Goal: Task Accomplishment & Management: Manage account settings

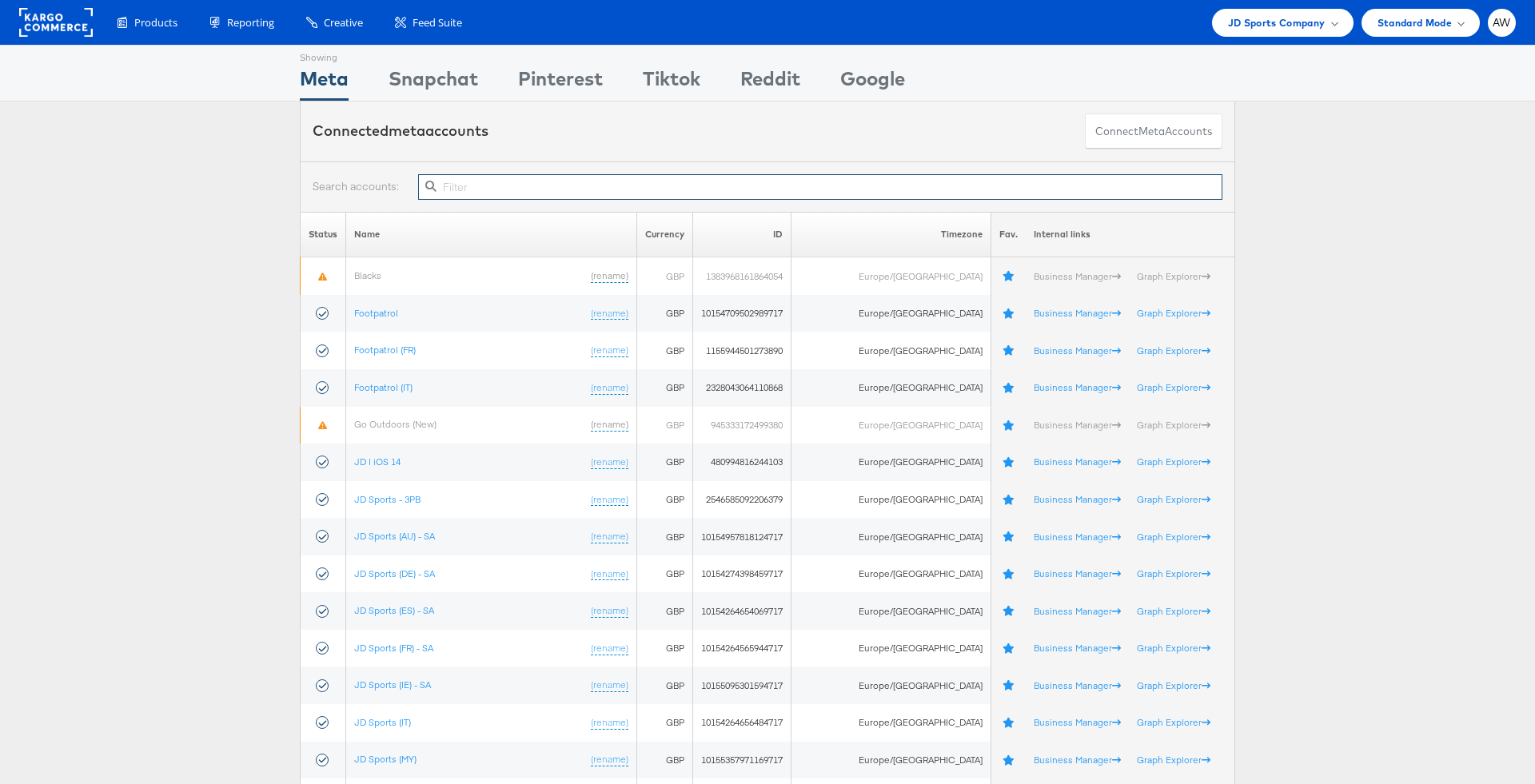
click at [588, 191] on input "text" at bounding box center [820, 187] width 804 height 26
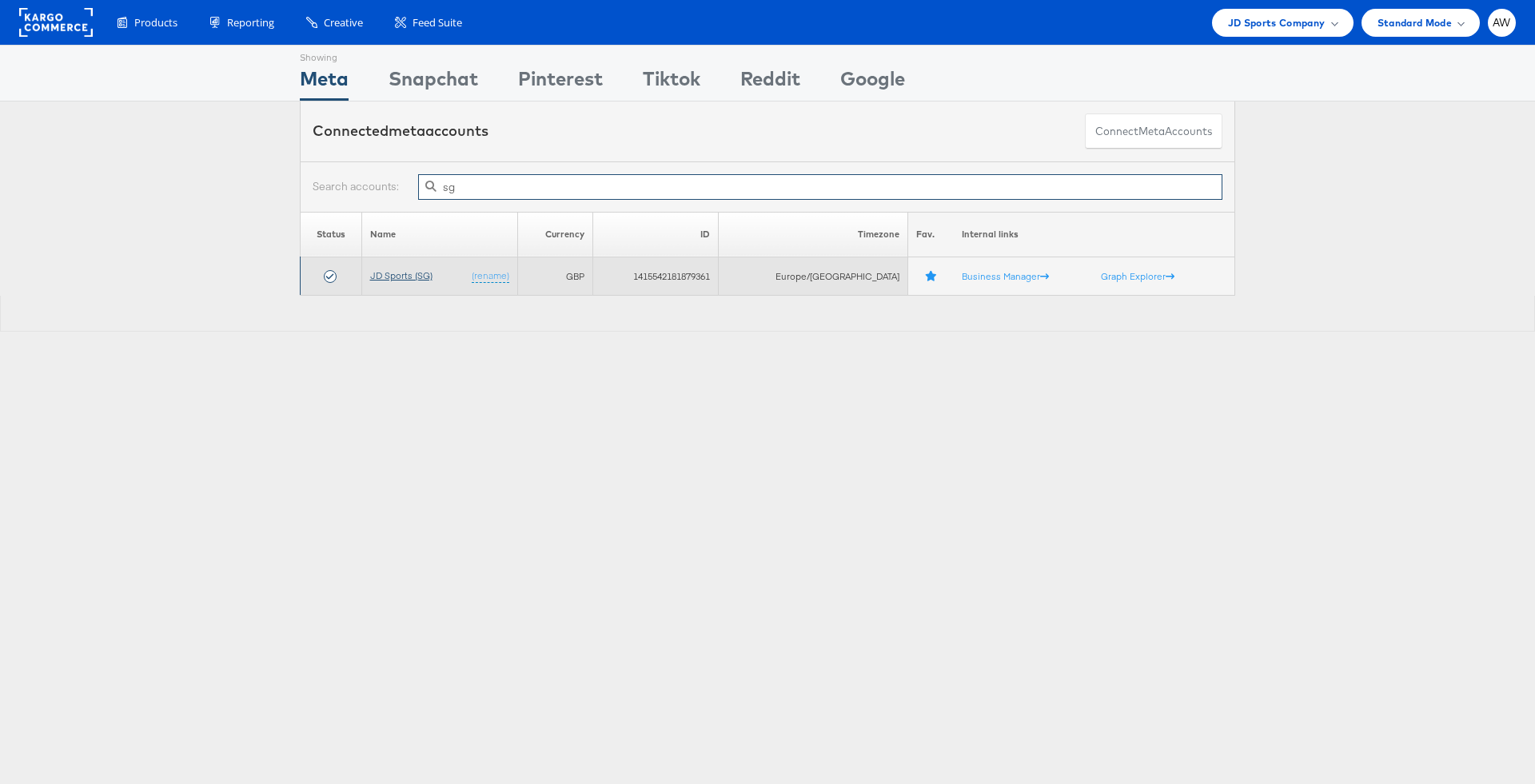
type input "sg"
click at [420, 269] on link "JD Sports (SG)" at bounding box center [401, 274] width 62 height 12
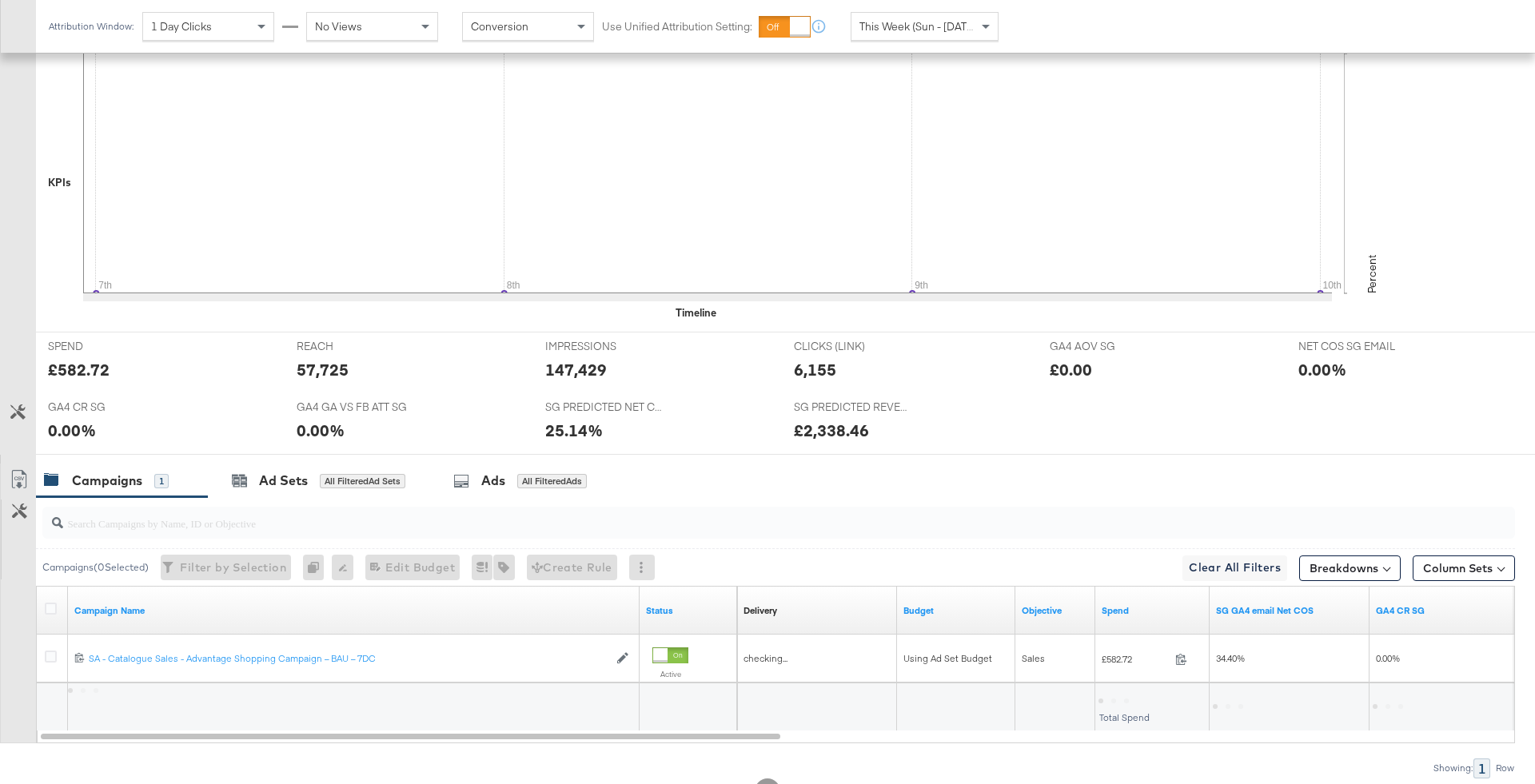
scroll to position [426, 0]
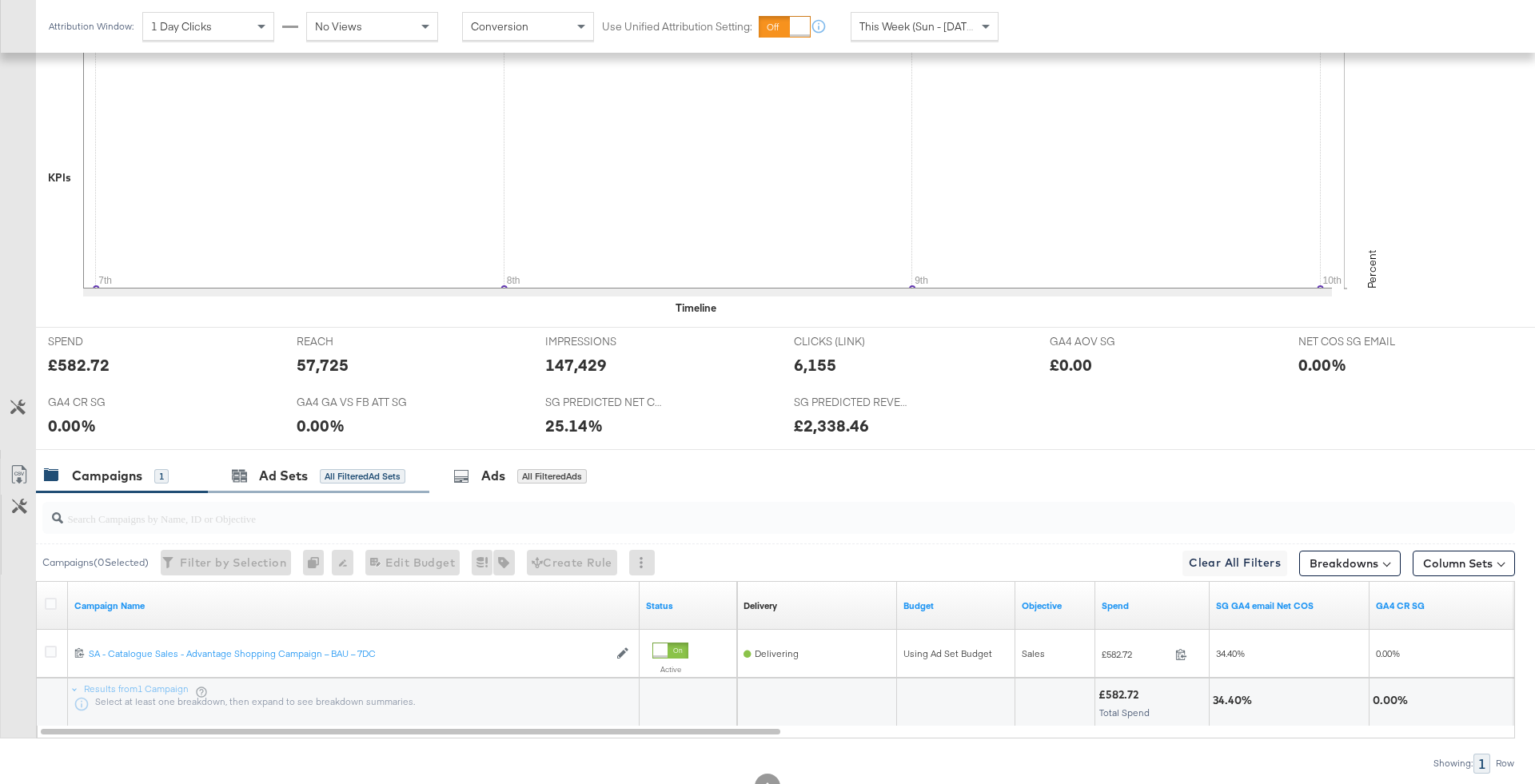
click at [331, 486] on div "Ad Sets All Filtered Ad Sets" at bounding box center [318, 476] width 221 height 34
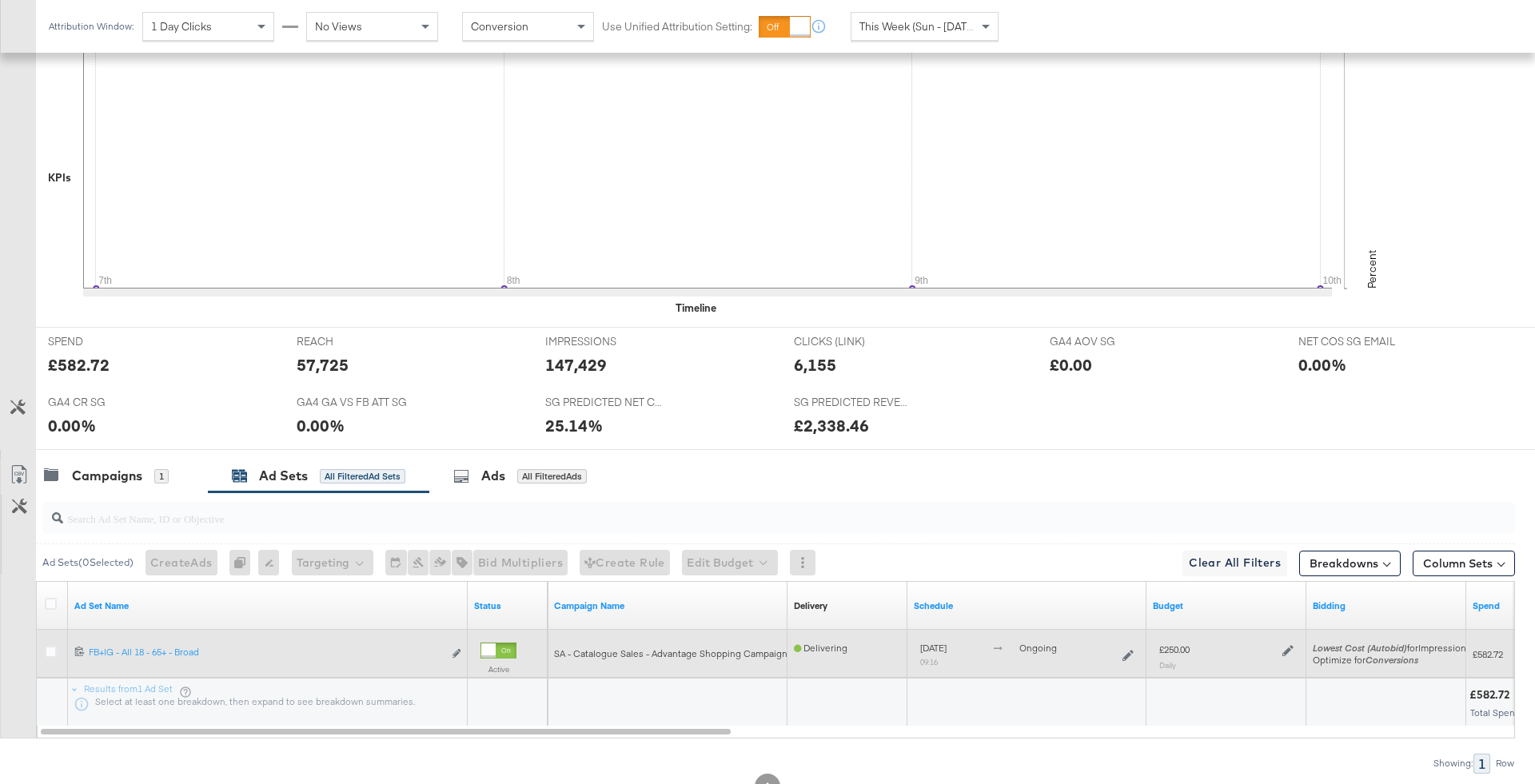
click at [1284, 643] on div at bounding box center [1285, 649] width 16 height 14
click at [1287, 647] on icon at bounding box center [1288, 652] width 11 height 11
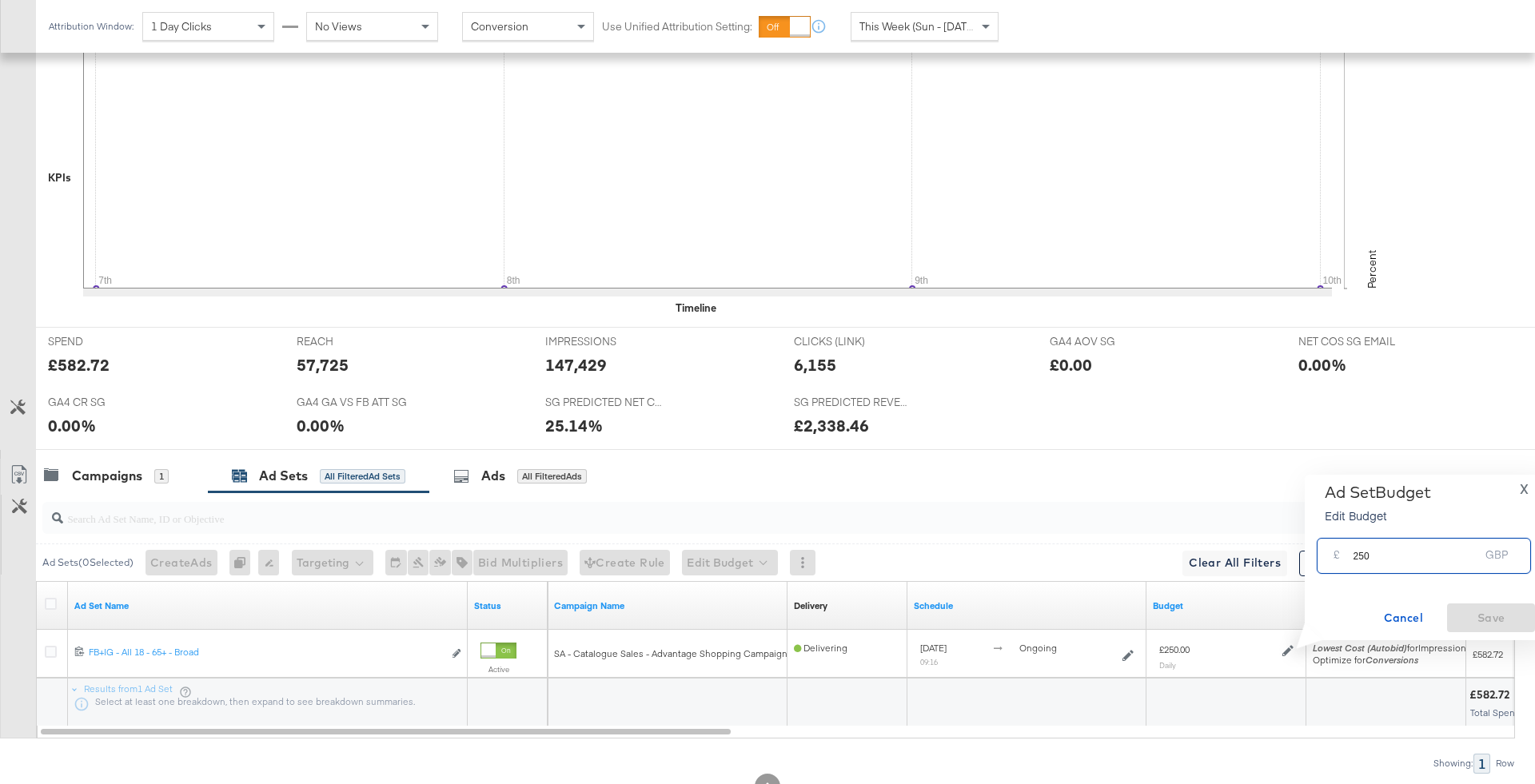
click at [1394, 544] on input "250" at bounding box center [1416, 549] width 127 height 34
type input "100"
click at [1496, 625] on span "Save" at bounding box center [1491, 619] width 75 height 20
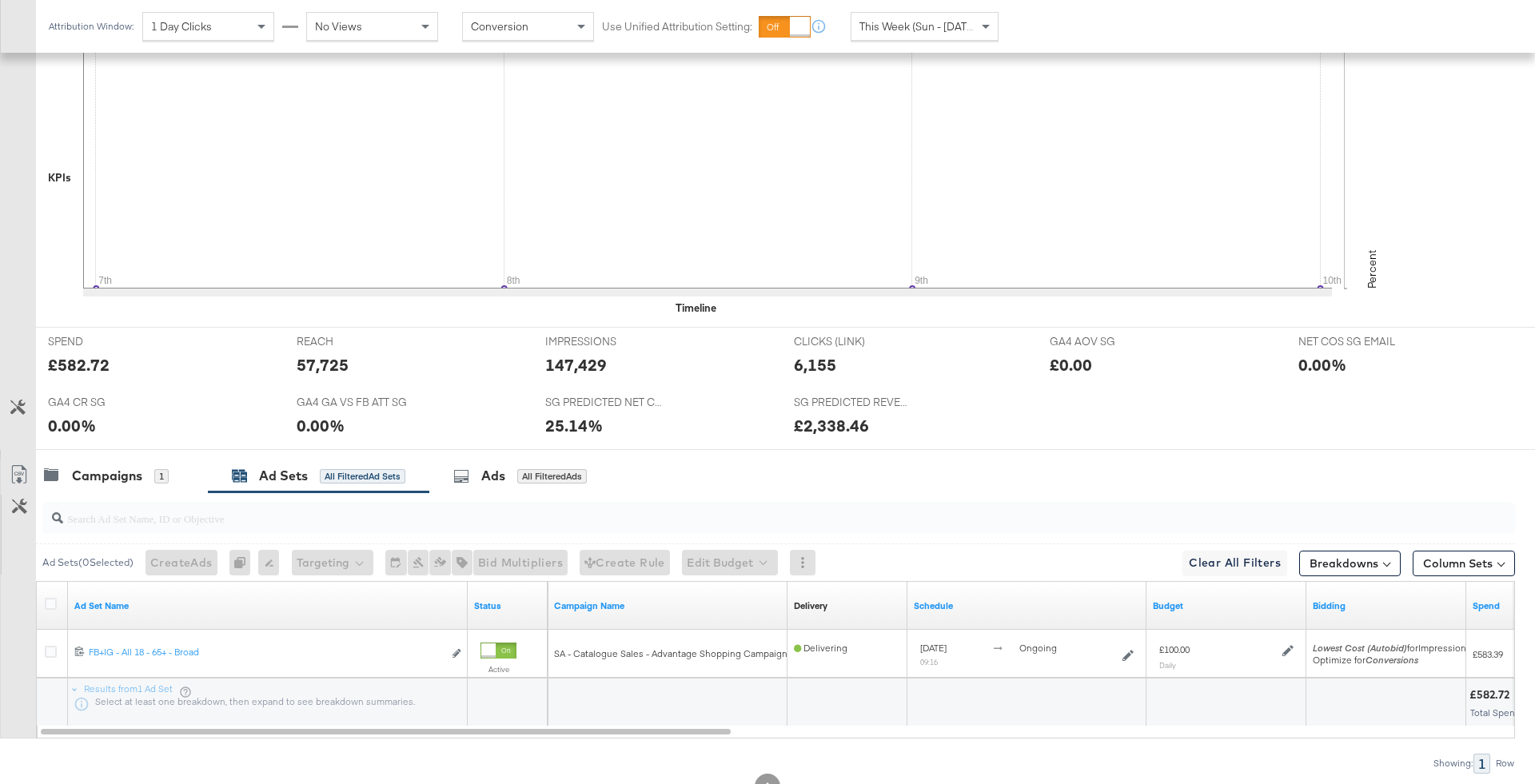
click at [958, 20] on span "This Week (Sun - [DATE])" at bounding box center [919, 27] width 120 height 15
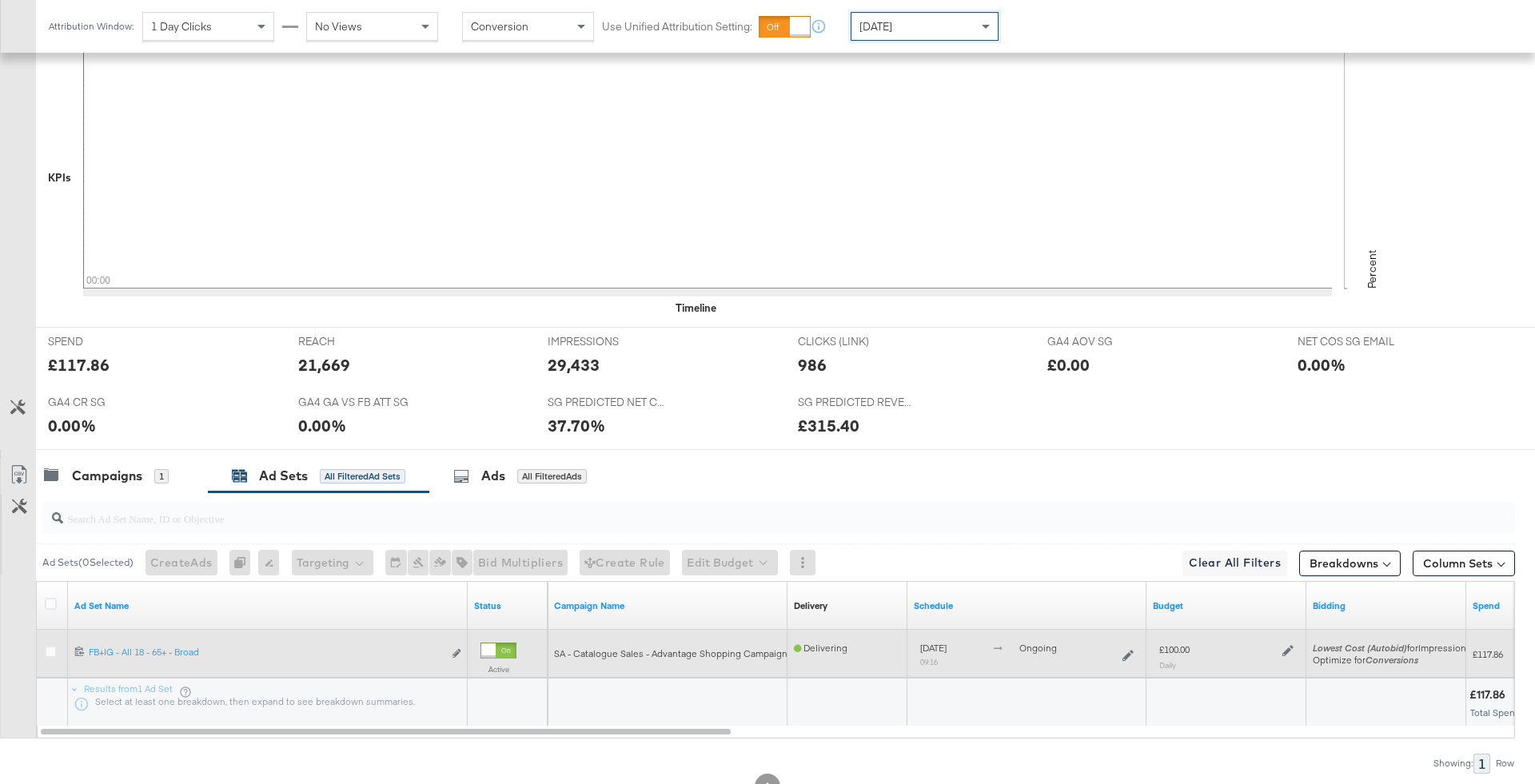
click at [1291, 649] on icon at bounding box center [1288, 651] width 11 height 11
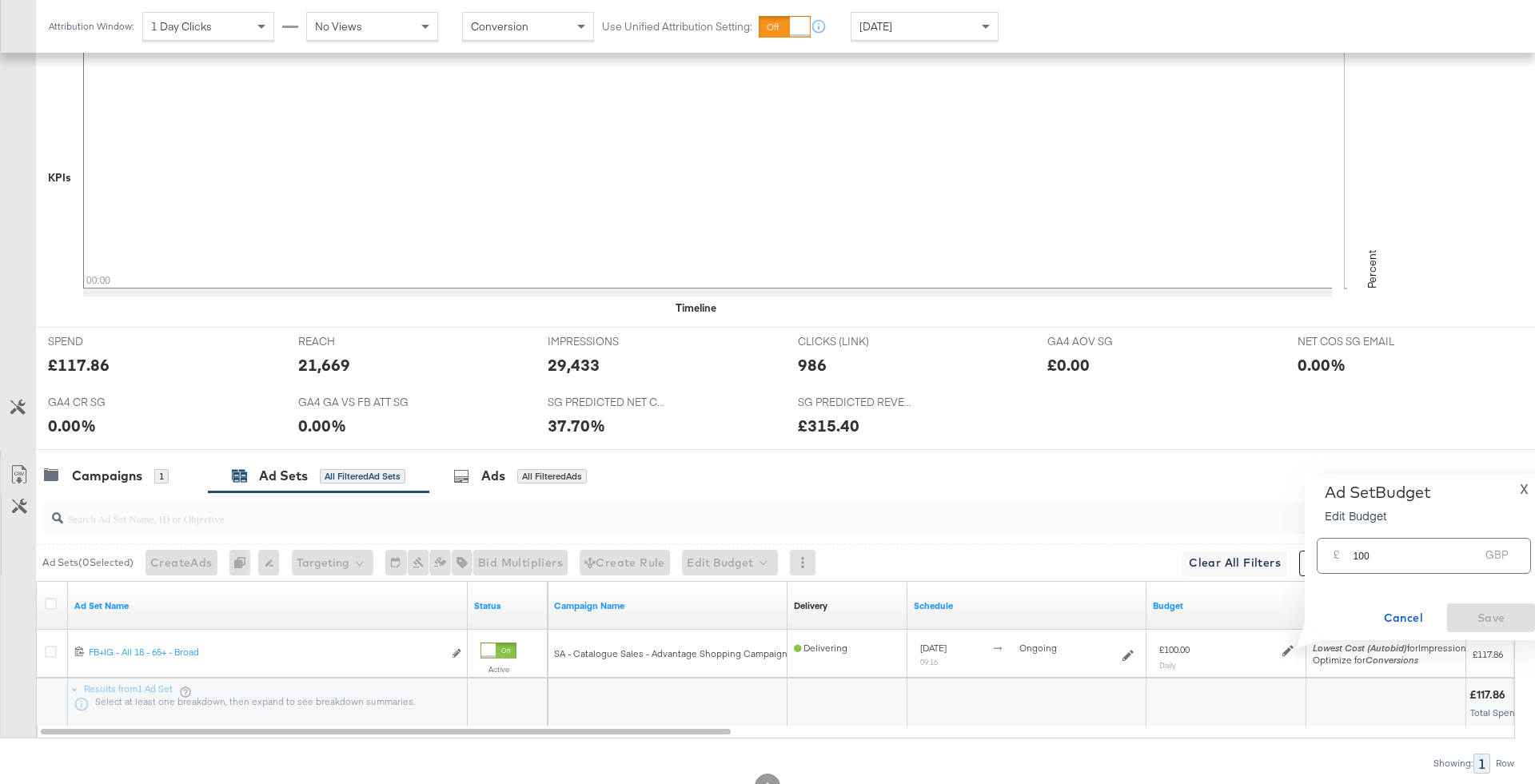
click at [1389, 557] on input "100" at bounding box center [1416, 549] width 127 height 34
type input "150"
click at [1484, 628] on button "Save" at bounding box center [1491, 617] width 88 height 28
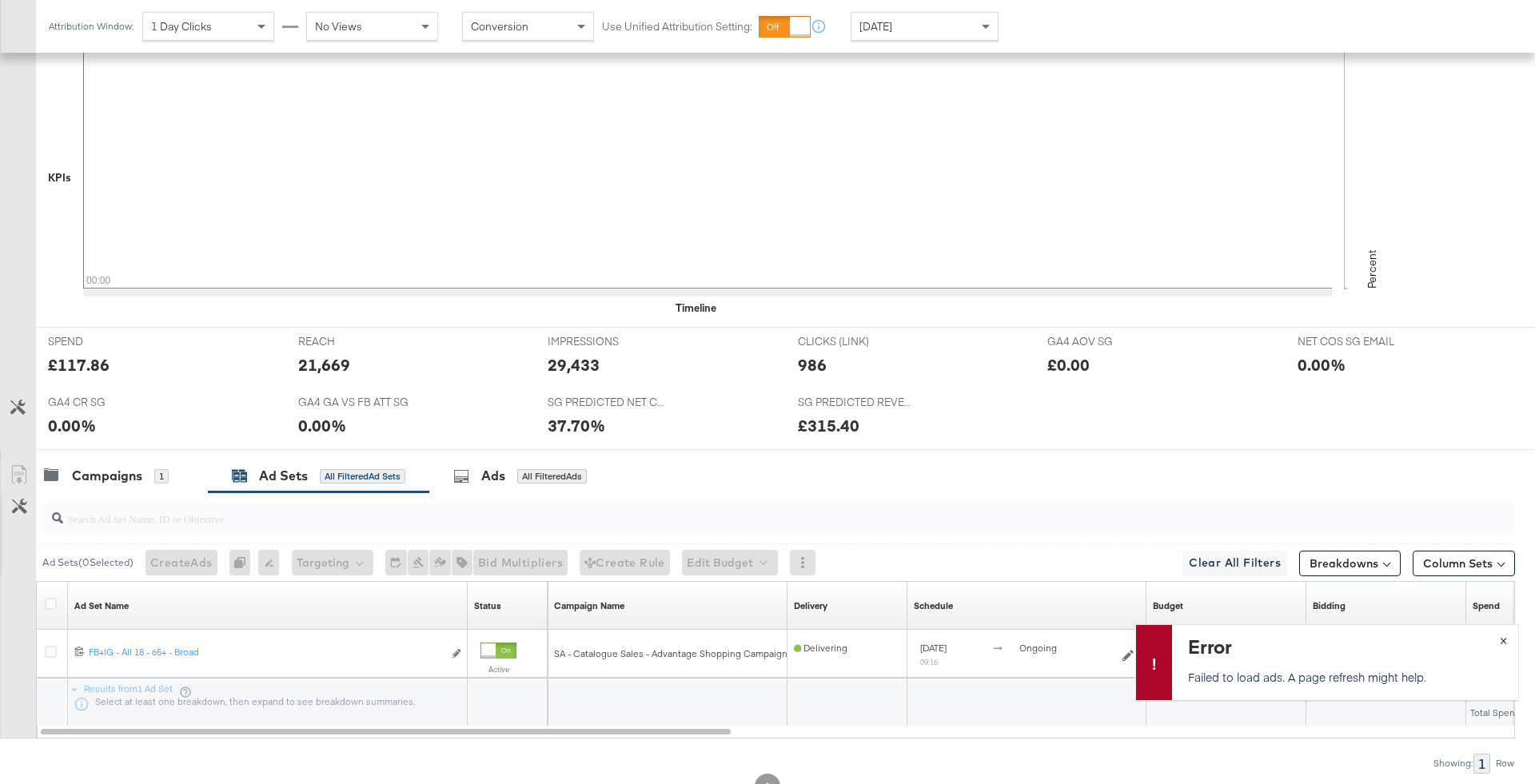
click at [1501, 643] on span "×" at bounding box center [1504, 639] width 7 height 18
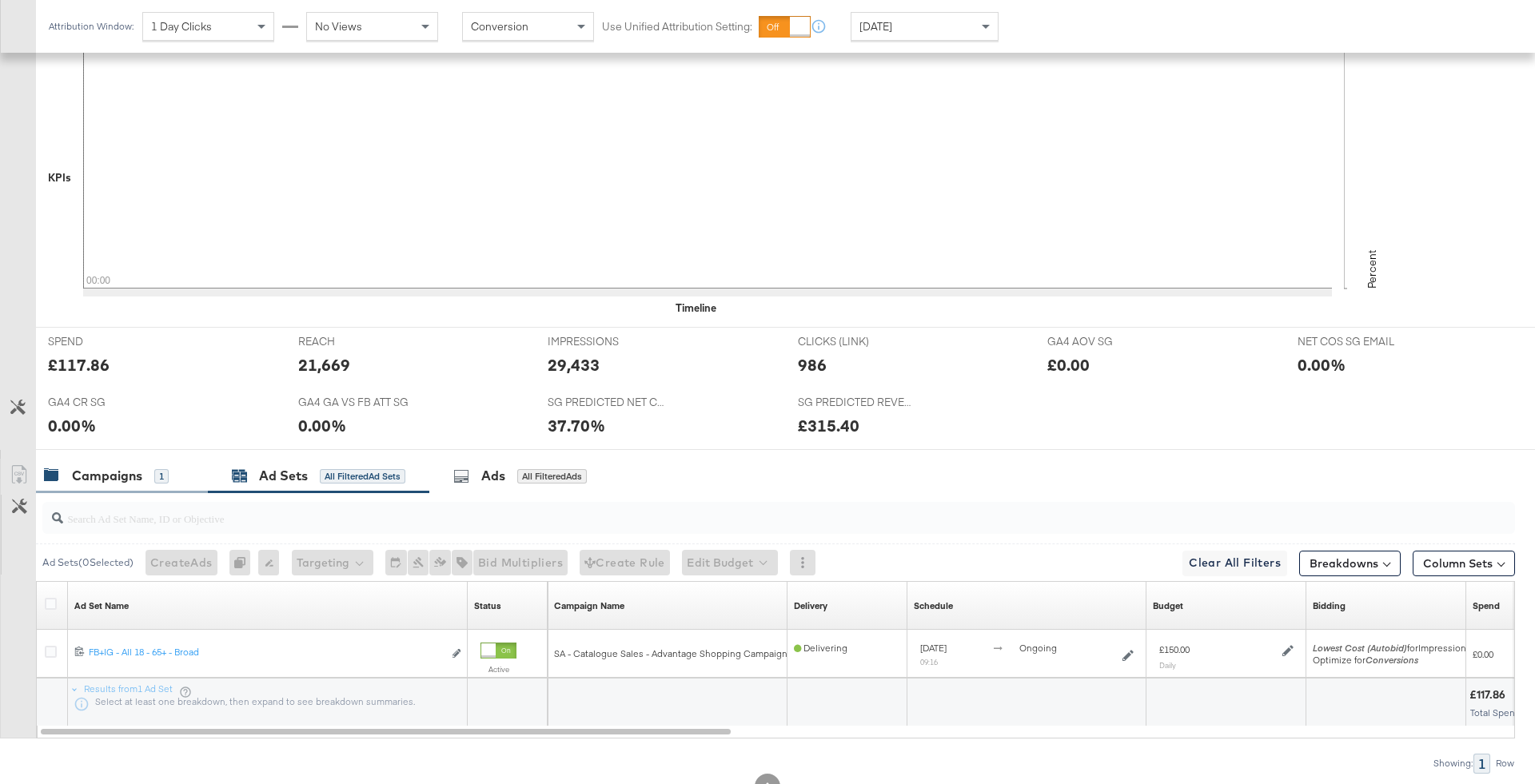
click at [167, 467] on div "Campaigns 1" at bounding box center [106, 476] width 125 height 18
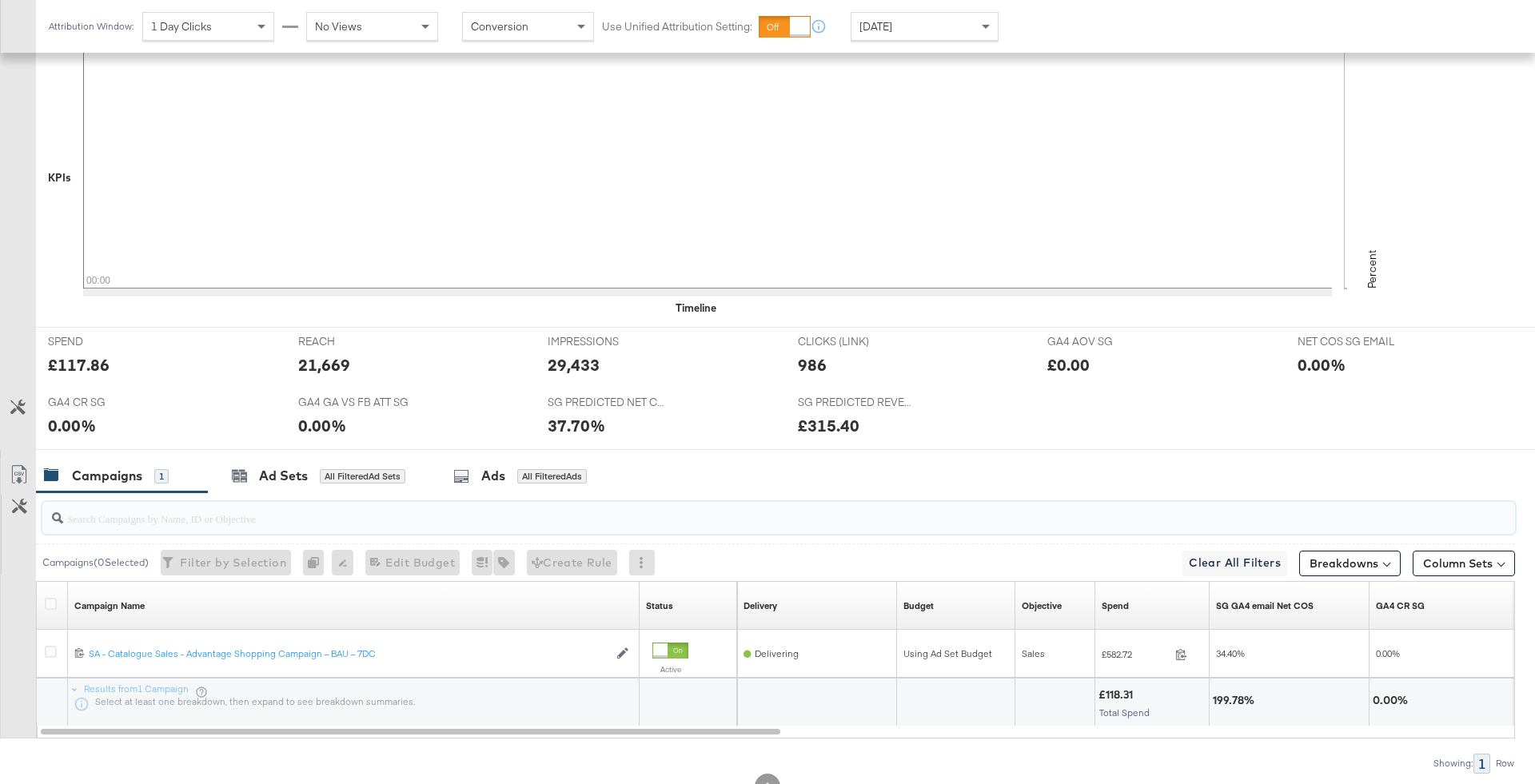
click at [548, 497] on input "search" at bounding box center [722, 512] width 1317 height 31
click at [529, 483] on div "Ads All Filtered Ads" at bounding box center [523, 476] width 188 height 34
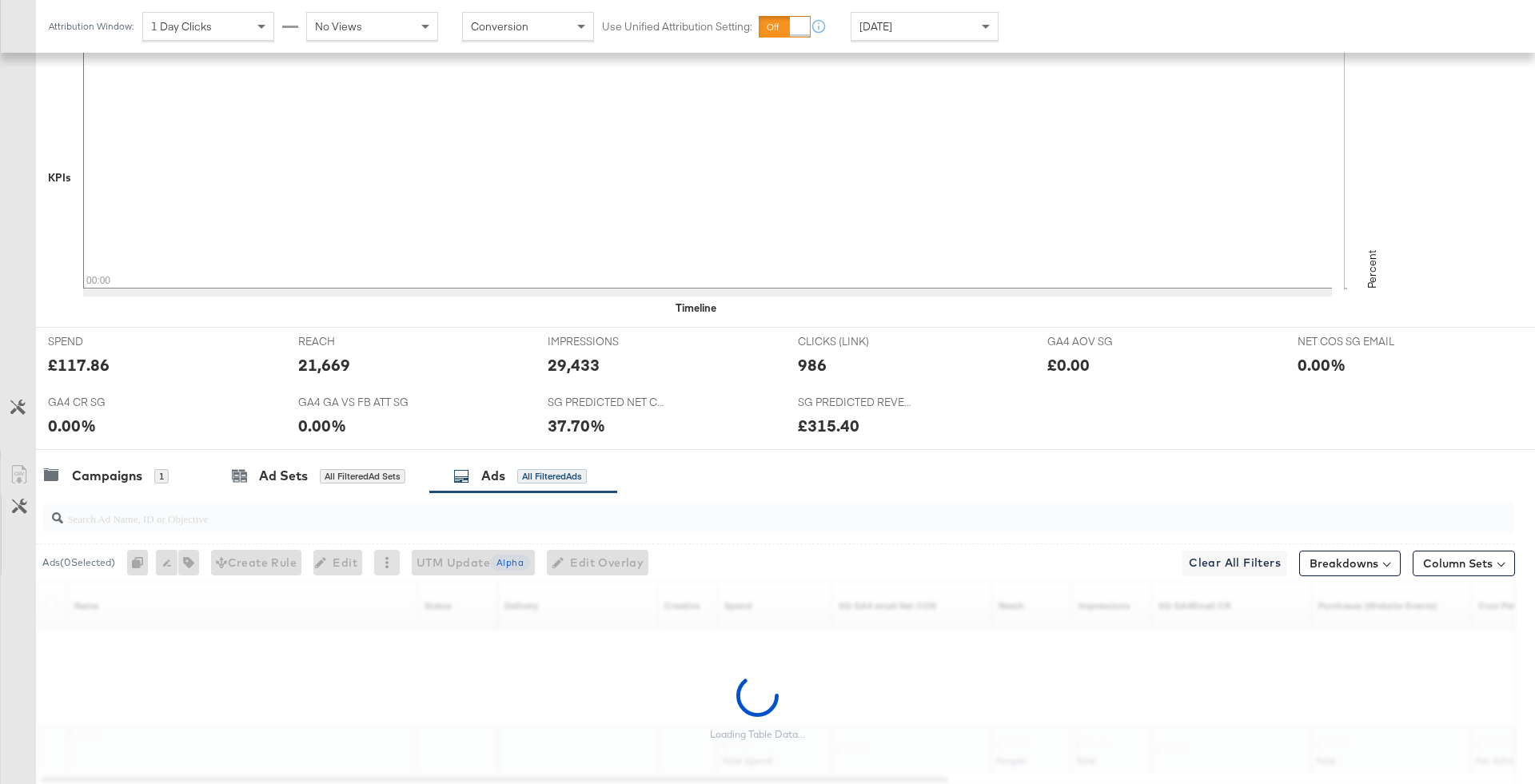
scroll to position [530, 0]
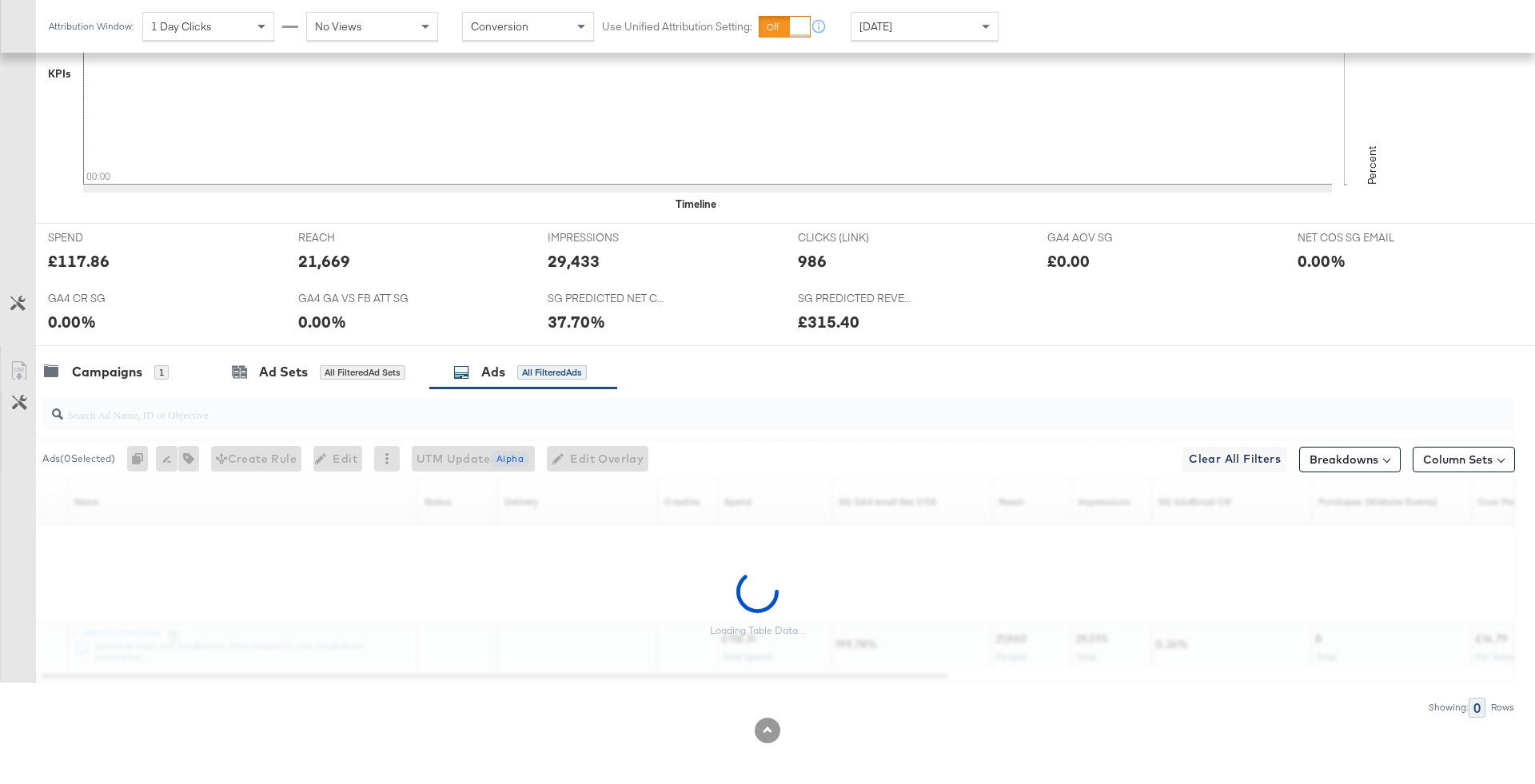
click at [658, 413] on input "search" at bounding box center [722, 409] width 1317 height 31
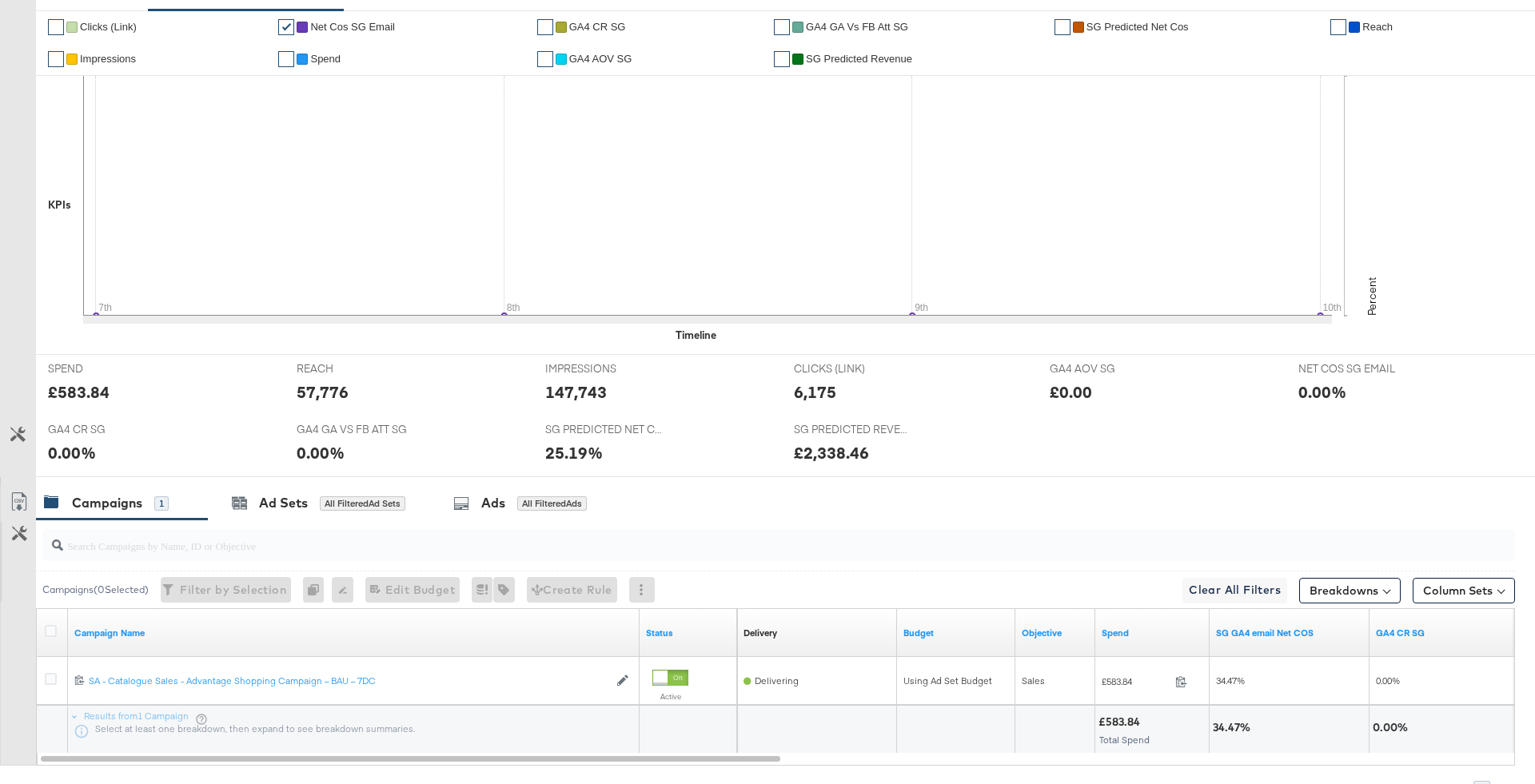
scroll to position [482, 0]
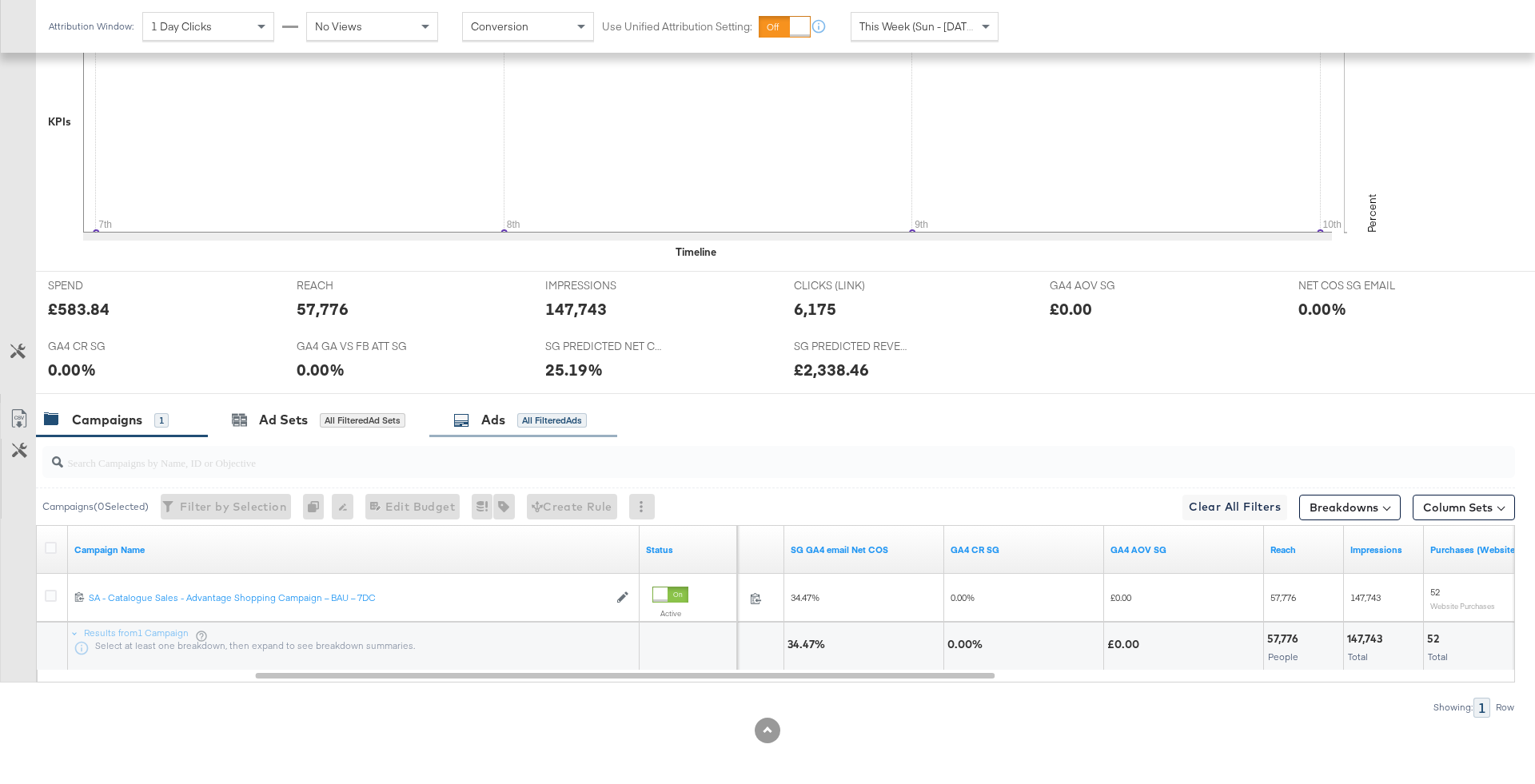
click at [516, 412] on div "Ads All Filtered Ads" at bounding box center [520, 420] width 133 height 18
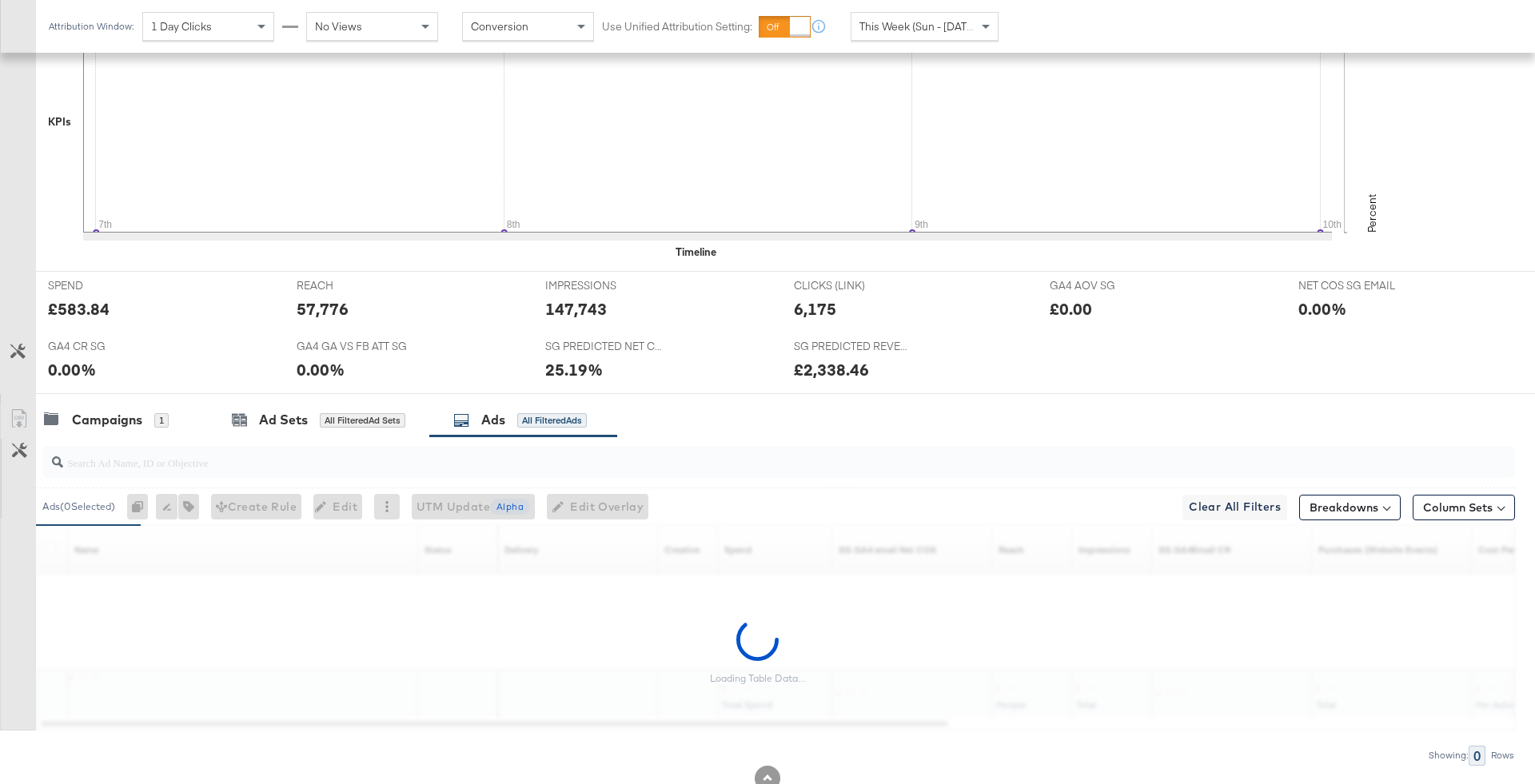
scroll to position [530, 0]
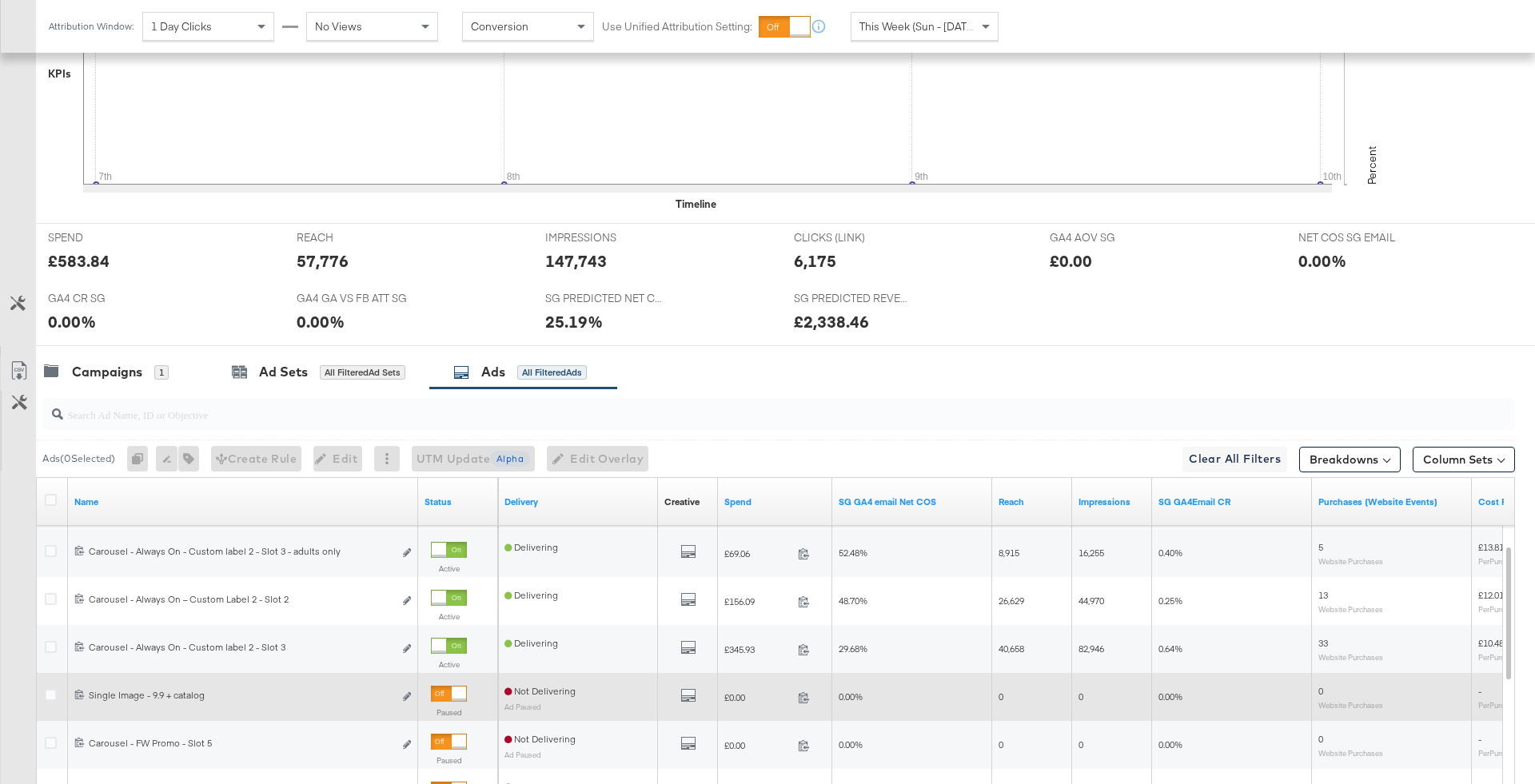
click at [454, 688] on div at bounding box center [459, 694] width 15 height 15
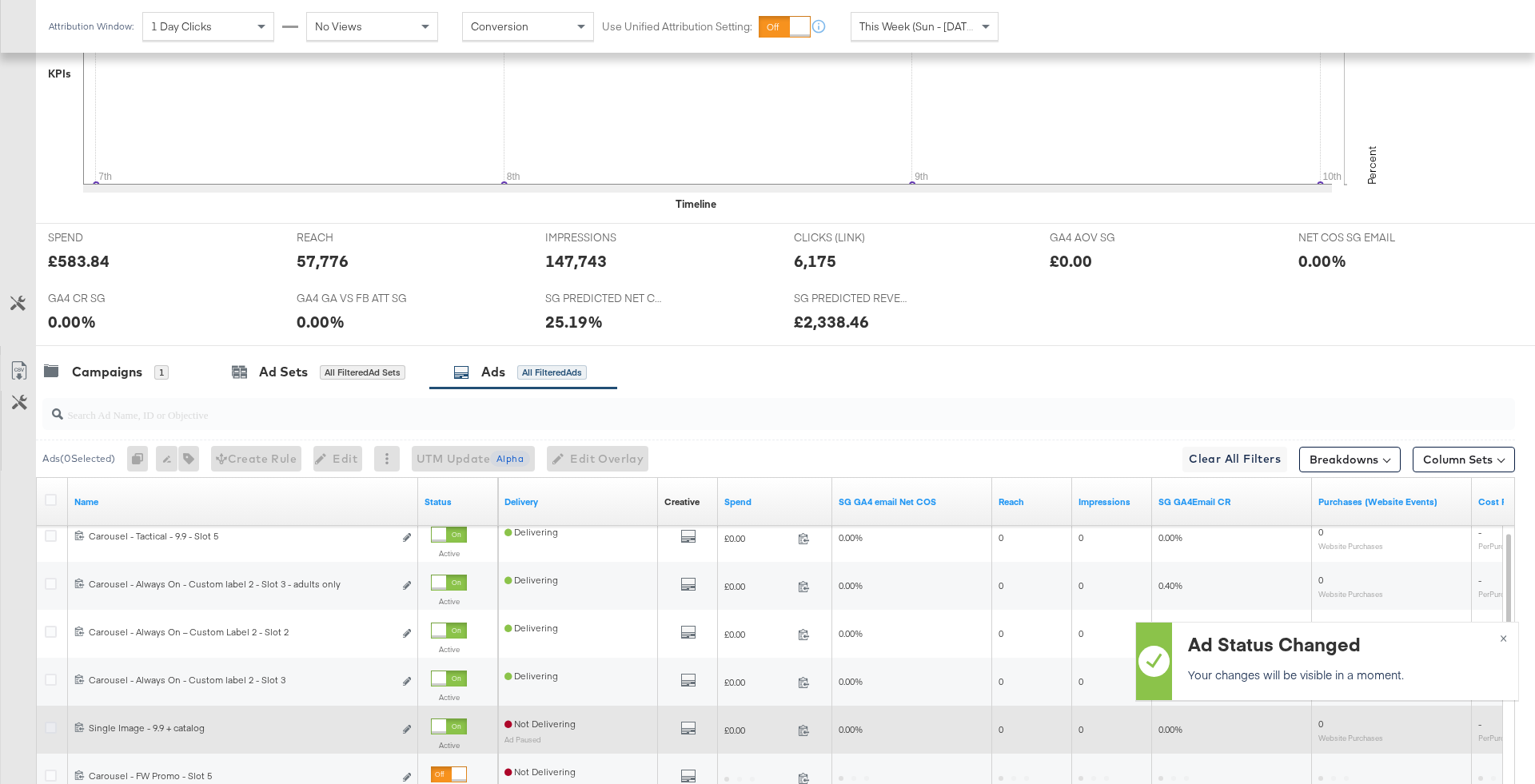
click at [47, 724] on icon at bounding box center [50, 727] width 12 height 12
click at [0, 0] on input "checkbox" at bounding box center [0, 0] width 0 height 0
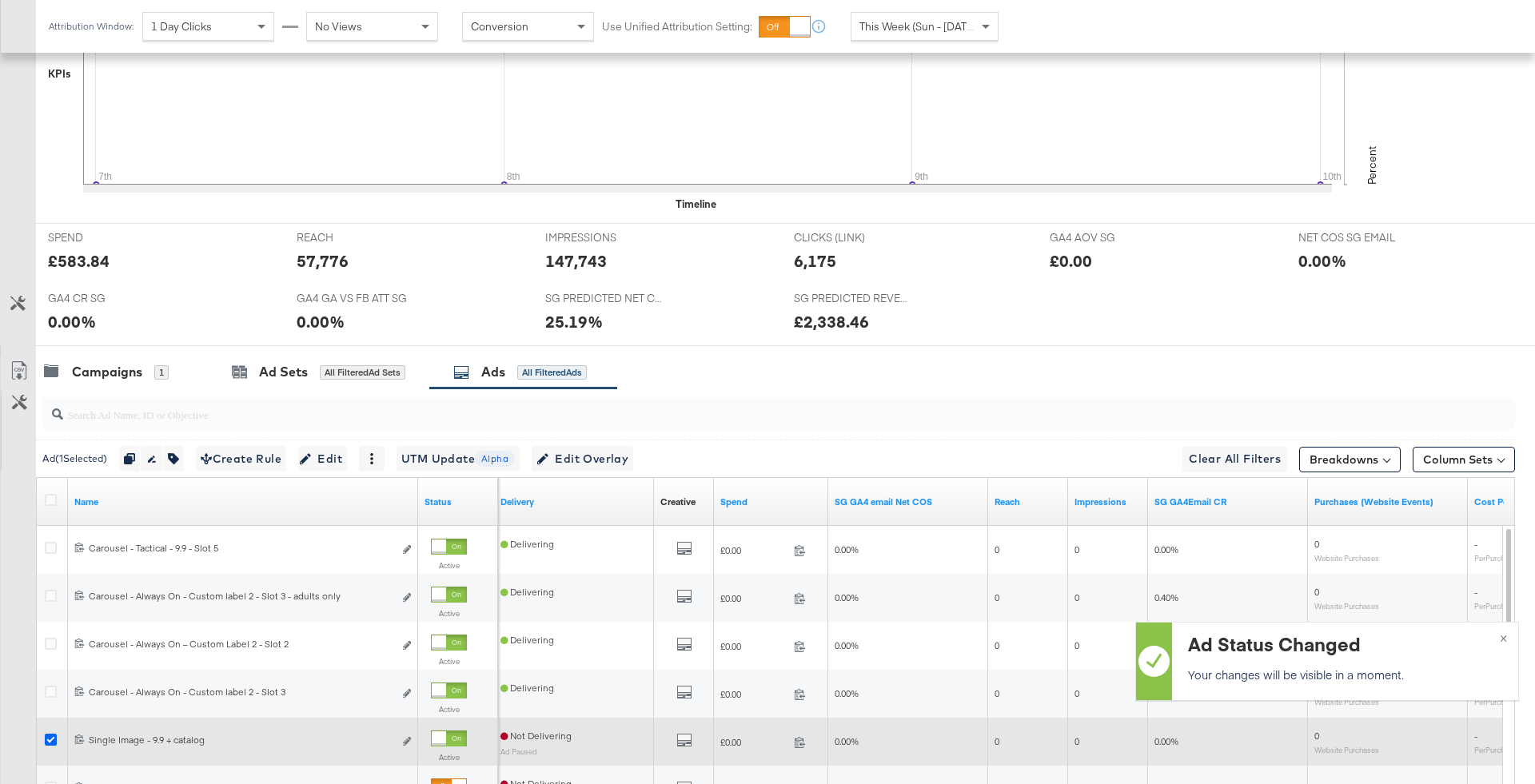
scroll to position [476, 0]
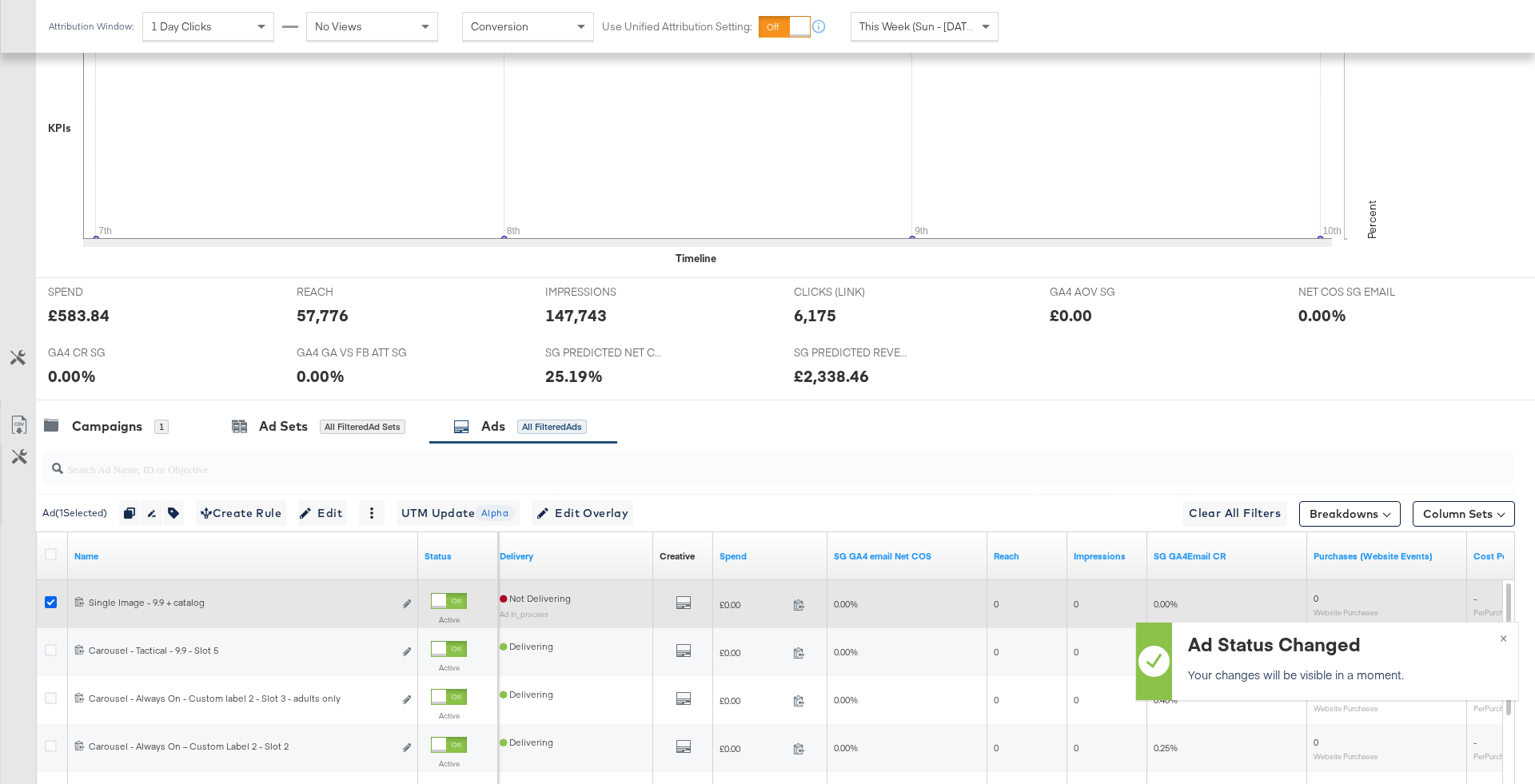
click at [47, 600] on icon at bounding box center [50, 602] width 12 height 12
click at [0, 0] on input "checkbox" at bounding box center [0, 0] width 0 height 0
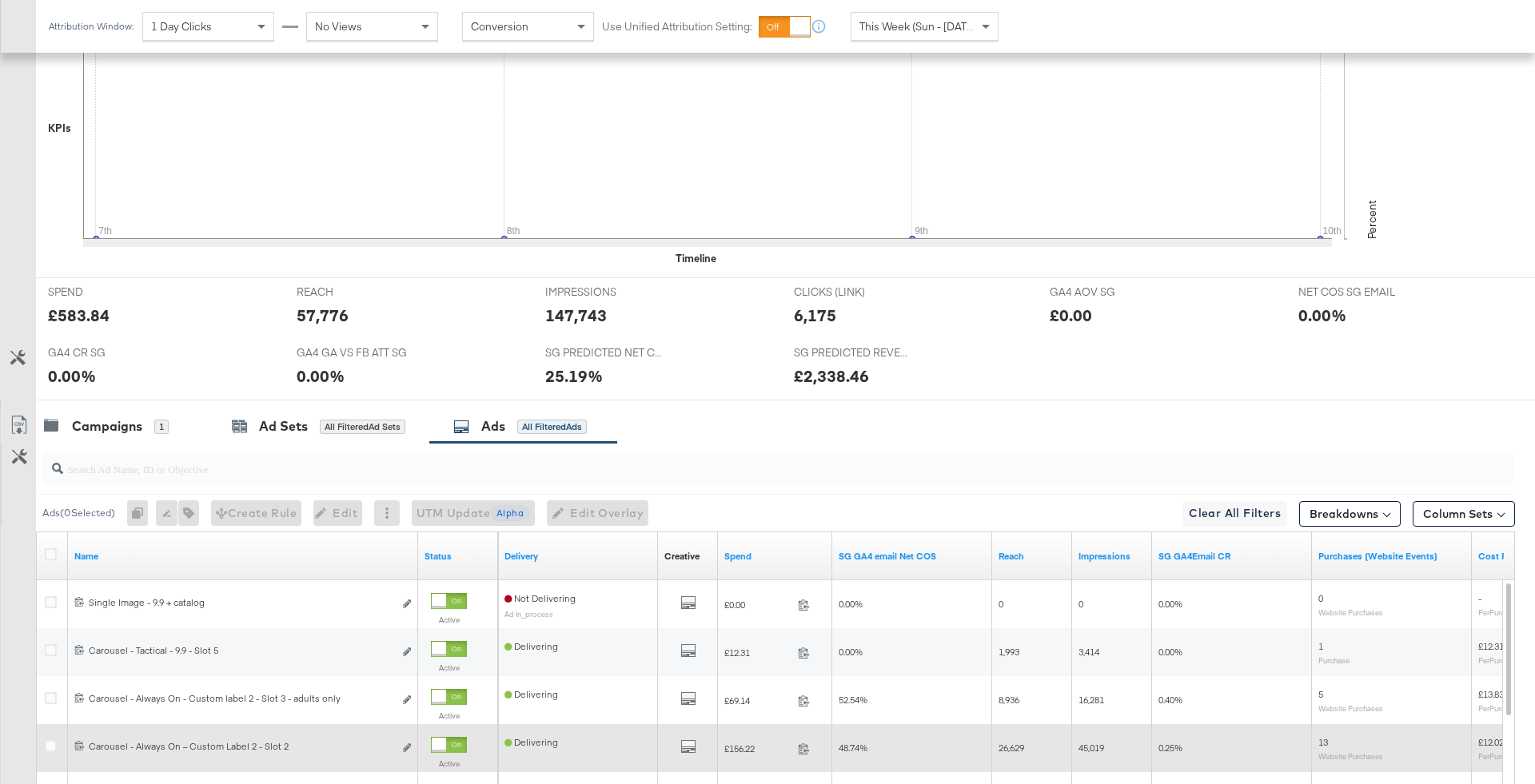
scroll to position [455, 0]
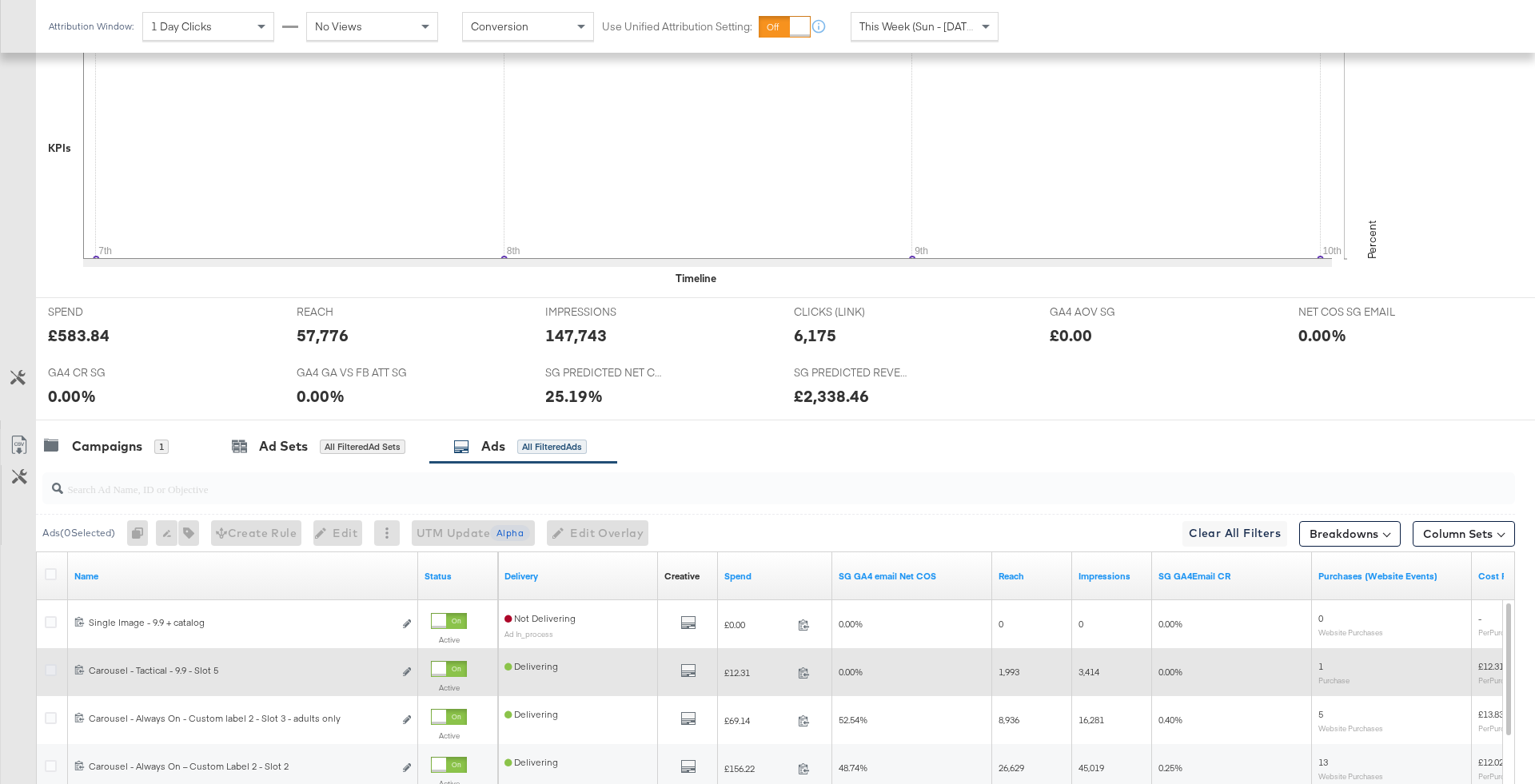
click at [51, 666] on icon at bounding box center [50, 670] width 12 height 12
click at [0, 0] on input "checkbox" at bounding box center [0, 0] width 0 height 0
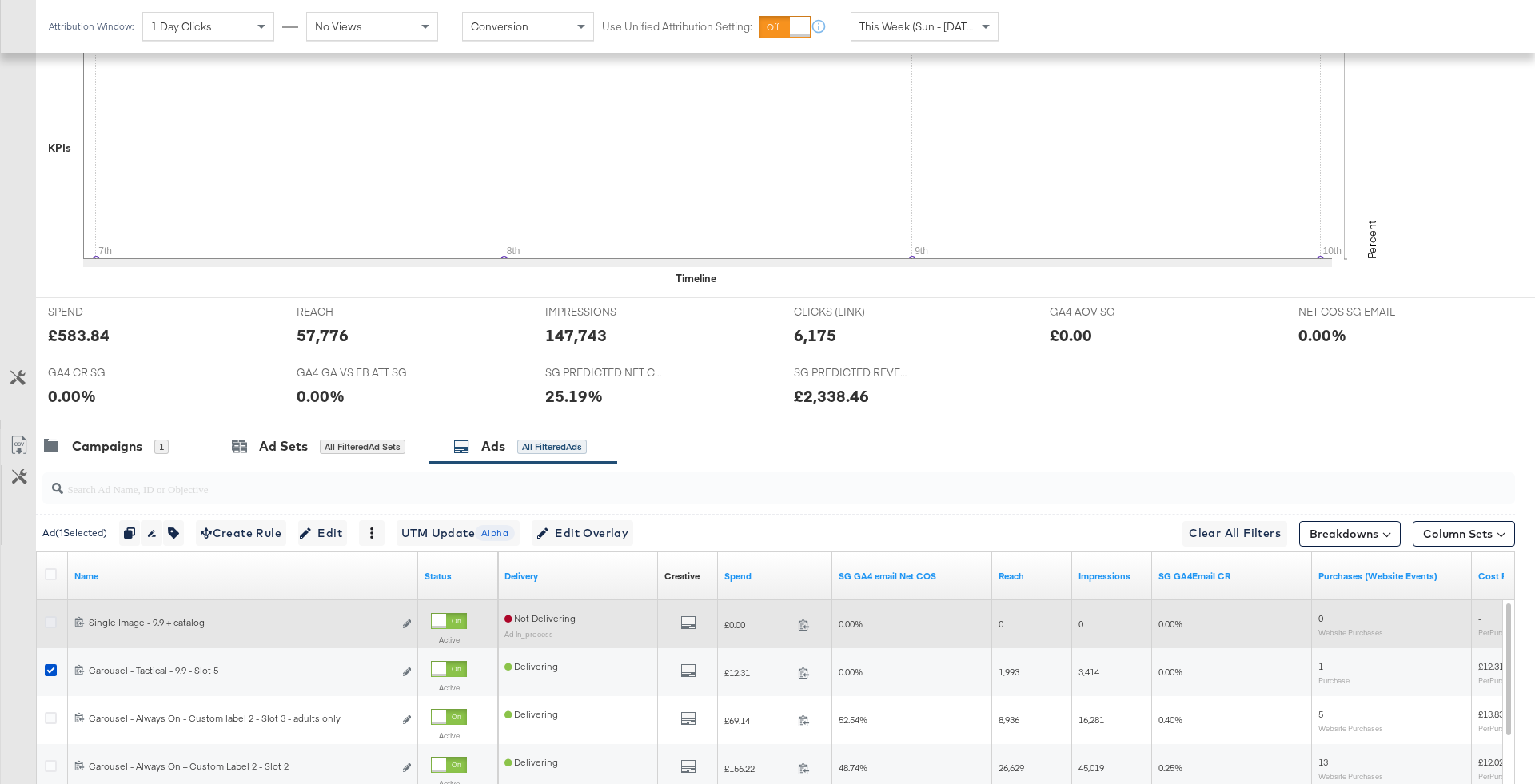
click at [51, 622] on icon at bounding box center [50, 622] width 12 height 12
click at [0, 0] on input "checkbox" at bounding box center [0, 0] width 0 height 0
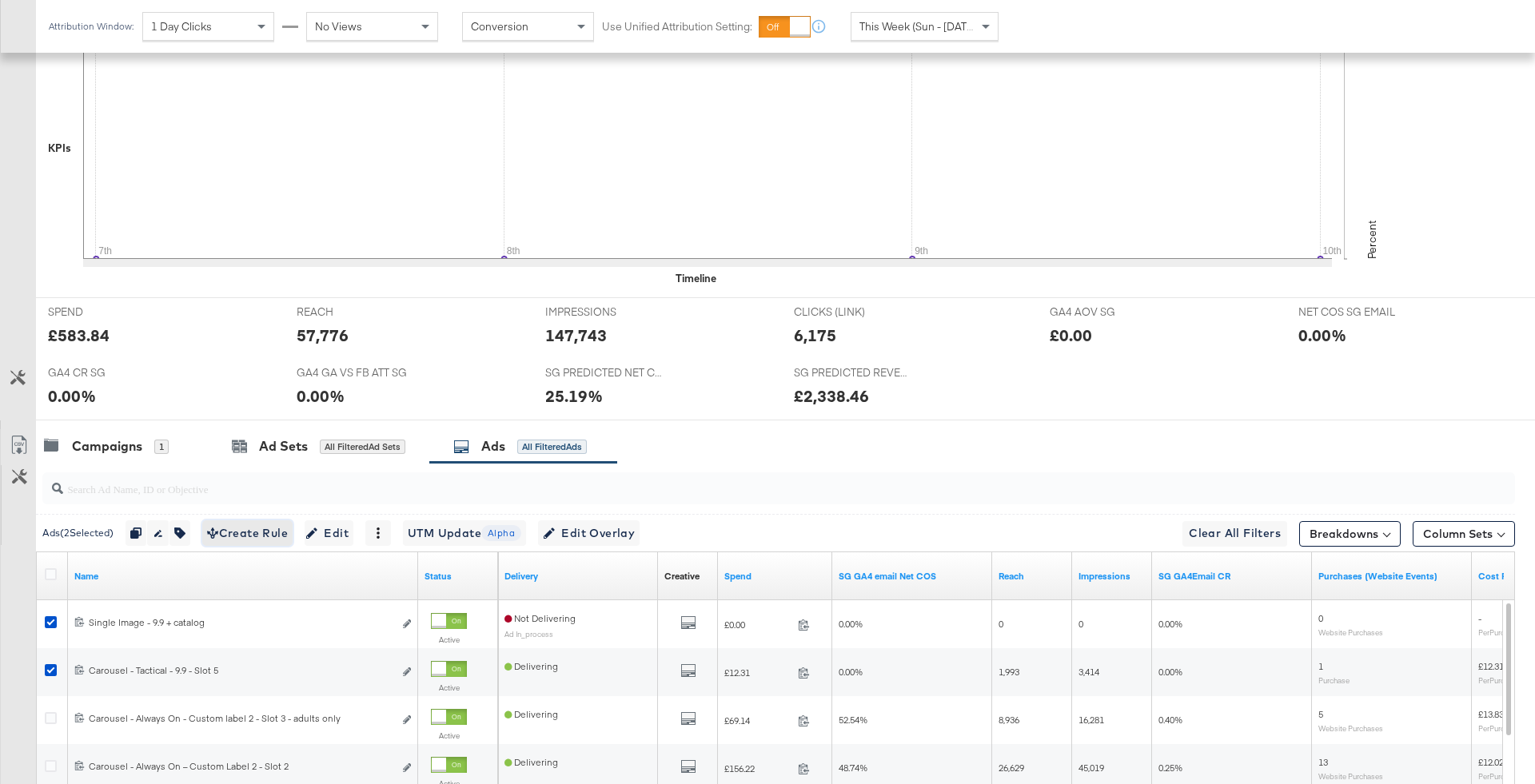
click at [287, 535] on span "Create Rule" at bounding box center [248, 533] width 81 height 20
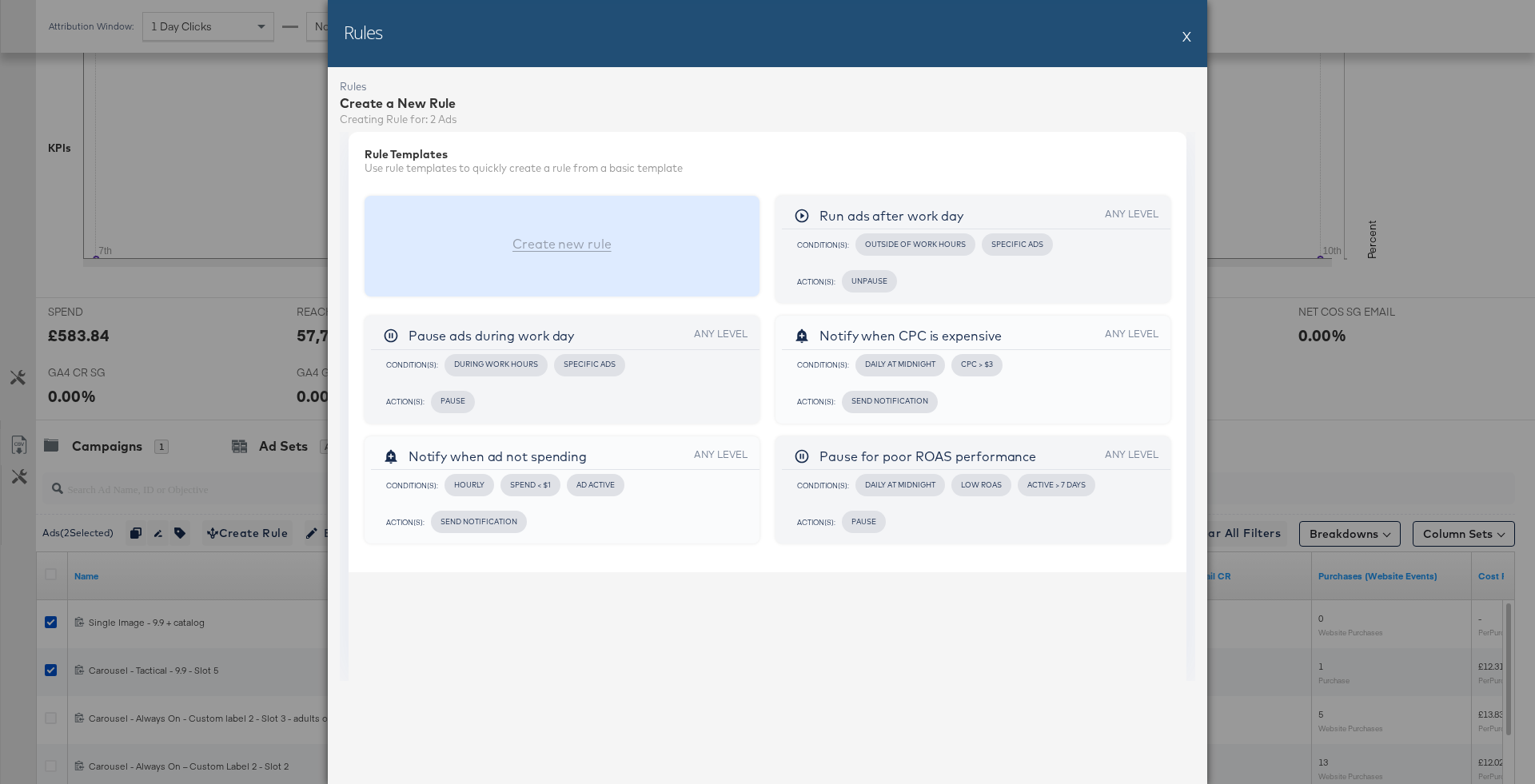
click at [602, 252] on div "Create new rule" at bounding box center [562, 246] width 395 height 102
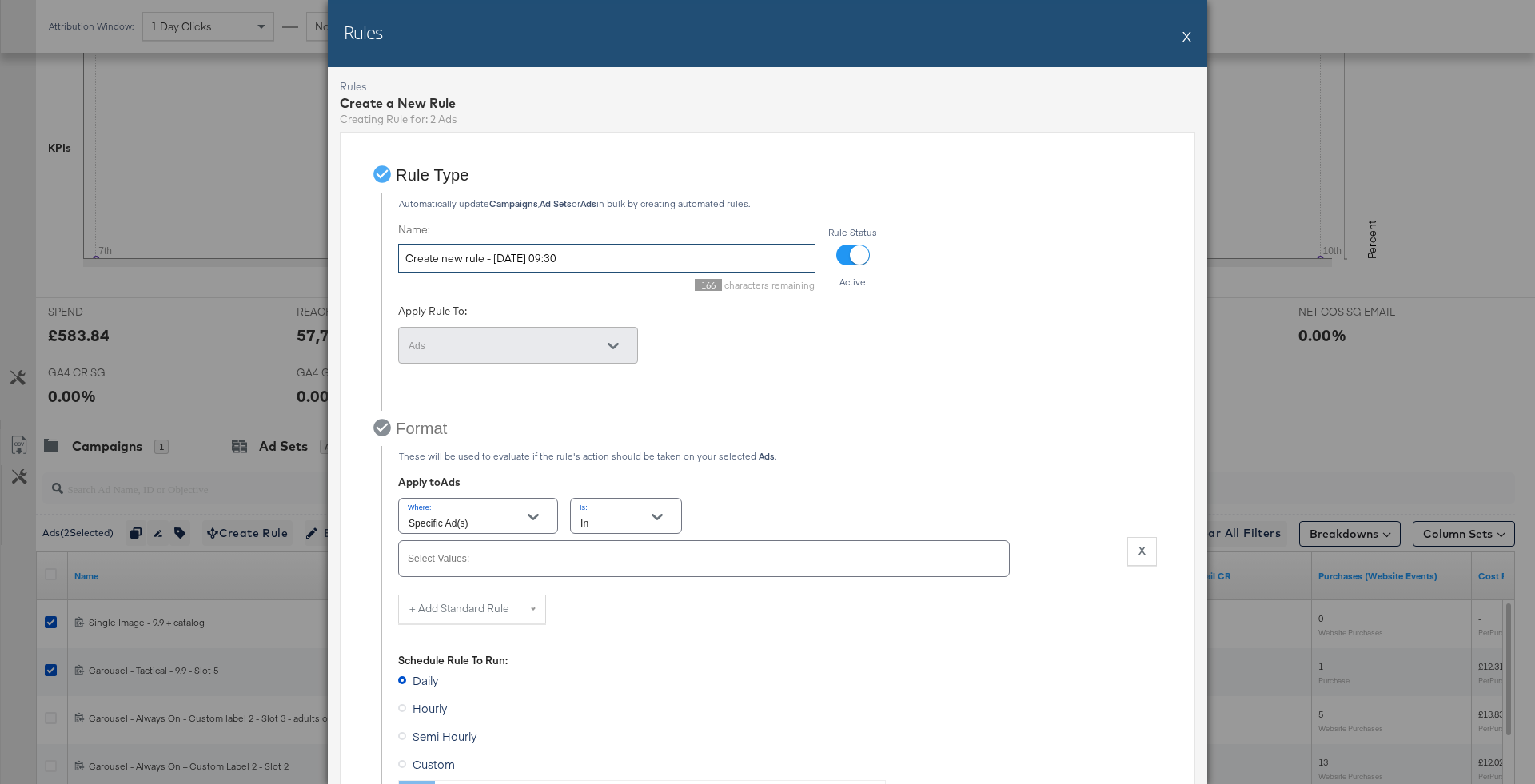
click at [602, 252] on input "Create new rule - 10/09/2025 09:30" at bounding box center [607, 259] width 418 height 29
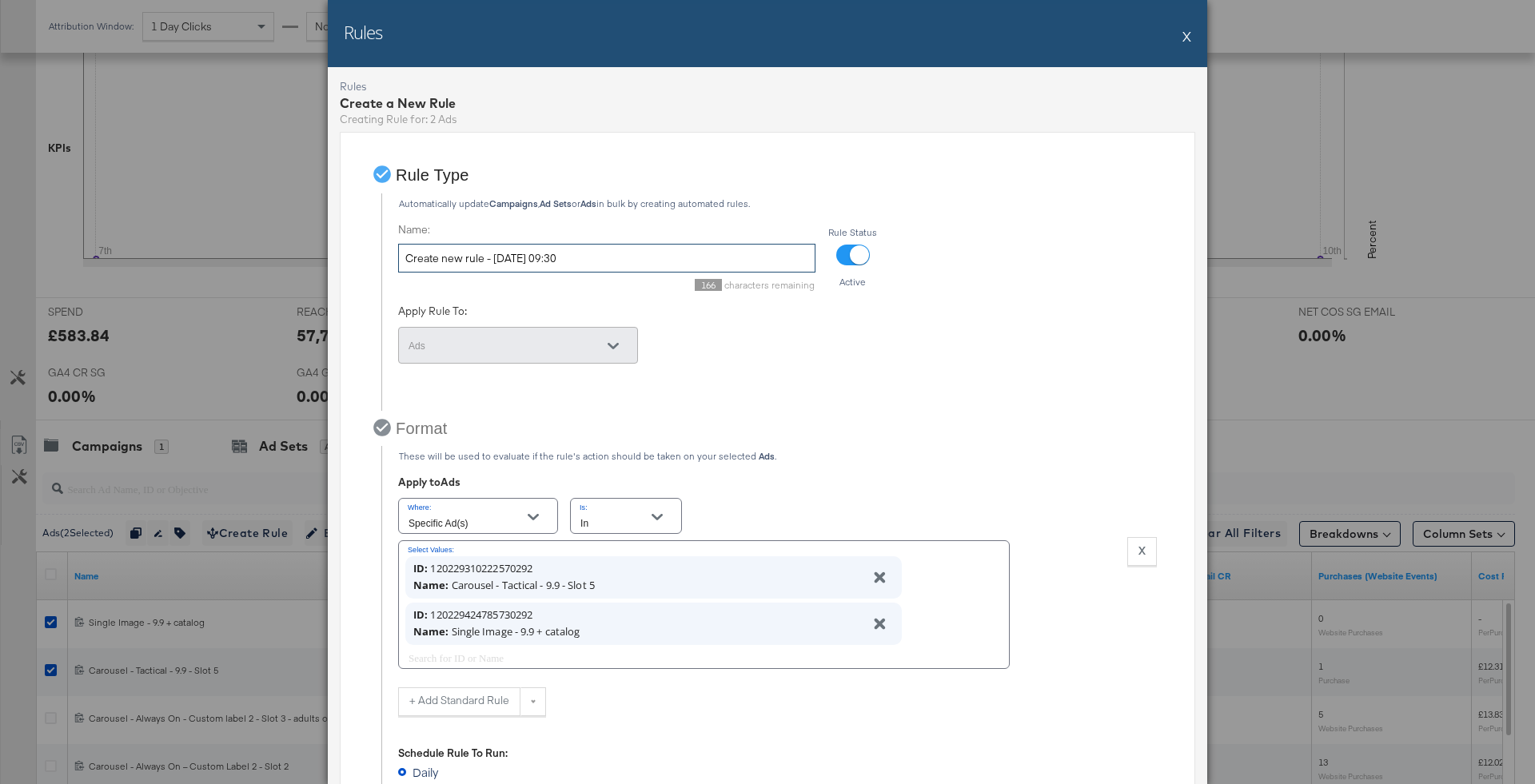
click at [602, 252] on input "Create new rule - 10/09/2025 09:30" at bounding box center [607, 259] width 418 height 29
type input "Pause 9.9"
click at [927, 411] on div at bounding box center [772, 405] width 782 height 26
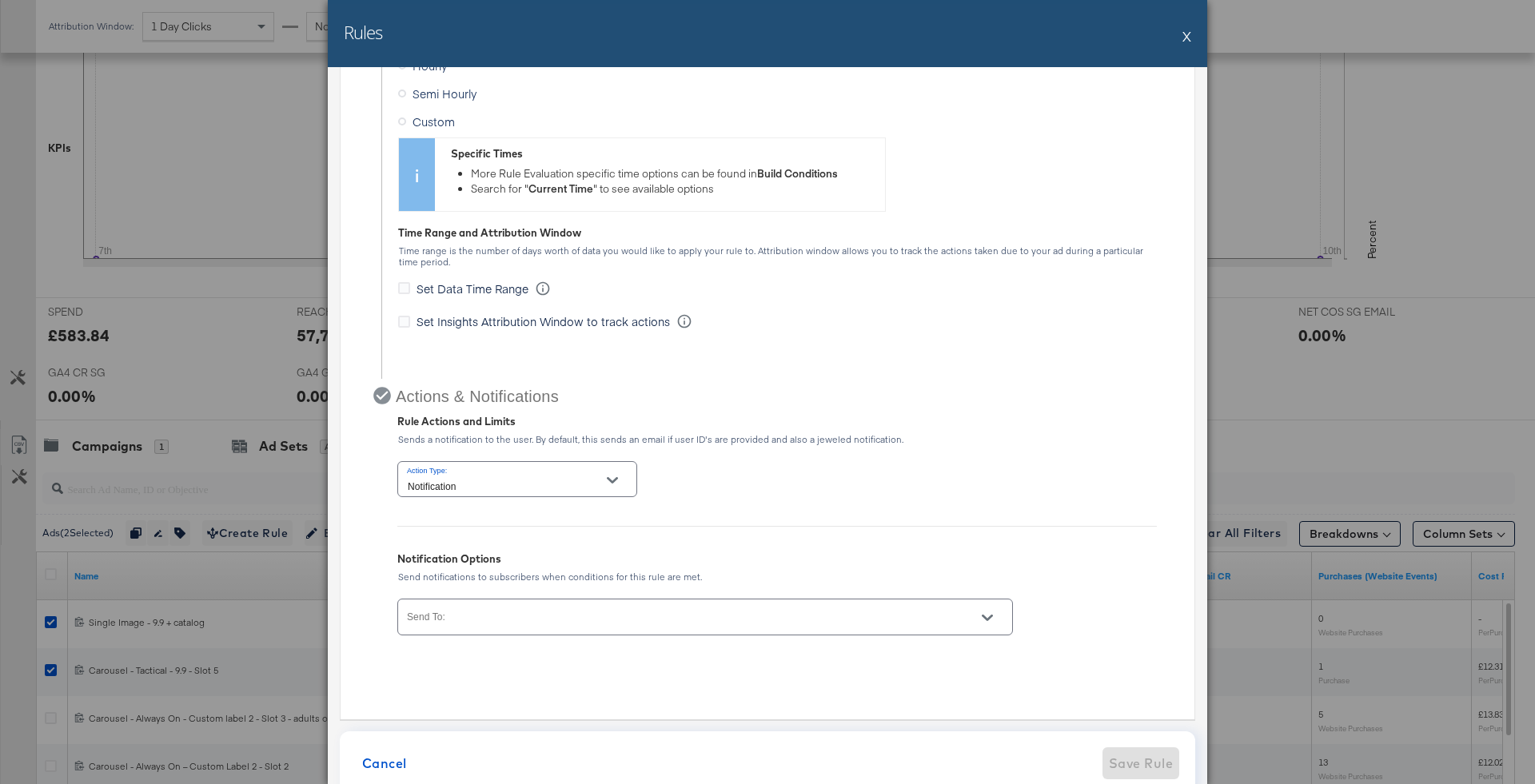
scroll to position [753, 0]
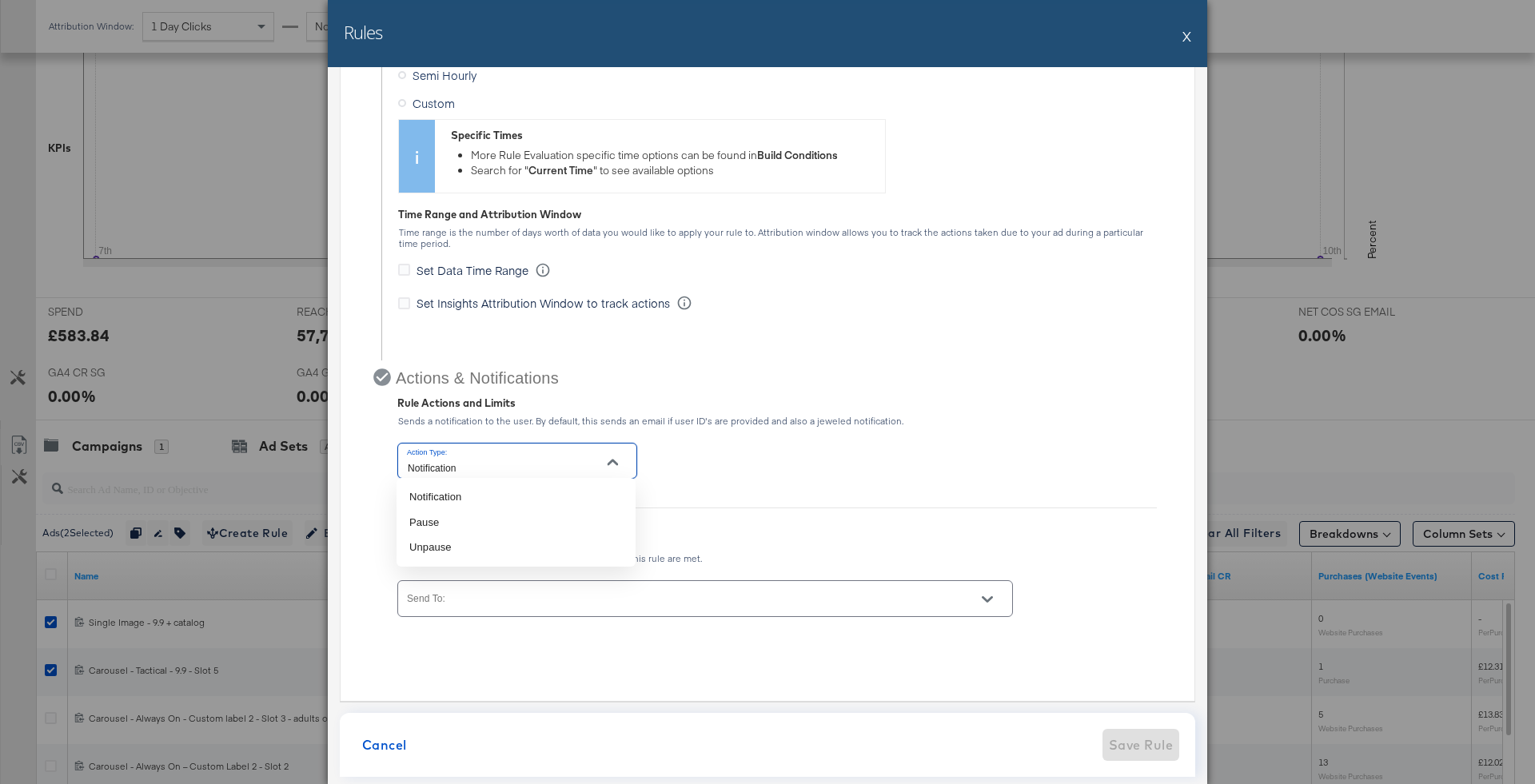
click at [542, 459] on input "Notification" at bounding box center [505, 468] width 201 height 18
click at [518, 525] on li "Pause" at bounding box center [516, 523] width 239 height 26
type input "Pause"
click at [532, 585] on div at bounding box center [705, 598] width 616 height 36
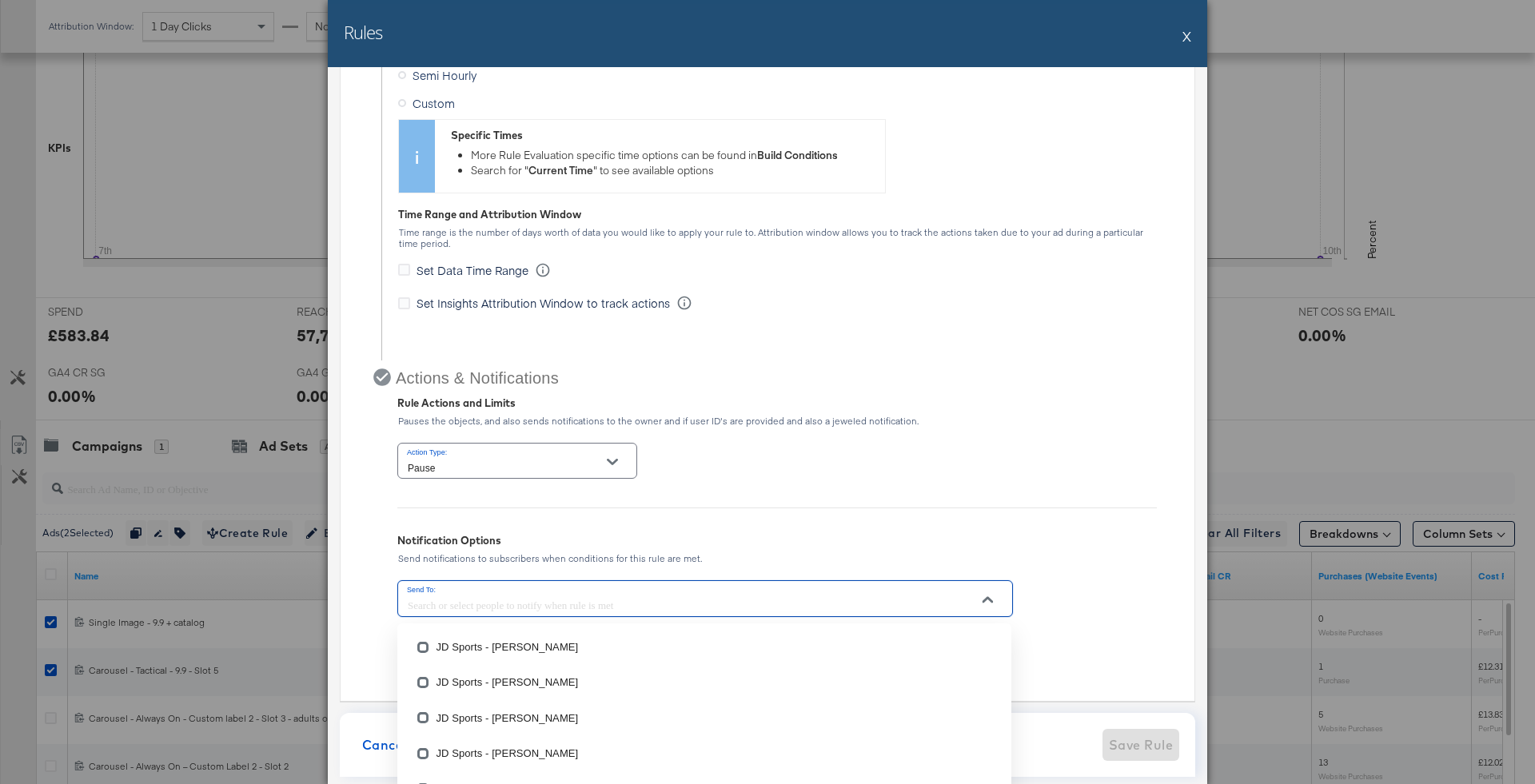
click at [596, 601] on input "Send To:" at bounding box center [682, 606] width 555 height 18
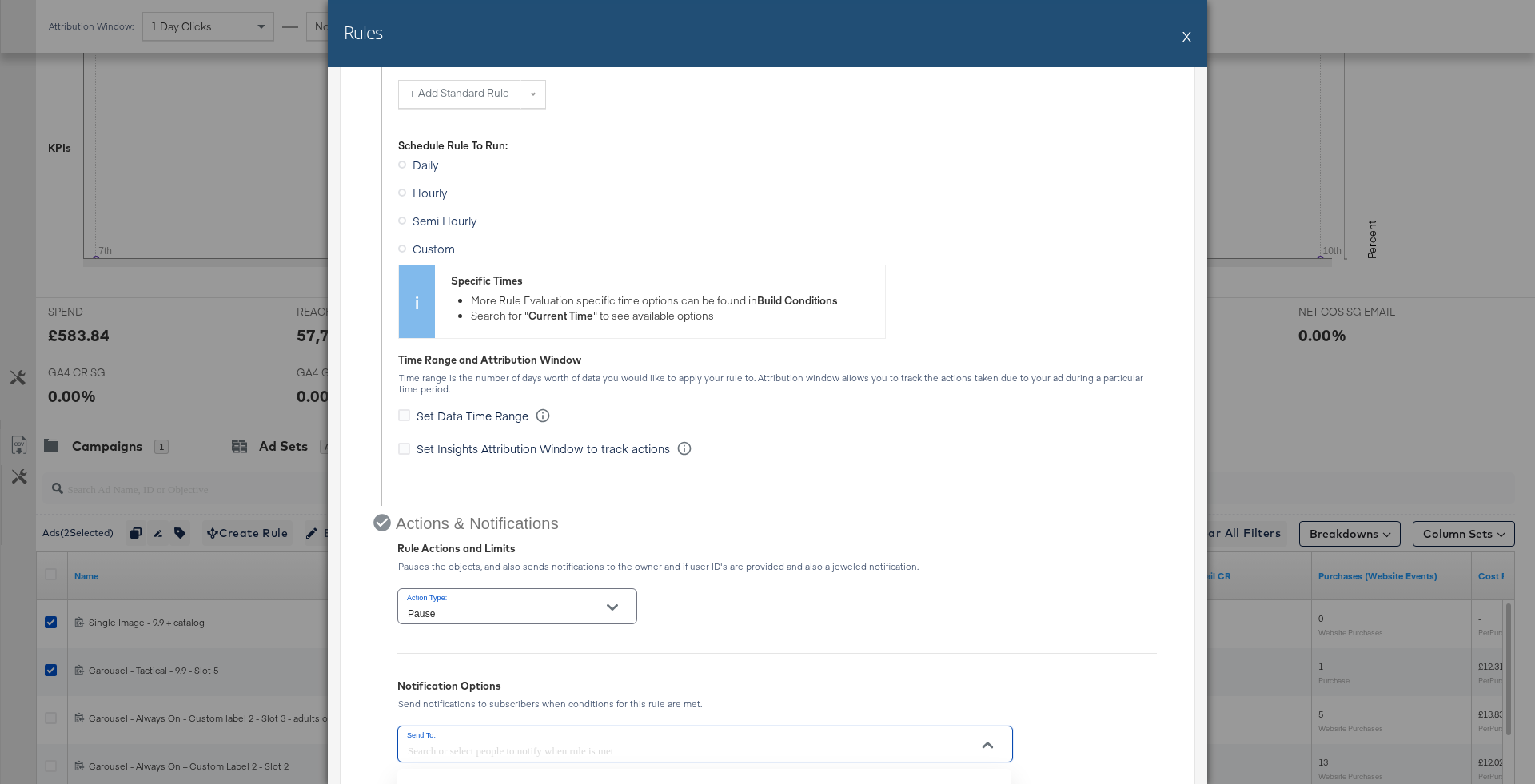
scroll to position [599, 0]
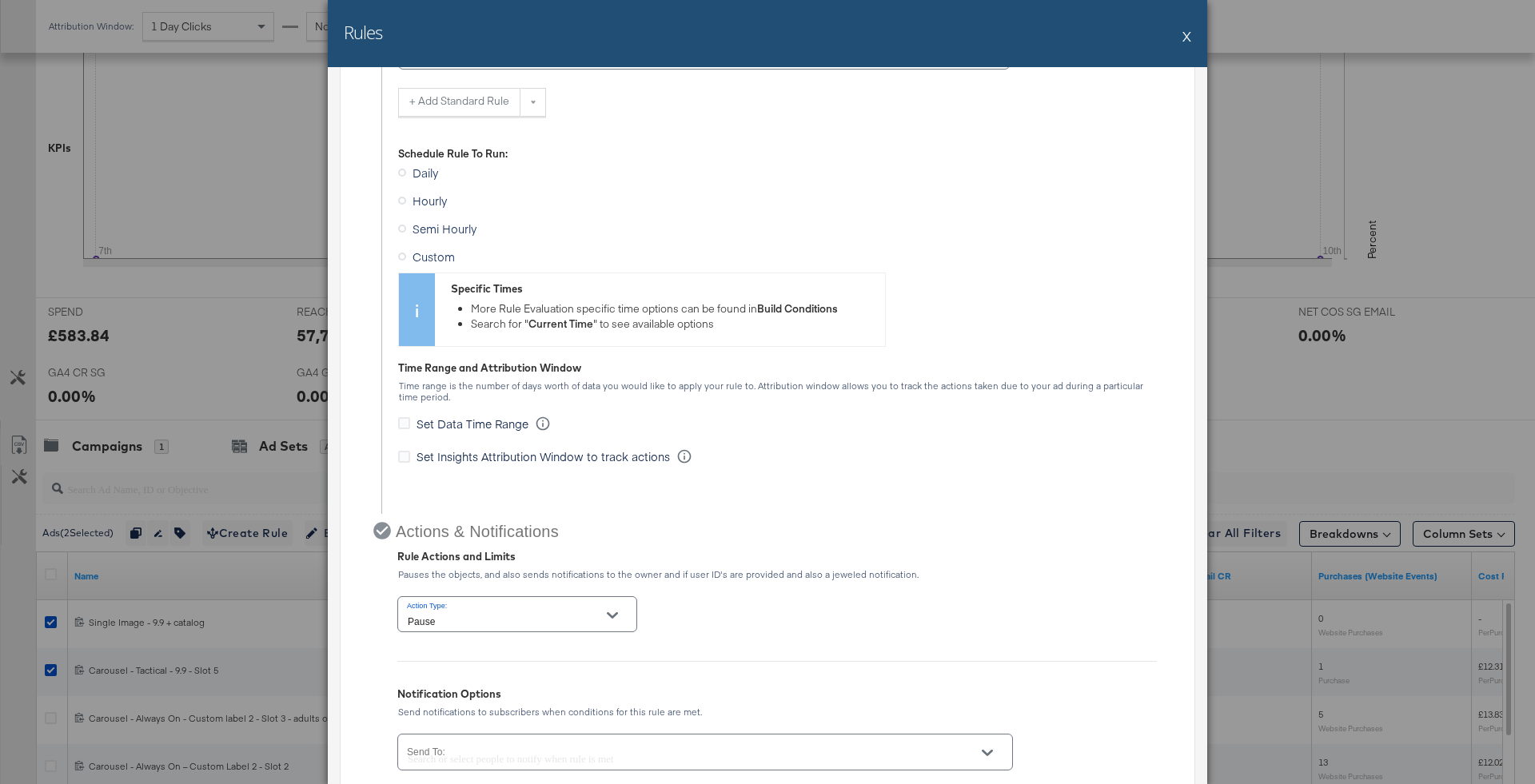
click at [443, 250] on span "Custom" at bounding box center [433, 256] width 42 height 16
click at [0, 0] on input "Custom" at bounding box center [0, 0] width 0 height 0
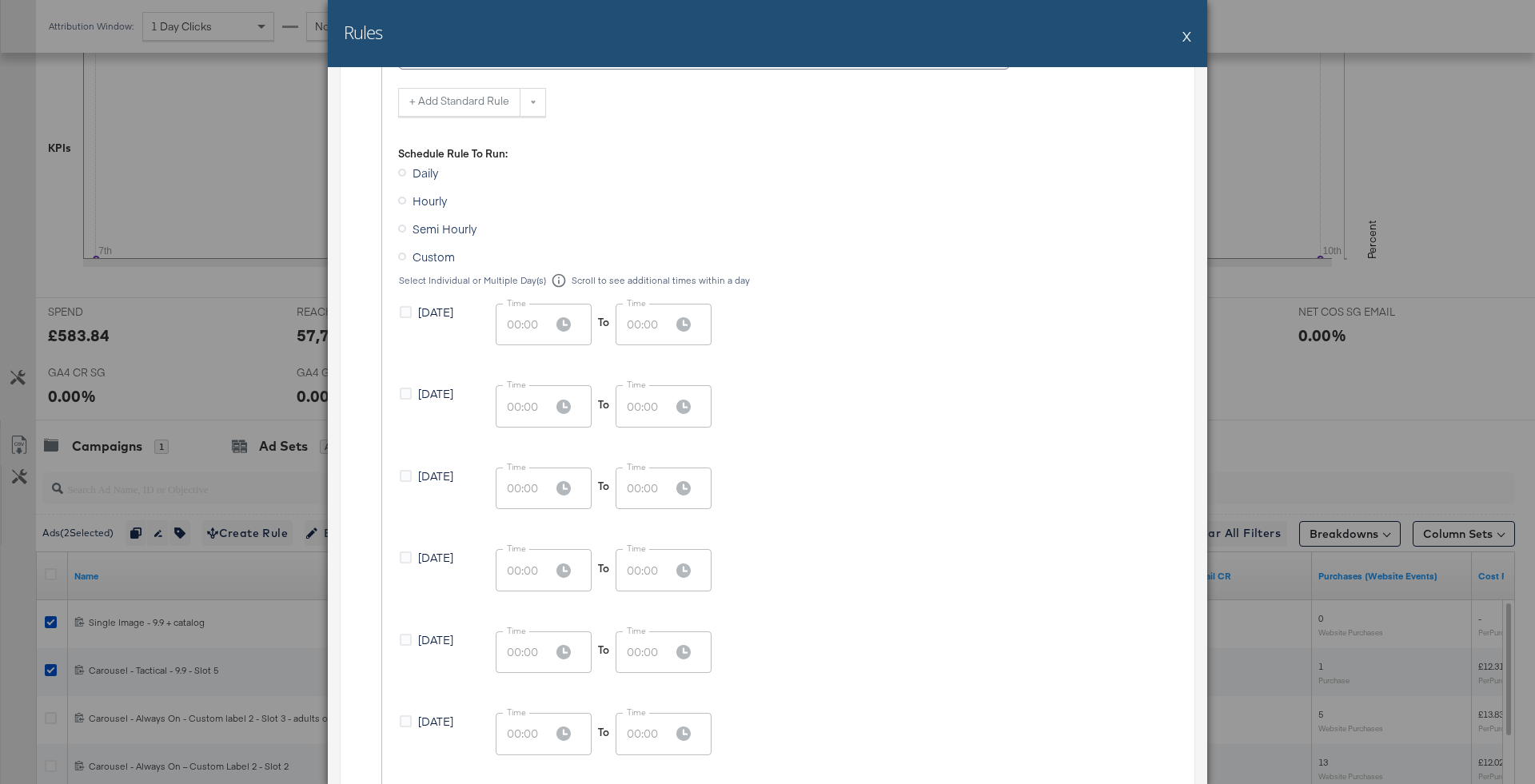
click at [434, 559] on span "Wednesday" at bounding box center [435, 556] width 35 height 16
click at [0, 0] on input "Wednesday" at bounding box center [0, 0] width 0 height 0
click at [516, 566] on input "00:00" at bounding box center [518, 569] width 45 height 41
type input "17:00"
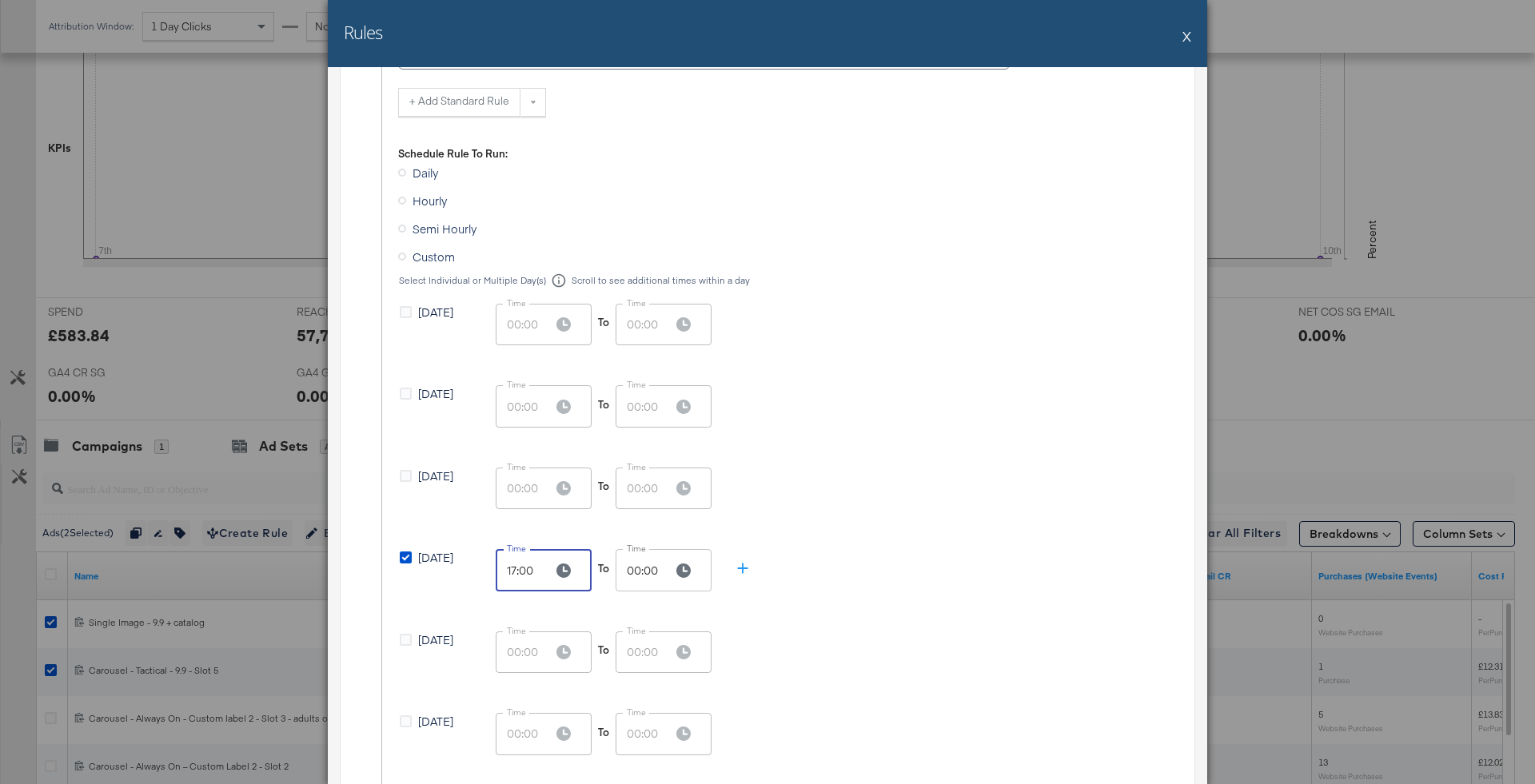
click at [634, 567] on input "00:00" at bounding box center [638, 569] width 45 height 41
type input "17:00"
click at [958, 449] on div "Monday Time 00:00 Time To Time 00:00 Time" at bounding box center [778, 426] width 758 height 82
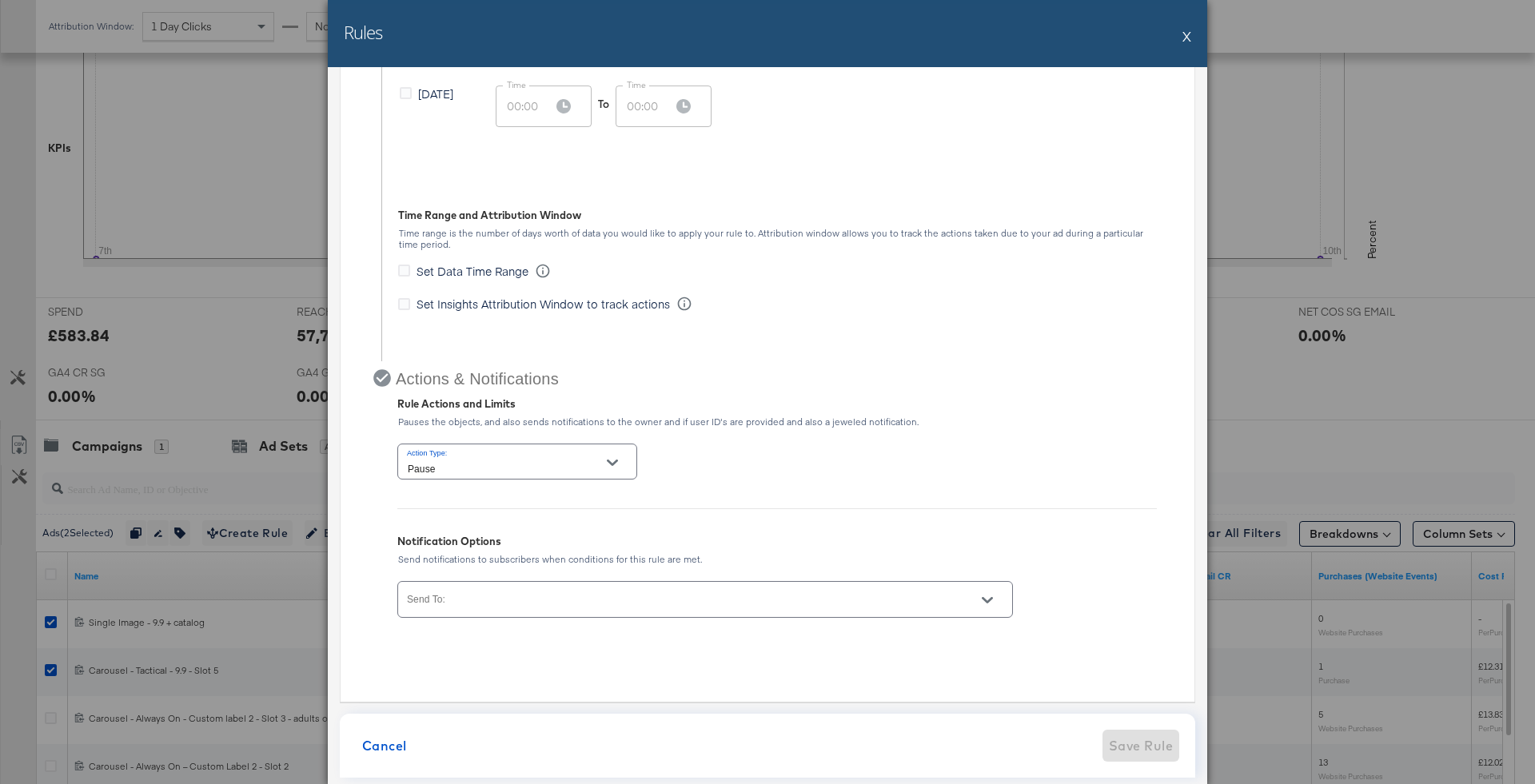
click at [667, 599] on input "Send To:" at bounding box center [682, 607] width 555 height 18
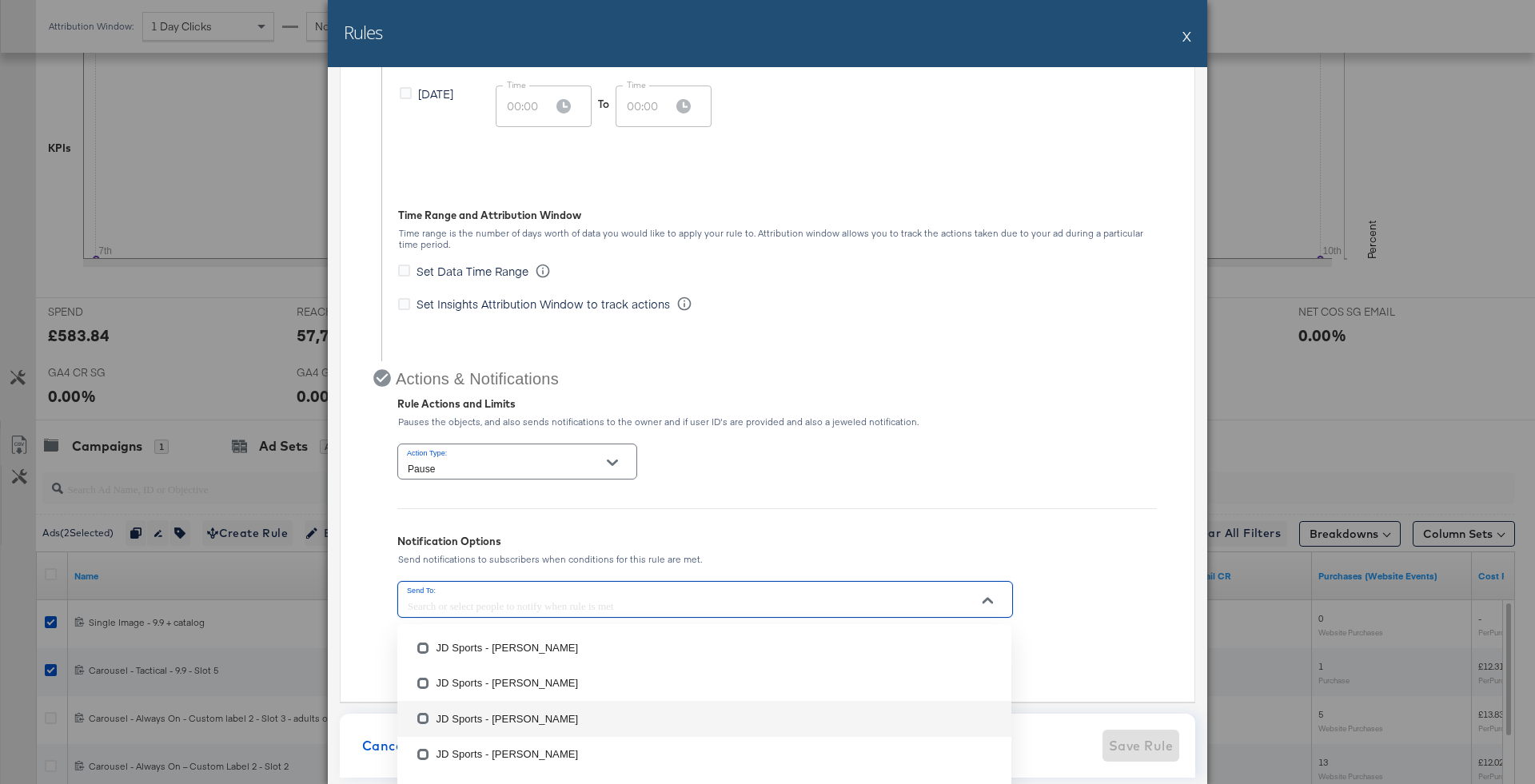
click at [646, 701] on li "JD Sports - Agata Wolska" at bounding box center [704, 719] width 614 height 35
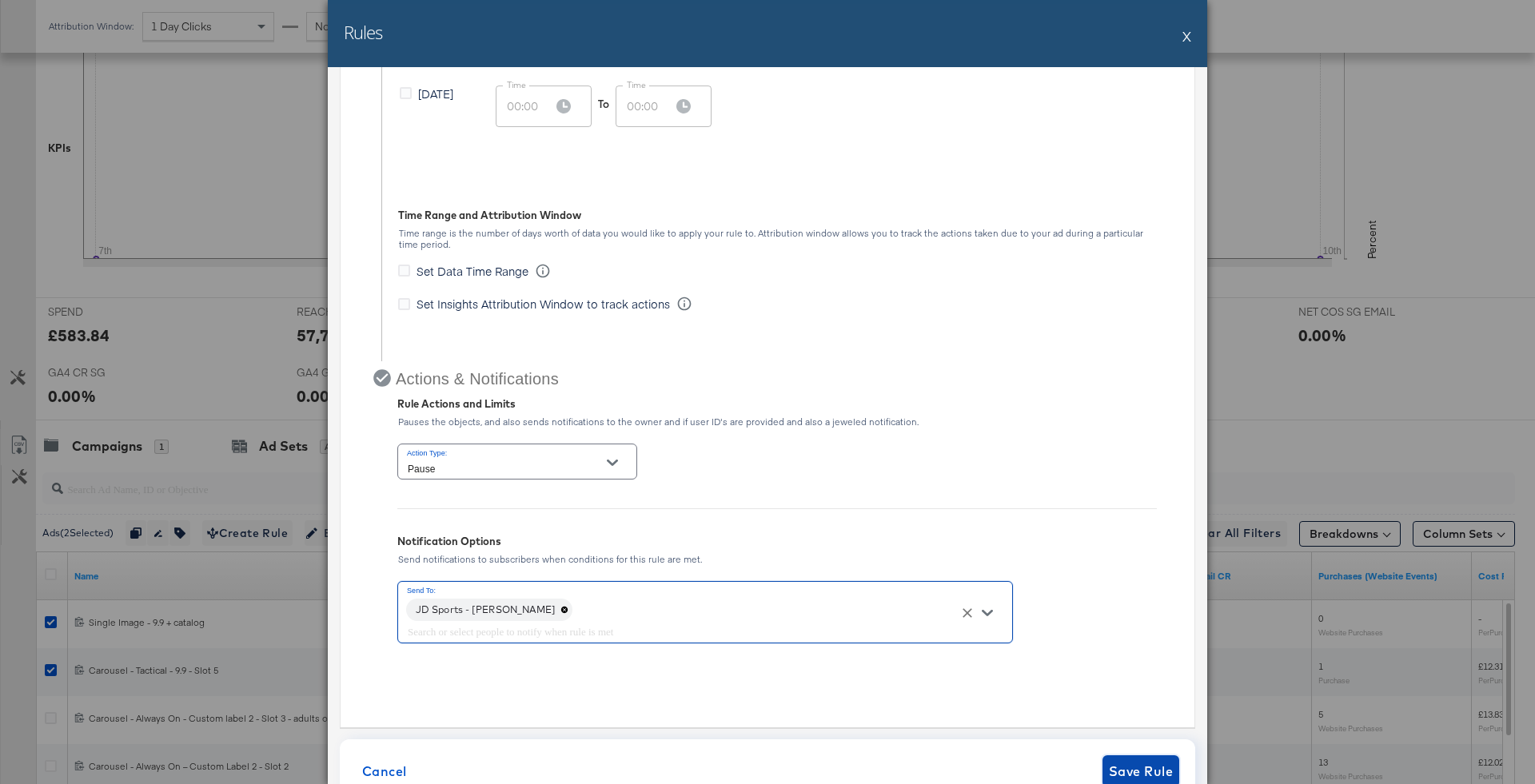
click at [1110, 765] on span "Save Rule" at bounding box center [1141, 771] width 64 height 22
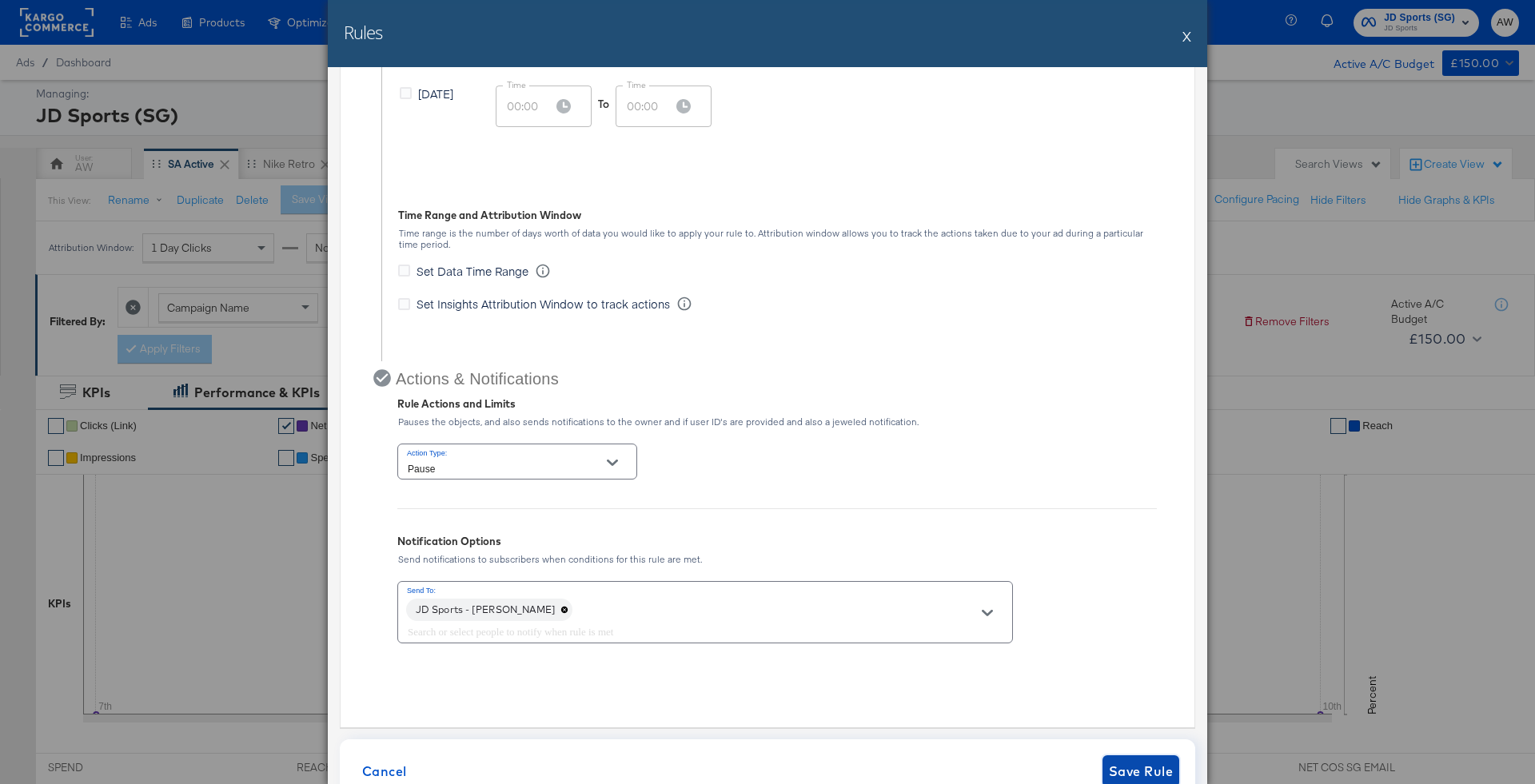
click at [1110, 765] on span "Save Rule" at bounding box center [1141, 771] width 64 height 22
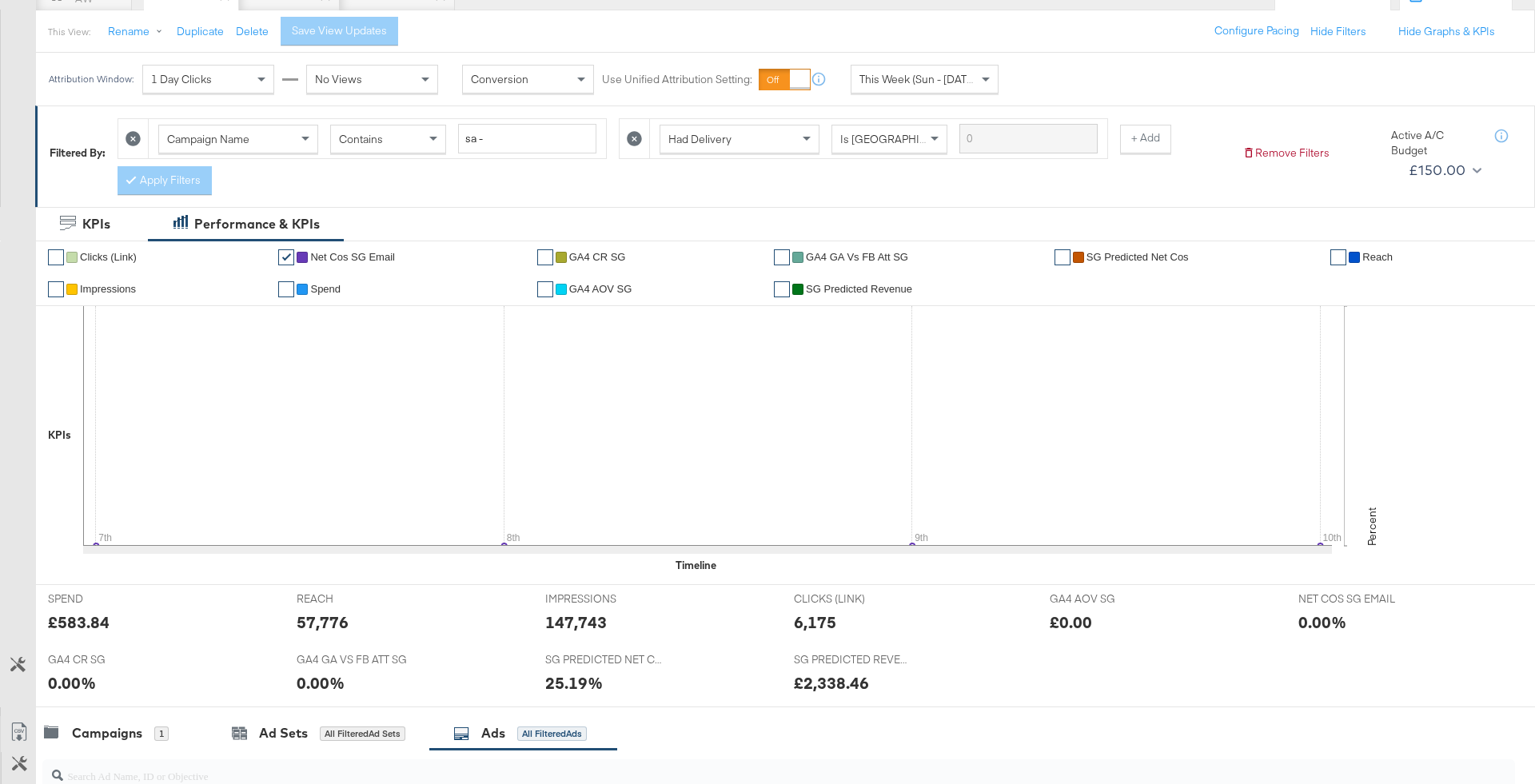
scroll to position [770, 0]
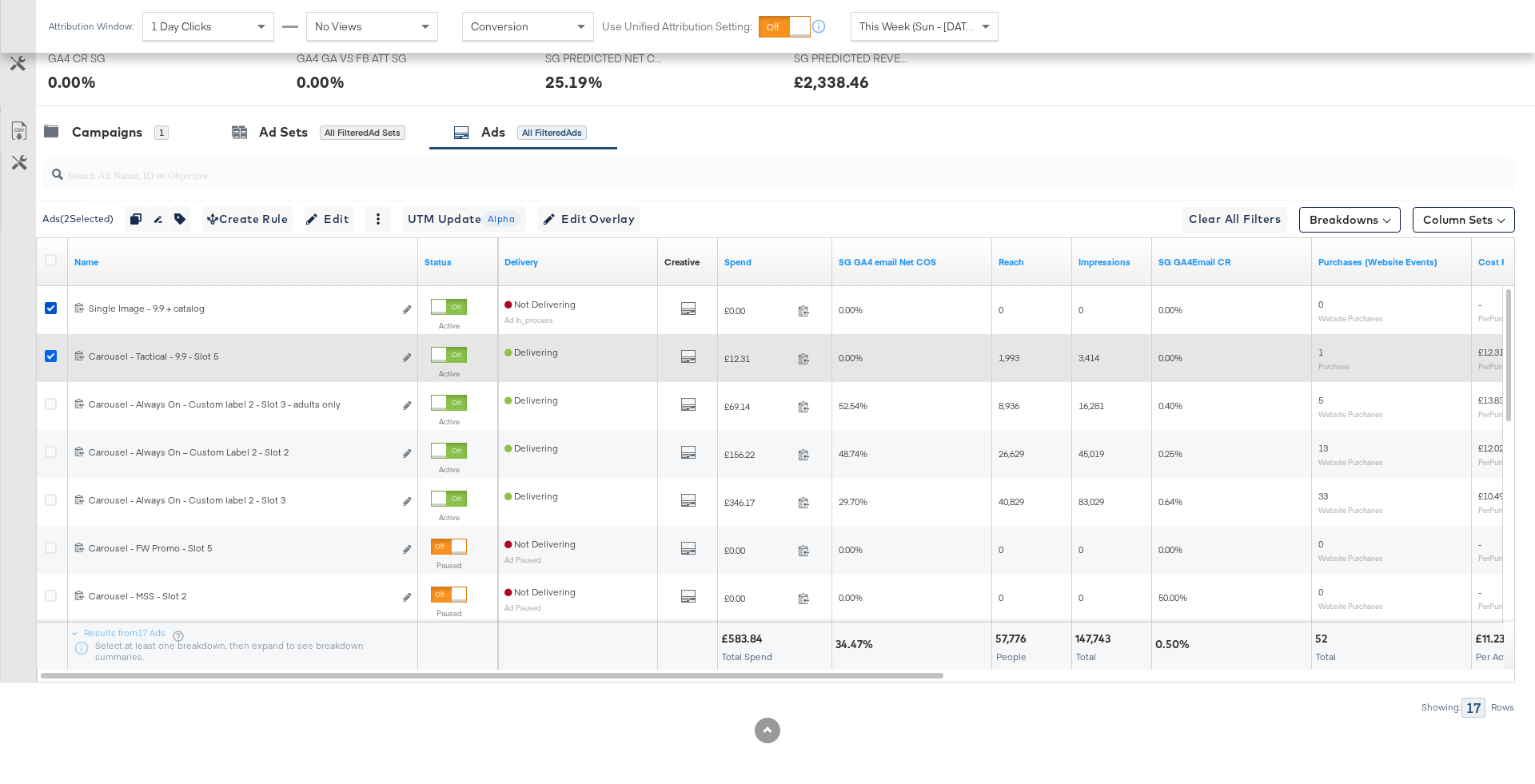
click at [50, 353] on icon at bounding box center [50, 355] width 12 height 12
click at [0, 0] on input "checkbox" at bounding box center [0, 0] width 0 height 0
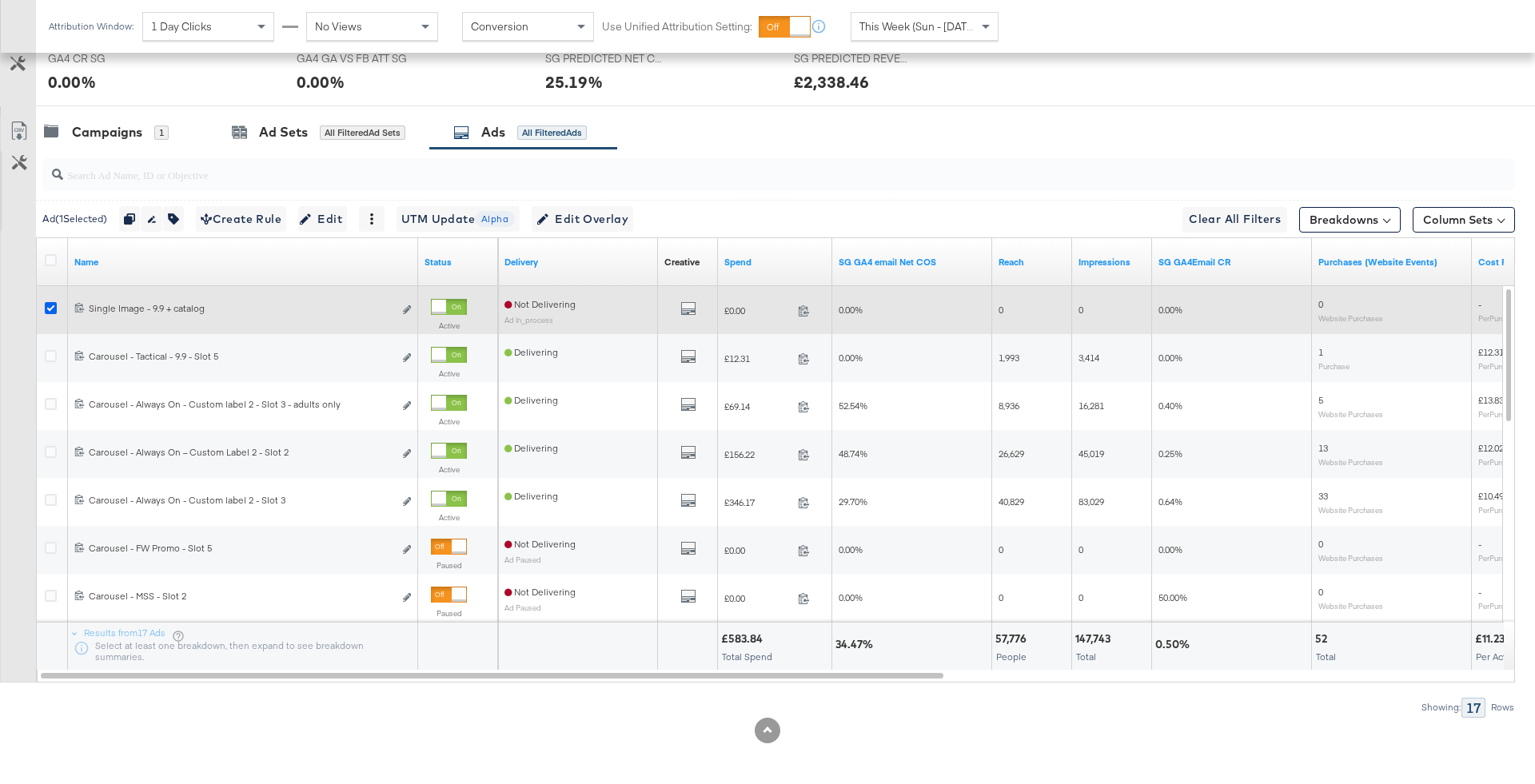
click at [49, 306] on icon at bounding box center [50, 308] width 12 height 12
click at [0, 0] on input "checkbox" at bounding box center [0, 0] width 0 height 0
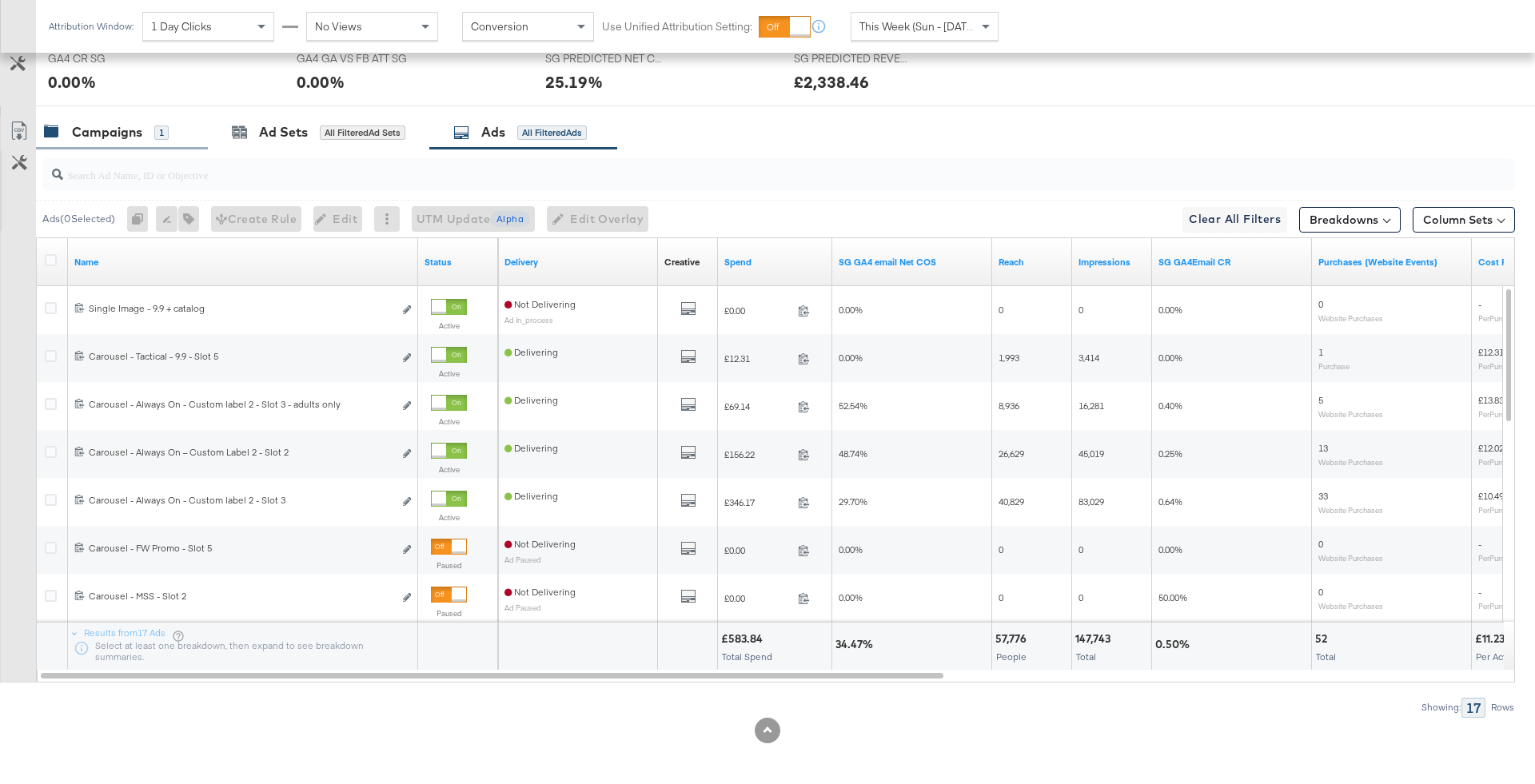
click at [162, 129] on div "1" at bounding box center [162, 133] width 15 height 15
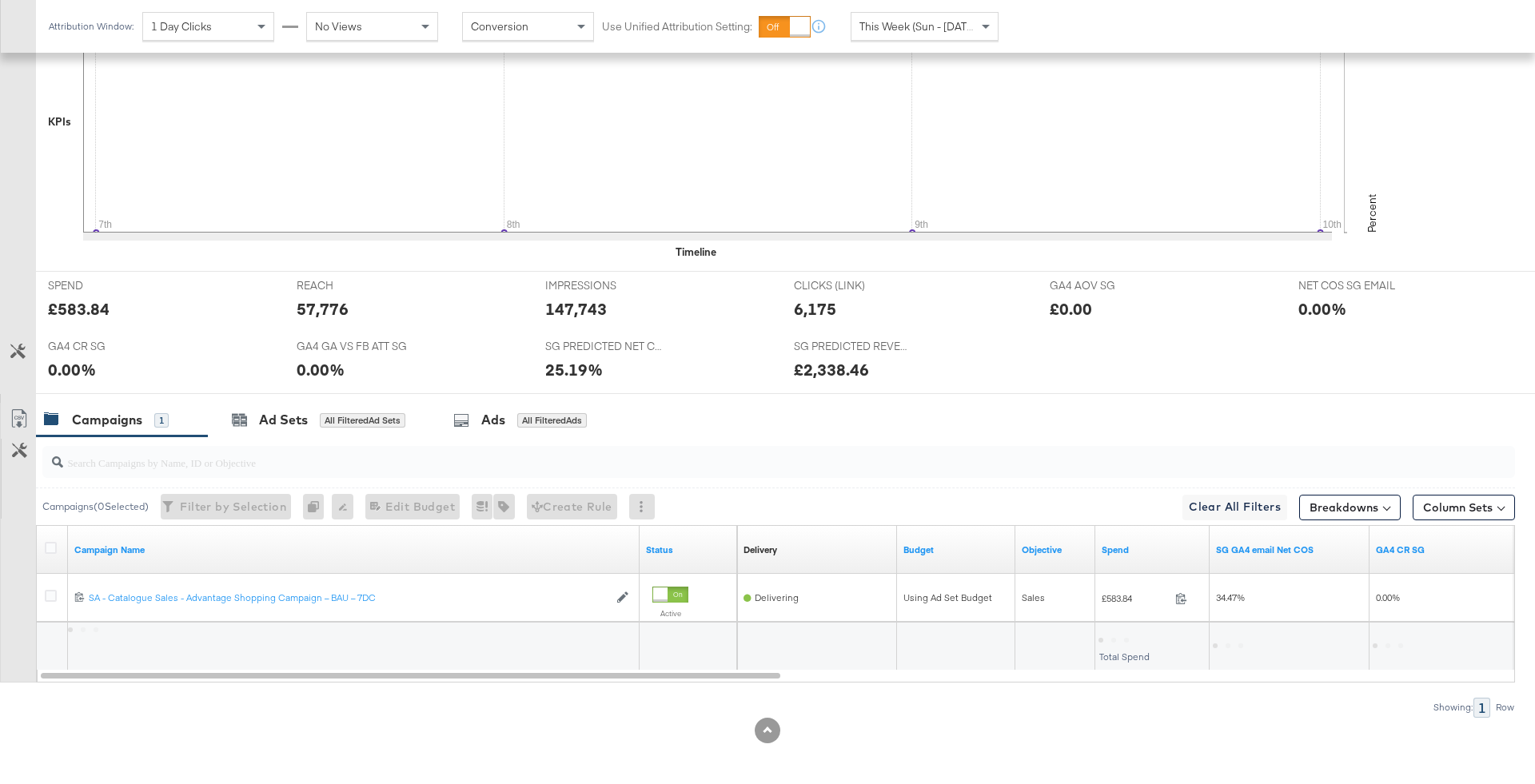
scroll to position [0, 0]
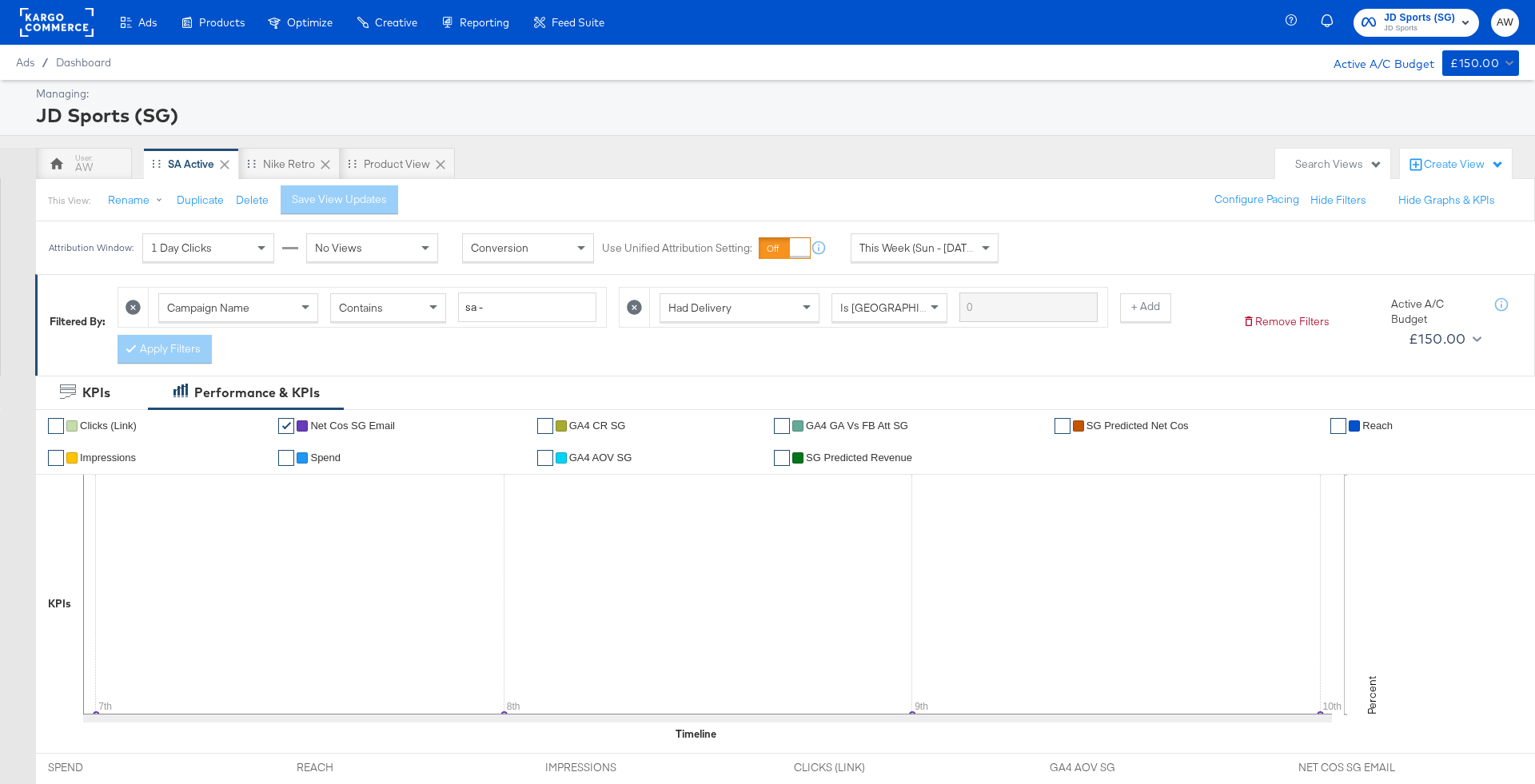
click at [1442, 12] on span "JD Sports (SG)" at bounding box center [1419, 17] width 72 height 17
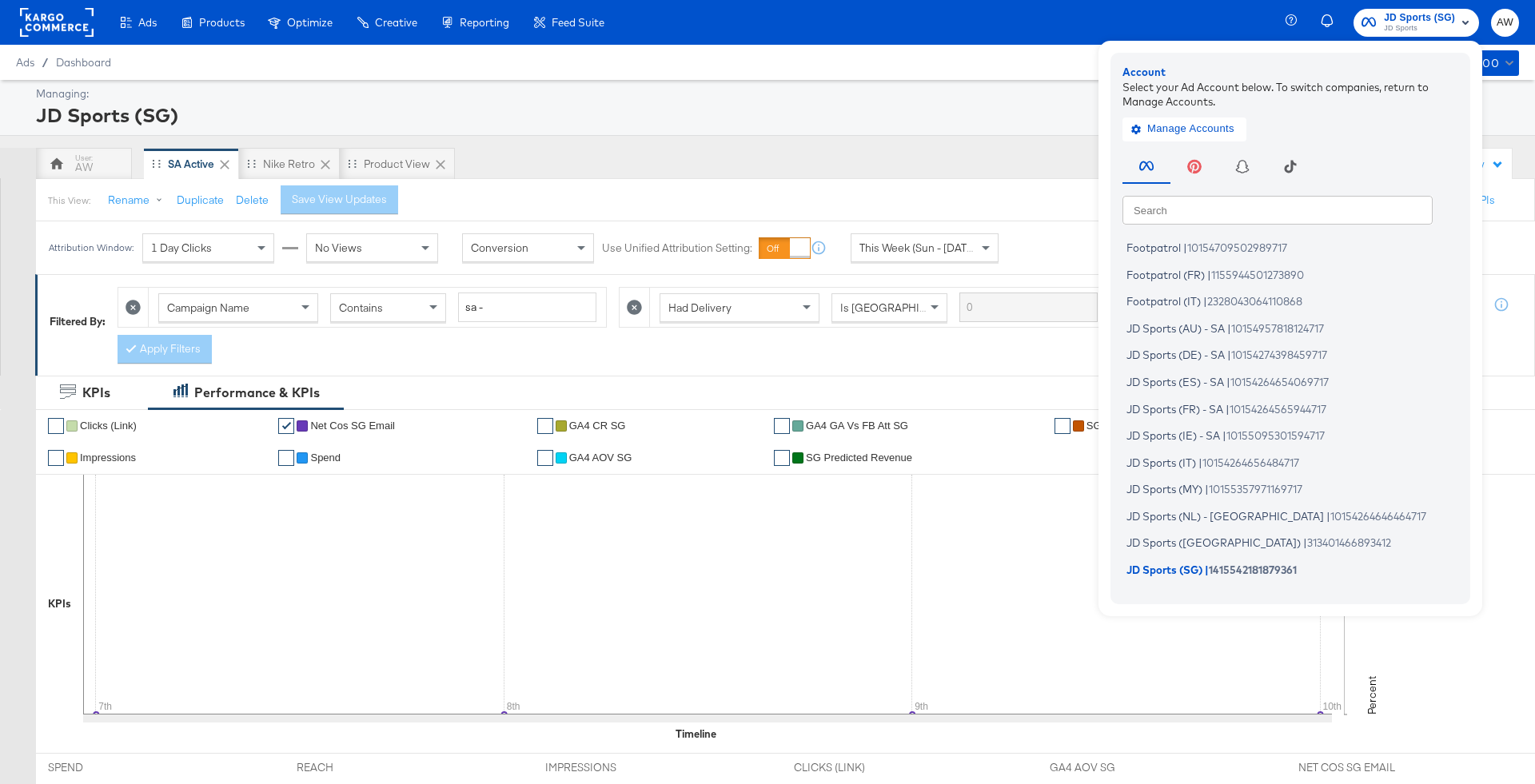
click at [1284, 212] on input "text" at bounding box center [1278, 208] width 310 height 28
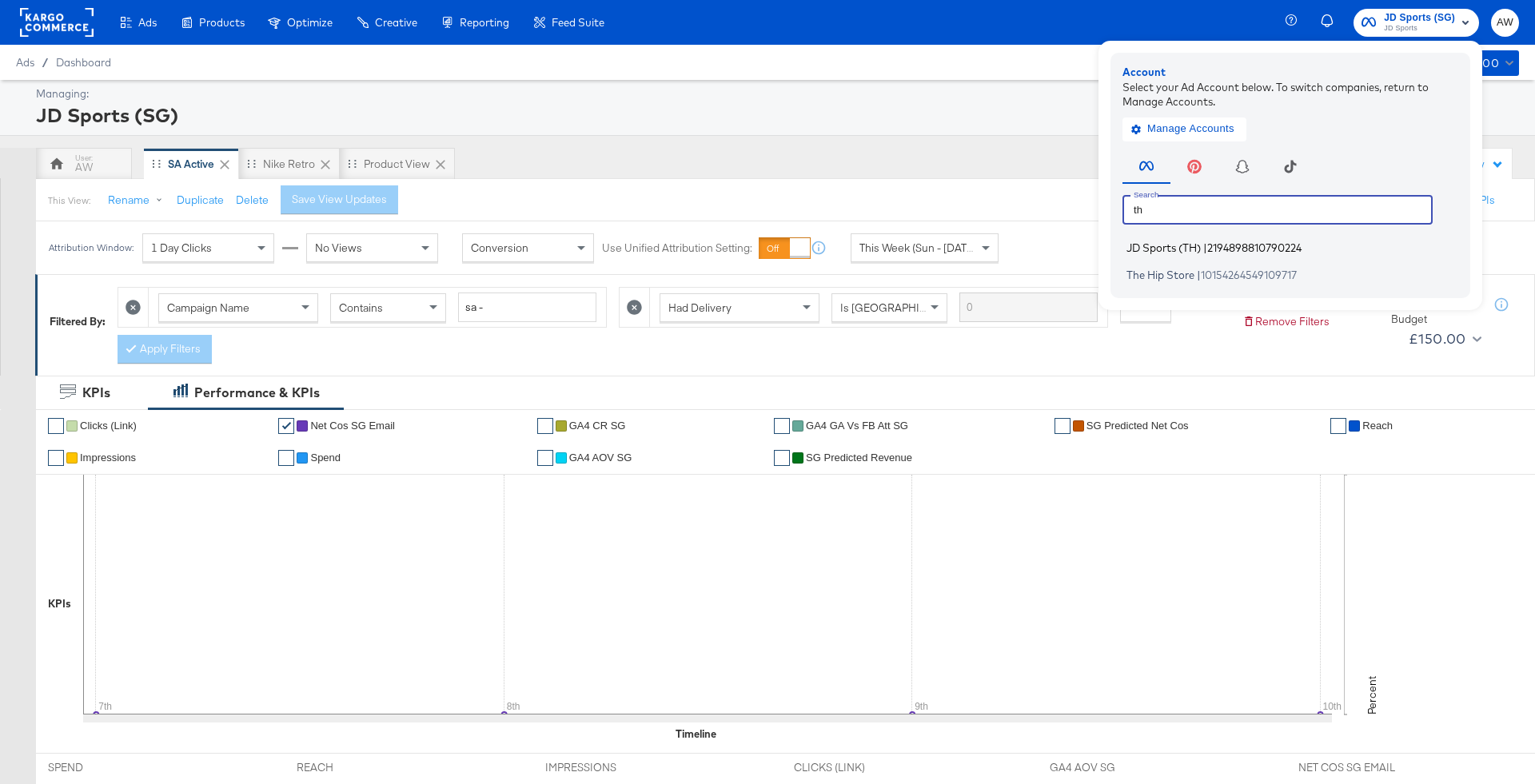
type input "th"
click at [1210, 240] on li "JD Sports (TH) | 2194898810790224" at bounding box center [1294, 248] width 343 height 23
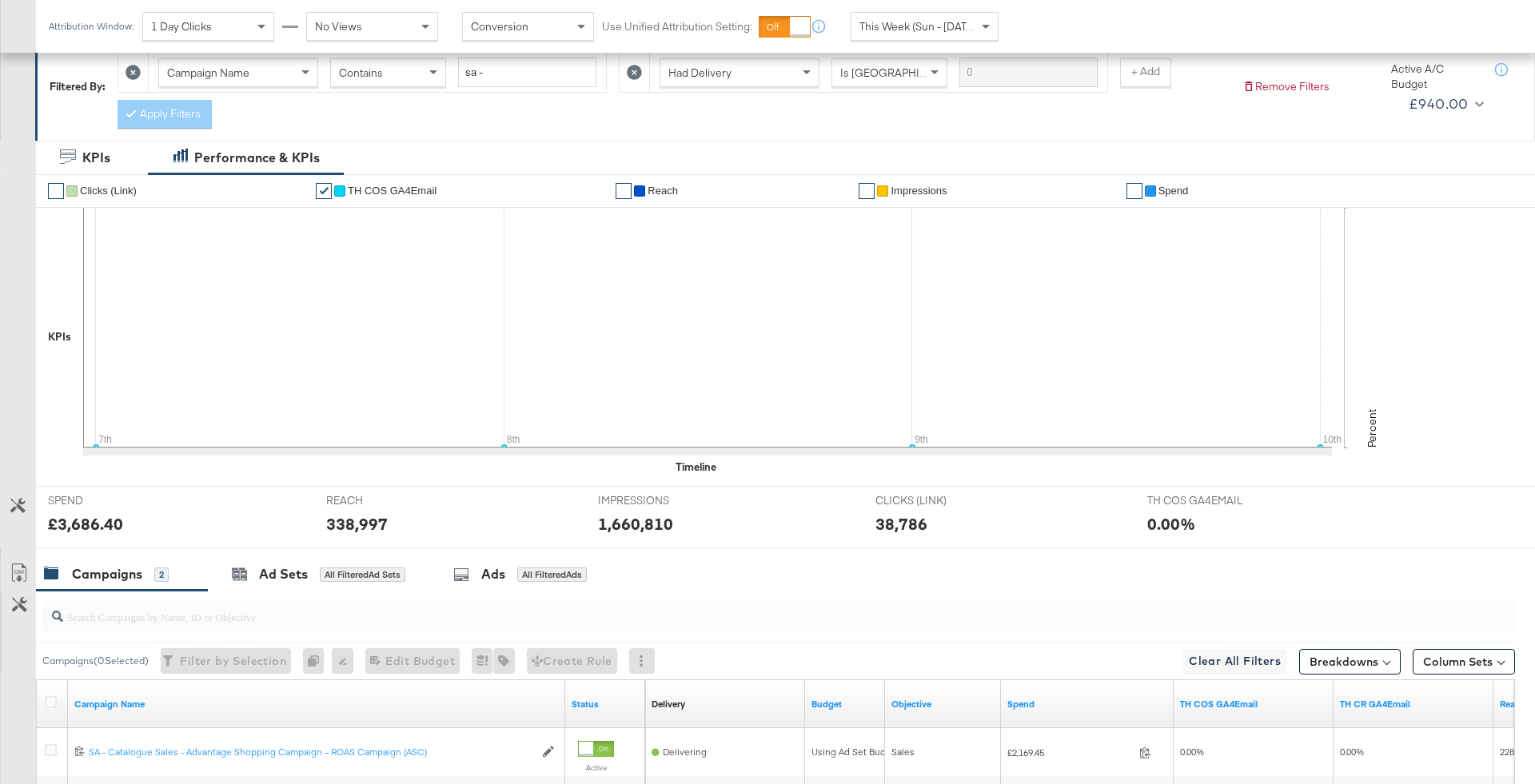
scroll to position [437, 0]
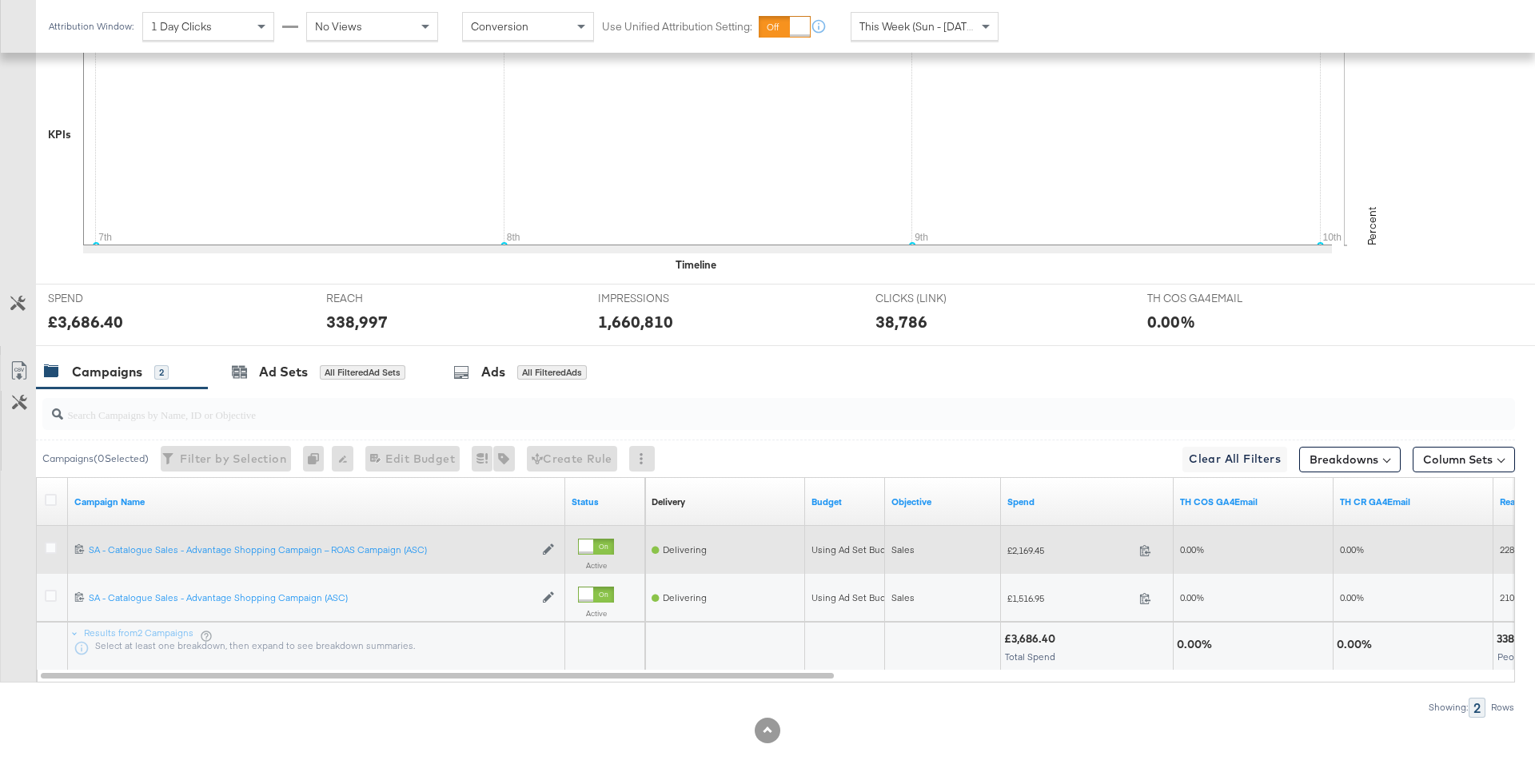
click at [47, 550] on div at bounding box center [53, 549] width 17 height 16
click at [47, 542] on icon at bounding box center [50, 547] width 12 height 12
click at [0, 0] on input "checkbox" at bounding box center [0, 0] width 0 height 0
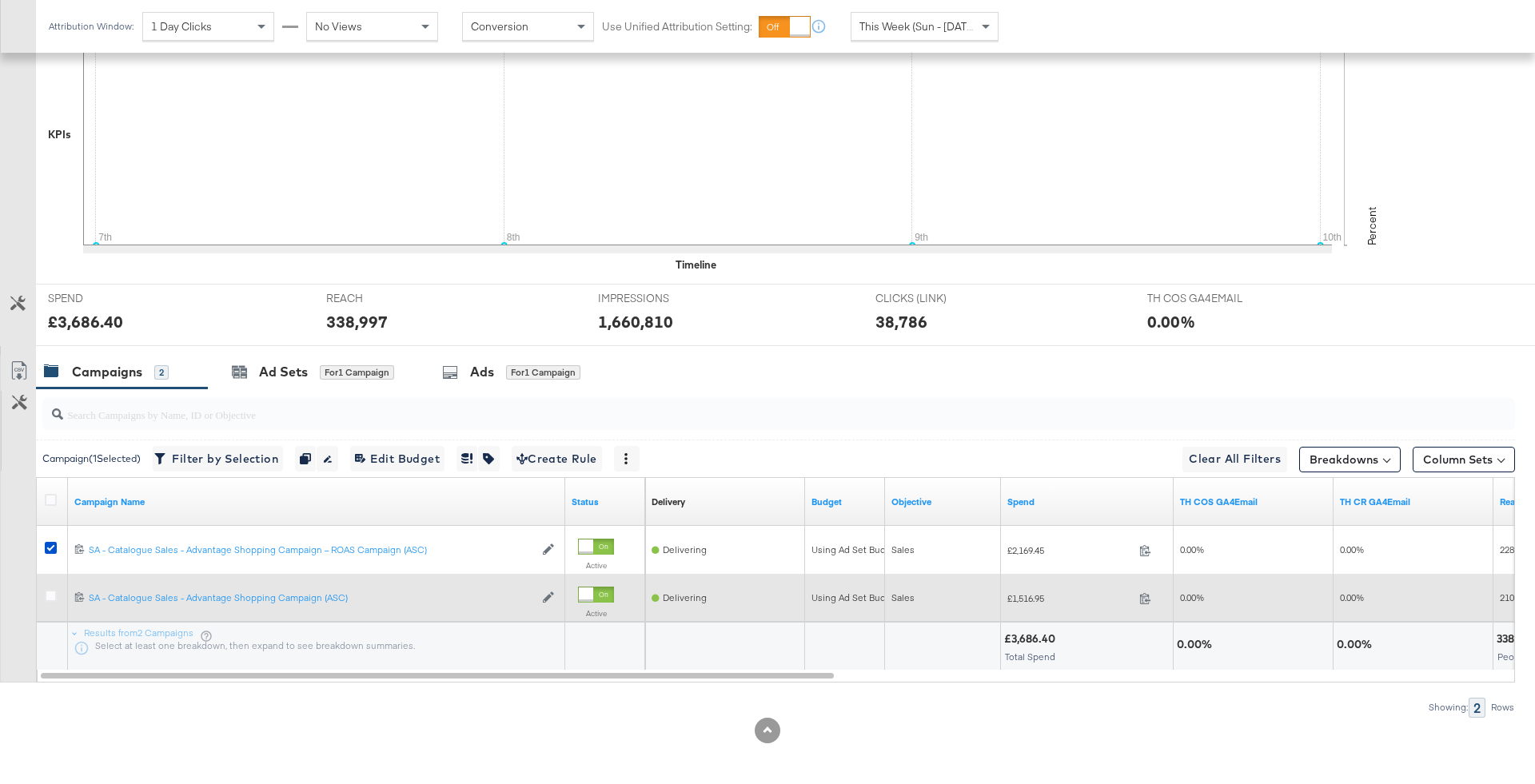
click at [50, 584] on div at bounding box center [53, 598] width 29 height 28
click at [50, 598] on icon at bounding box center [50, 596] width 12 height 12
click at [0, 0] on input "checkbox" at bounding box center [0, 0] width 0 height 0
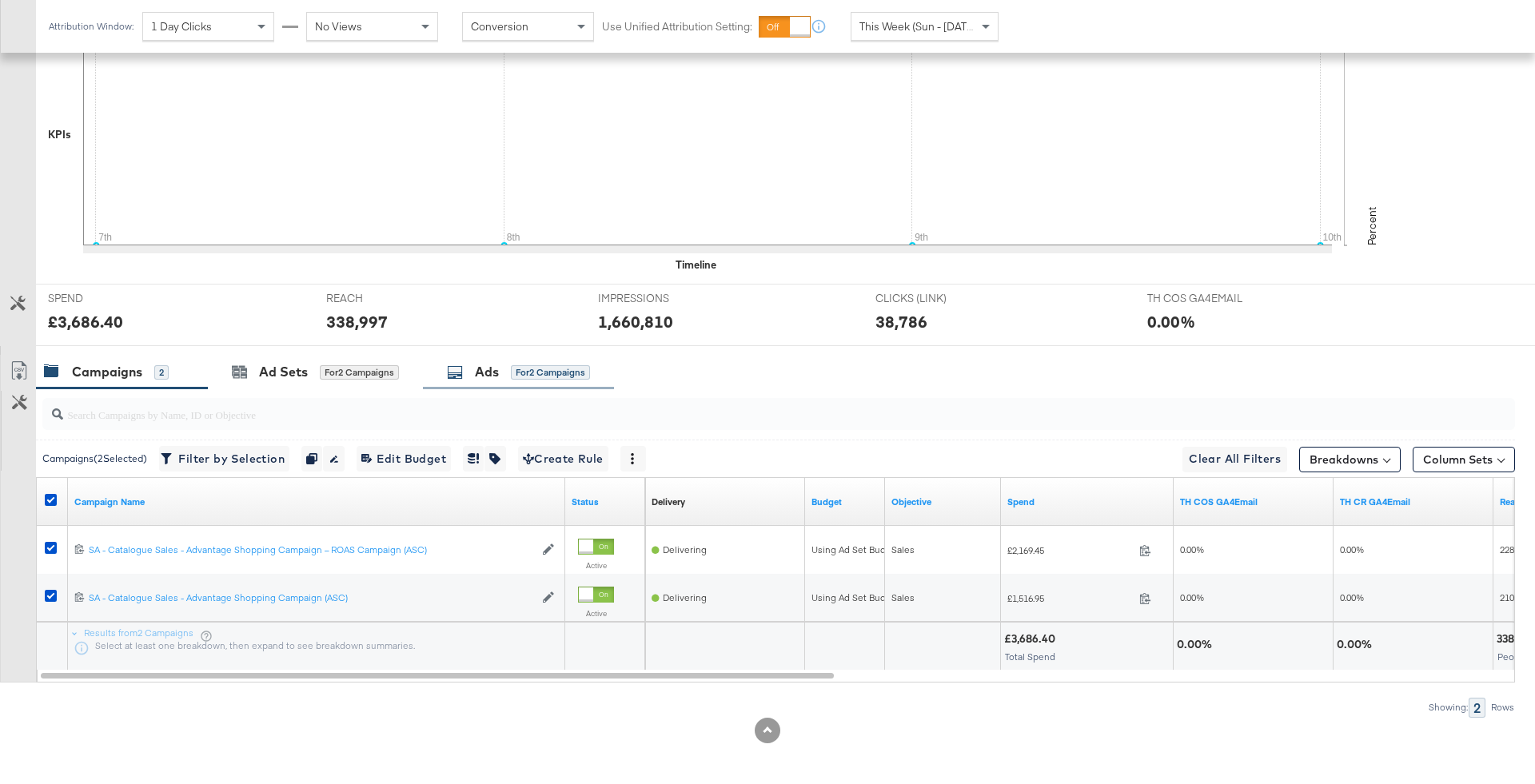
click at [530, 373] on div "for 2 Campaigns" at bounding box center [550, 373] width 79 height 15
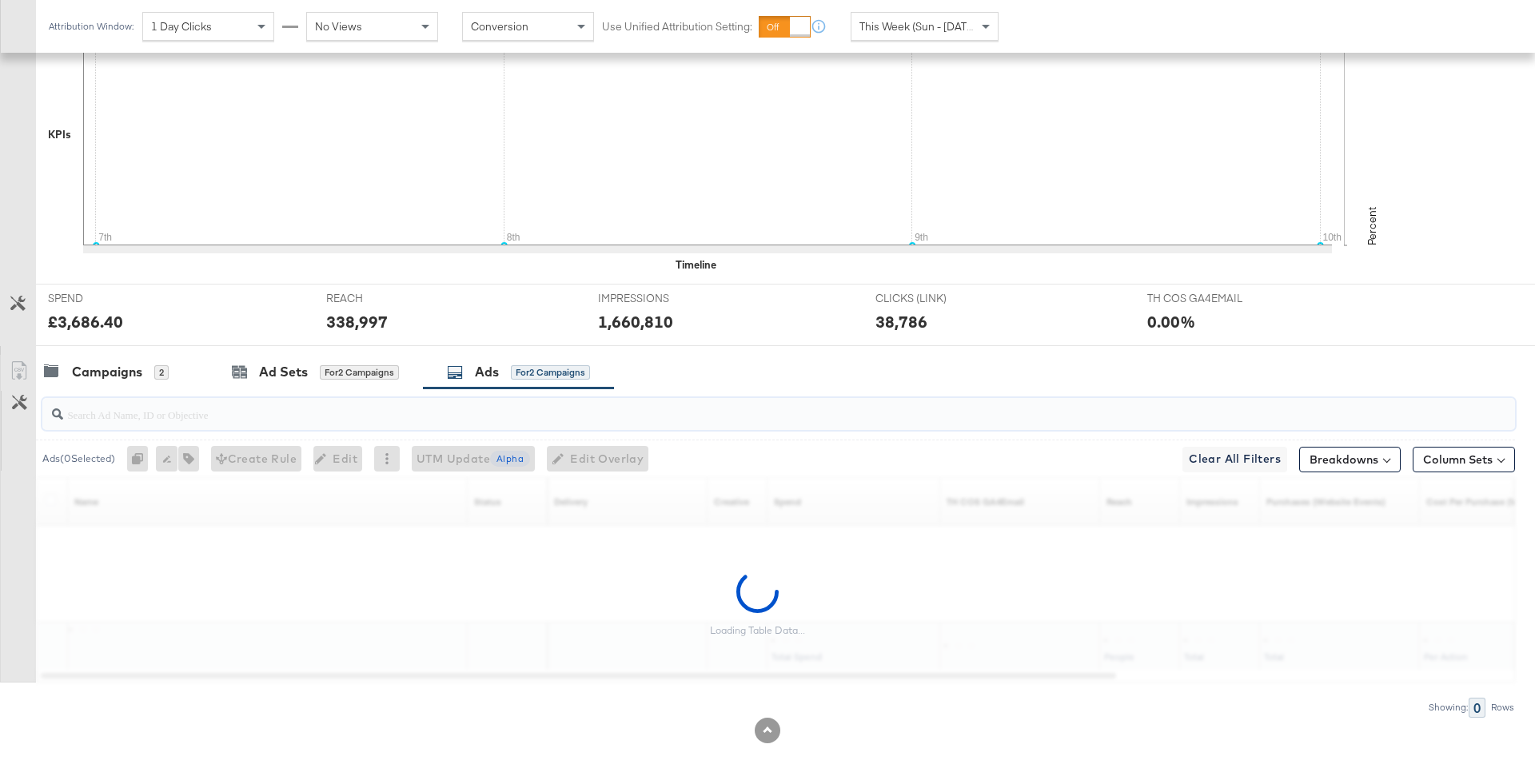
click at [482, 419] on input "search" at bounding box center [722, 409] width 1317 height 31
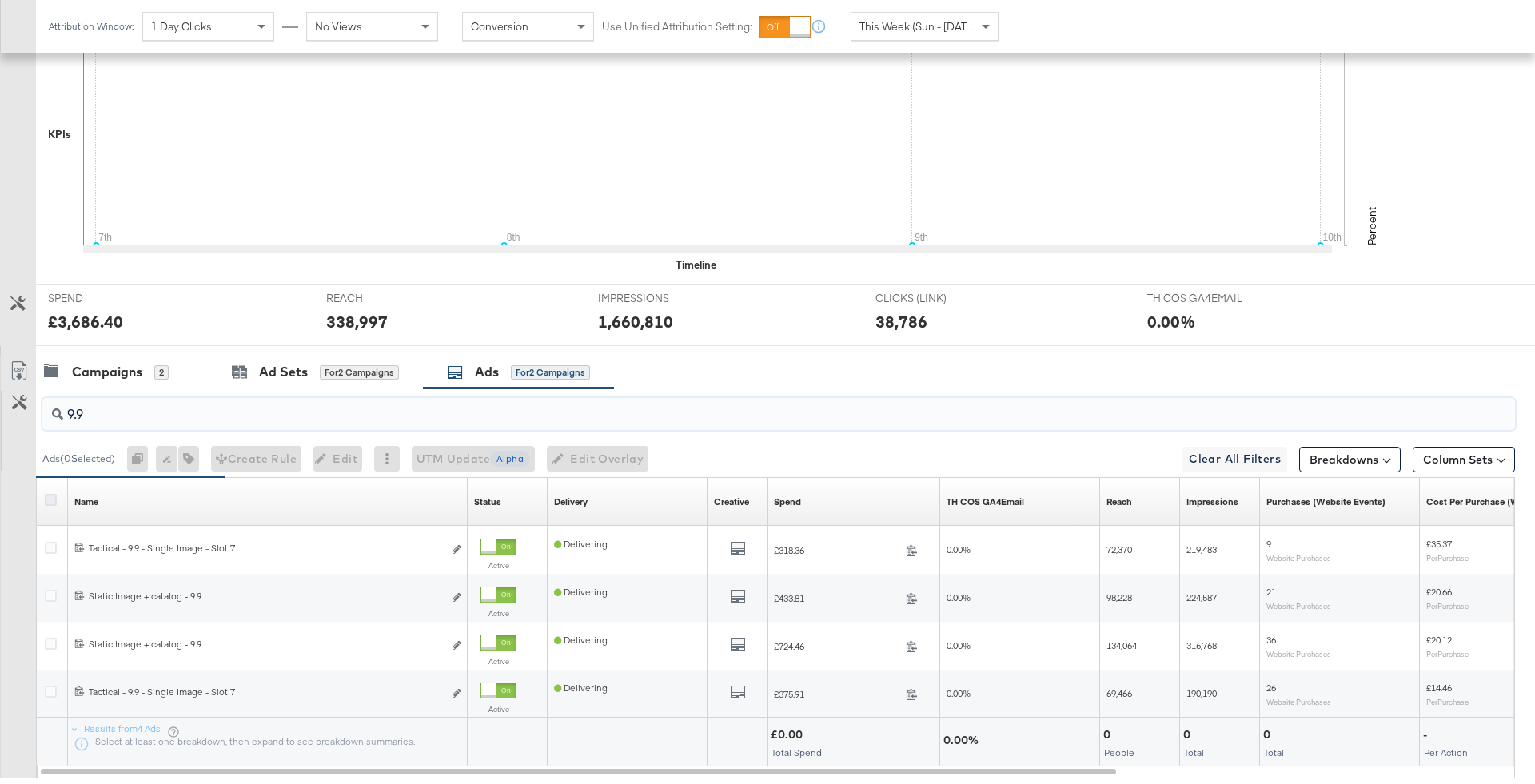
type input "9.9"
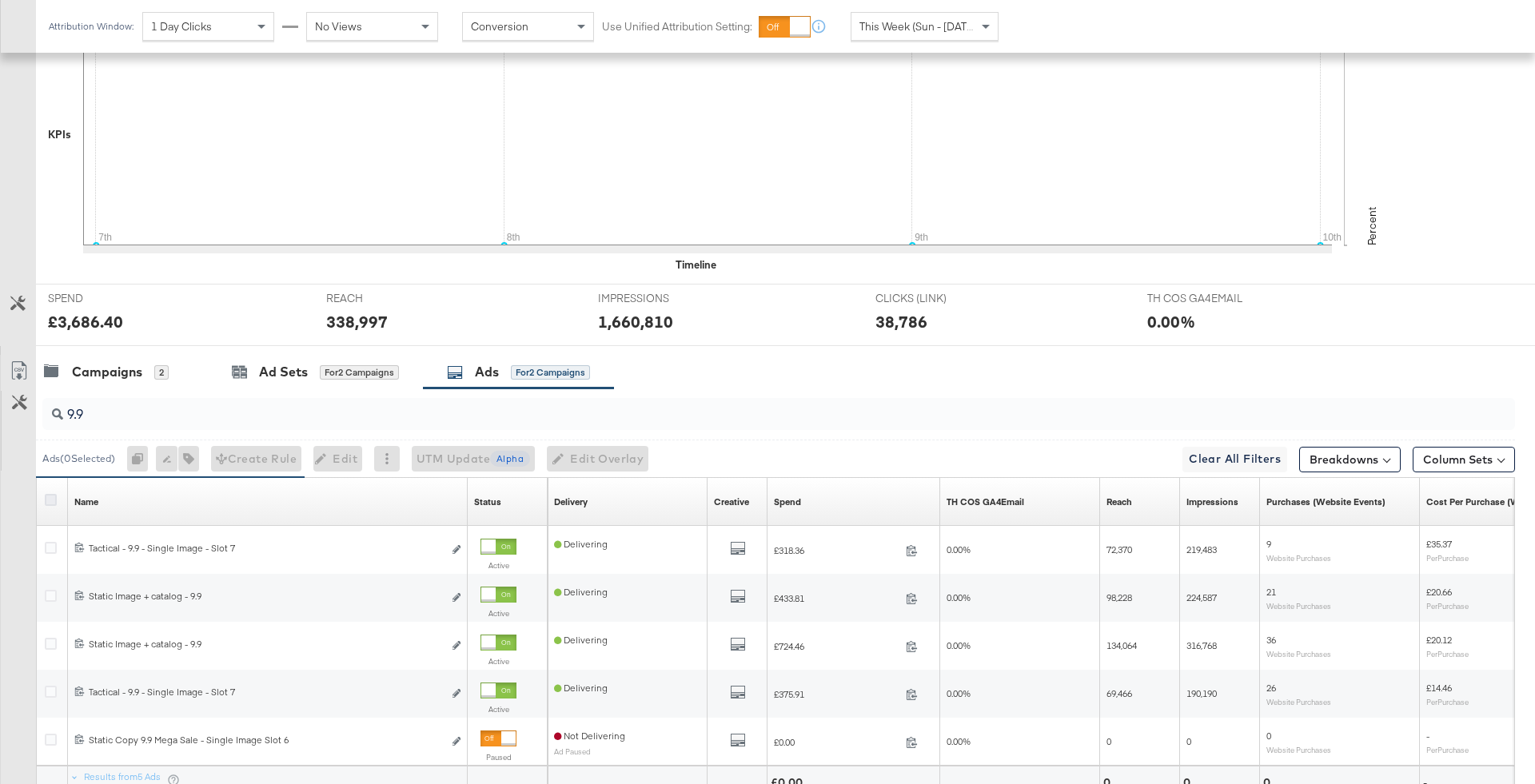
click at [47, 494] on icon at bounding box center [50, 499] width 12 height 12
click at [0, 0] on input "checkbox" at bounding box center [0, 0] width 0 height 0
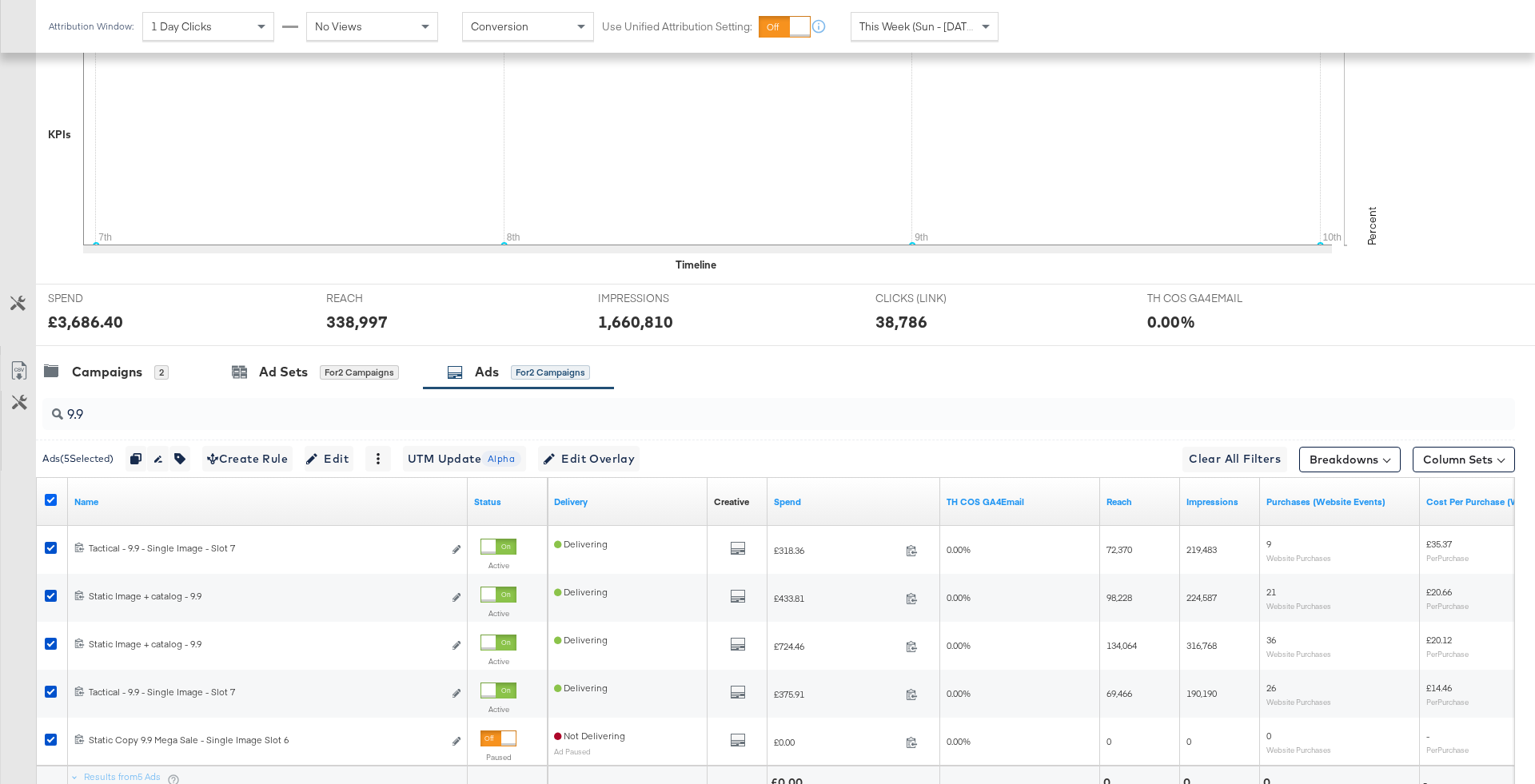
click at [46, 494] on icon at bounding box center [50, 499] width 12 height 12
click at [0, 0] on input "checkbox" at bounding box center [0, 0] width 0 height 0
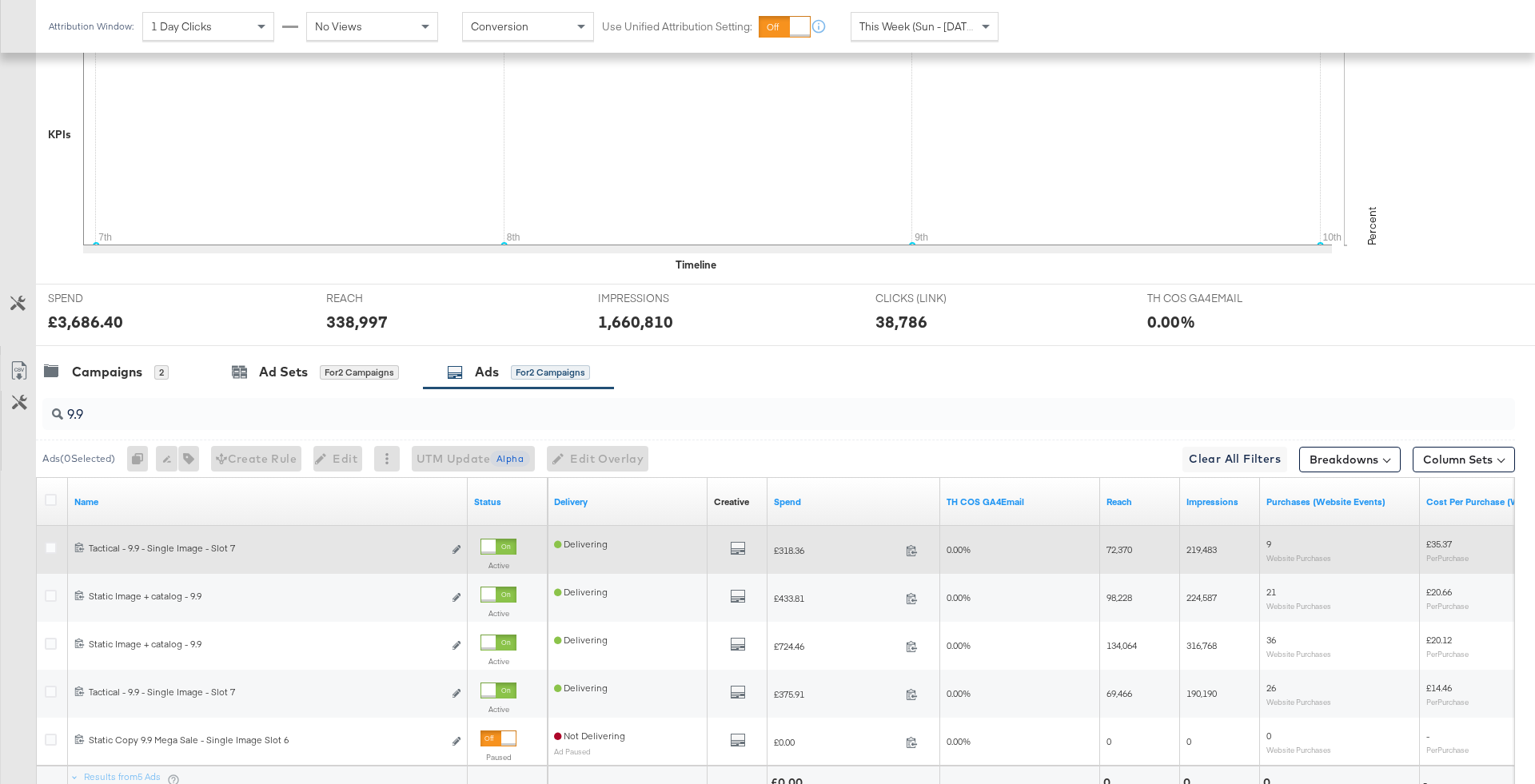
click at [56, 542] on div at bounding box center [53, 549] width 17 height 16
click at [52, 542] on icon at bounding box center [50, 547] width 12 height 12
click at [0, 0] on input "checkbox" at bounding box center [0, 0] width 0 height 0
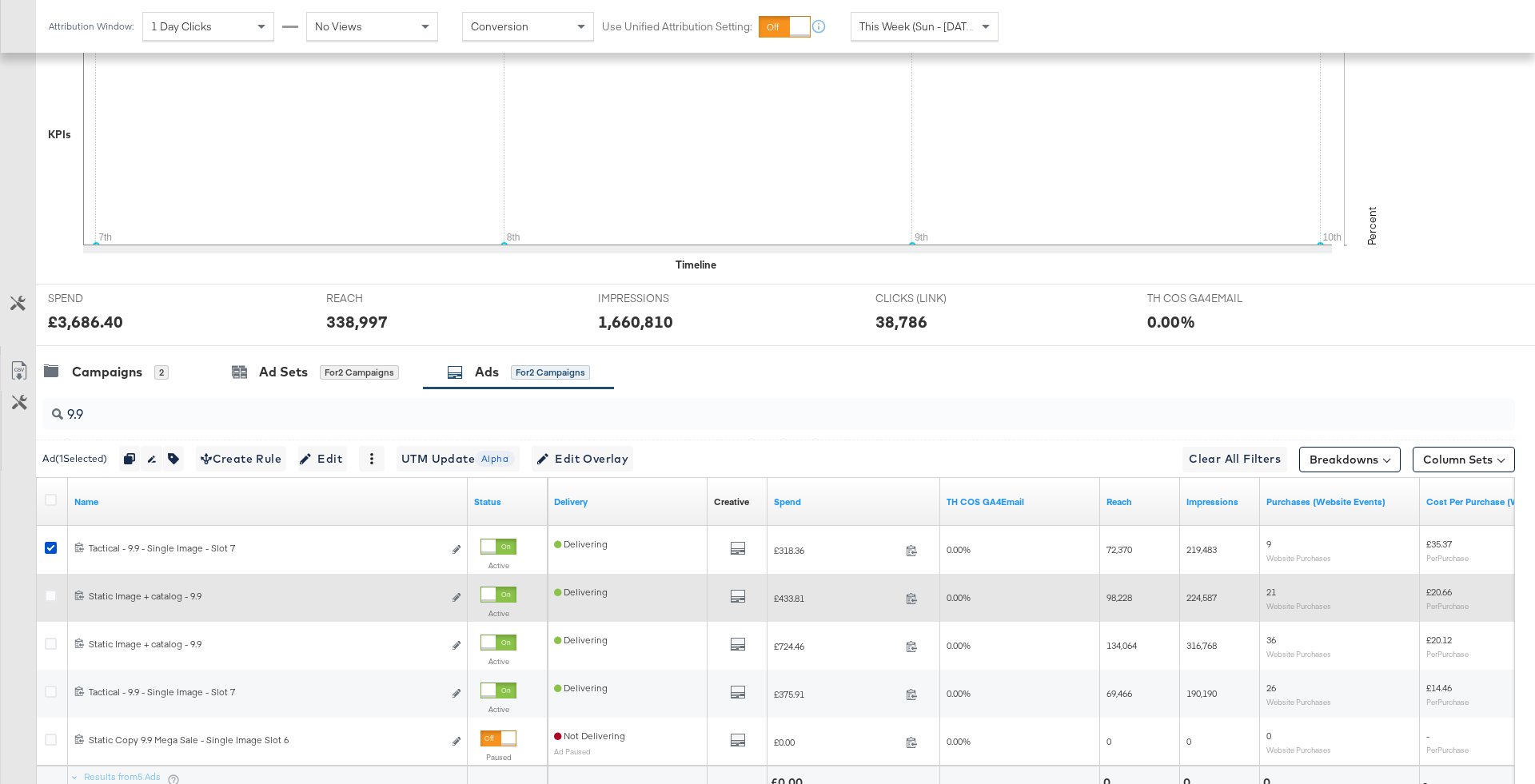
click at [52, 584] on div at bounding box center [53, 598] width 29 height 28
click at [52, 590] on icon at bounding box center [50, 596] width 12 height 12
click at [0, 0] on input "checkbox" at bounding box center [0, 0] width 0 height 0
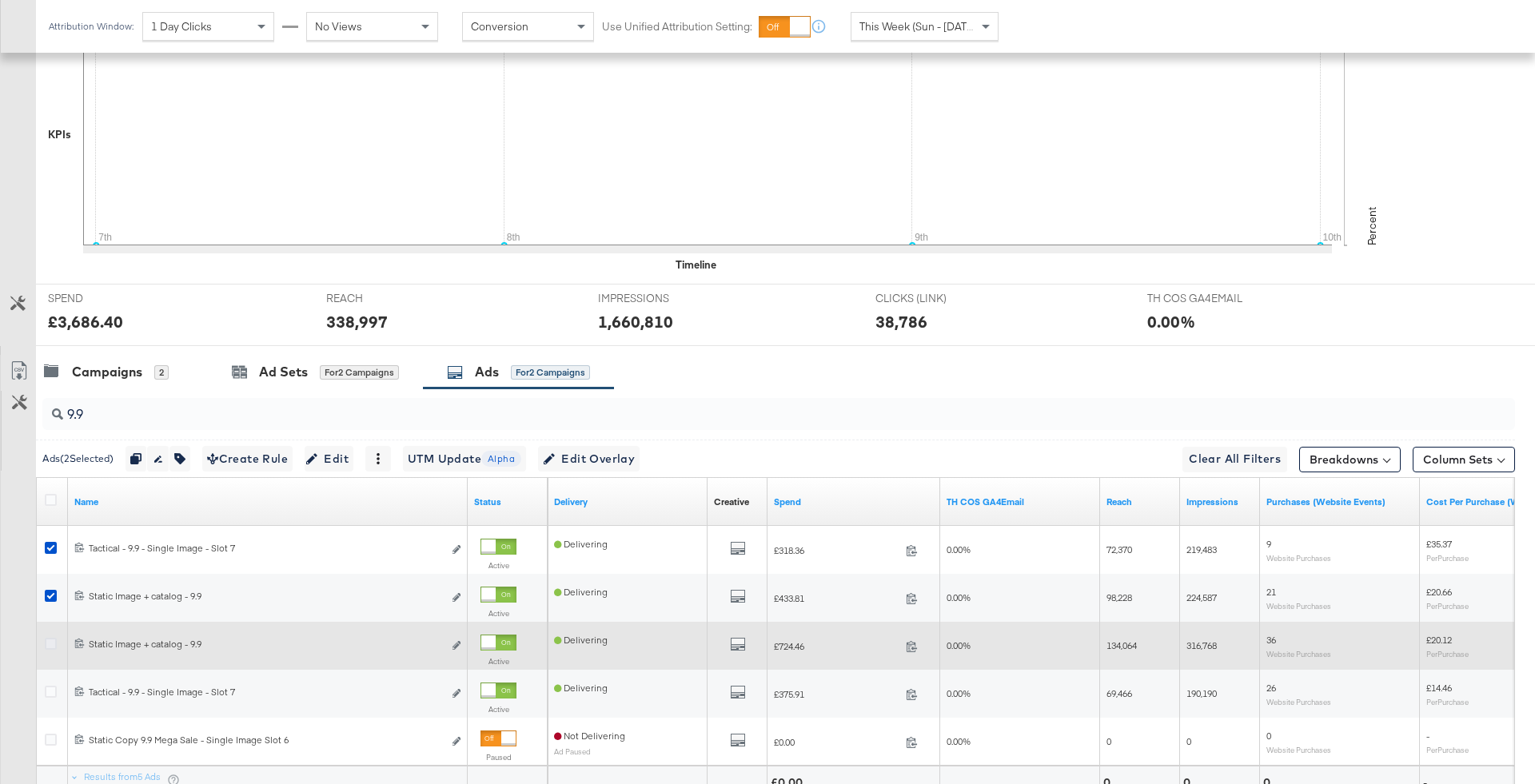
click at [48, 638] on icon at bounding box center [50, 644] width 12 height 12
click at [0, 0] on input "checkbox" at bounding box center [0, 0] width 0 height 0
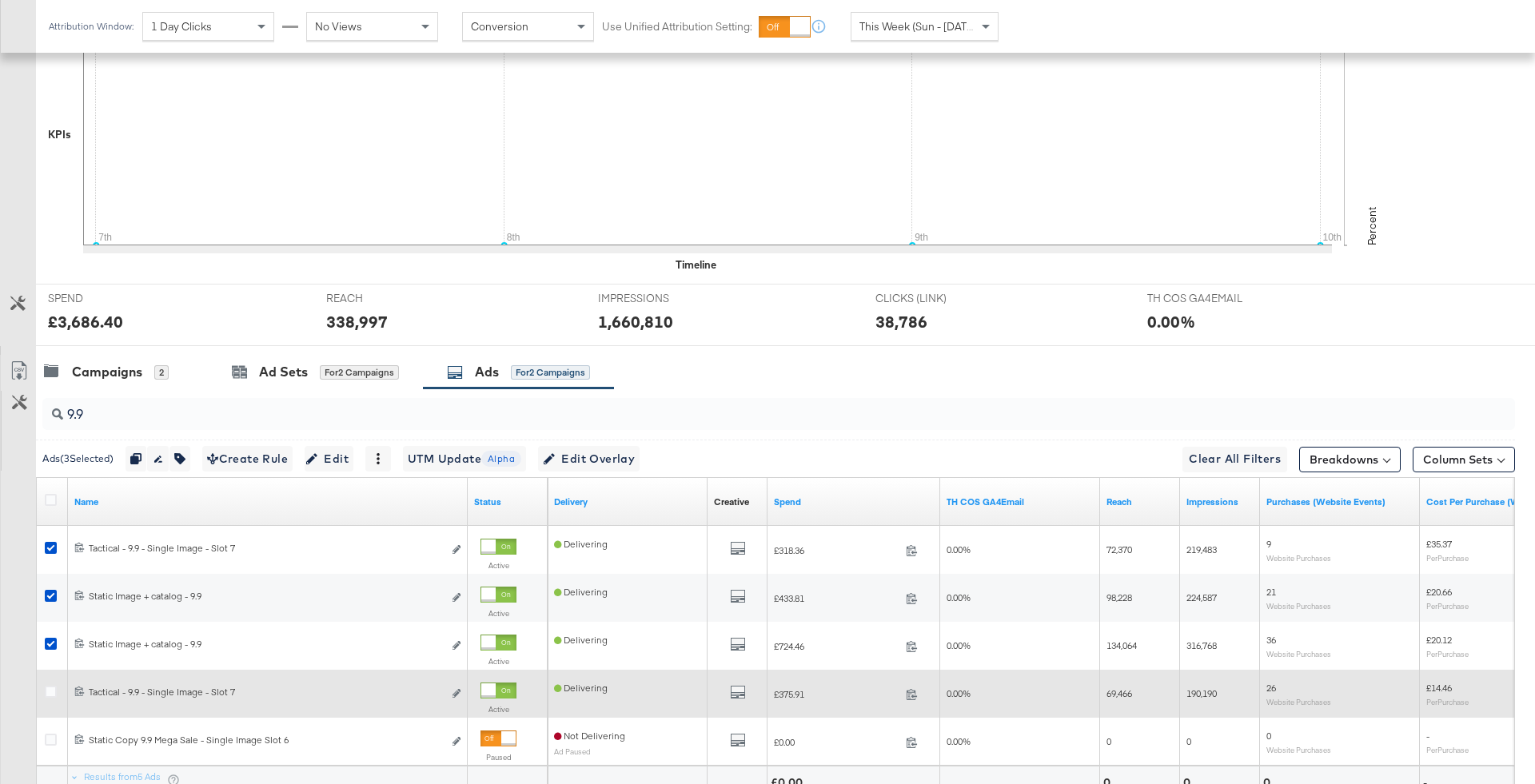
click at [48, 674] on div at bounding box center [53, 694] width 29 height 48
click at [48, 686] on icon at bounding box center [50, 691] width 12 height 12
click at [0, 0] on input "checkbox" at bounding box center [0, 0] width 0 height 0
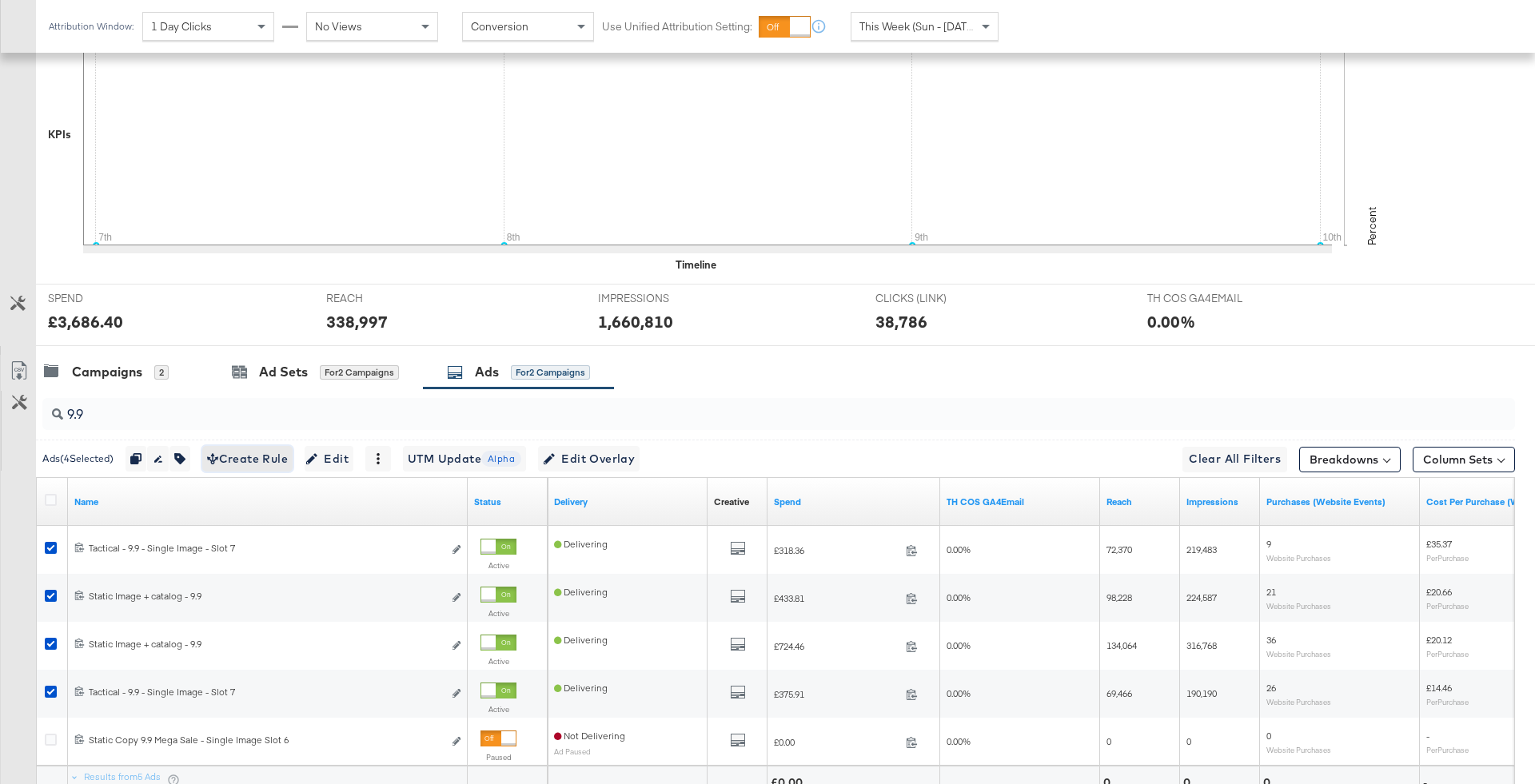
click at [269, 455] on span "Create Rule" at bounding box center [248, 459] width 81 height 20
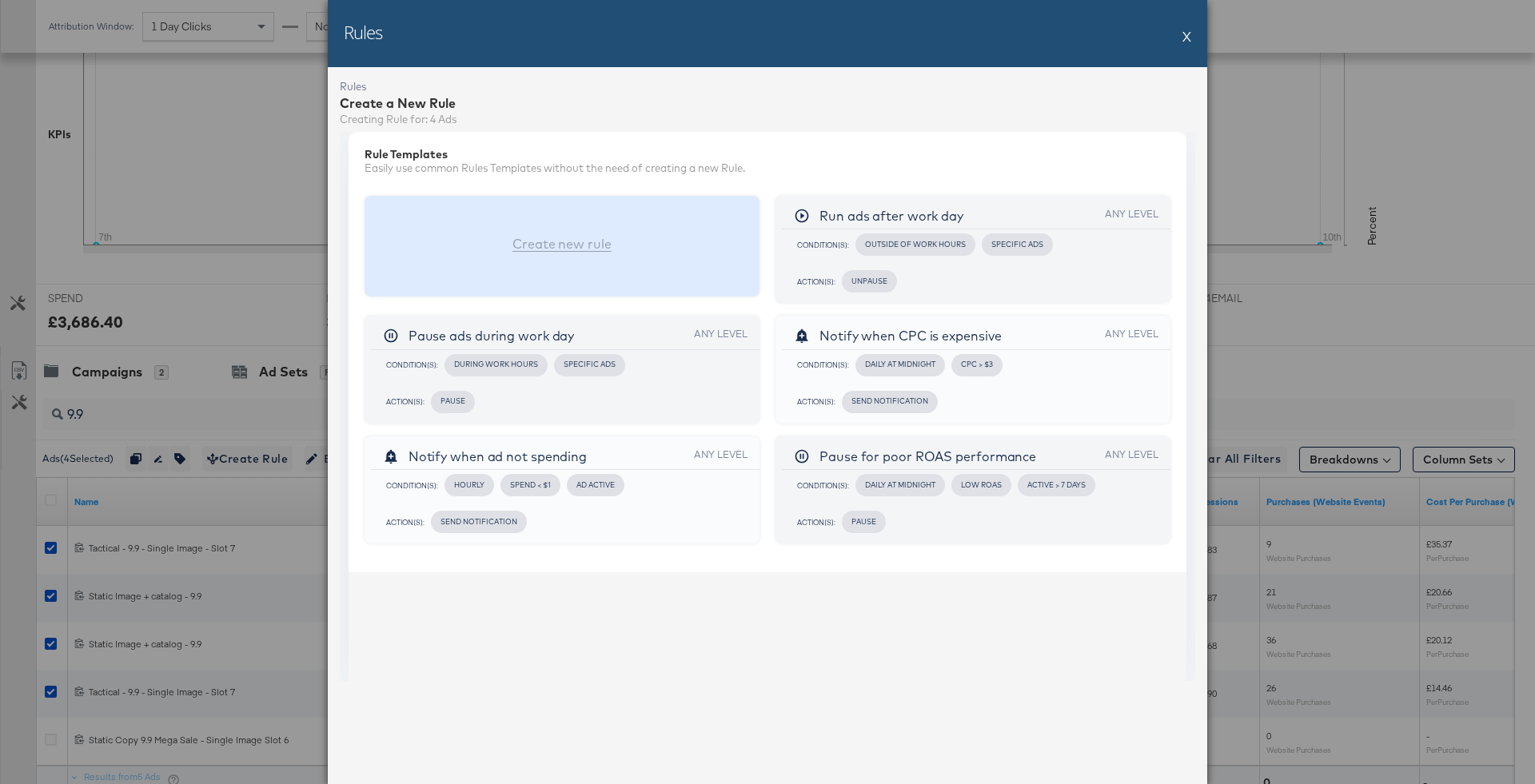
click at [652, 216] on div "Create new rule" at bounding box center [562, 246] width 395 height 102
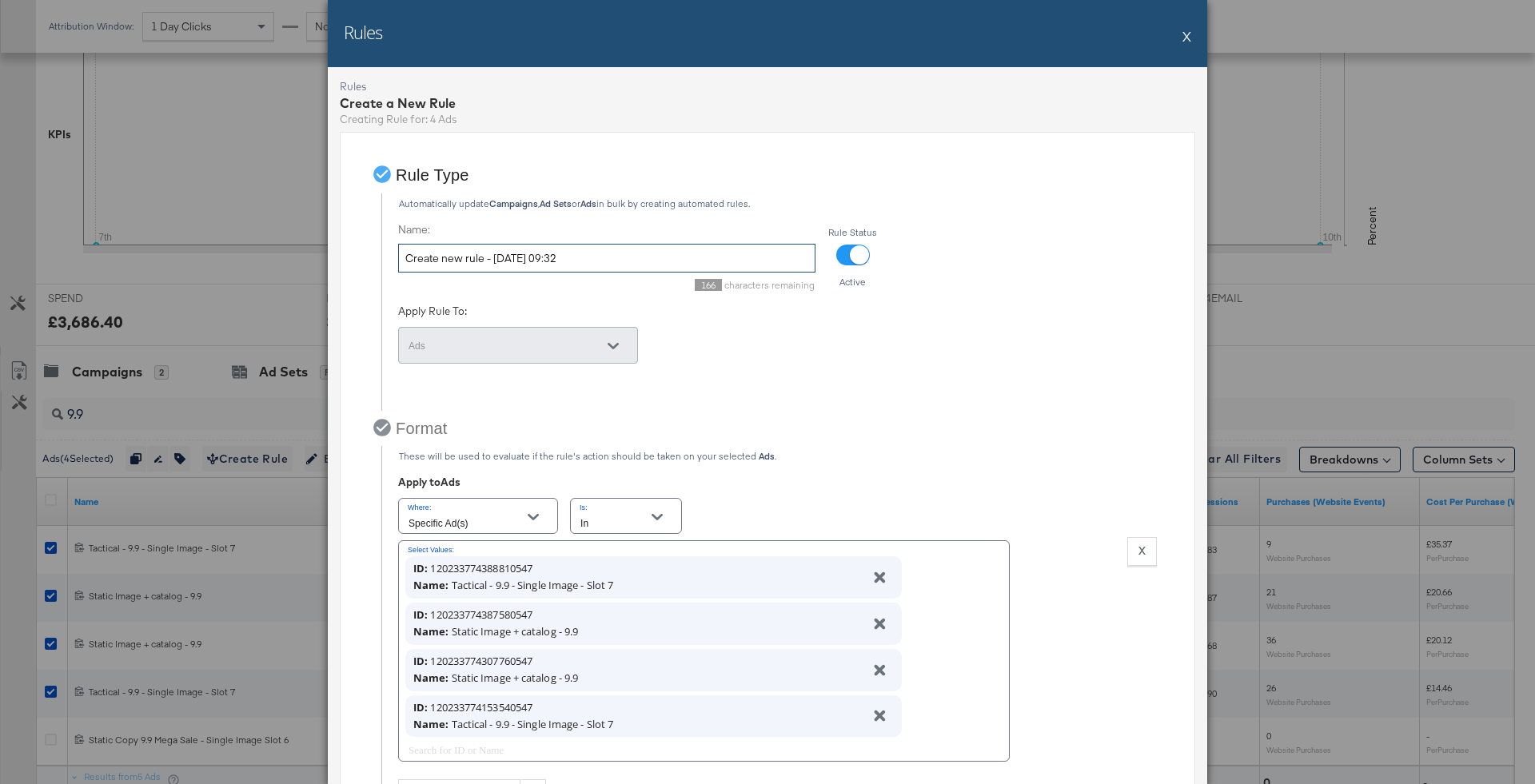
click at [642, 253] on input "Create new rule - 10/09/2025 09:32" at bounding box center [607, 259] width 418 height 29
type input "Pause 9.9"
click at [863, 399] on span at bounding box center [772, 401] width 782 height 19
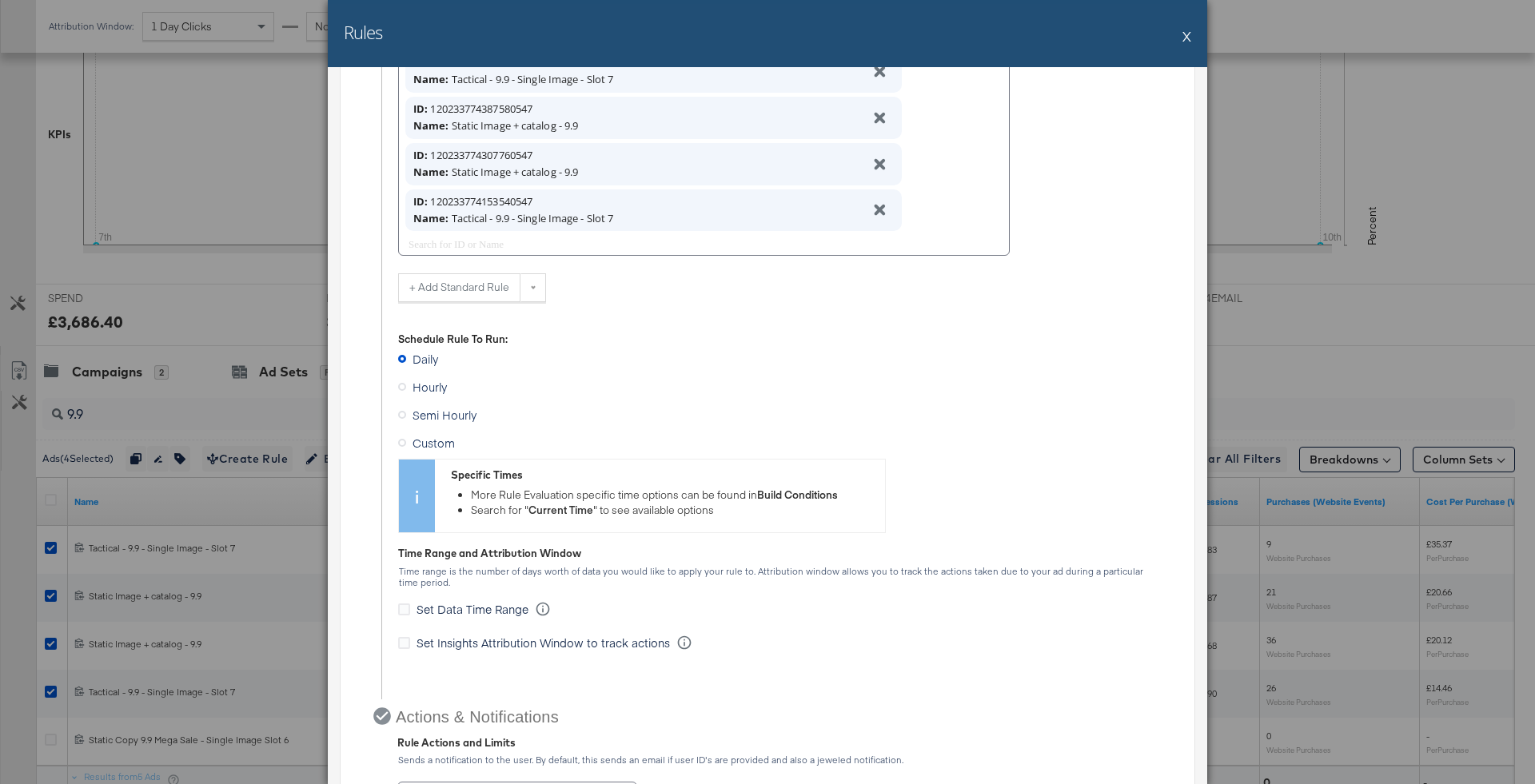
scroll to position [845, 0]
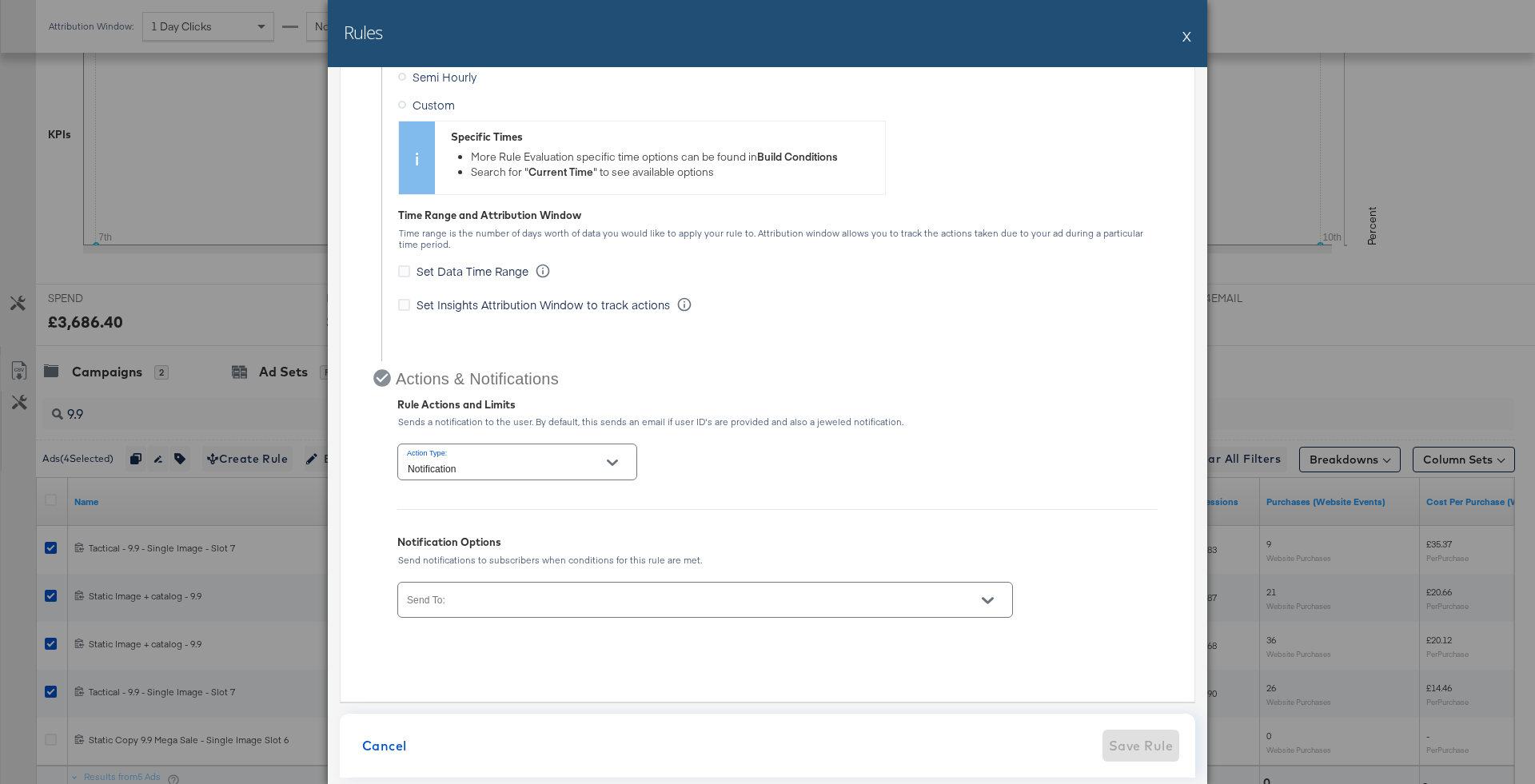
click at [543, 449] on div "Notification" at bounding box center [517, 461] width 240 height 36
click at [587, 463] on input "Notification" at bounding box center [505, 469] width 201 height 18
click at [570, 510] on li "Pause" at bounding box center [516, 523] width 239 height 26
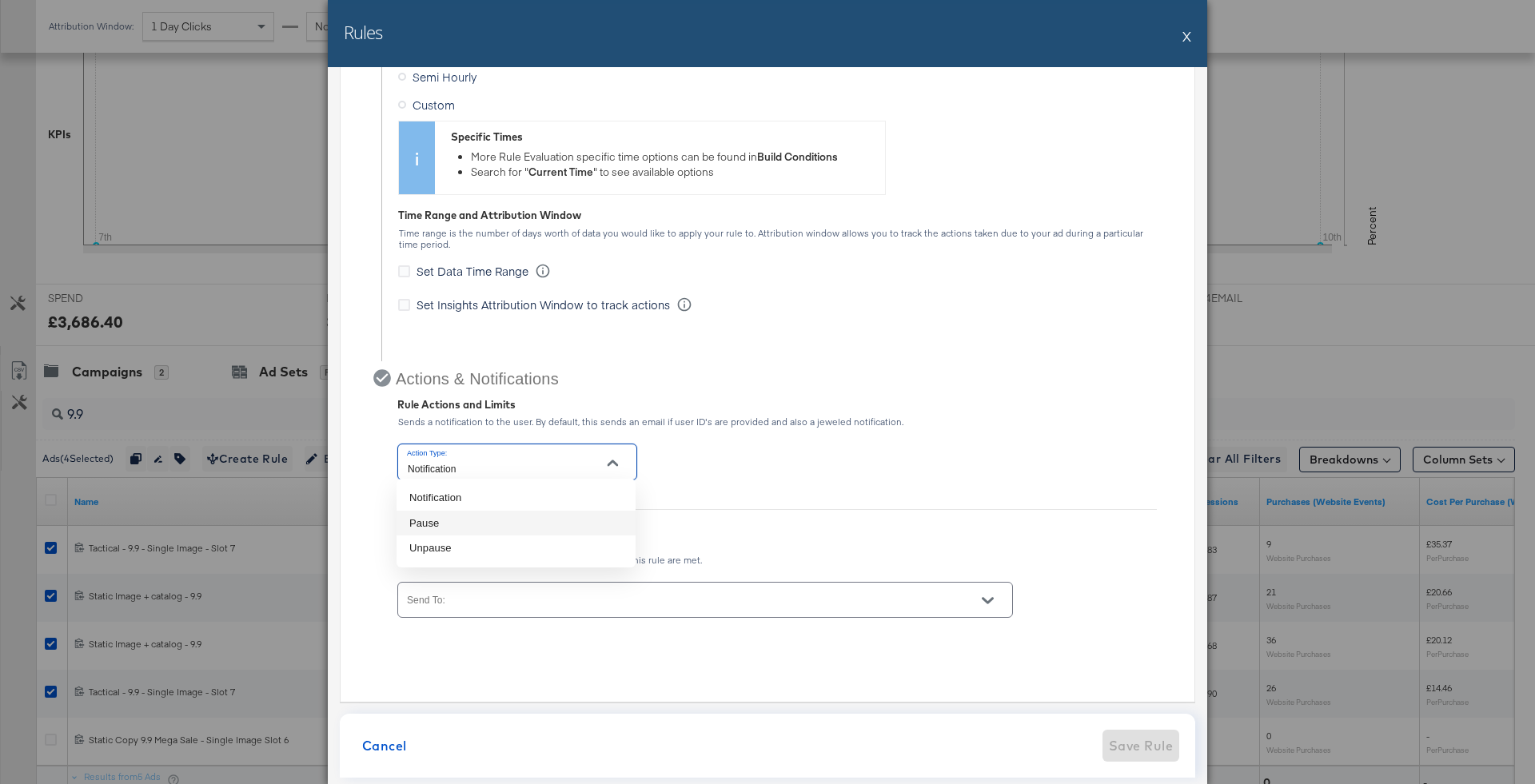
type input "Pause"
click at [570, 582] on div at bounding box center [705, 599] width 616 height 36
click at [575, 603] on input "Send To:" at bounding box center [682, 607] width 555 height 18
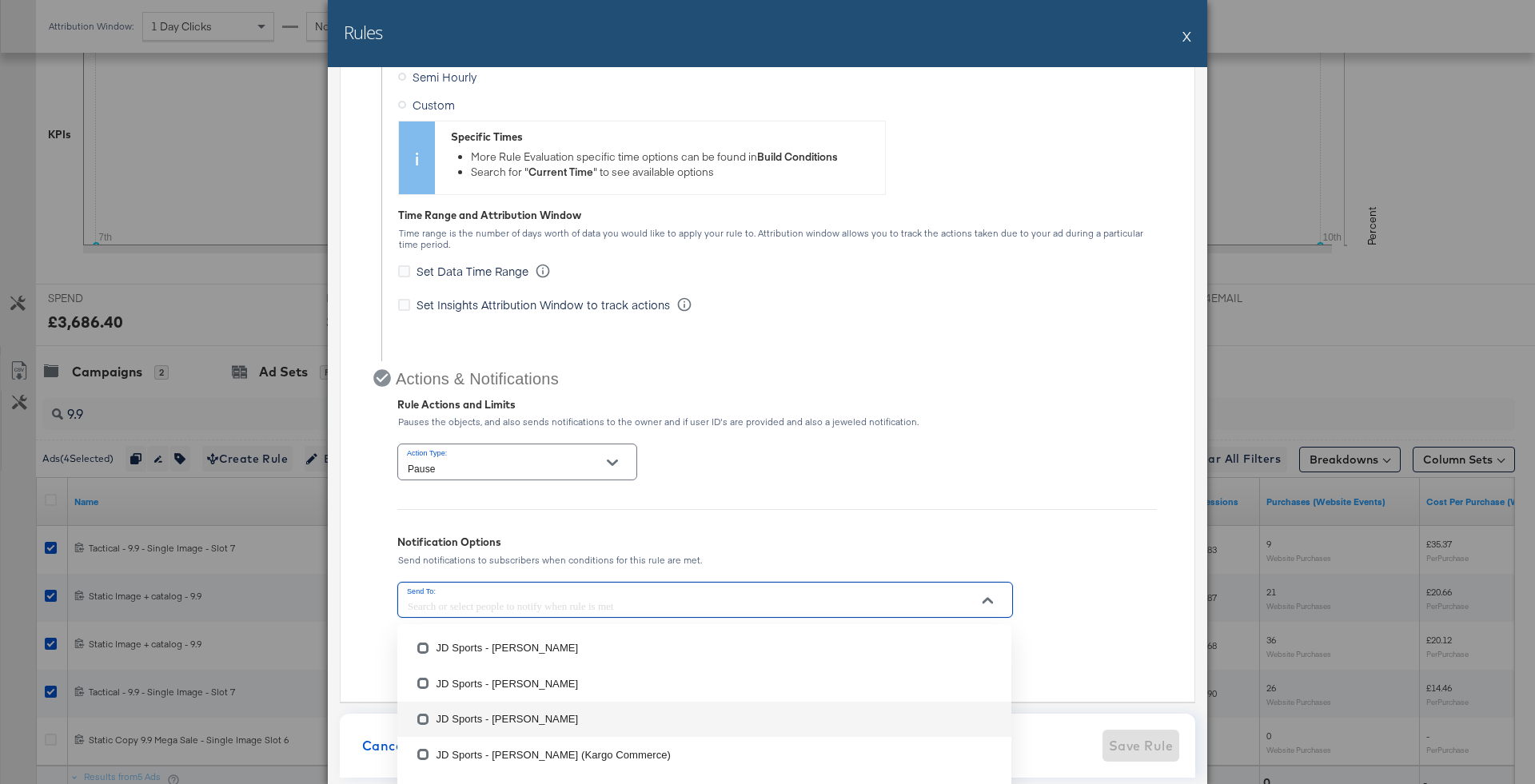
click at [564, 702] on li "JD Sports - Agata Wolska" at bounding box center [704, 720] width 614 height 35
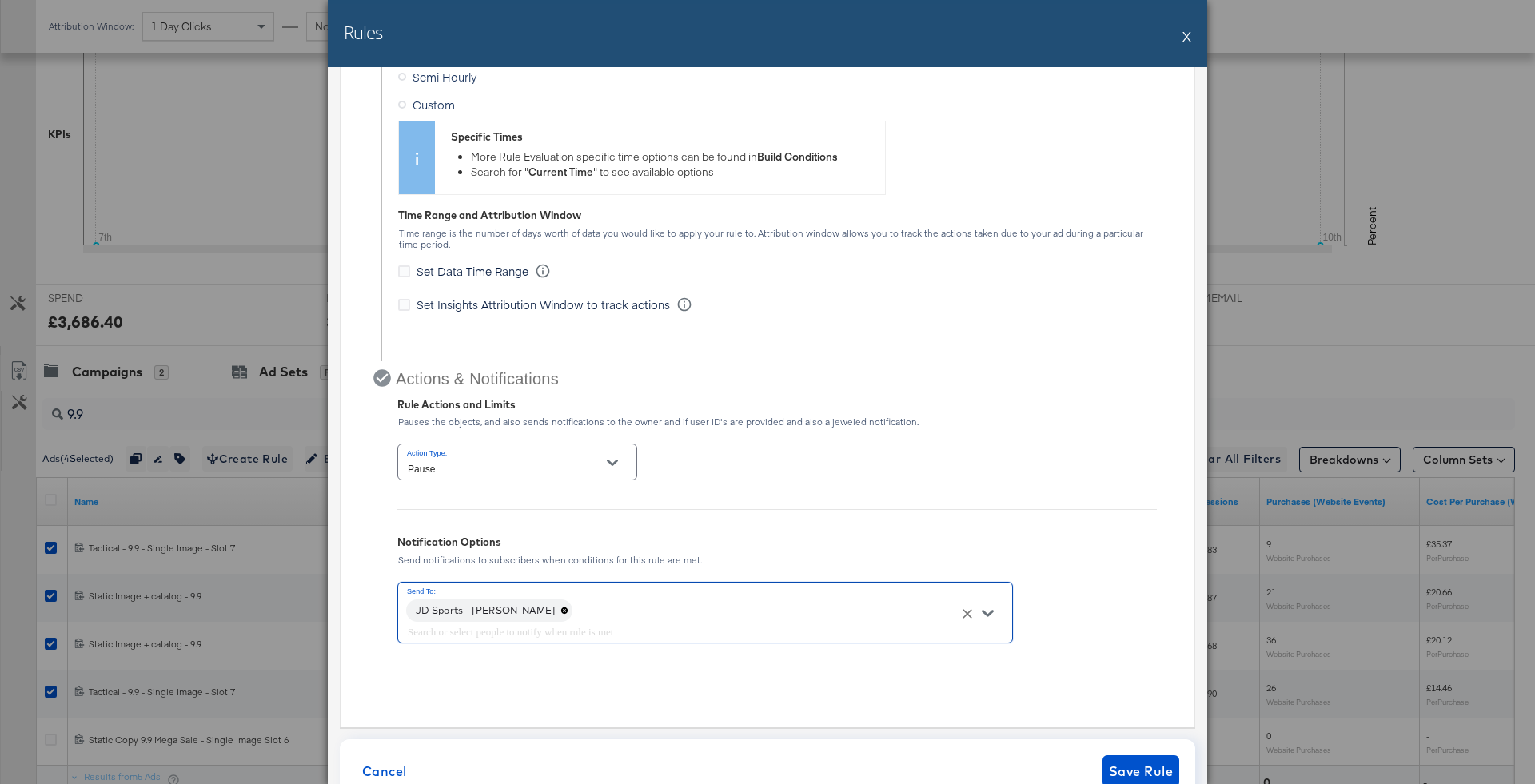
click at [821, 500] on div "Action Type: Pause Notification Options Send notifications to subscribers when …" at bounding box center [777, 543] width 759 height 207
click at [1151, 756] on button "Save Rule" at bounding box center [1141, 771] width 77 height 32
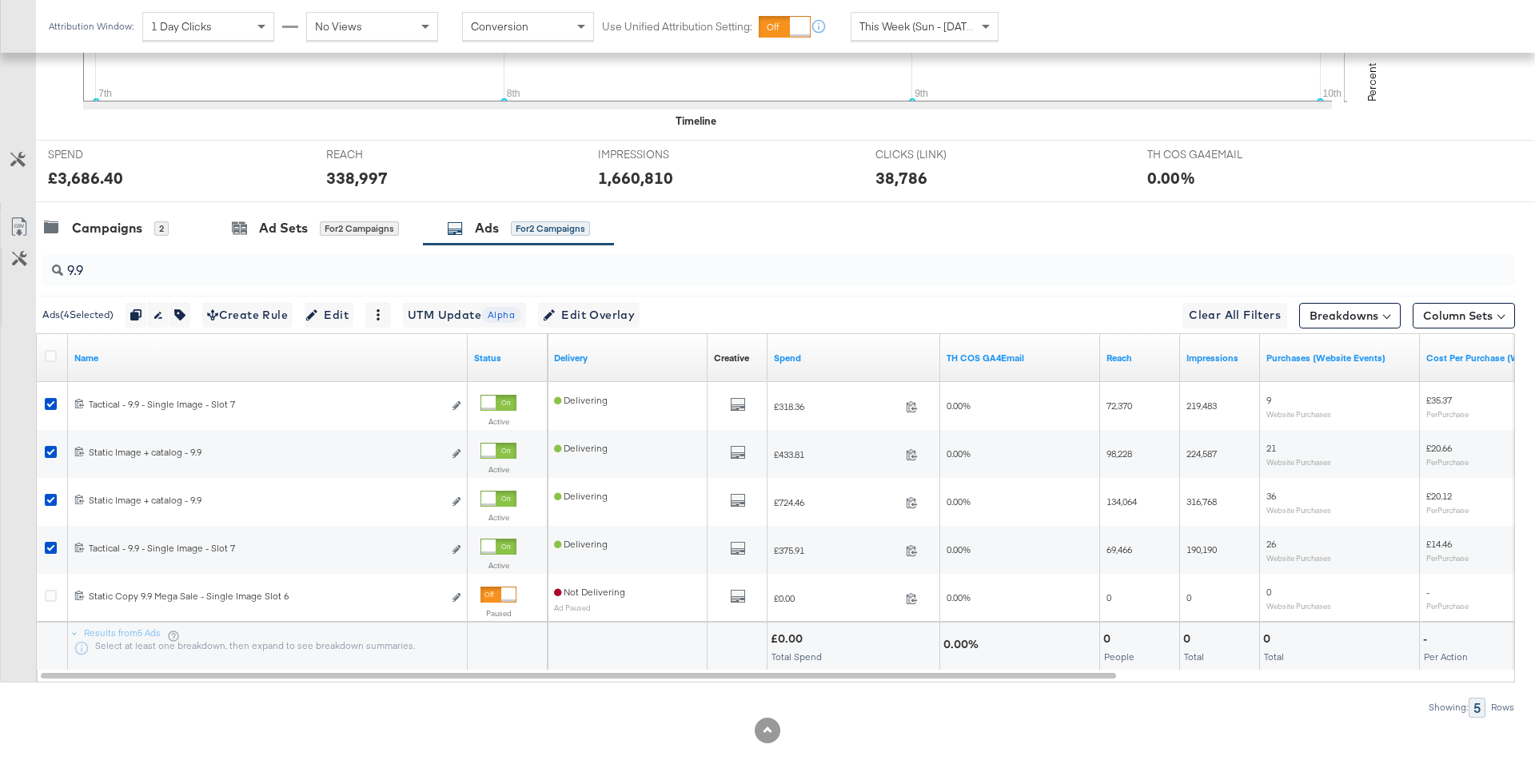
scroll to position [0, 0]
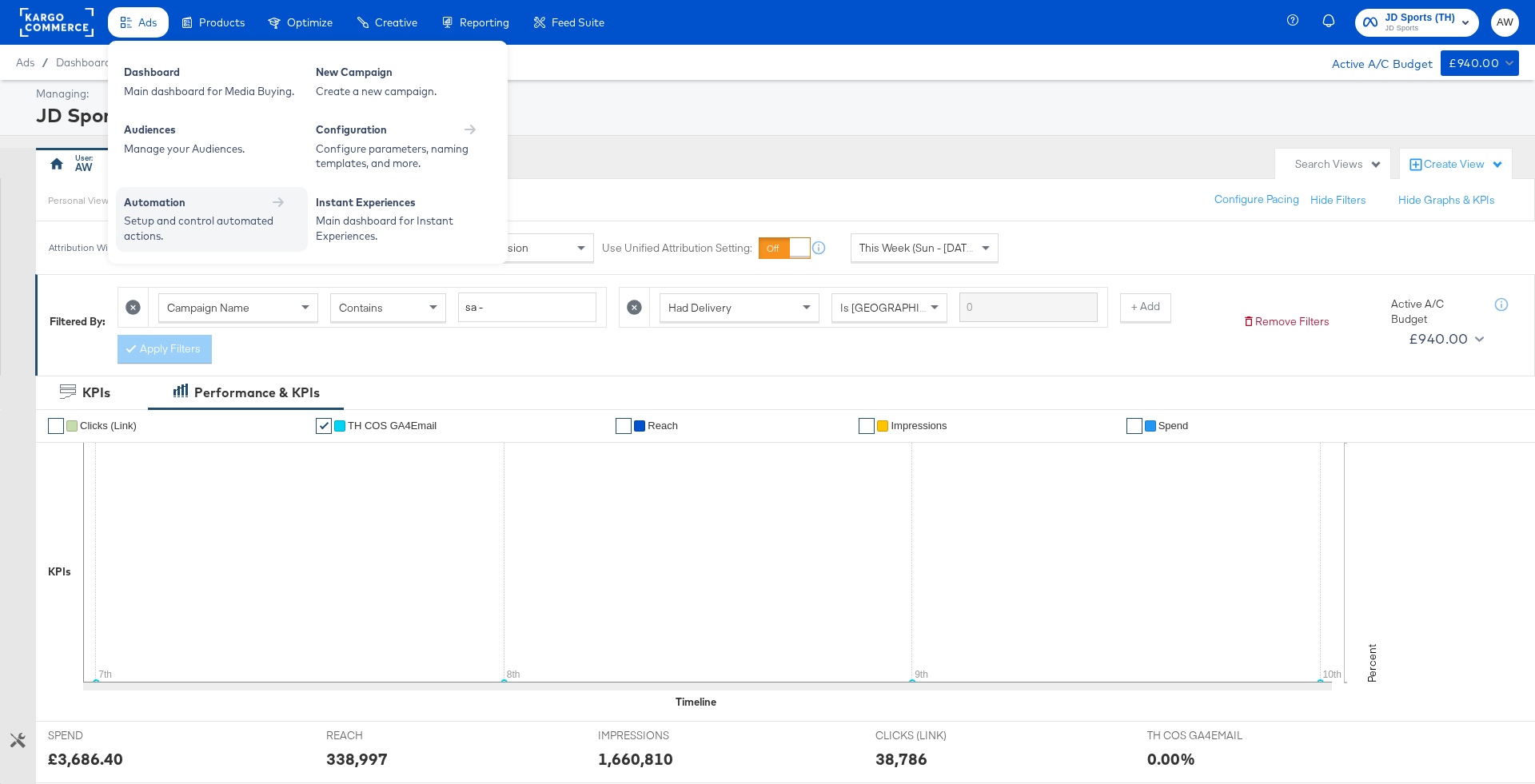
click at [196, 214] on div "Setup and control automated actions." at bounding box center [204, 229] width 160 height 29
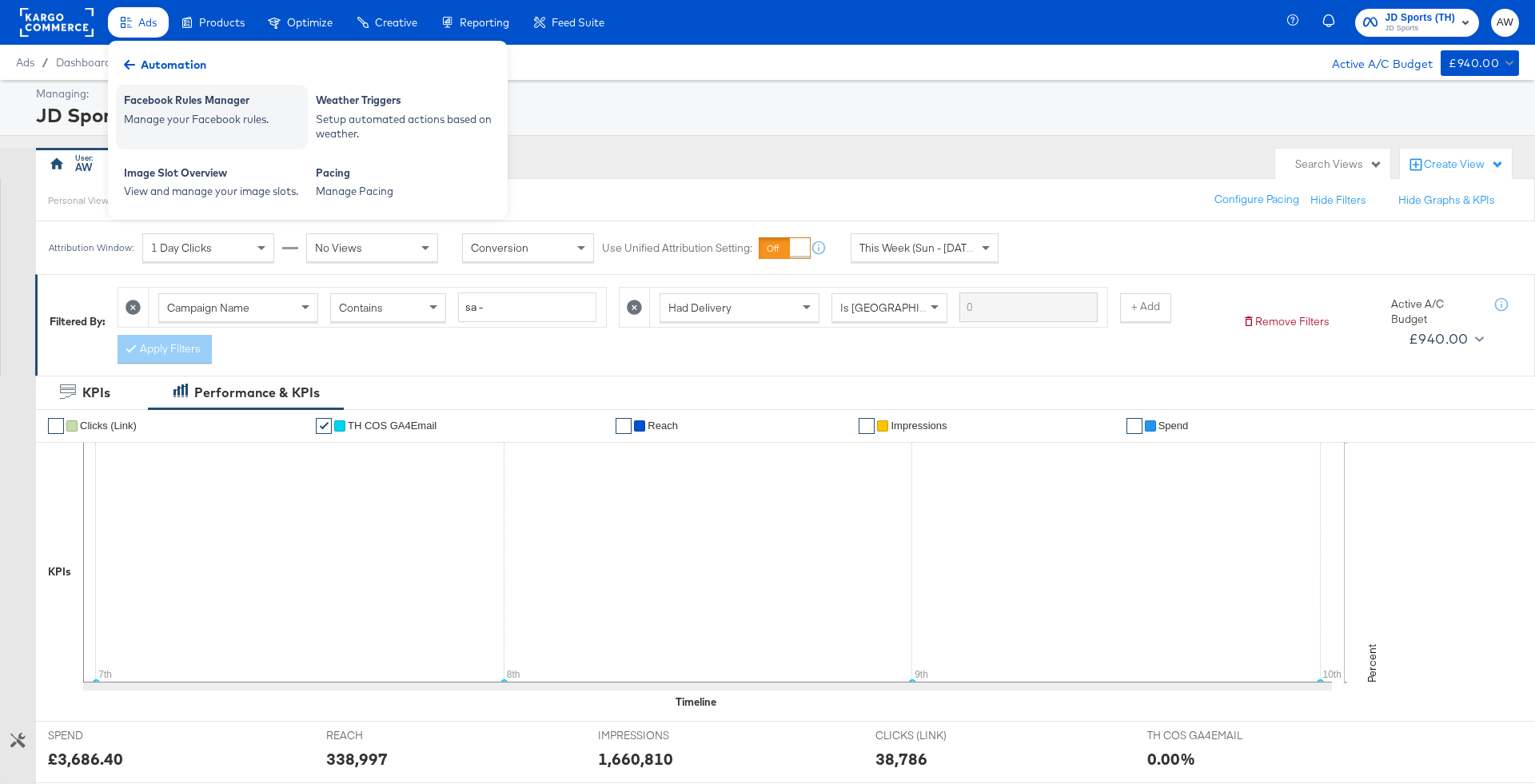
click at [246, 120] on div "Manage your Facebook rules." at bounding box center [212, 119] width 176 height 16
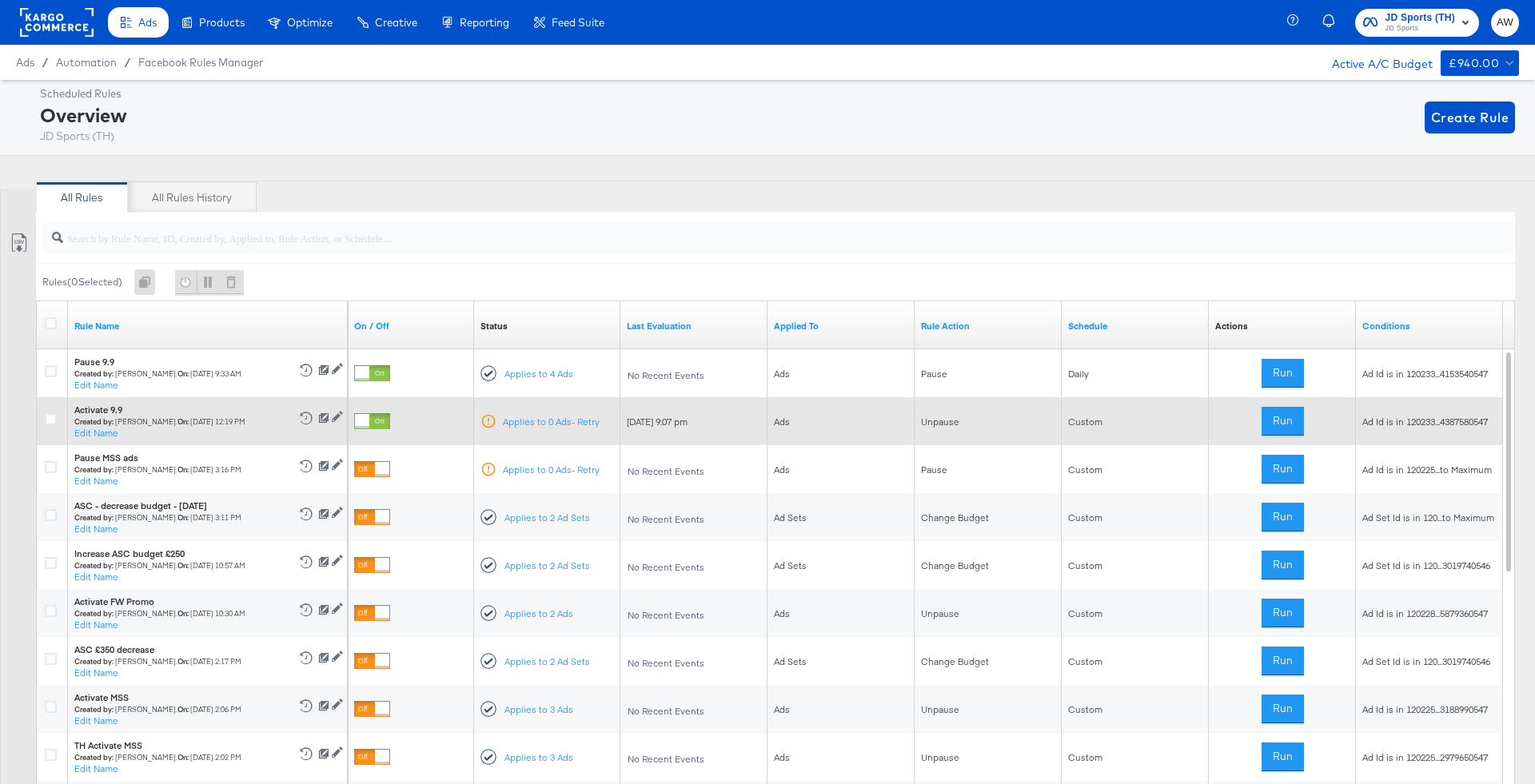
click at [368, 419] on div at bounding box center [363, 421] width 15 height 15
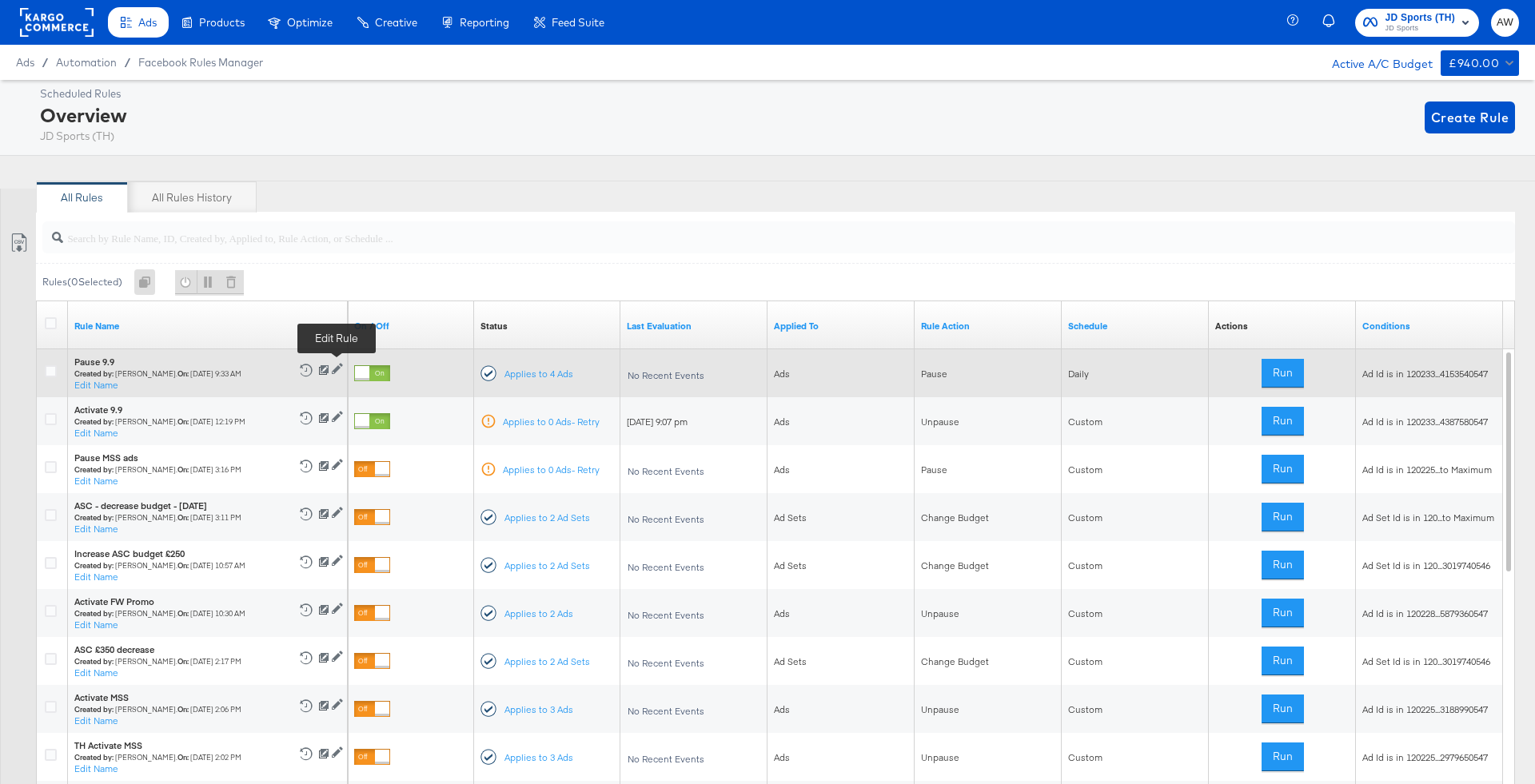
click at [339, 368] on icon at bounding box center [337, 369] width 11 height 11
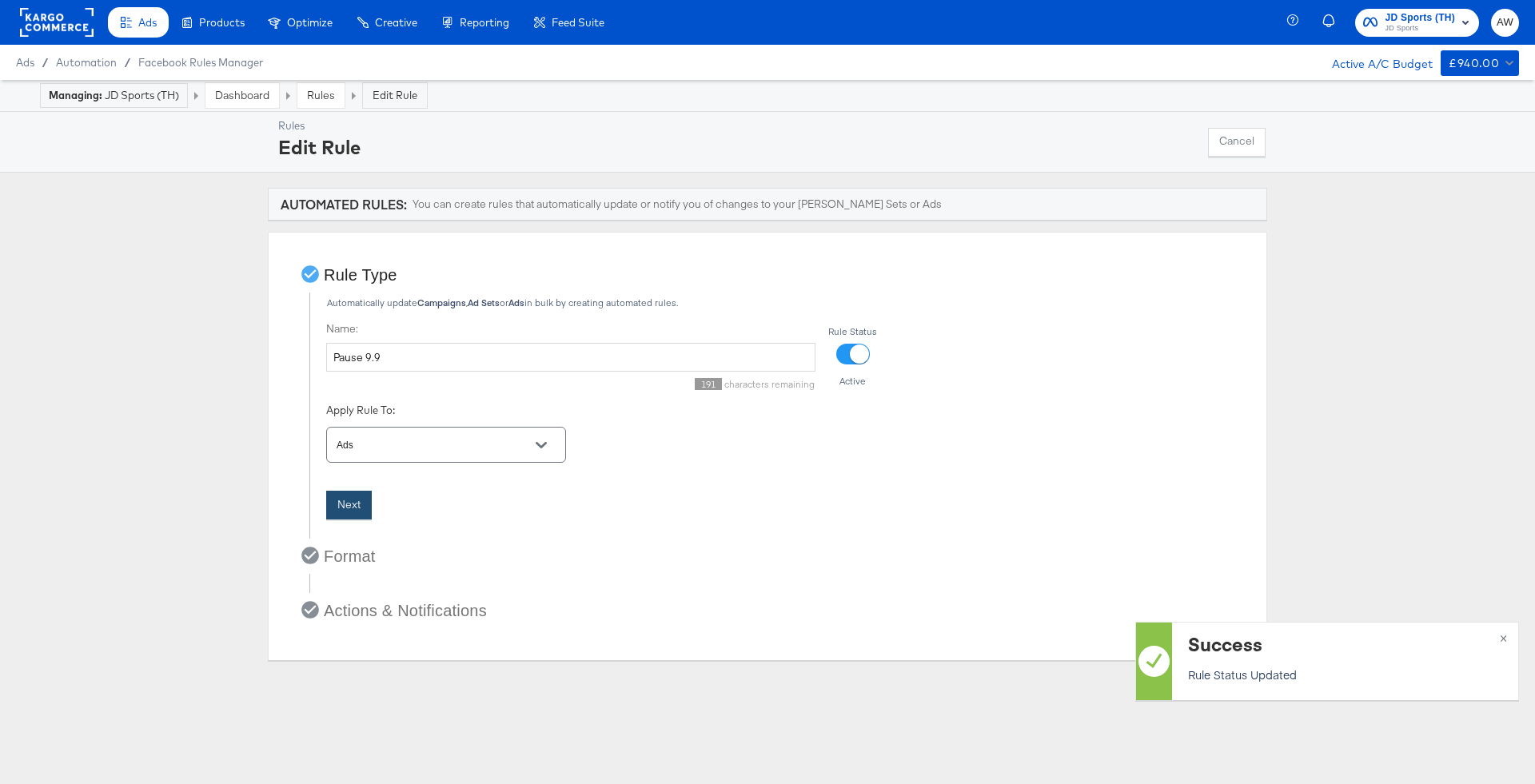
click at [345, 512] on button "Next" at bounding box center [349, 505] width 46 height 28
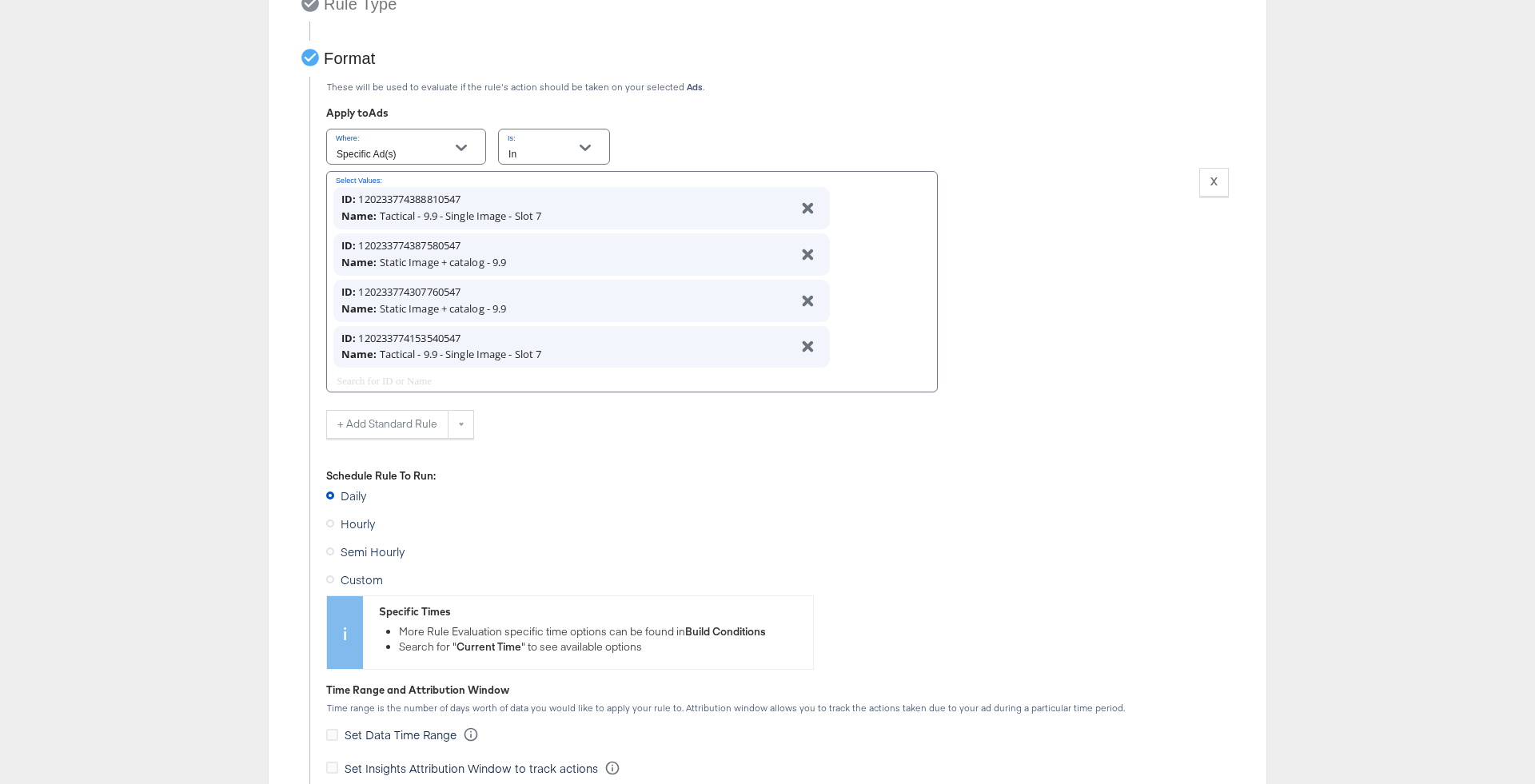
scroll to position [417, 0]
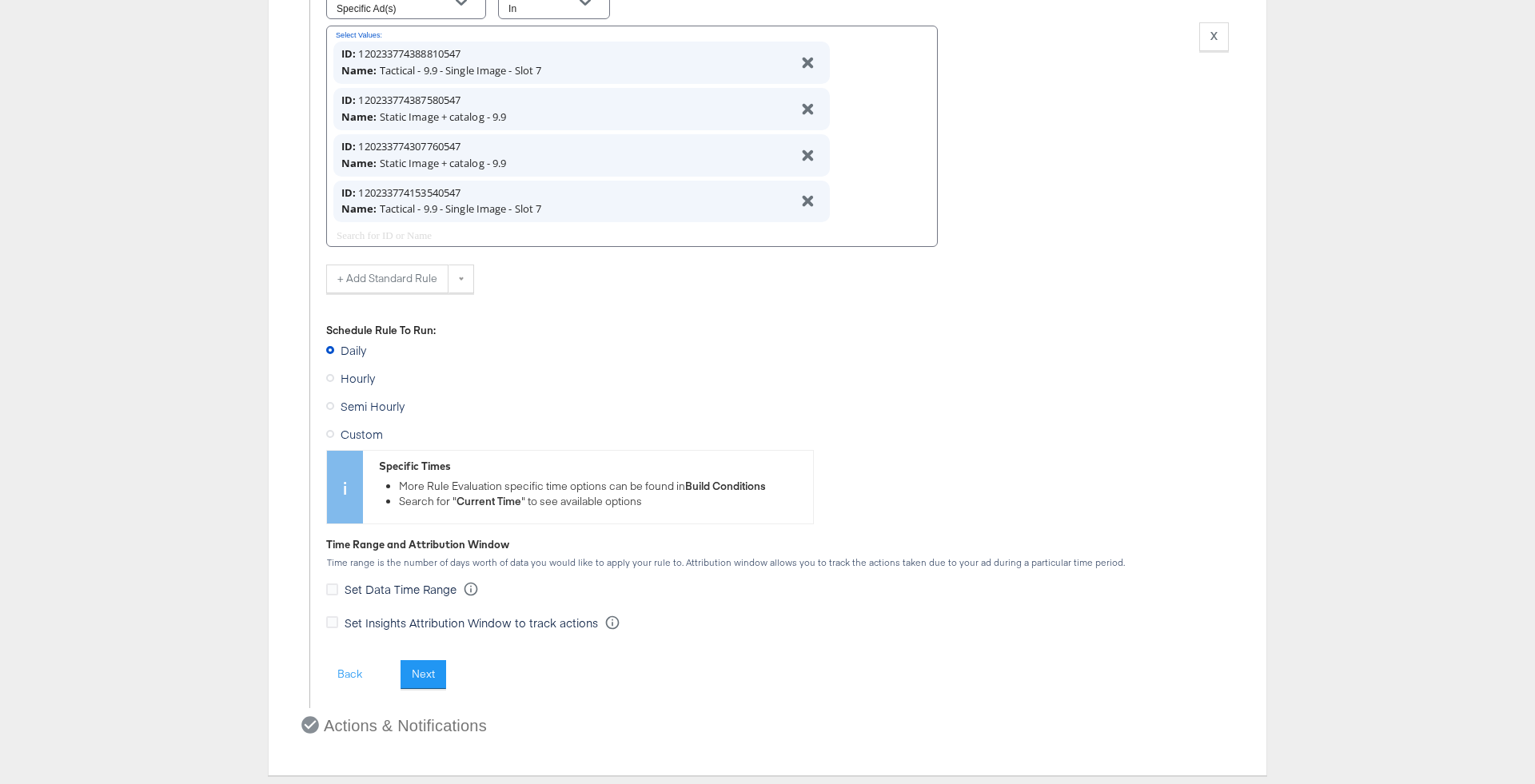
click at [374, 437] on span "Custom" at bounding box center [362, 433] width 42 height 16
click at [0, 0] on input "Custom" at bounding box center [0, 0] width 0 height 0
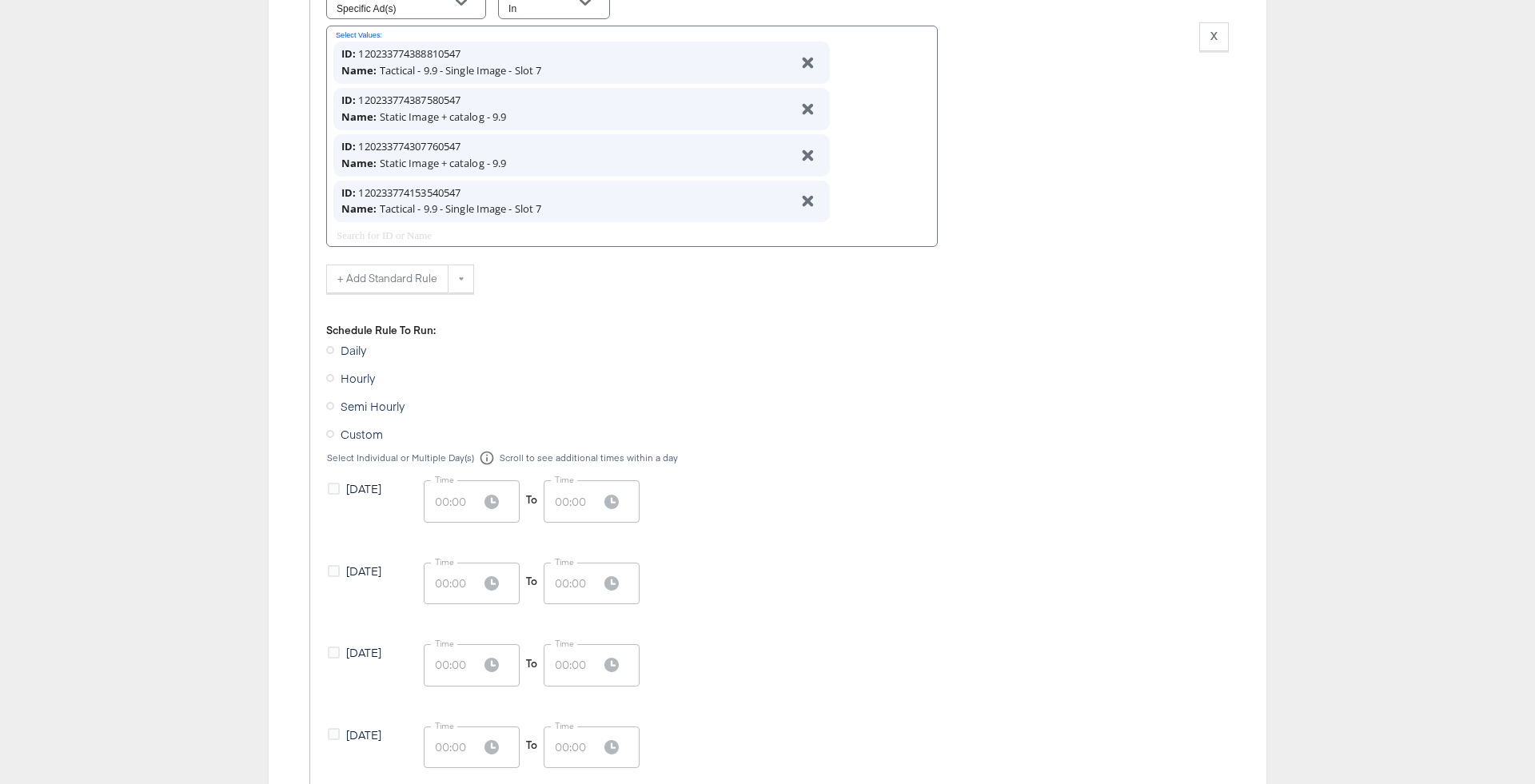
click at [361, 720] on div "Tuesday Time 00:00 Time To Time 00:00 Time" at bounding box center [777, 685] width 902 height 82
click at [365, 738] on span "Wednesday" at bounding box center [364, 734] width 35 height 16
click at [0, 0] on input "Wednesday" at bounding box center [0, 0] width 0 height 0
click at [454, 745] on input "00:00" at bounding box center [446, 747] width 45 height 41
click at [443, 745] on input "00:00" at bounding box center [446, 747] width 45 height 41
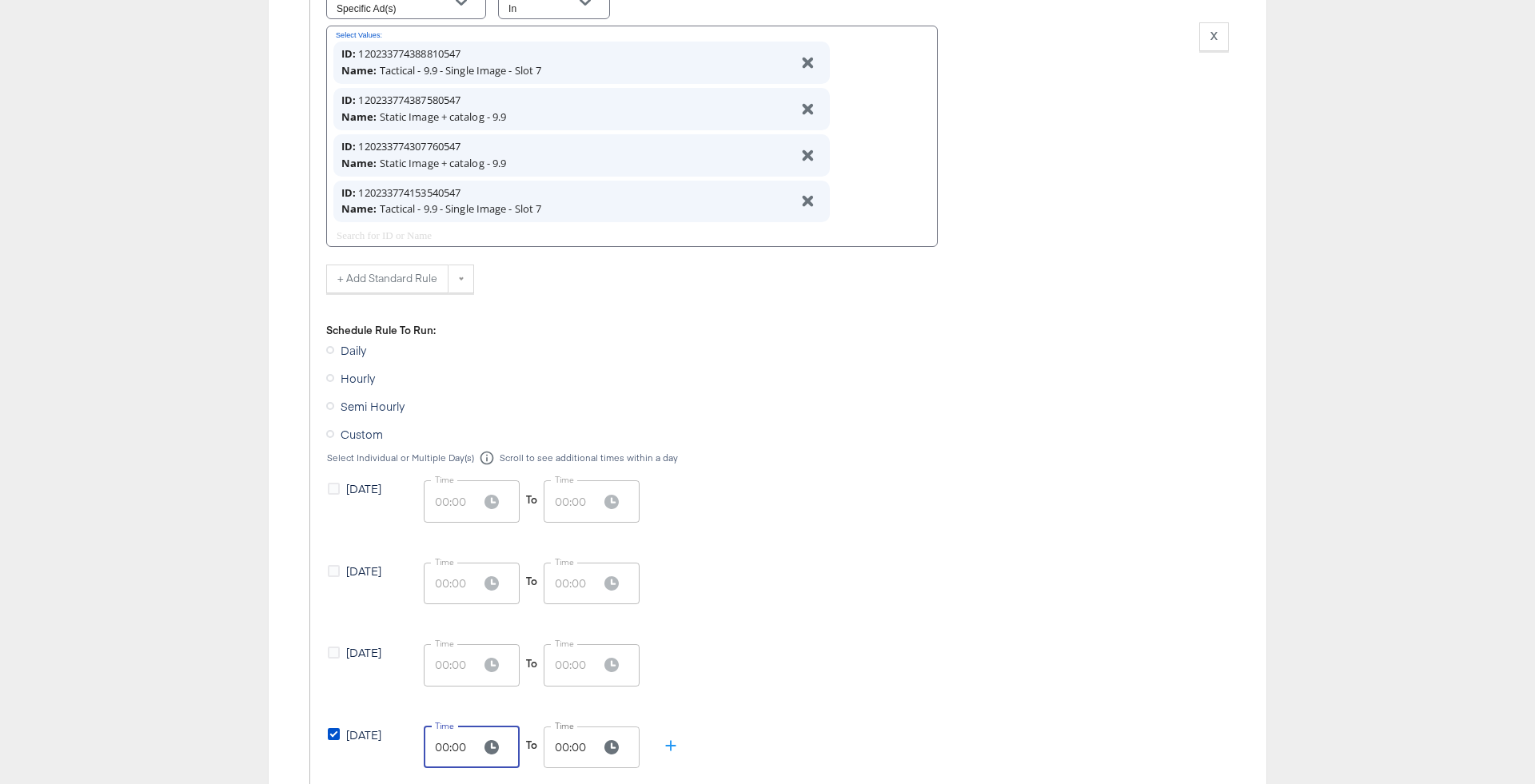
click at [443, 745] on input "00:00" at bounding box center [446, 747] width 45 height 41
type input "18:00"
click at [561, 749] on input "00:00" at bounding box center [566, 747] width 45 height 41
type input "18:00"
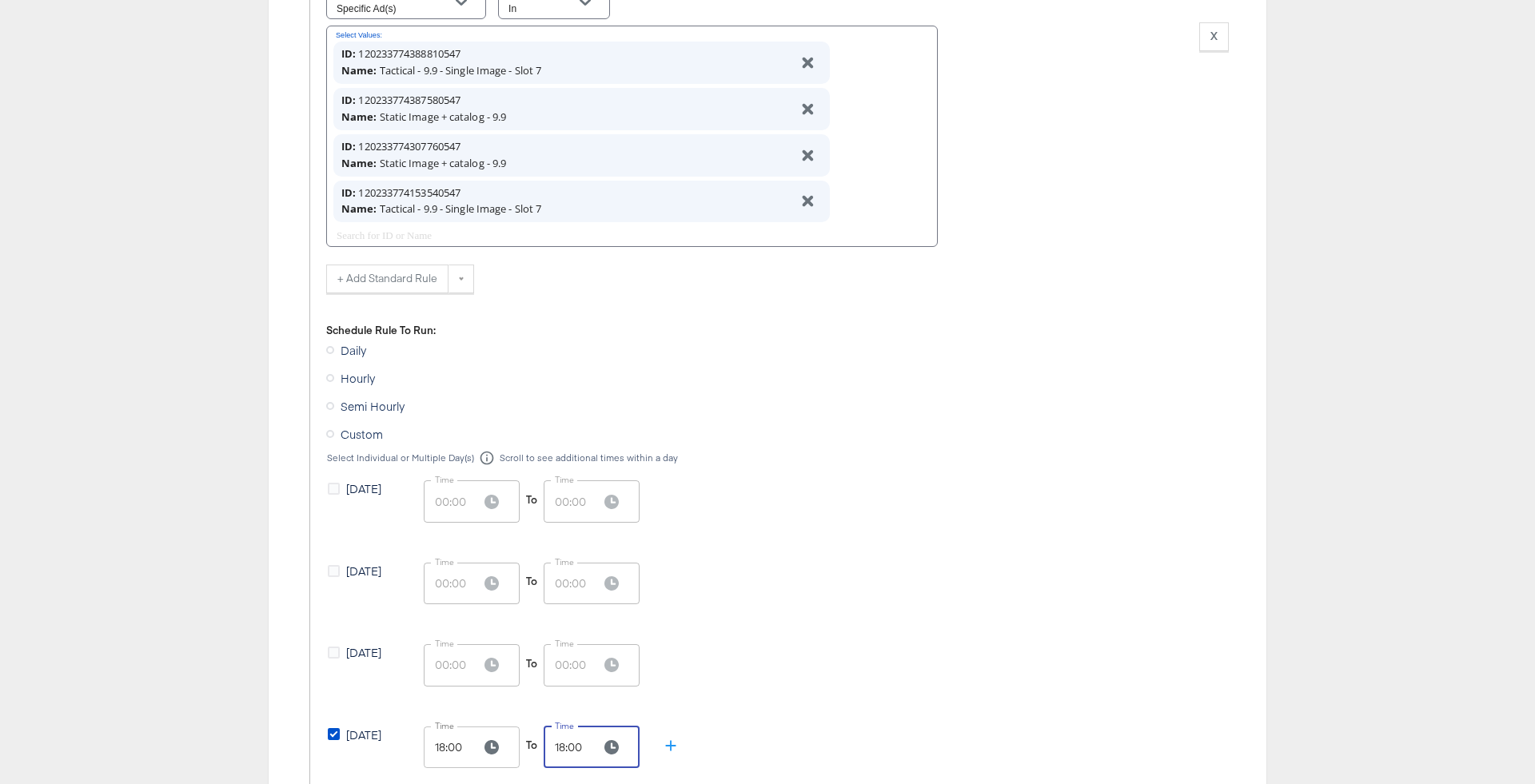
click at [864, 625] on div "Monday Time 00:00 Time To Time 00:00 Time" at bounding box center [777, 595] width 902 height 65
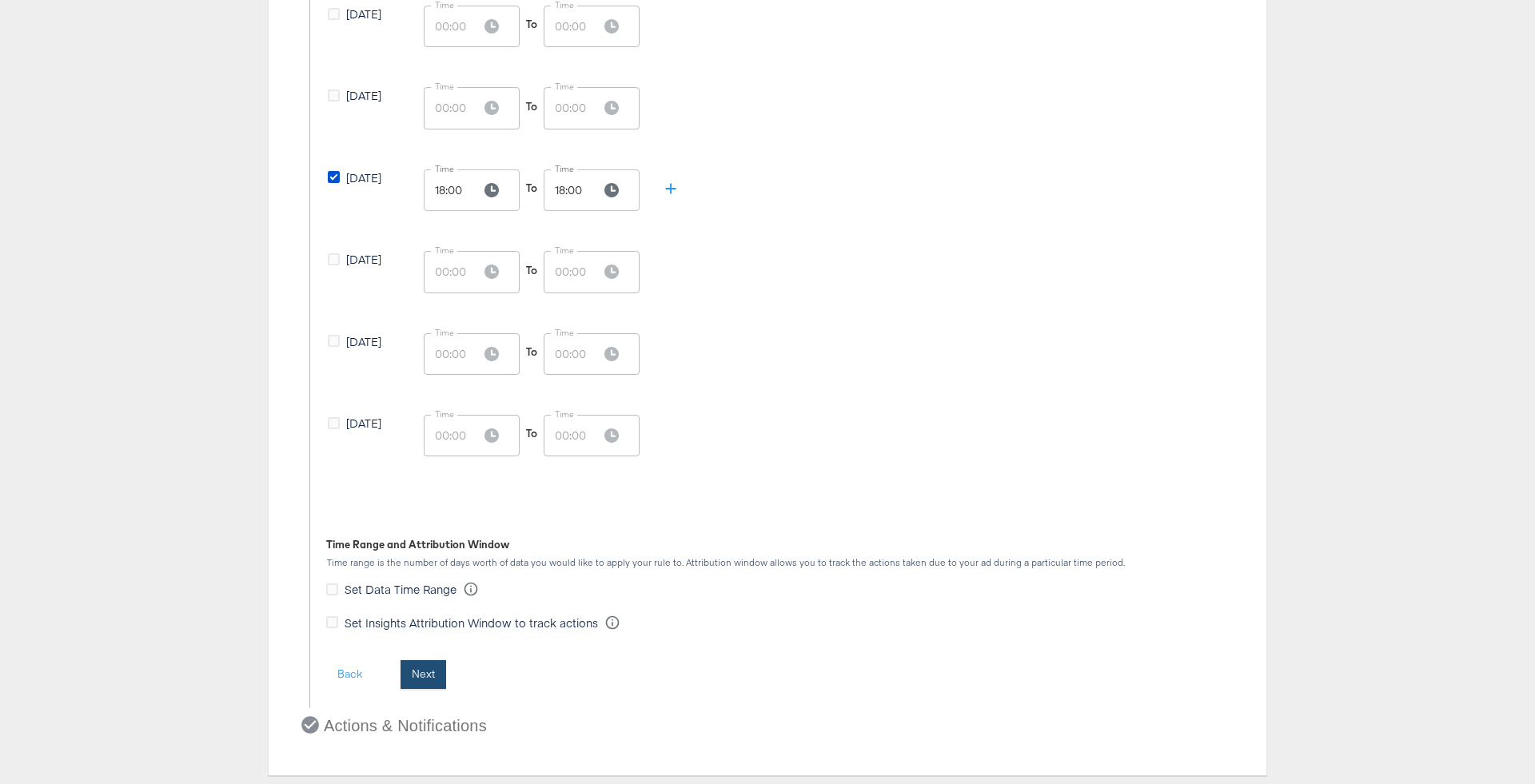
click at [436, 660] on button "Next" at bounding box center [423, 674] width 46 height 28
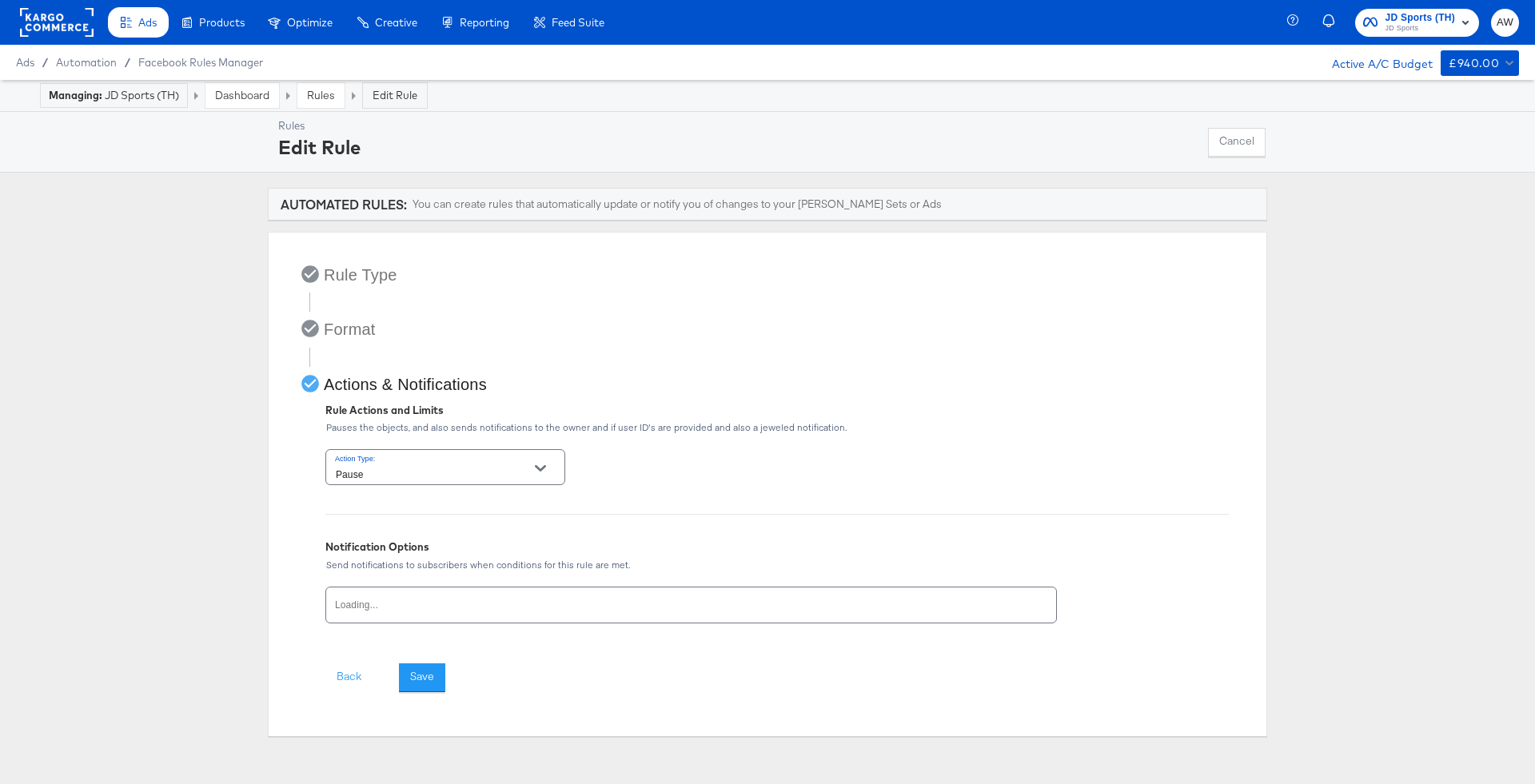
scroll to position [0, 0]
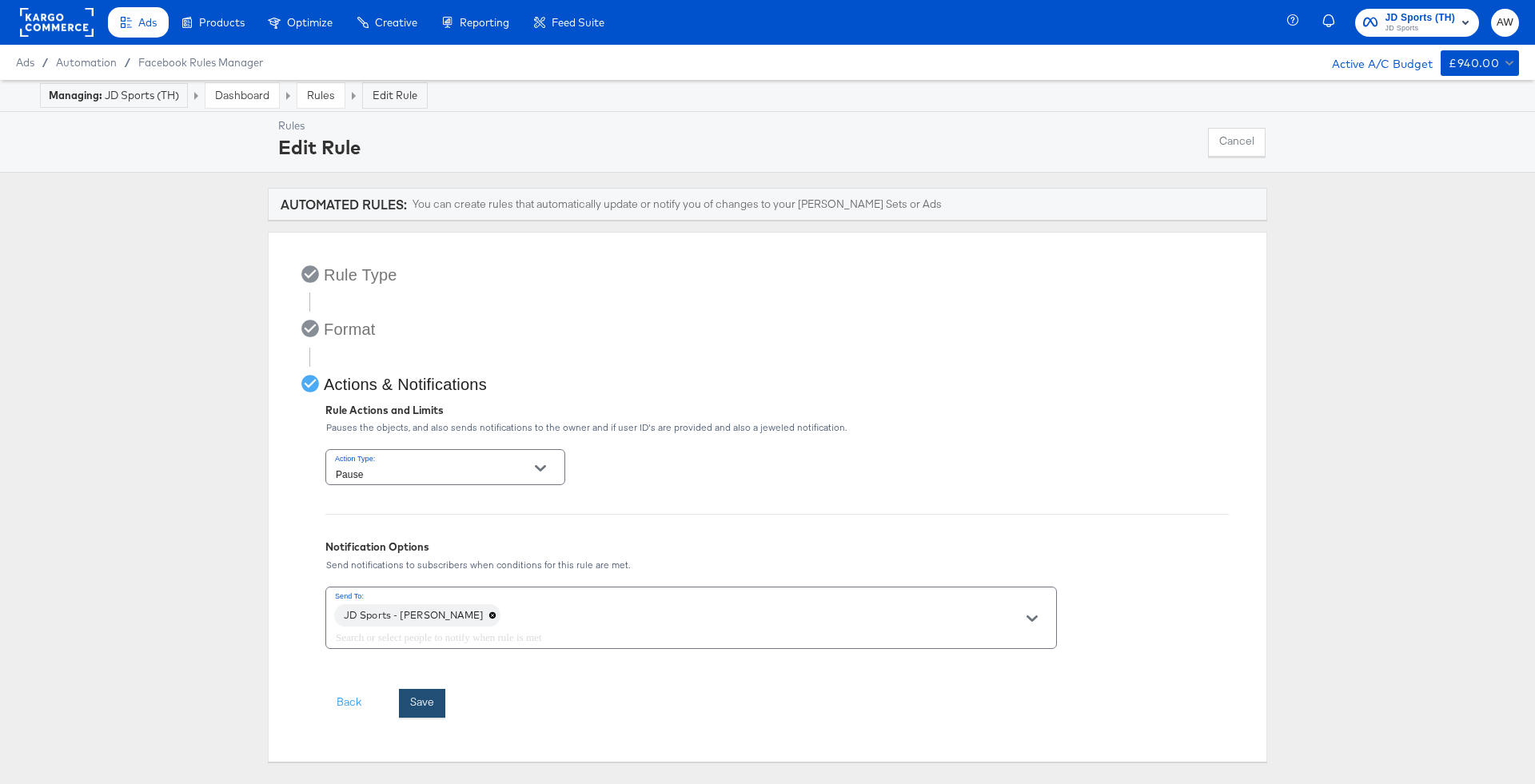
click at [427, 699] on button "Save" at bounding box center [422, 703] width 47 height 28
click at [1426, 12] on span "JD Sports (TH)" at bounding box center [1420, 17] width 71 height 17
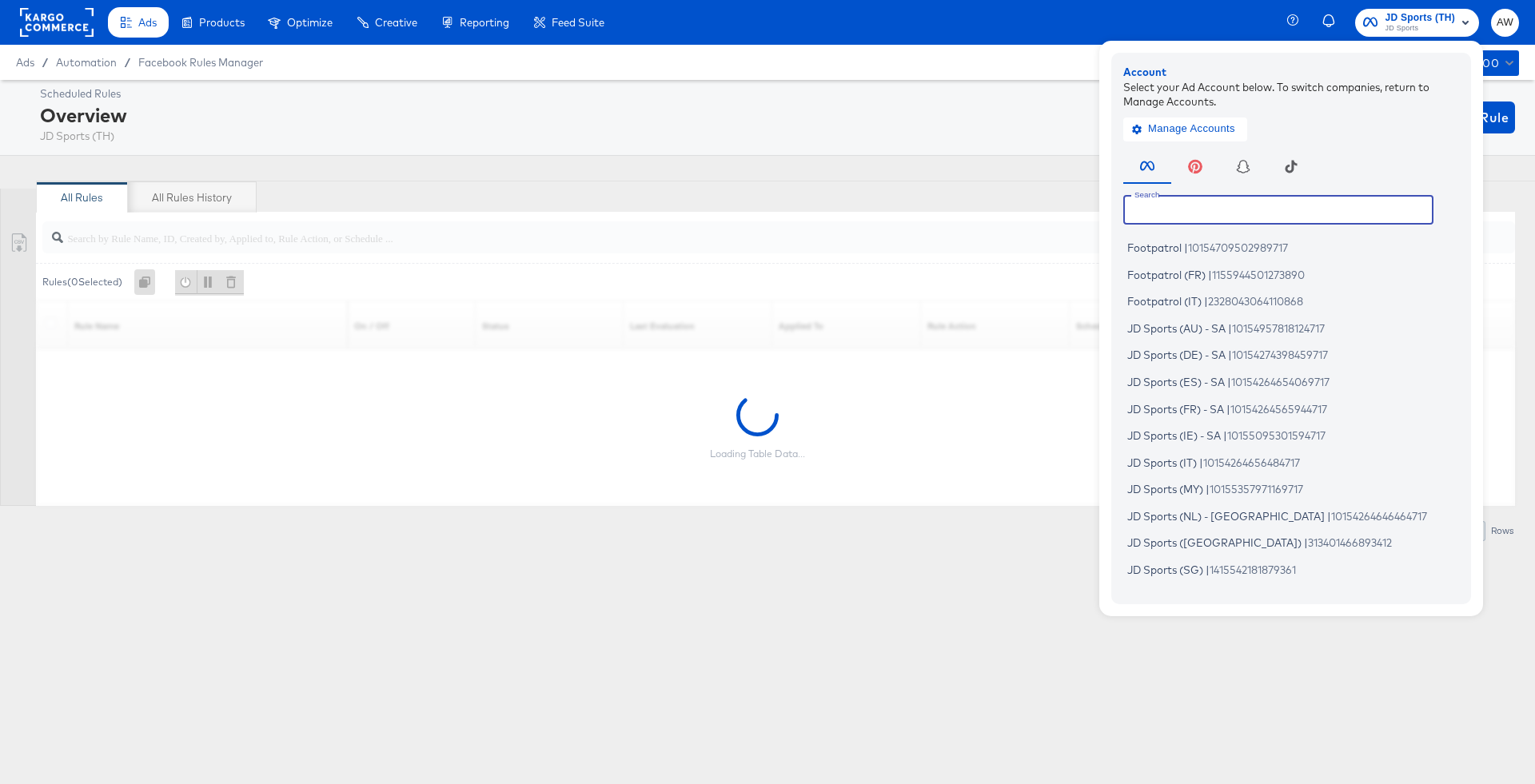
click at [1241, 214] on input "text" at bounding box center [1279, 208] width 310 height 28
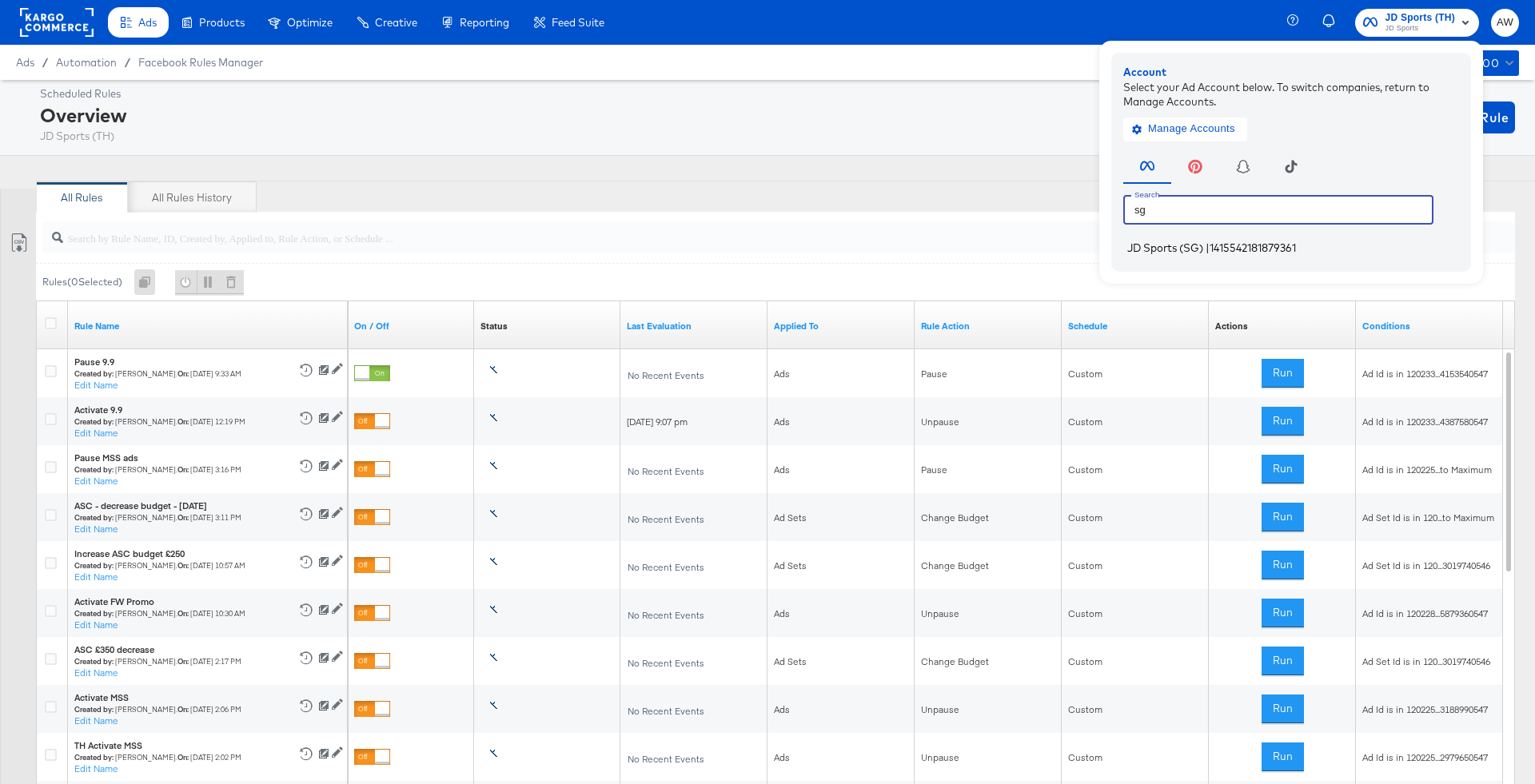
type input "sg"
click at [1227, 257] on li "JD Sports (SG) | 1415542181879361" at bounding box center [1295, 248] width 343 height 23
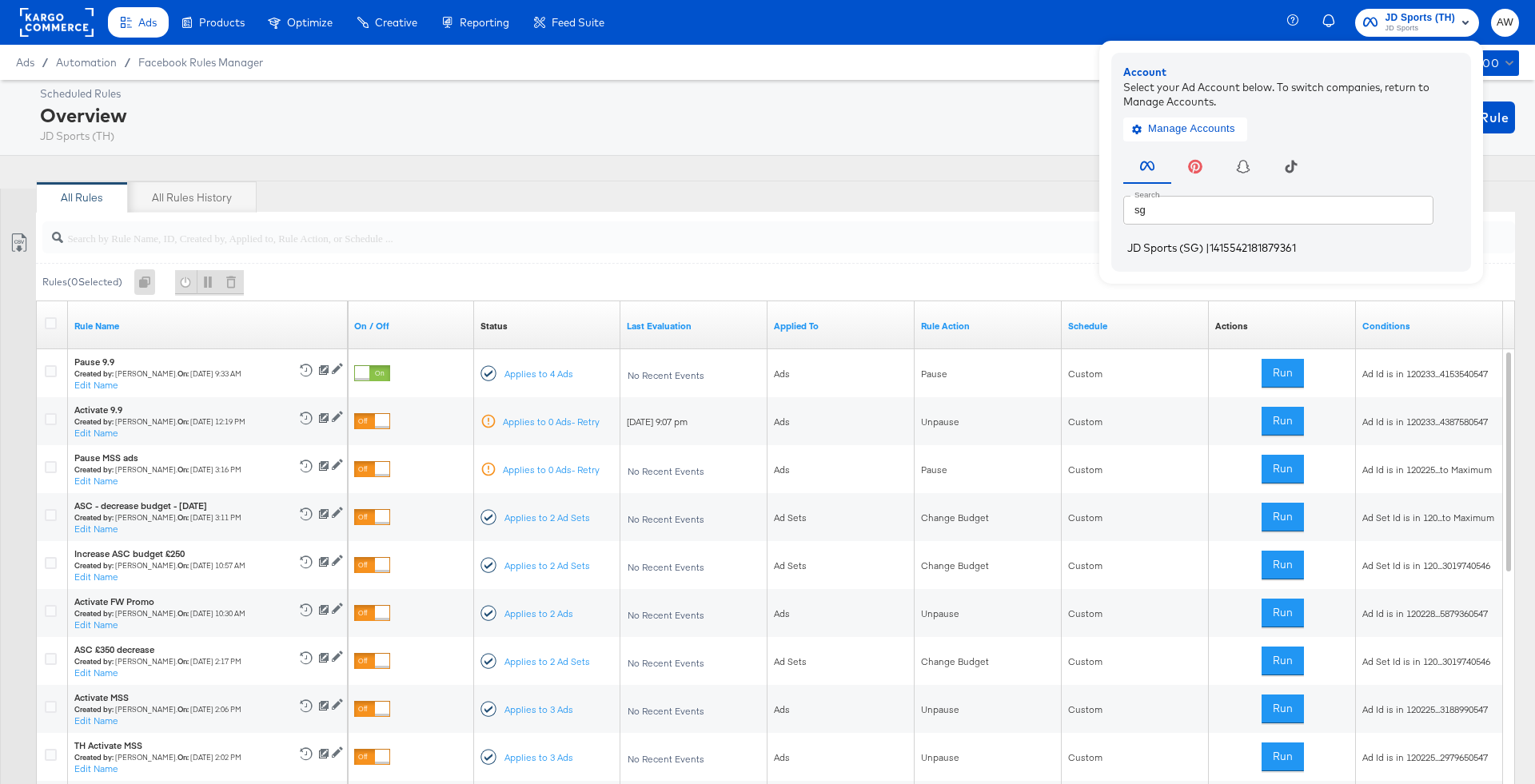
click at [1205, 244] on li "JD Sports (SG) | 1415542181879361" at bounding box center [1295, 248] width 343 height 23
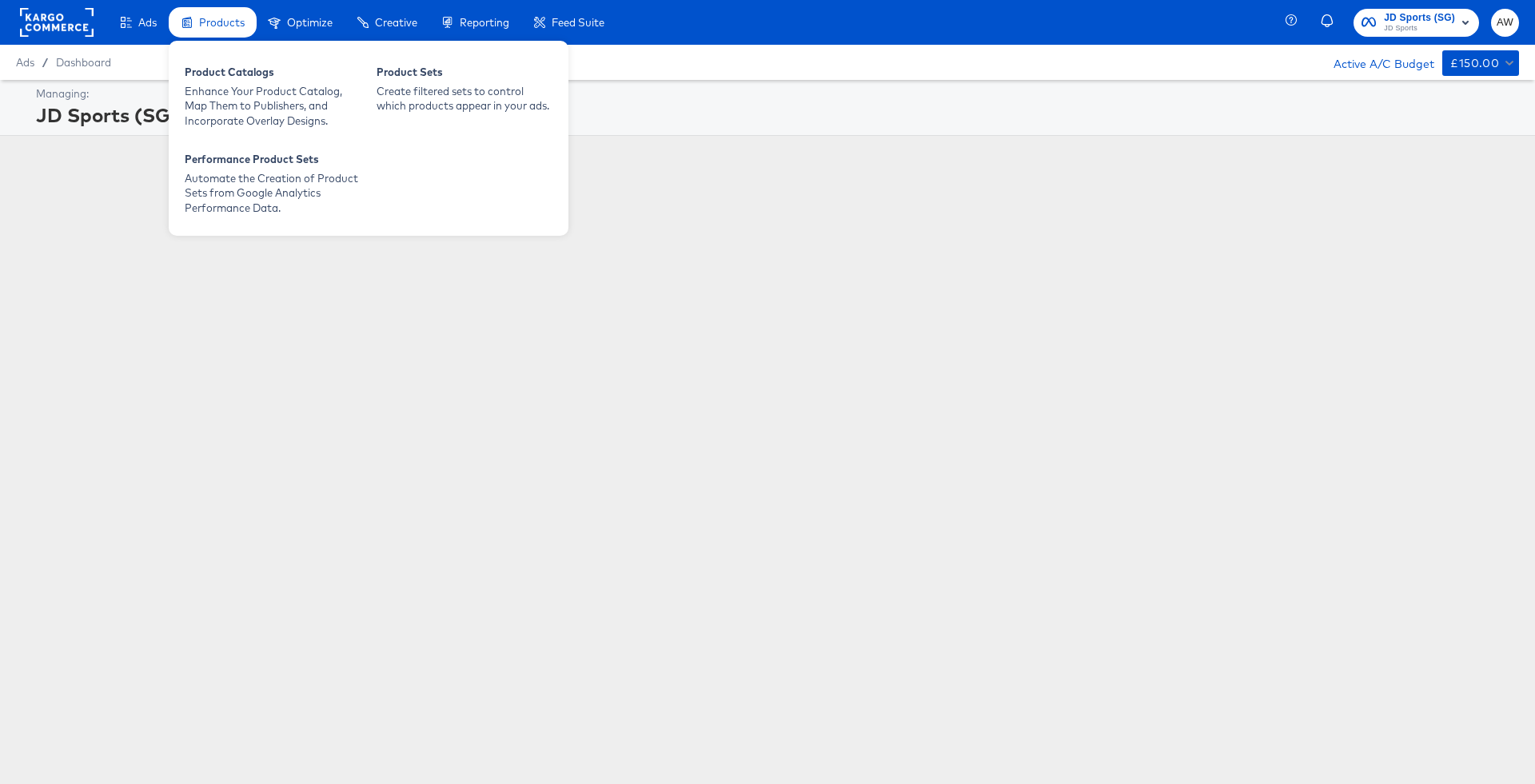
click at [189, 33] on div "Products" at bounding box center [213, 23] width 88 height 31
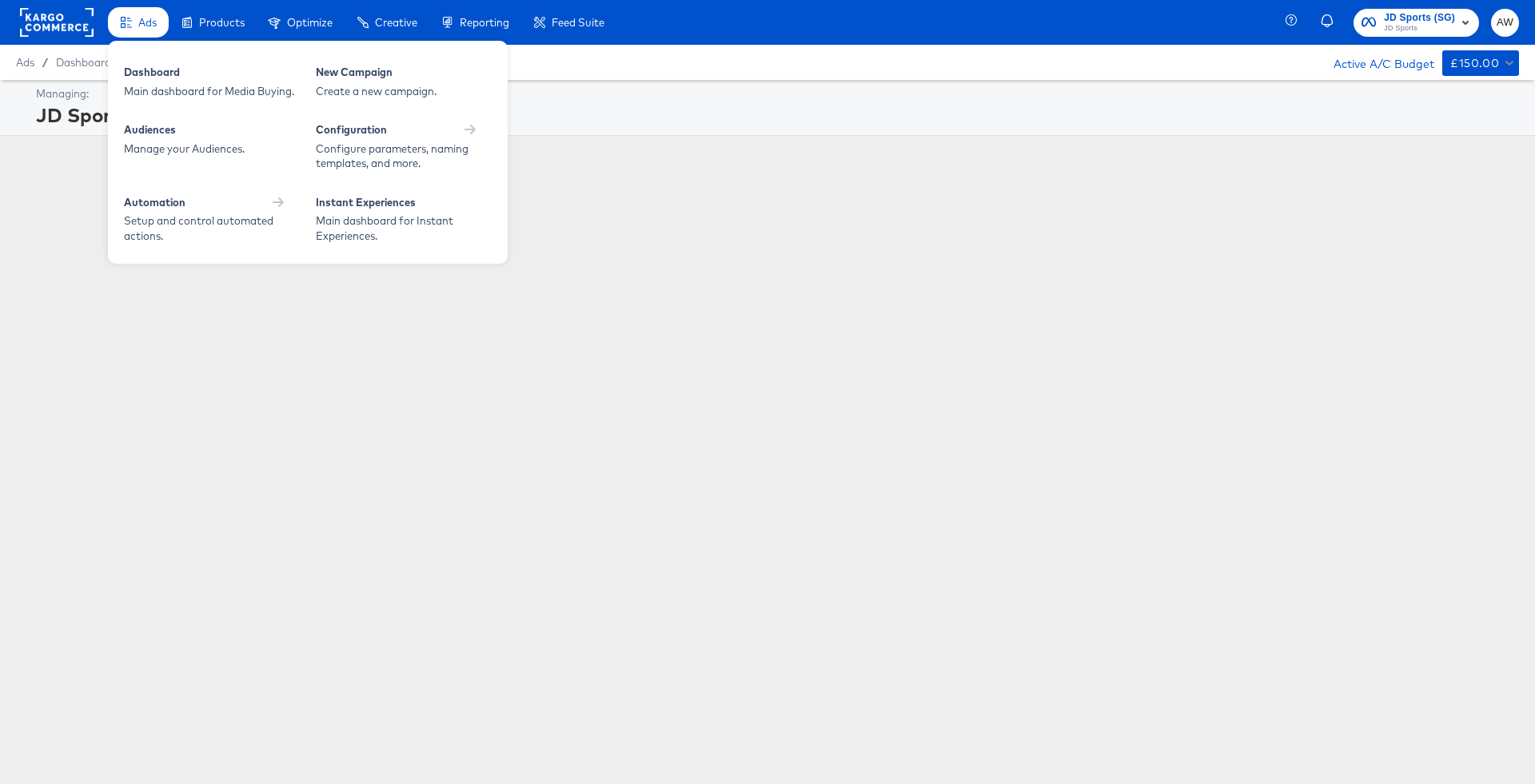
click at [151, 31] on div "Ads" at bounding box center [139, 23] width 61 height 31
click at [197, 196] on div "Automation" at bounding box center [212, 202] width 176 height 16
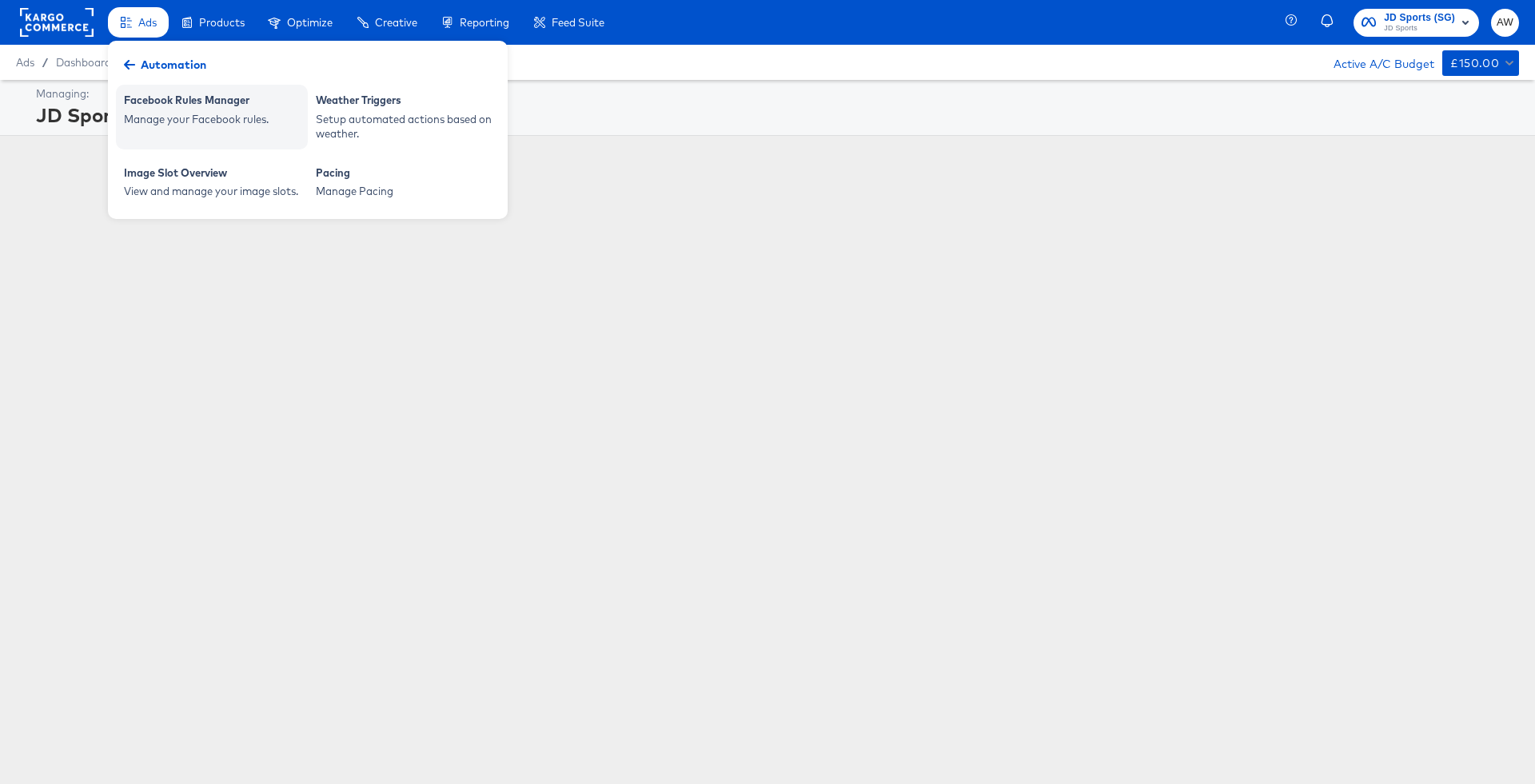
click at [245, 117] on div "Manage your Facebook rules." at bounding box center [212, 119] width 176 height 16
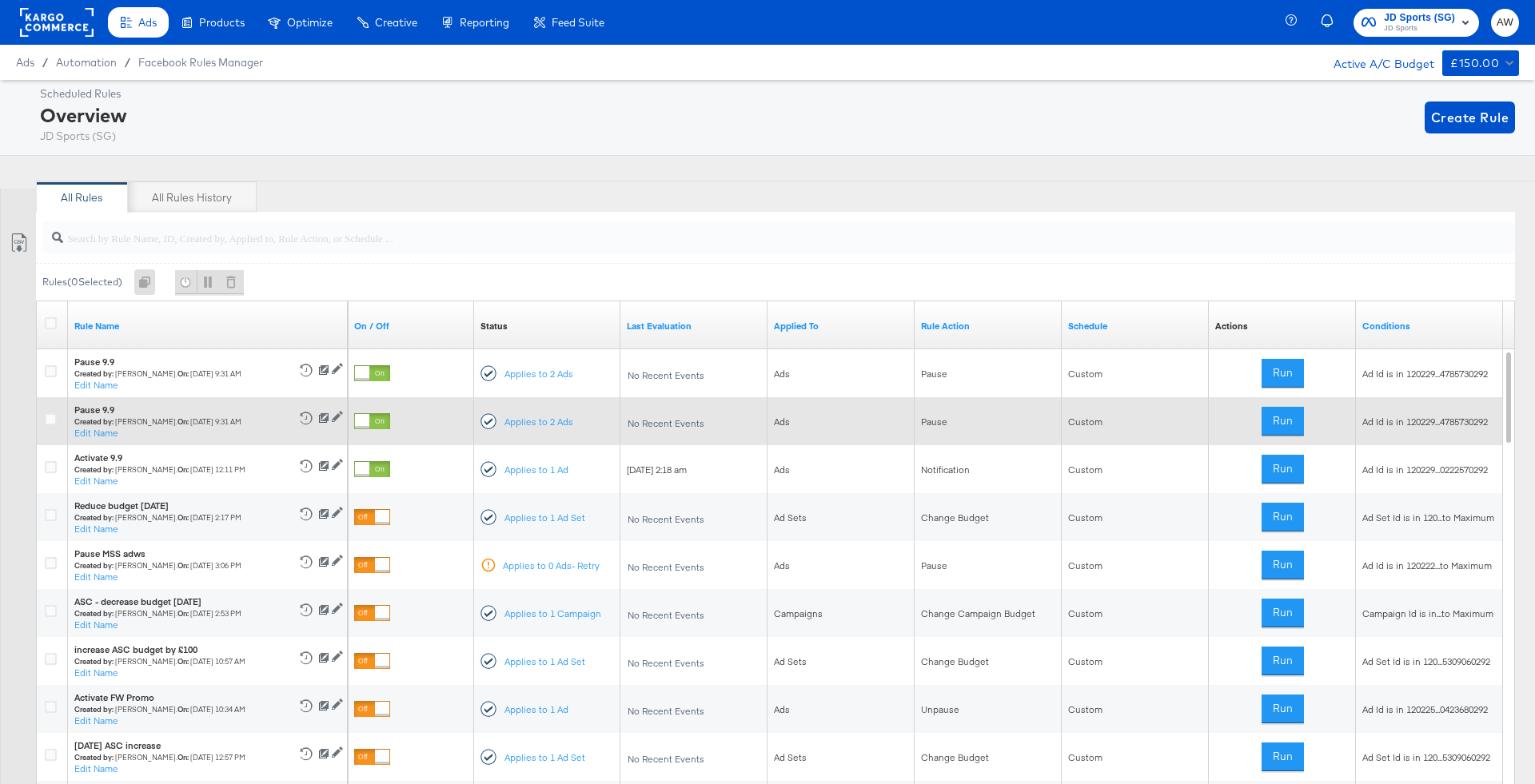
click at [369, 422] on div at bounding box center [363, 421] width 15 height 15
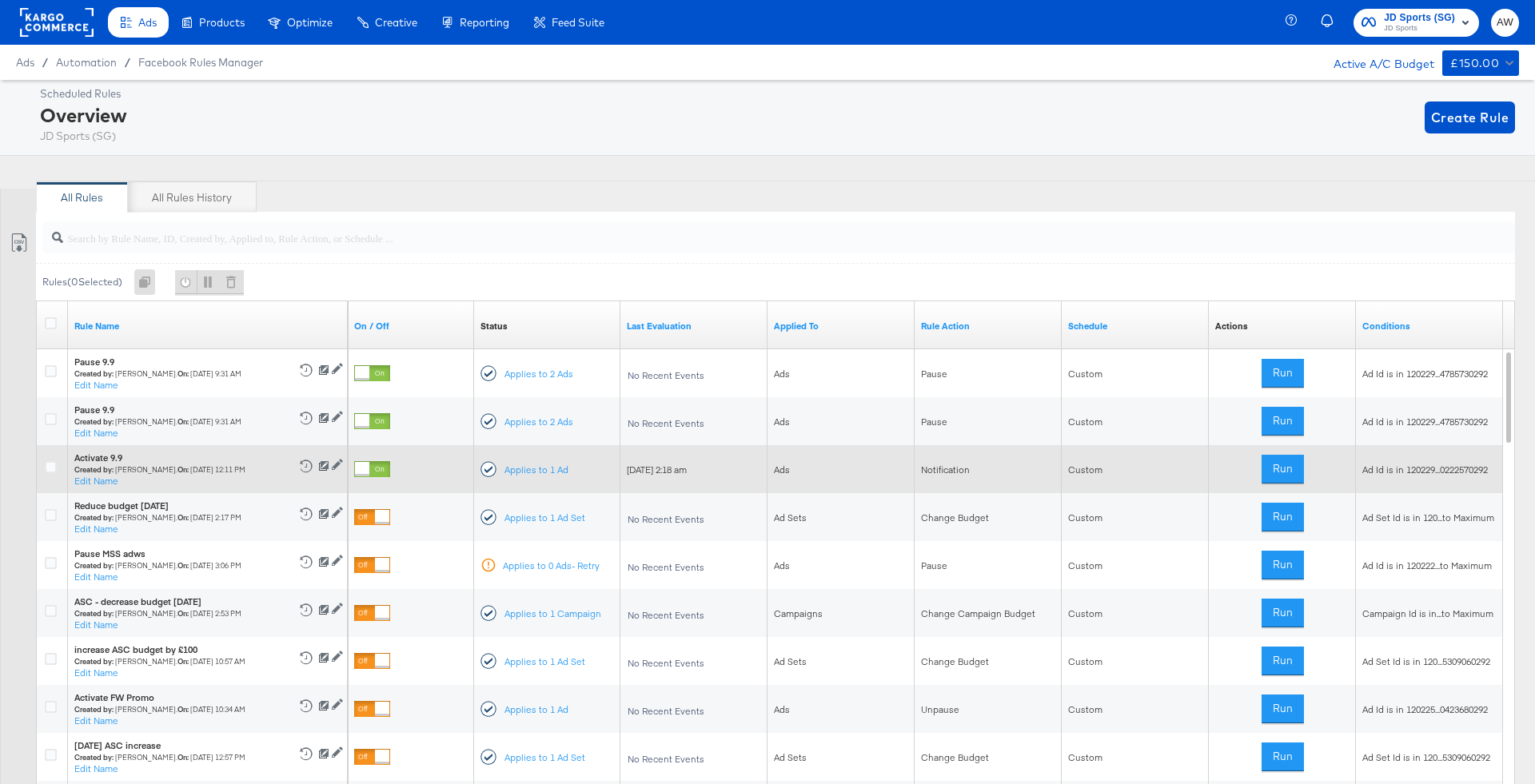
click at [369, 465] on div at bounding box center [363, 469] width 15 height 15
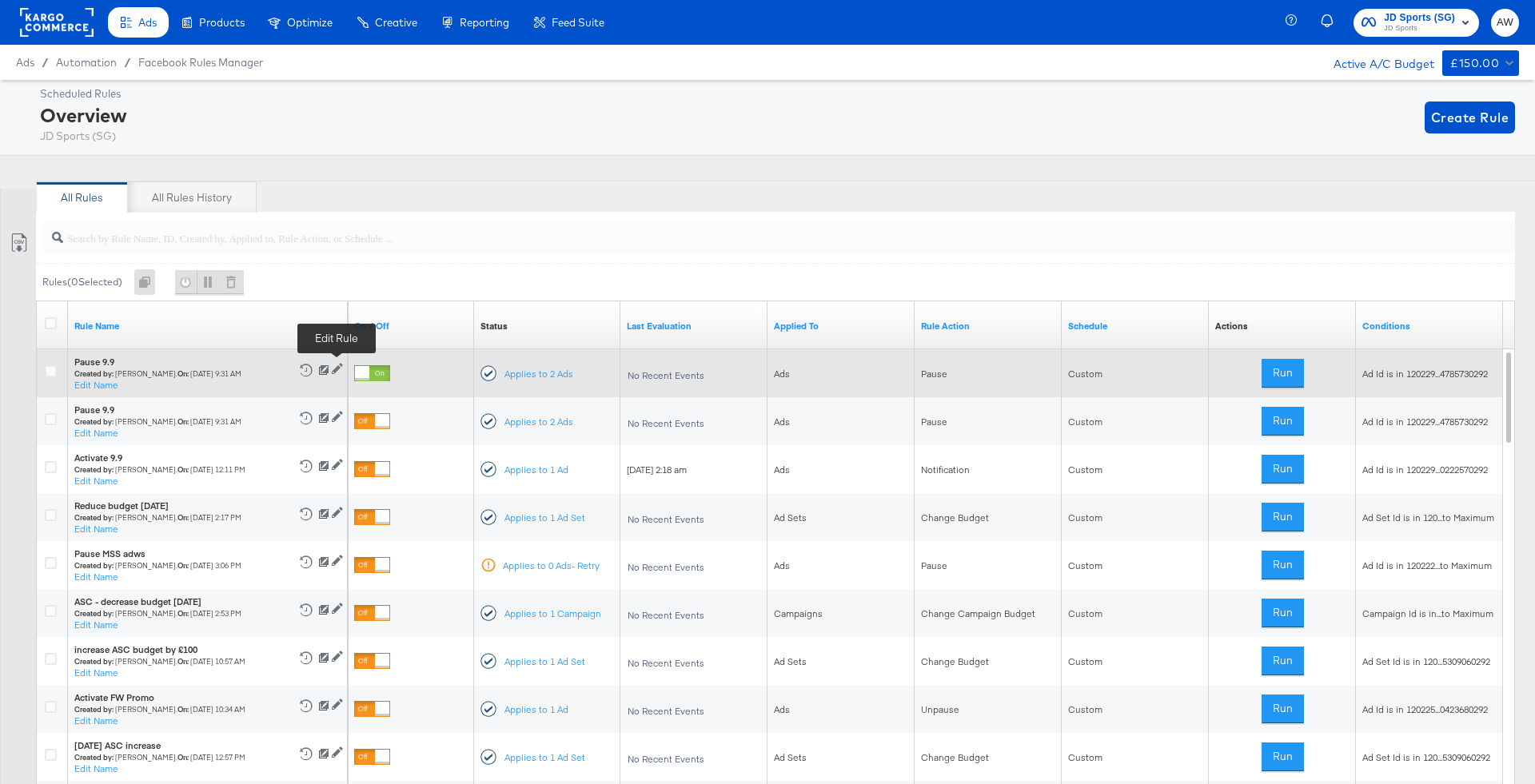
click at [336, 368] on icon at bounding box center [337, 369] width 11 height 11
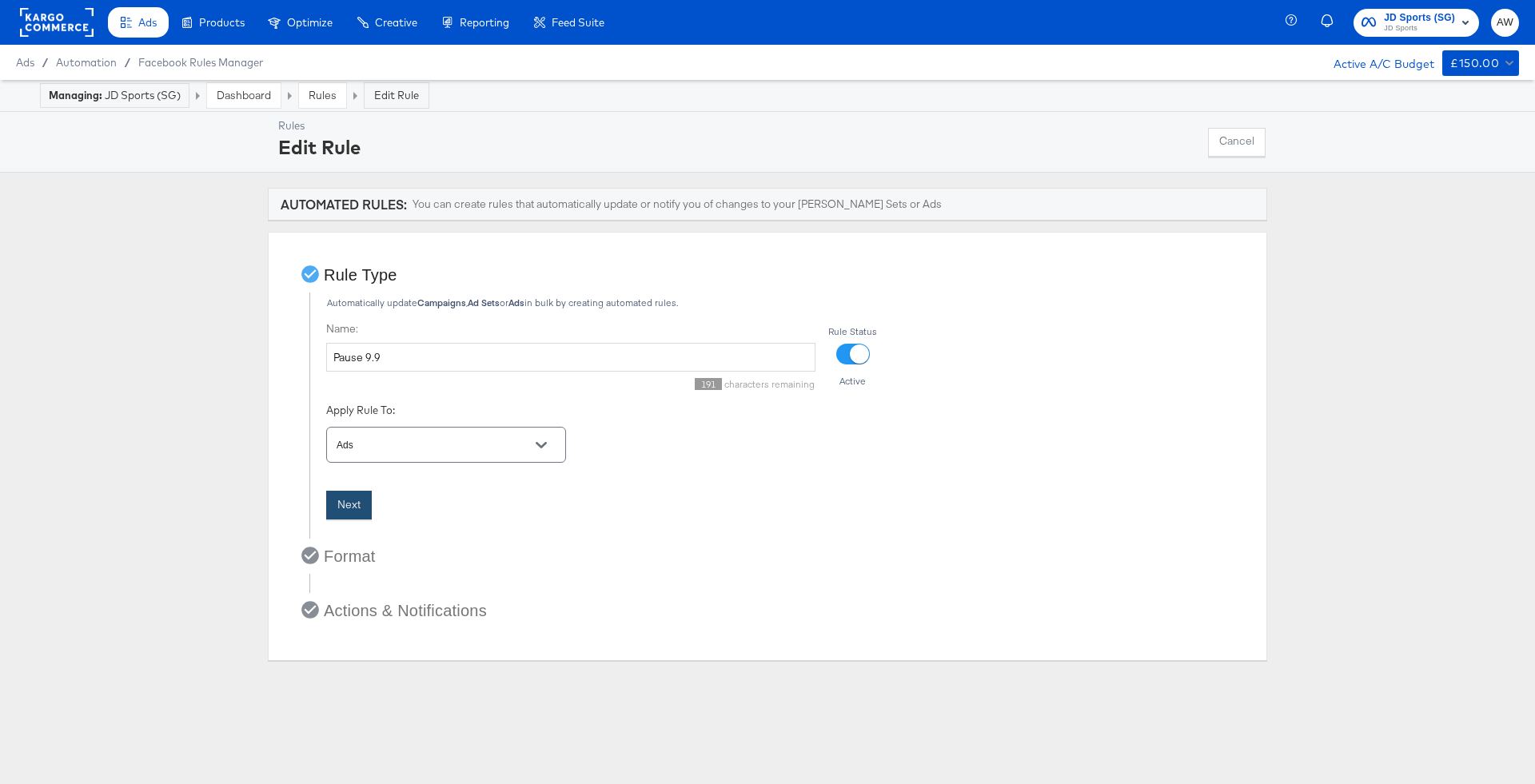
click at [356, 508] on button "Next" at bounding box center [349, 505] width 46 height 28
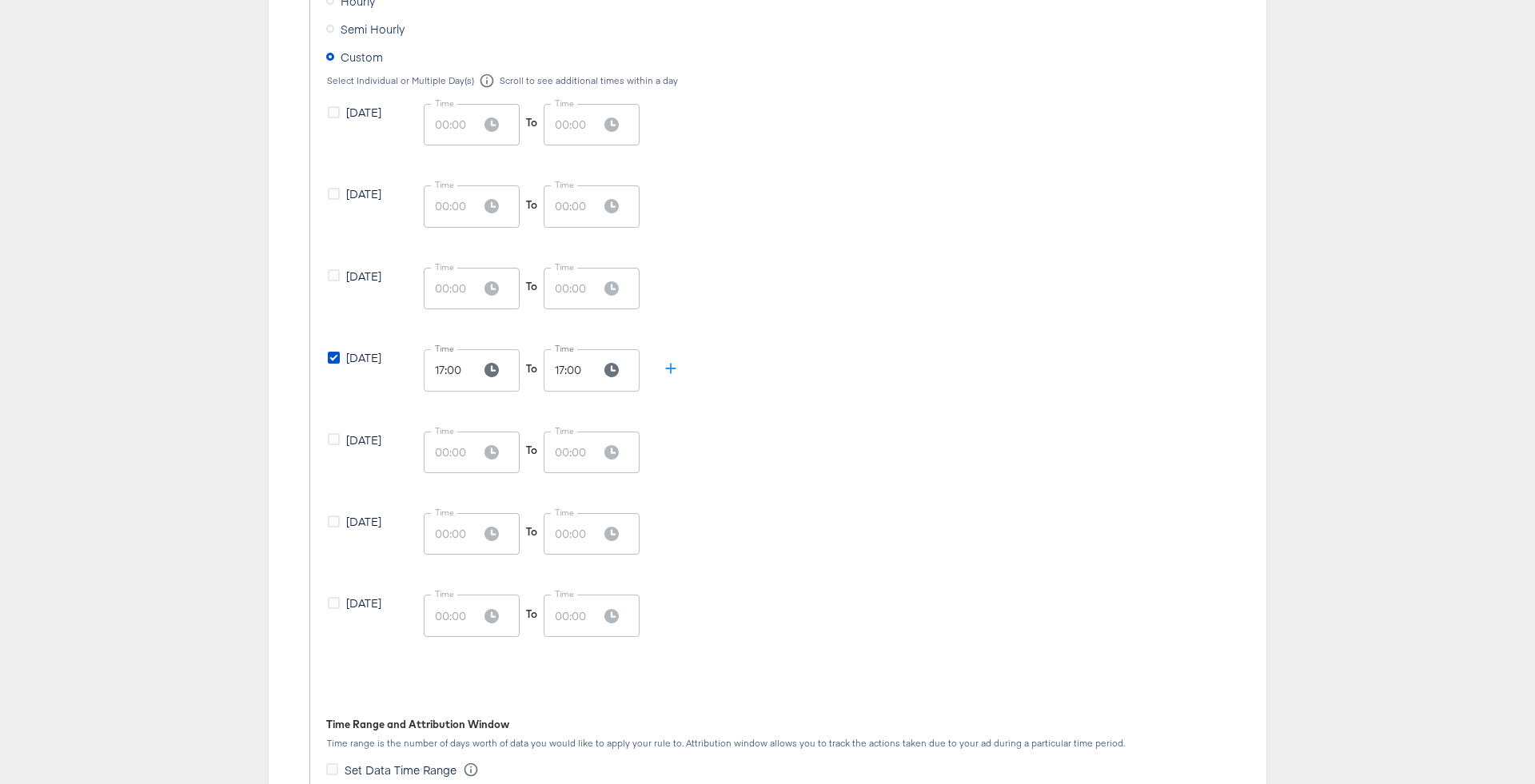
scroll to position [882, 0]
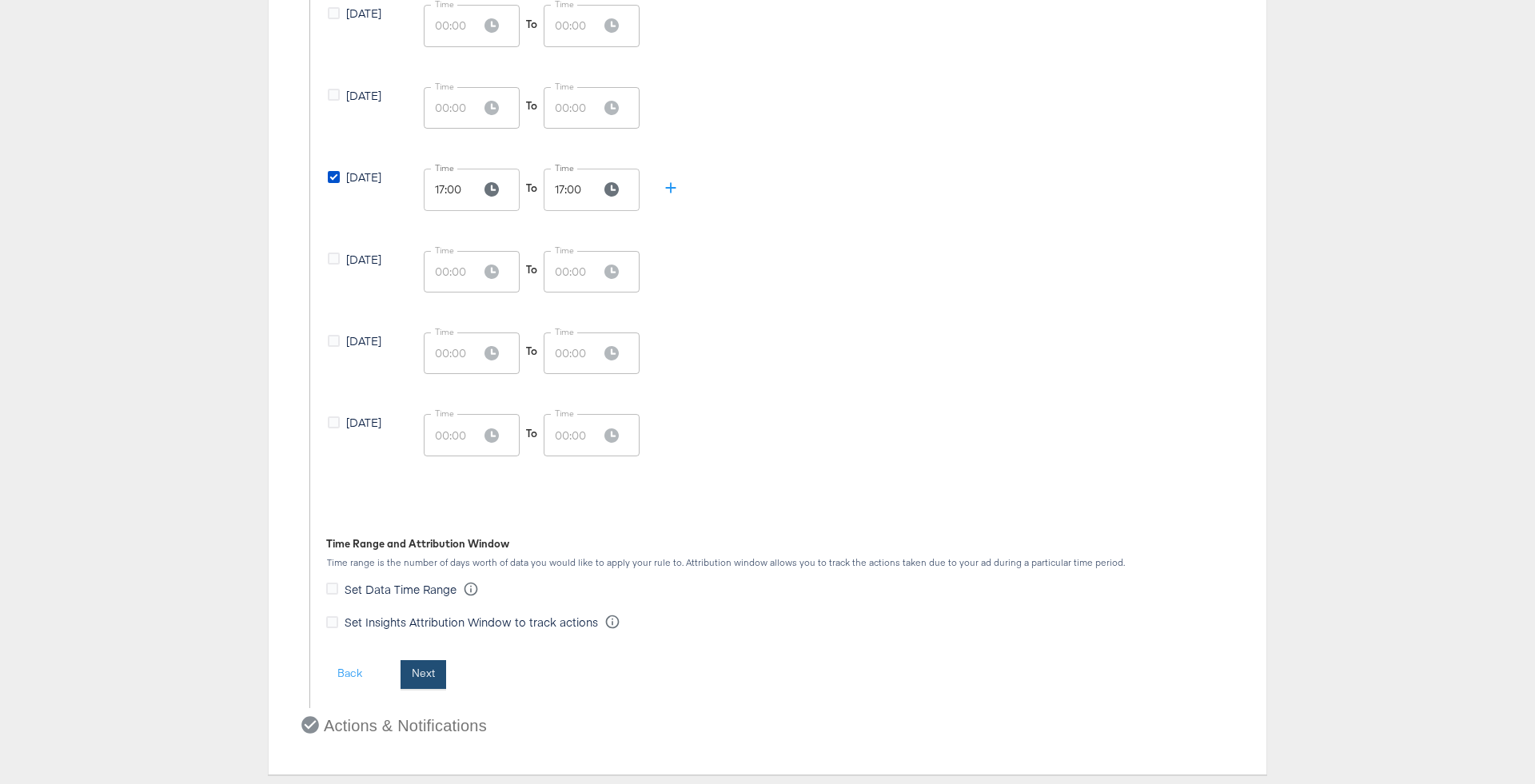
click at [424, 673] on button "Next" at bounding box center [423, 674] width 46 height 28
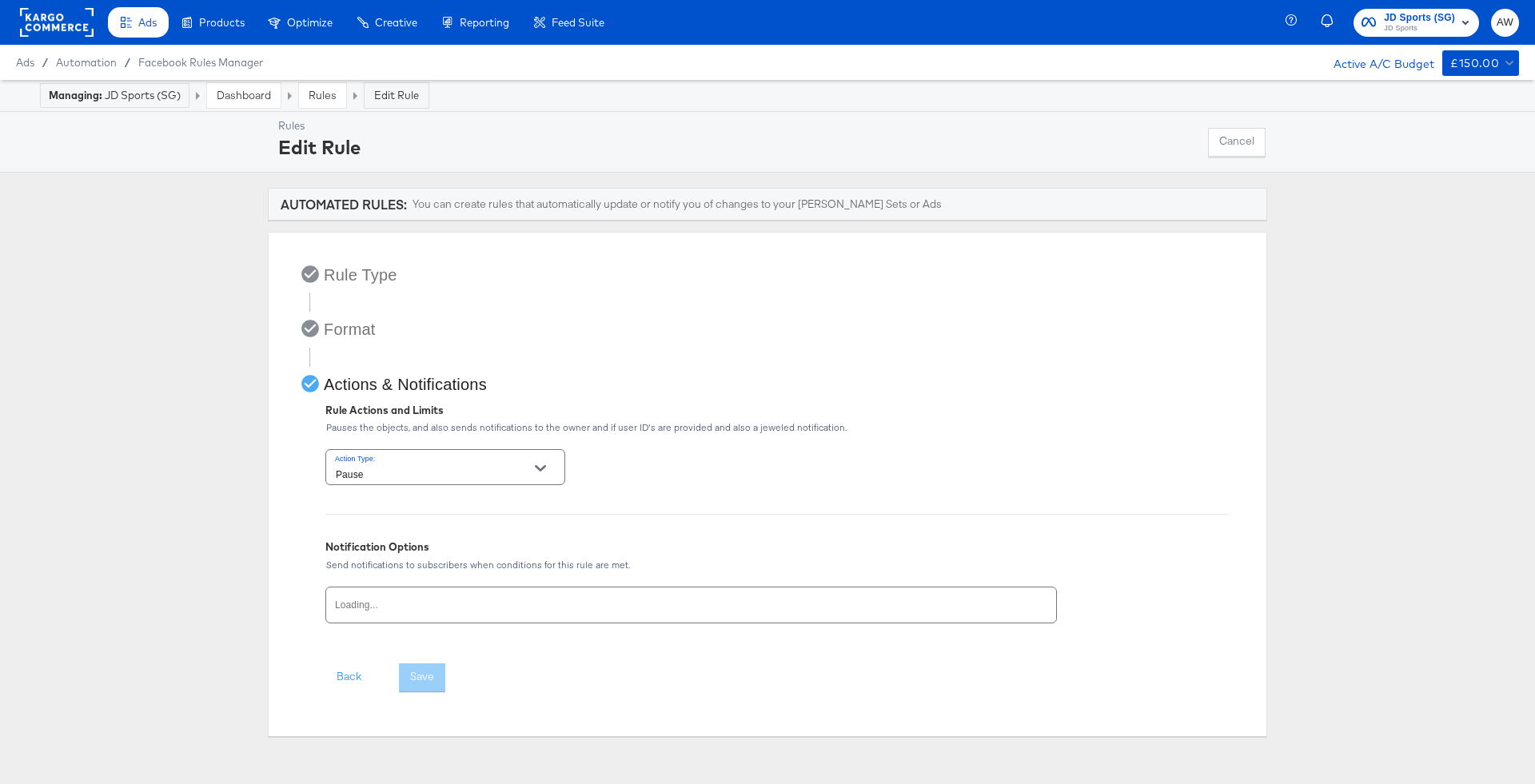
scroll to position [0, 0]
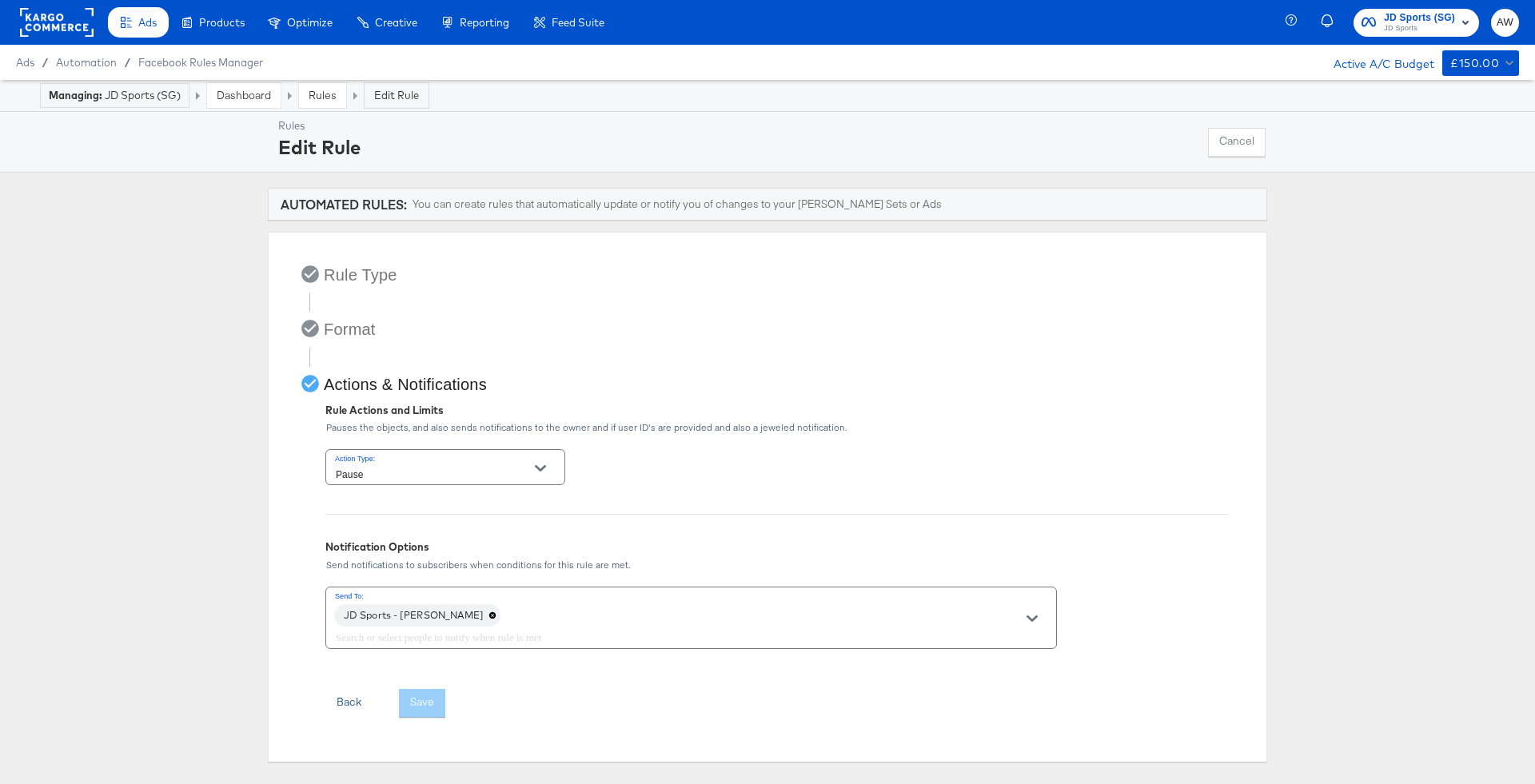
click at [343, 711] on button "Back" at bounding box center [348, 703] width 47 height 28
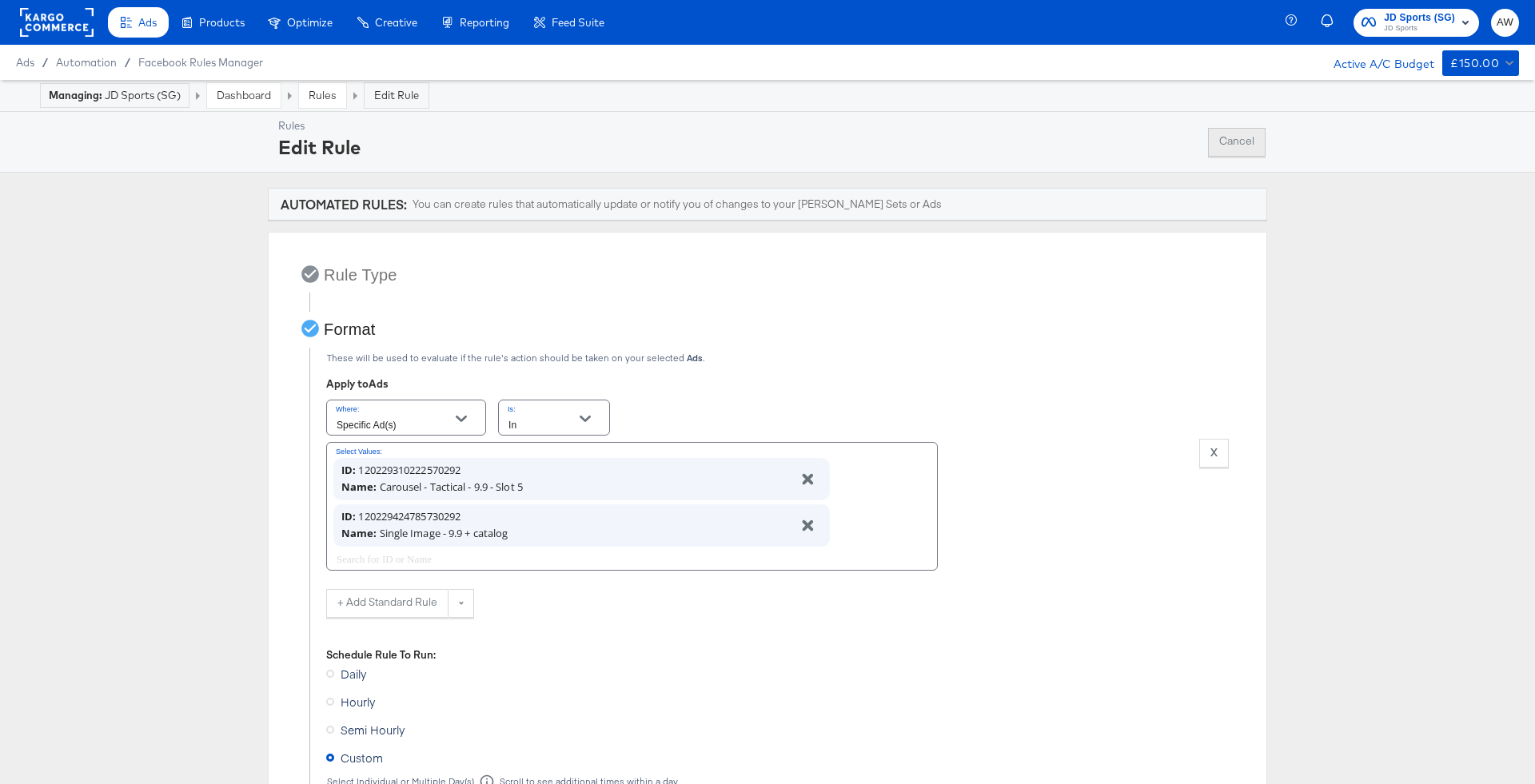
click at [1218, 149] on button "Cancel" at bounding box center [1237, 141] width 58 height 28
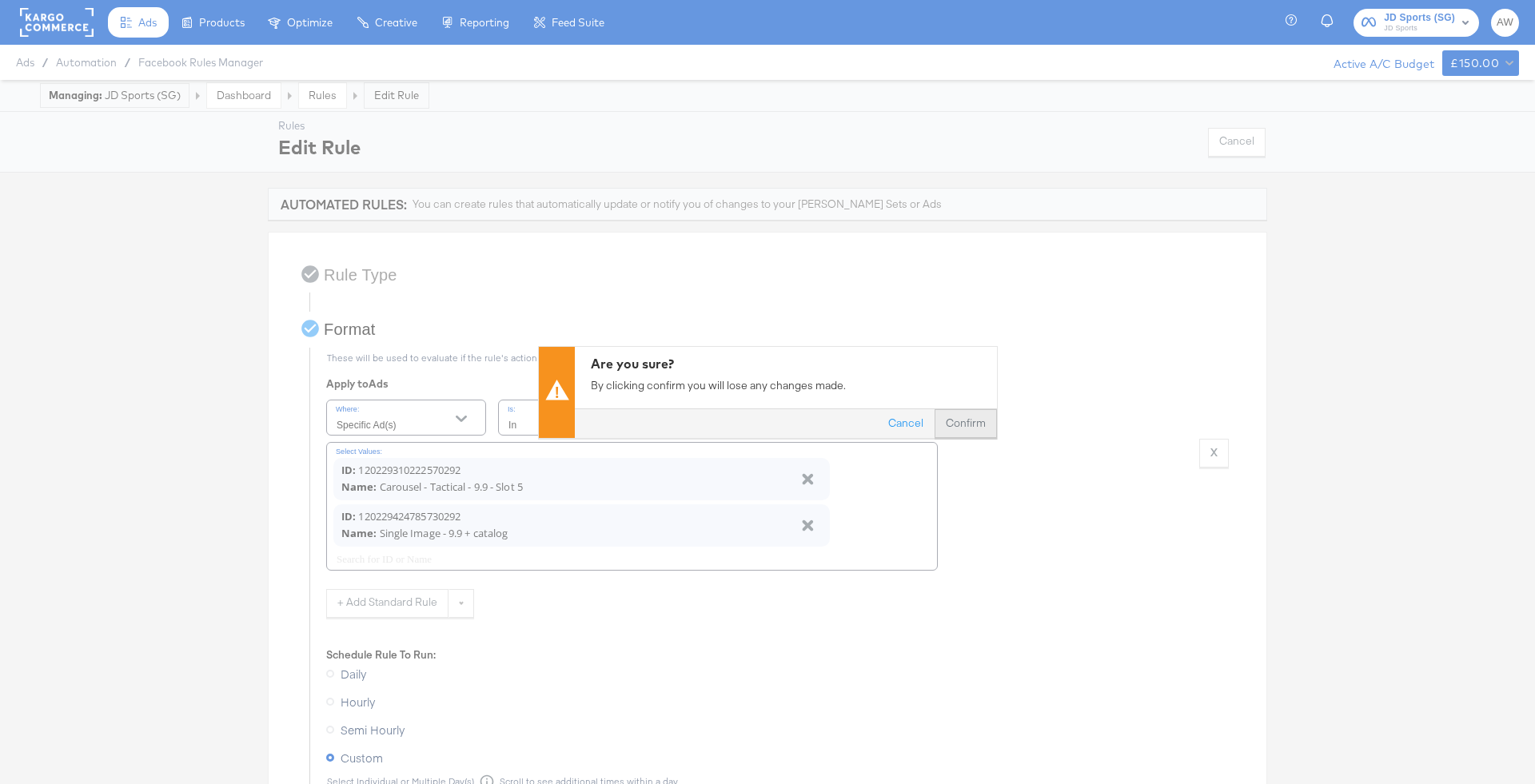
click at [969, 431] on button "Confirm" at bounding box center [966, 423] width 62 height 28
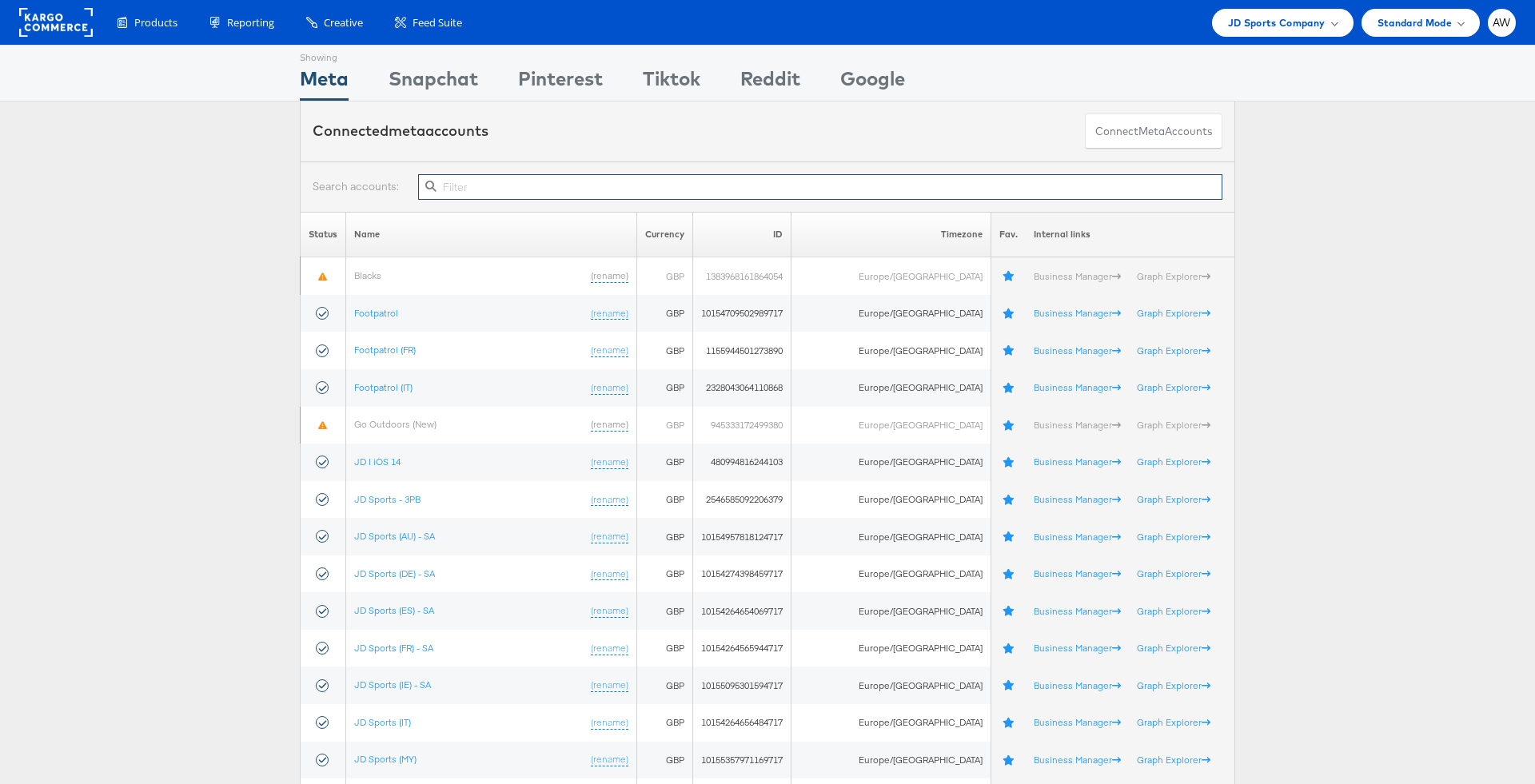
type input "s"
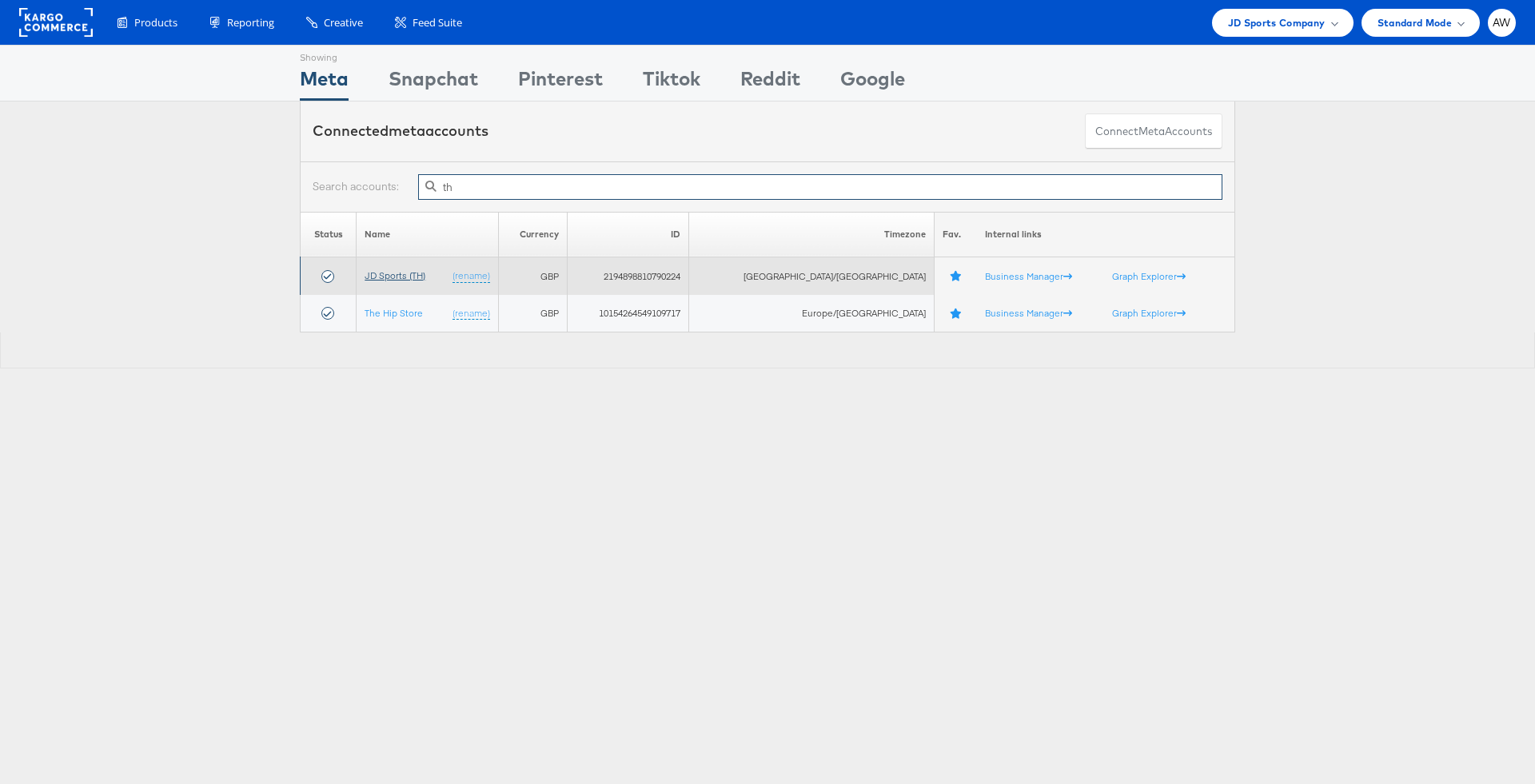
type input "th"
click at [409, 274] on link "JD Sports (TH)" at bounding box center [395, 274] width 61 height 12
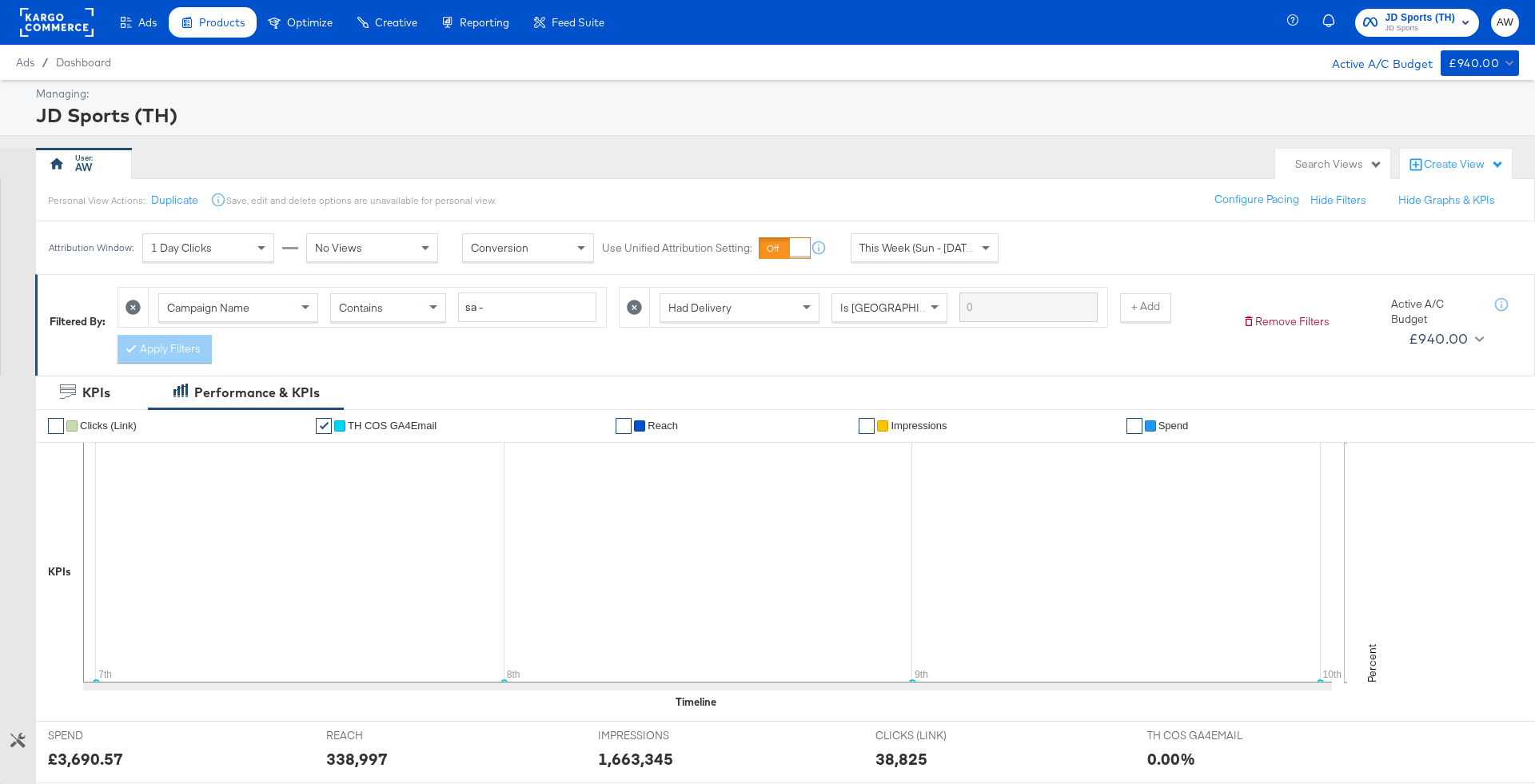
scroll to position [437, 0]
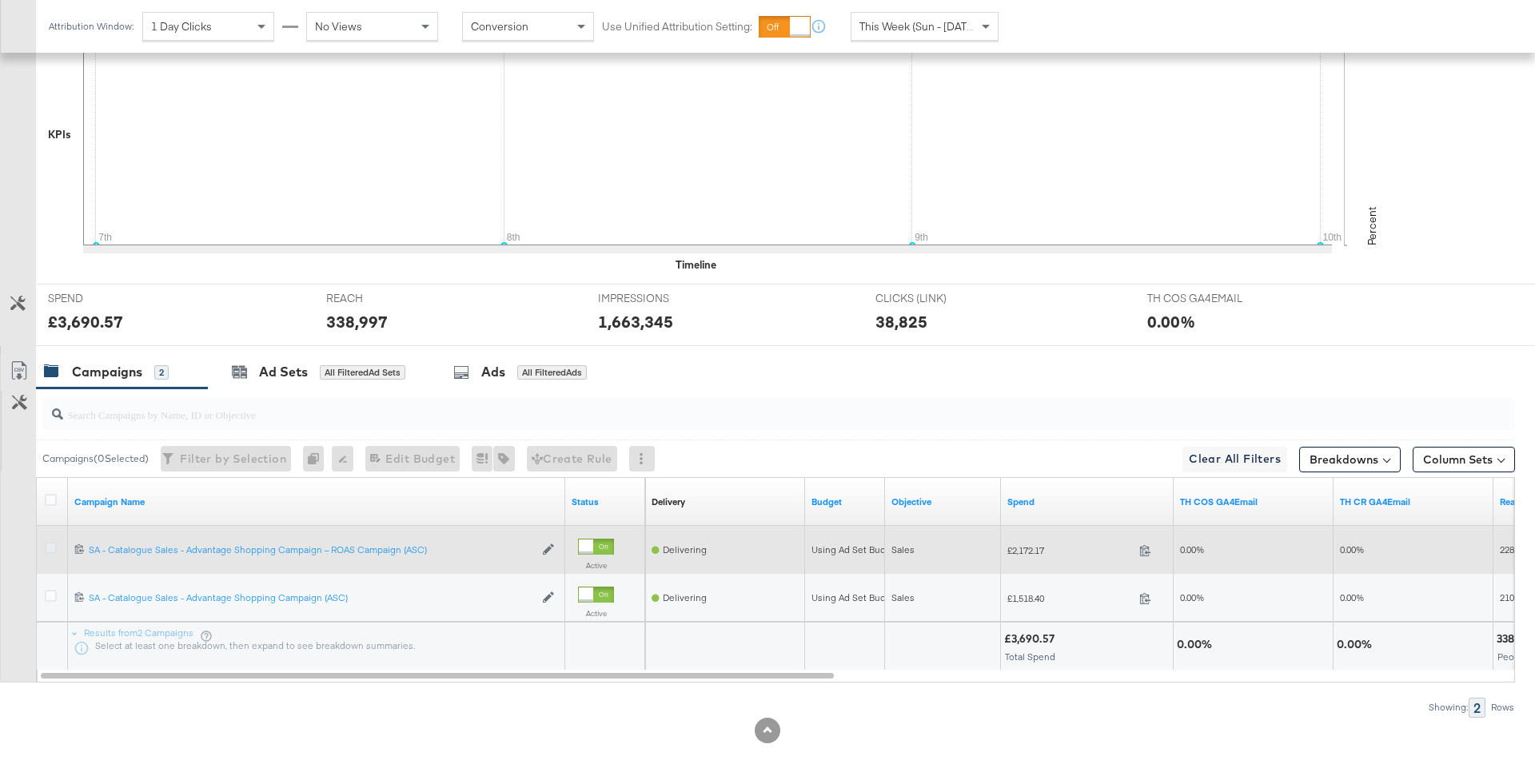
click at [48, 542] on icon at bounding box center [50, 547] width 12 height 12
click at [0, 0] on input "checkbox" at bounding box center [0, 0] width 0 height 0
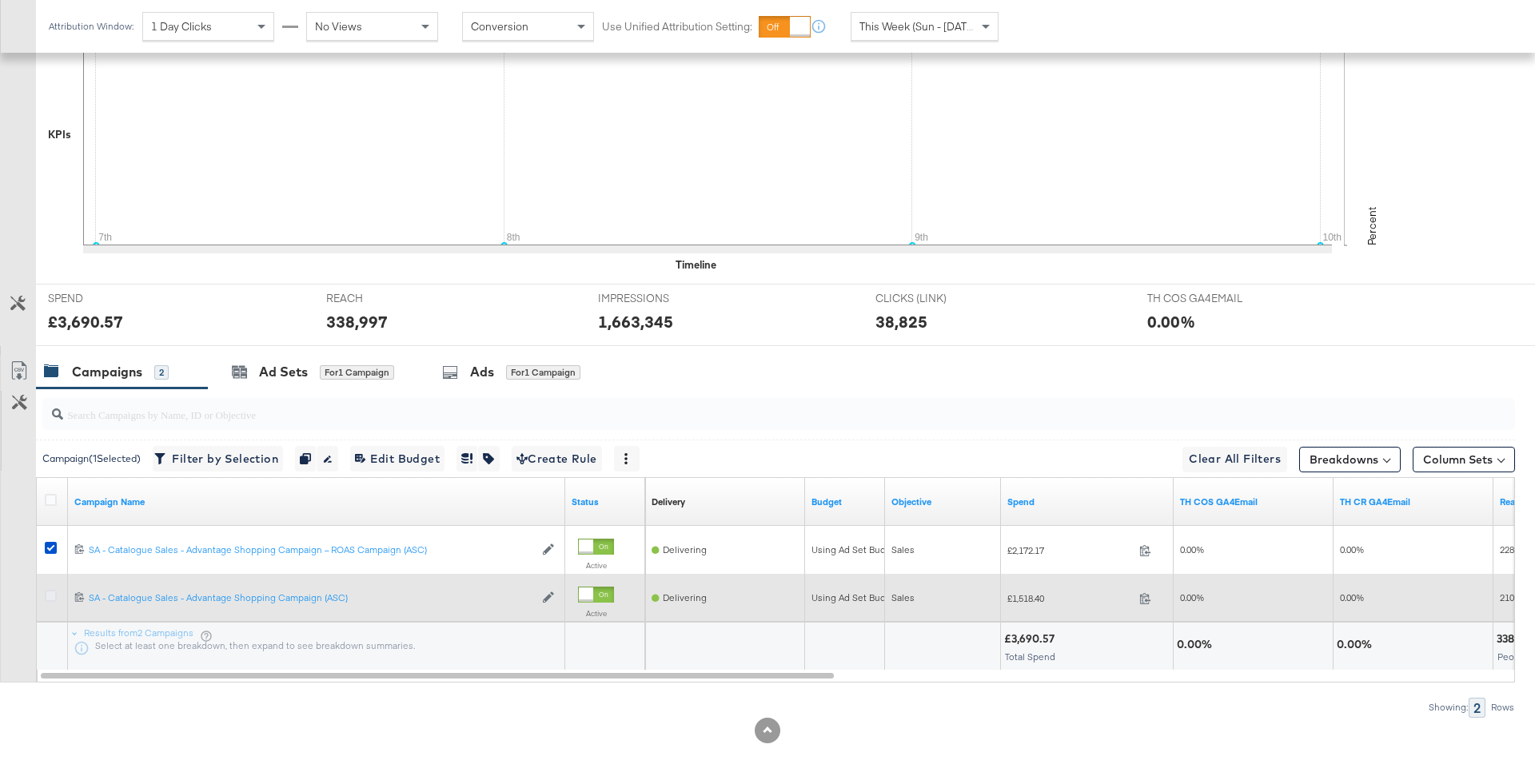
click at [48, 594] on icon at bounding box center [50, 596] width 12 height 12
click at [0, 0] on input "checkbox" at bounding box center [0, 0] width 0 height 0
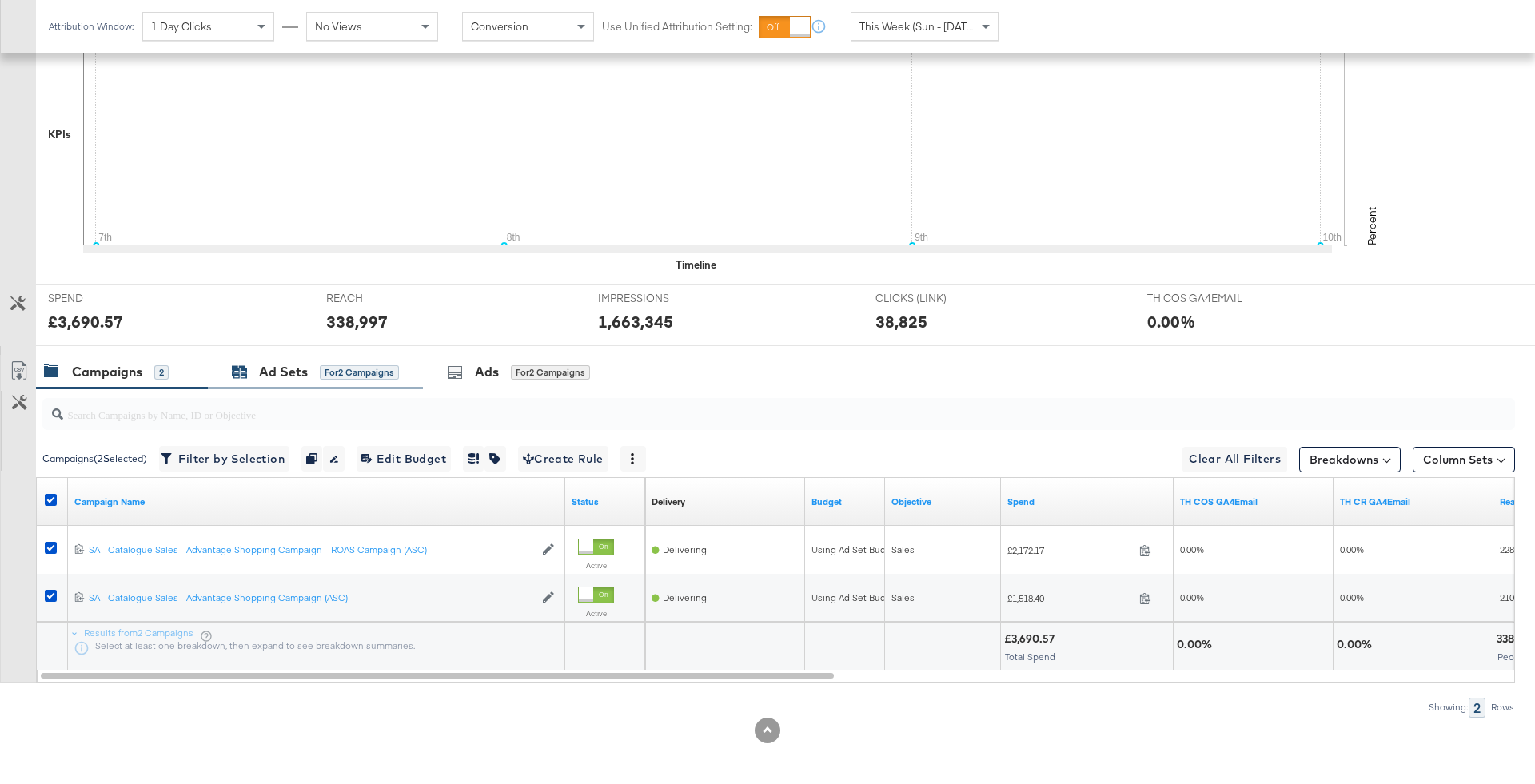
click at [310, 375] on div "Ad Sets for 2 Campaigns" at bounding box center [316, 372] width 167 height 18
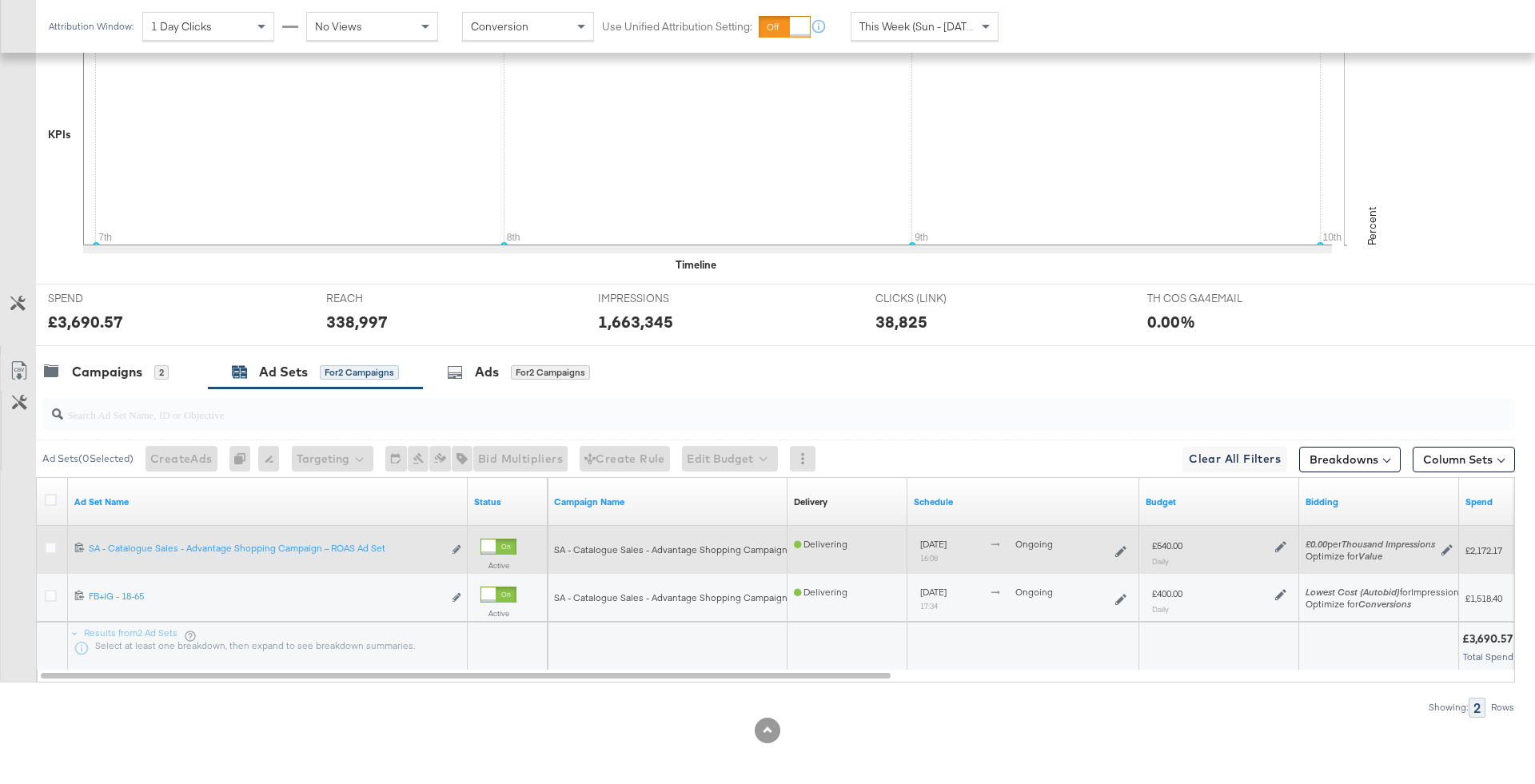
click at [1281, 543] on icon at bounding box center [1281, 547] width 11 height 11
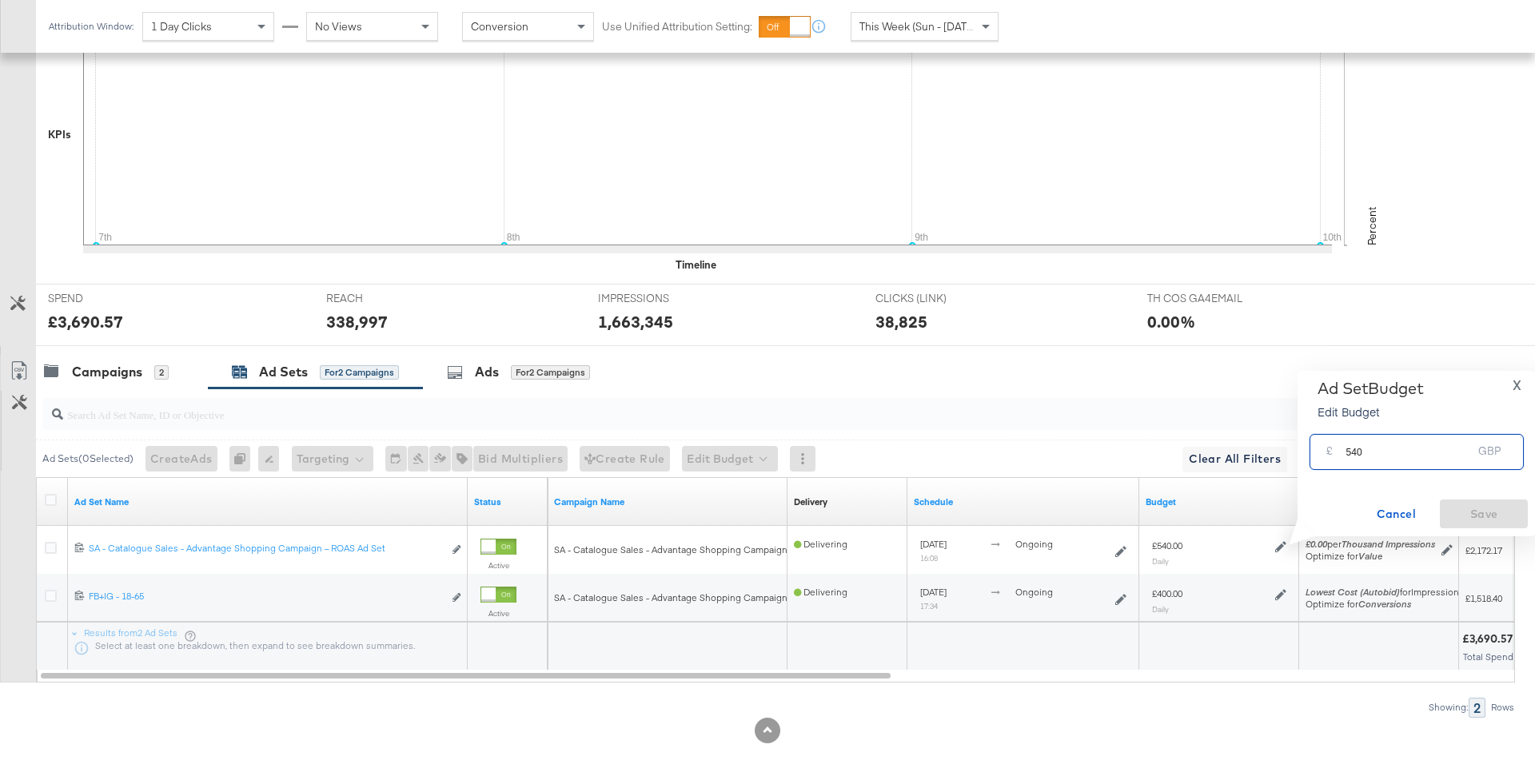
click at [1350, 454] on input "540" at bounding box center [1409, 445] width 127 height 34
type input "440"
click at [1469, 521] on span "Save" at bounding box center [1484, 514] width 75 height 20
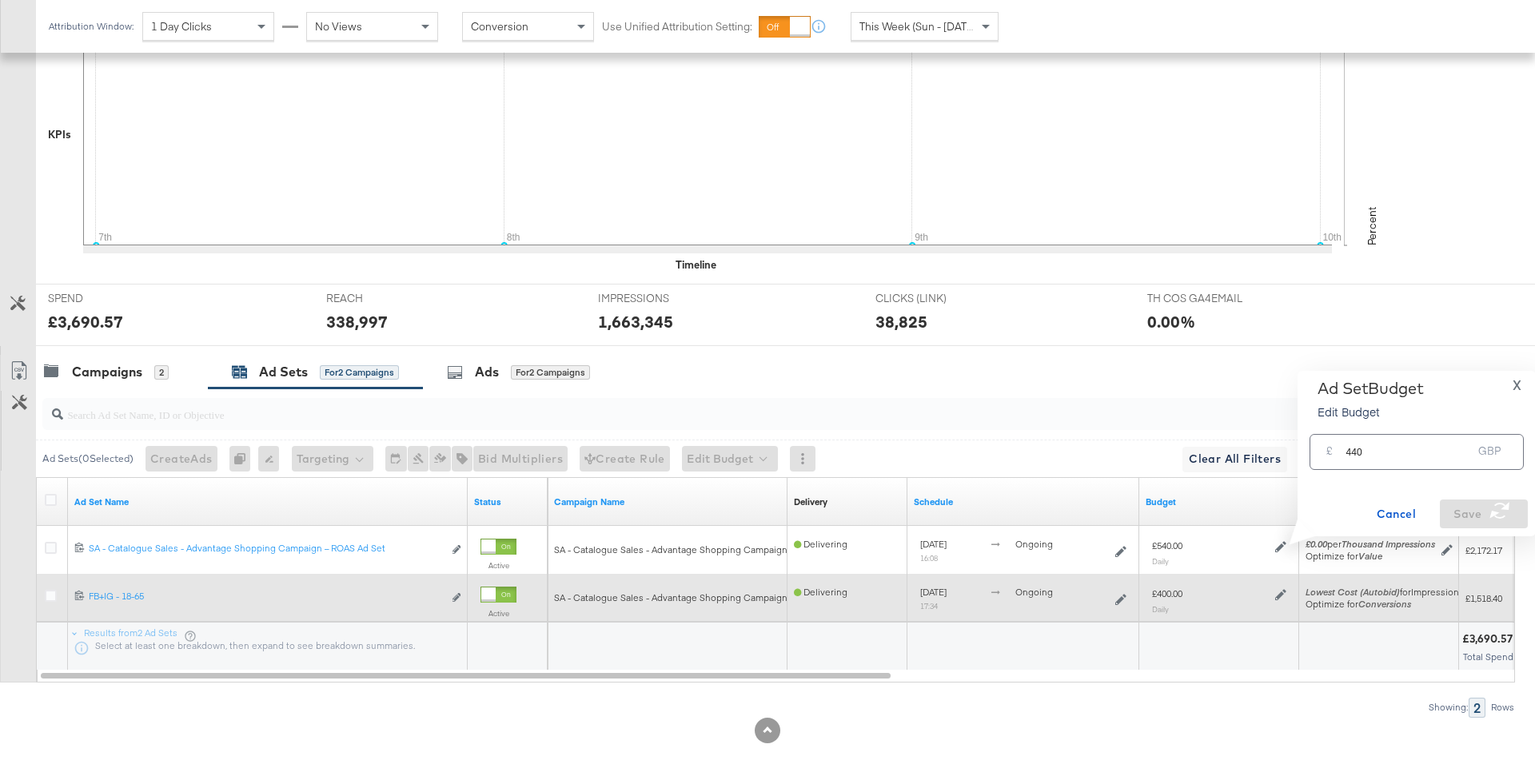
click at [1284, 594] on icon at bounding box center [1281, 595] width 11 height 11
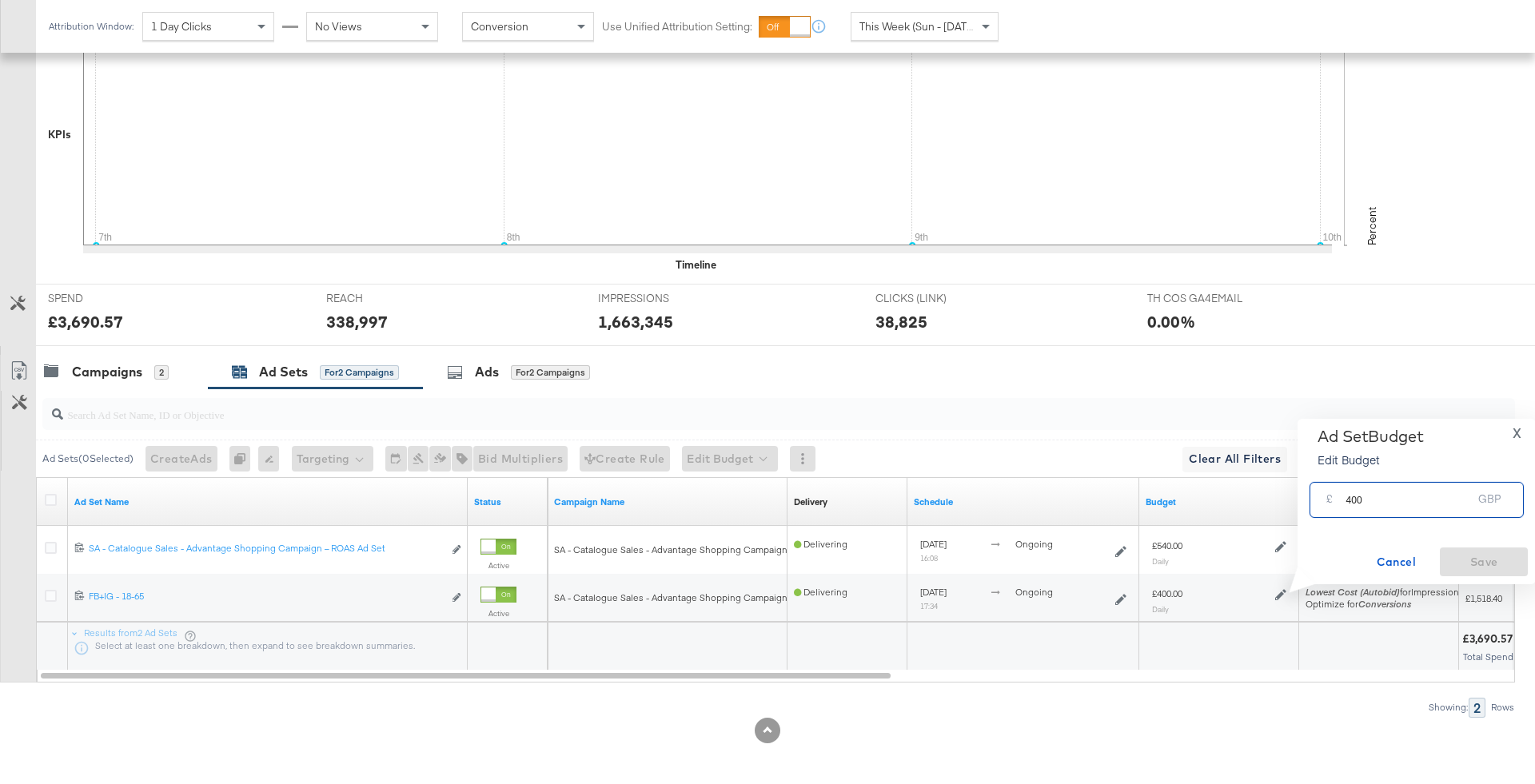
click at [1351, 496] on input "400" at bounding box center [1409, 493] width 127 height 34
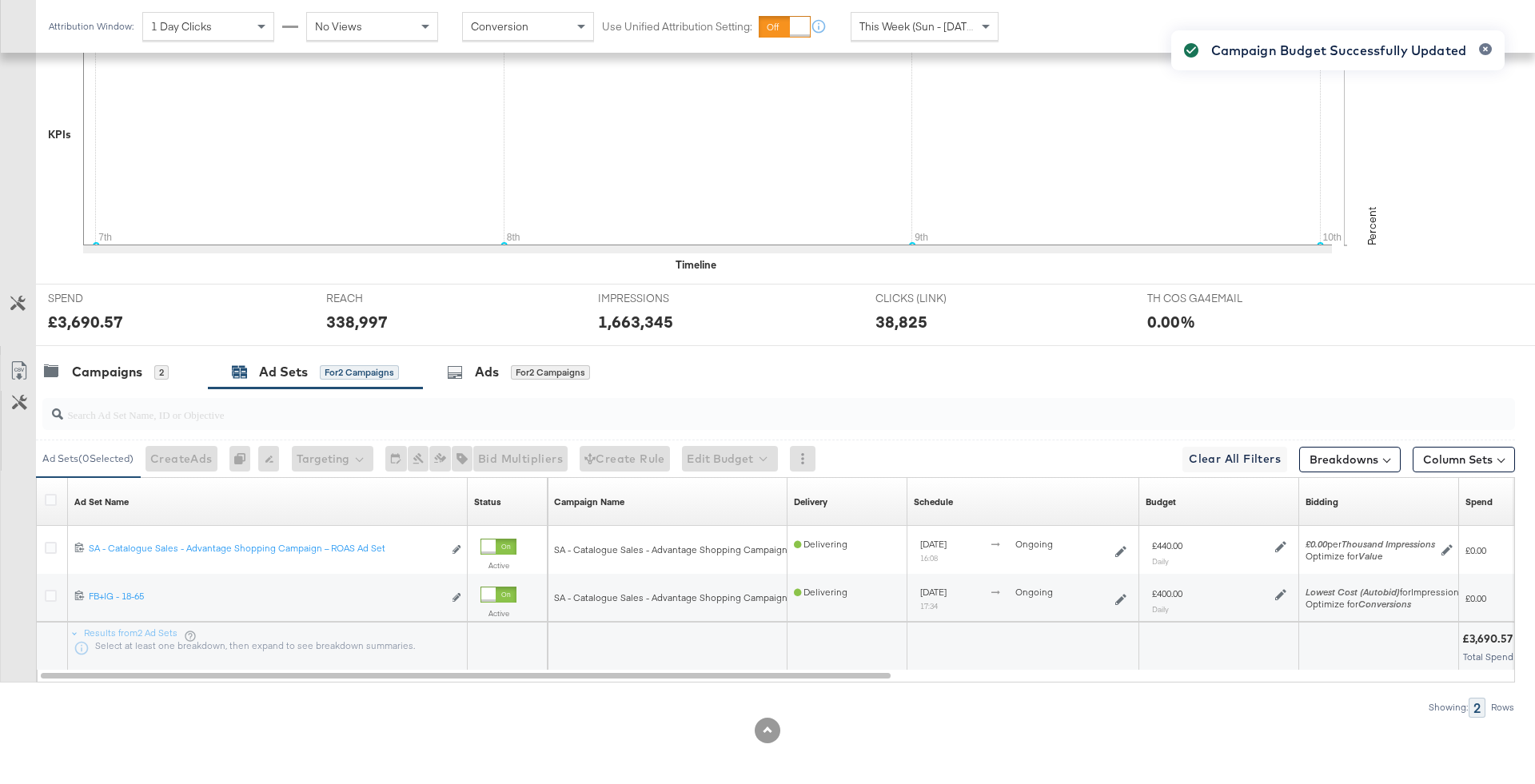
click at [1284, 588] on div "Campaign Budget Successfully Updated" at bounding box center [1338, 364] width 365 height 698
click at [1283, 588] on div "Campaign Budget Successfully Updated" at bounding box center [1338, 364] width 365 height 698
click at [1280, 592] on div "Campaign Budget Successfully Updated" at bounding box center [1338, 364] width 365 height 698
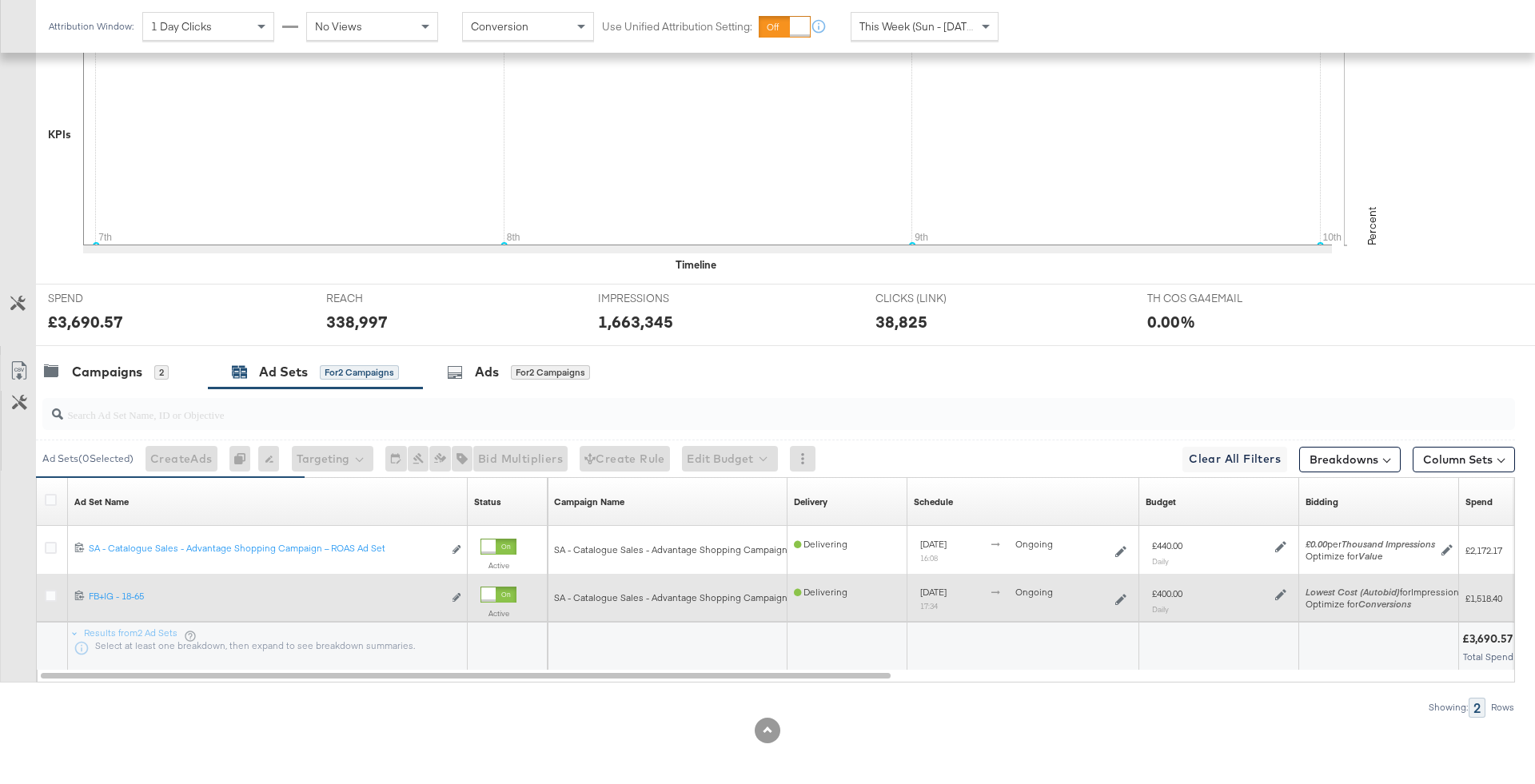
click at [1280, 592] on icon at bounding box center [1281, 596] width 11 height 11
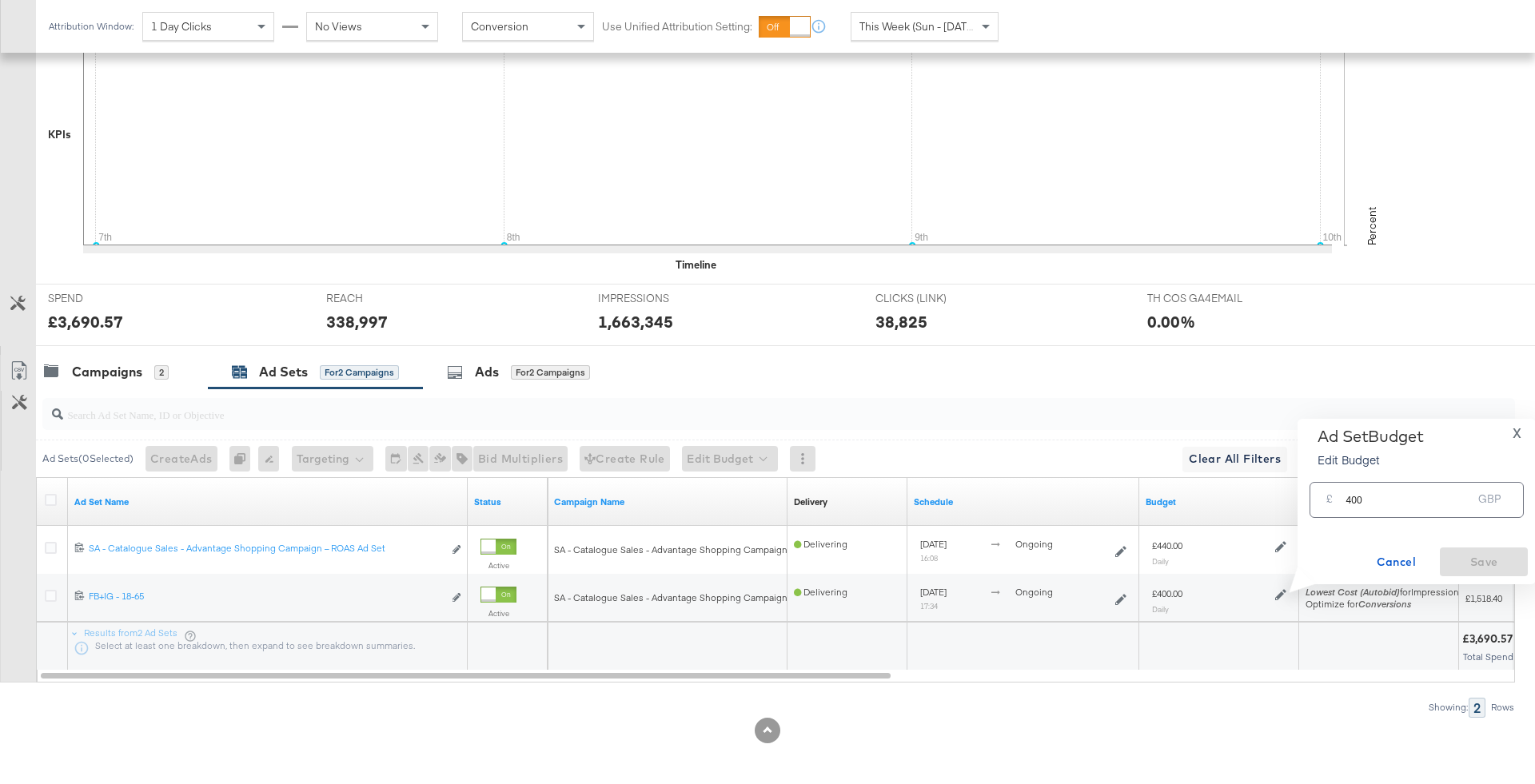
click at [1351, 497] on input "400" at bounding box center [1409, 493] width 127 height 34
type input "300"
click at [1477, 554] on span "Save" at bounding box center [1484, 563] width 75 height 20
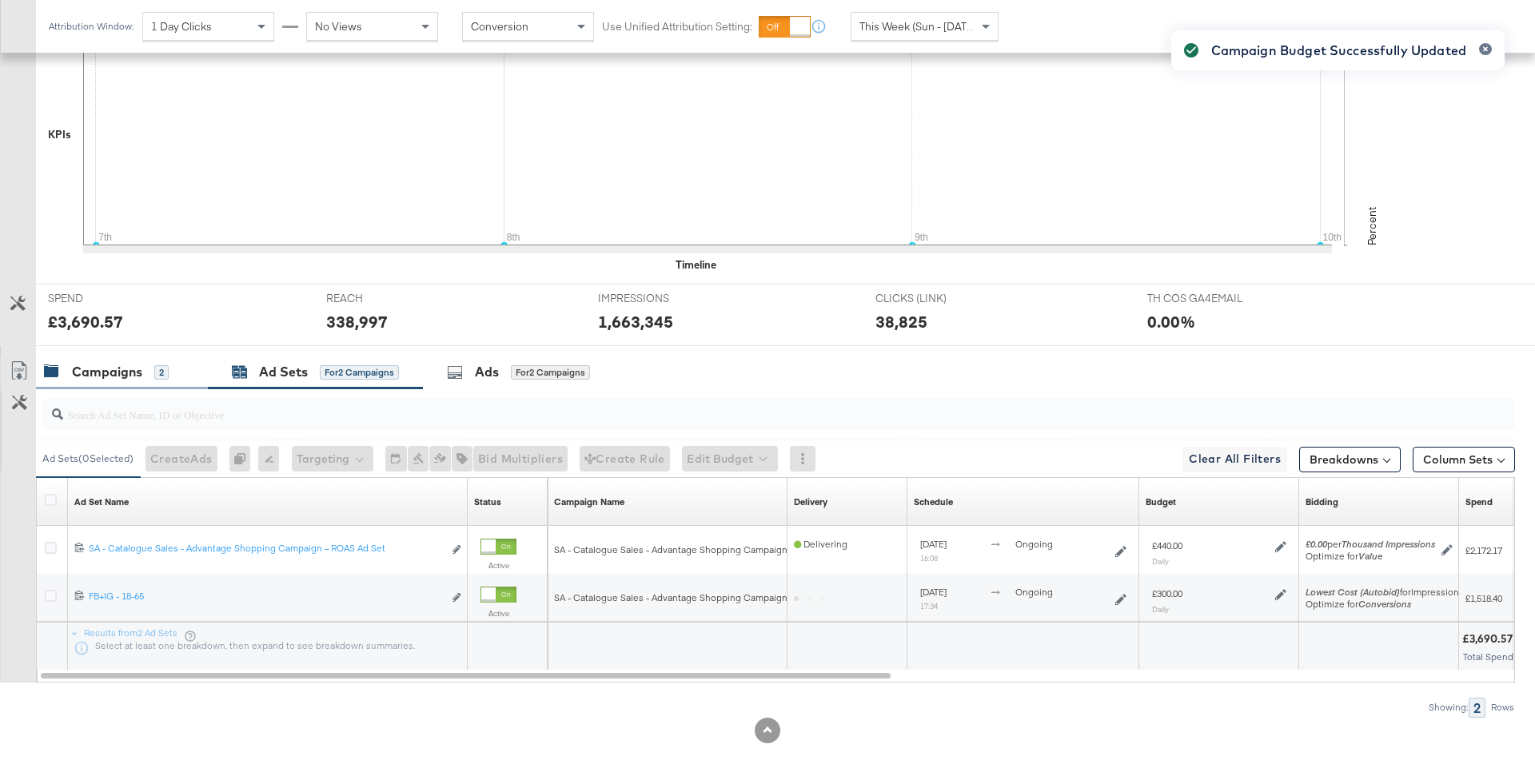
click at [127, 372] on div "Campaigns" at bounding box center [106, 372] width 71 height 18
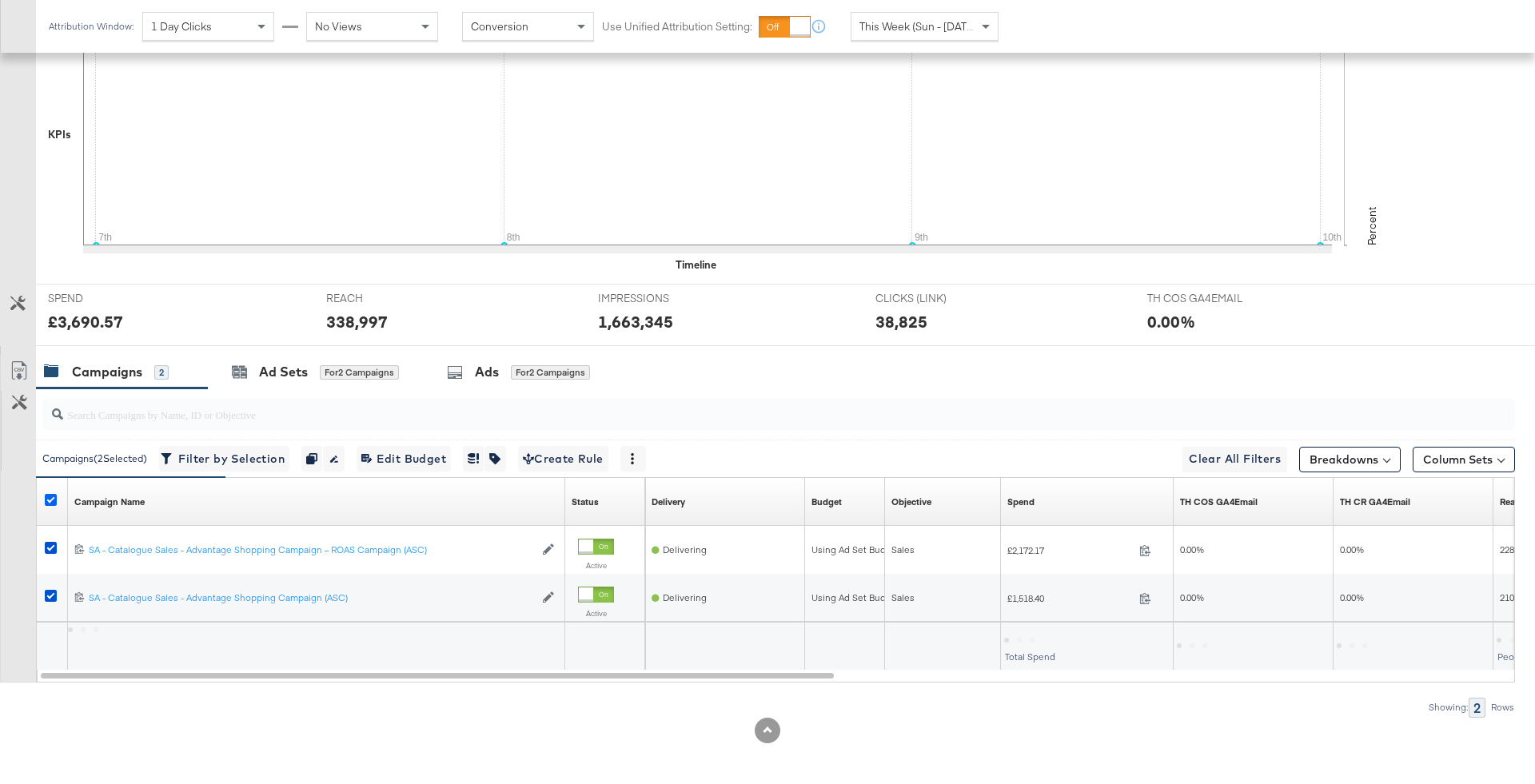
click at [52, 498] on icon at bounding box center [50, 499] width 12 height 12
click at [0, 0] on input "checkbox" at bounding box center [0, 0] width 0 height 0
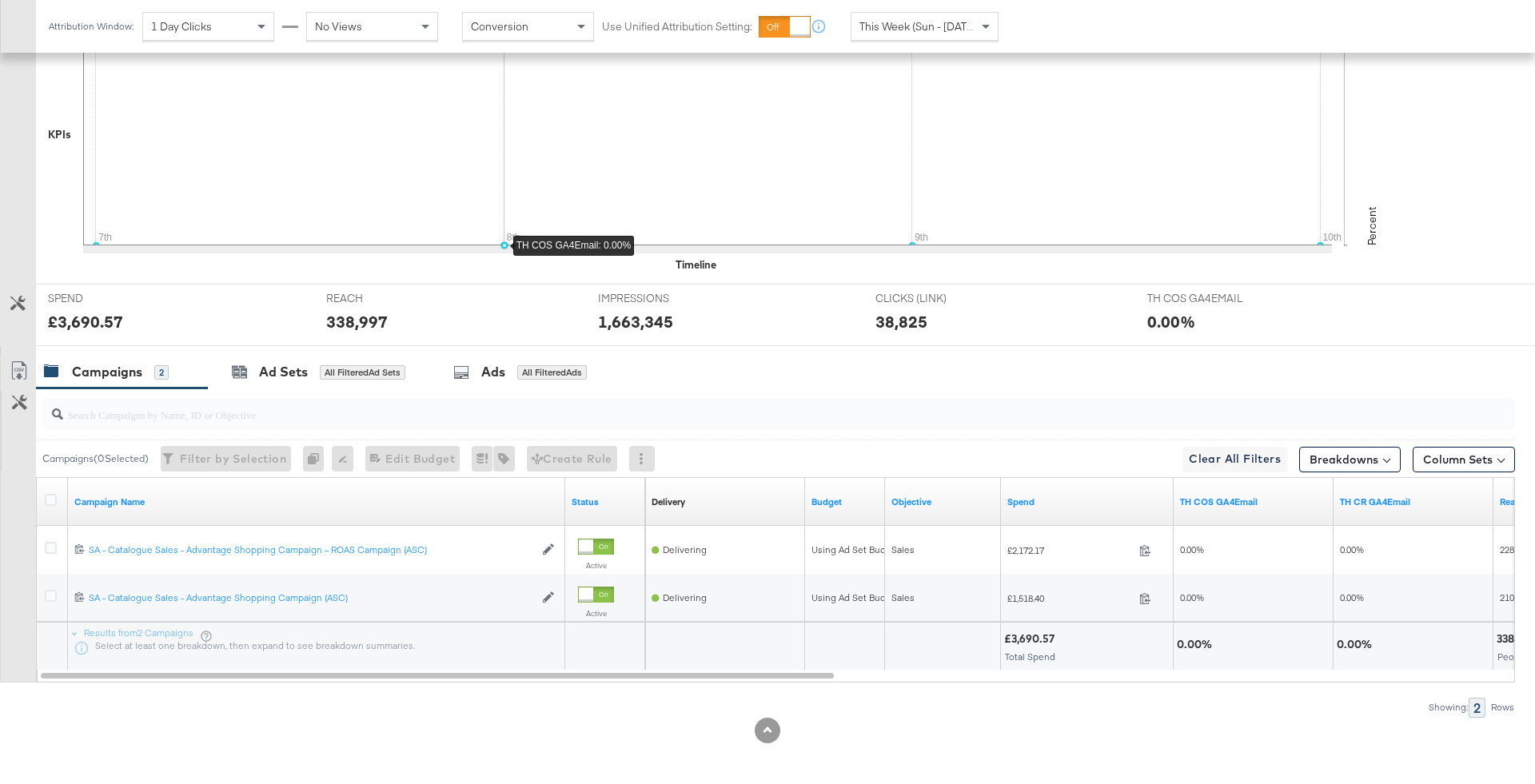
scroll to position [0, 0]
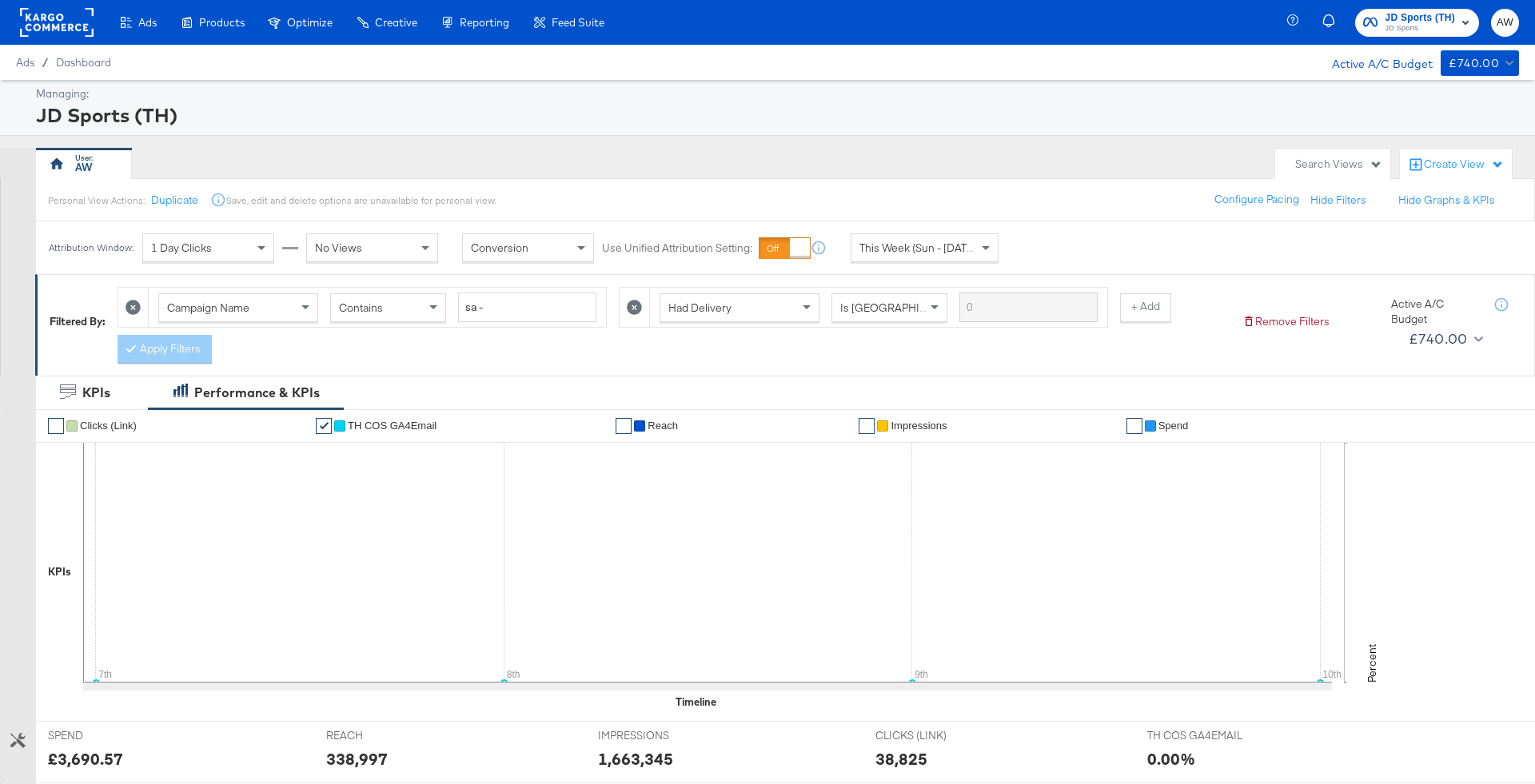
click at [1387, 33] on span "JD Sports" at bounding box center [1420, 28] width 71 height 13
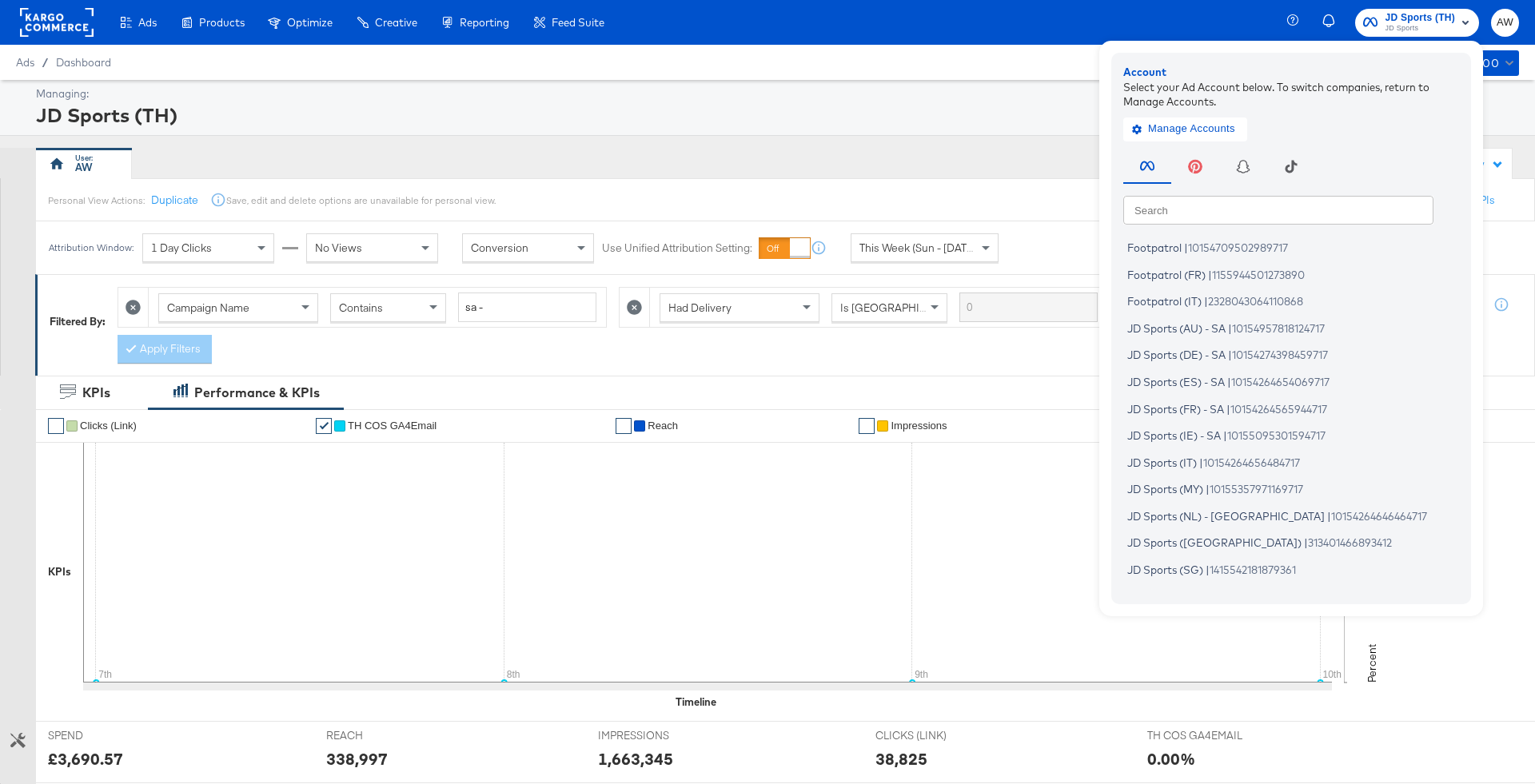
click at [1279, 203] on input "text" at bounding box center [1279, 208] width 310 height 28
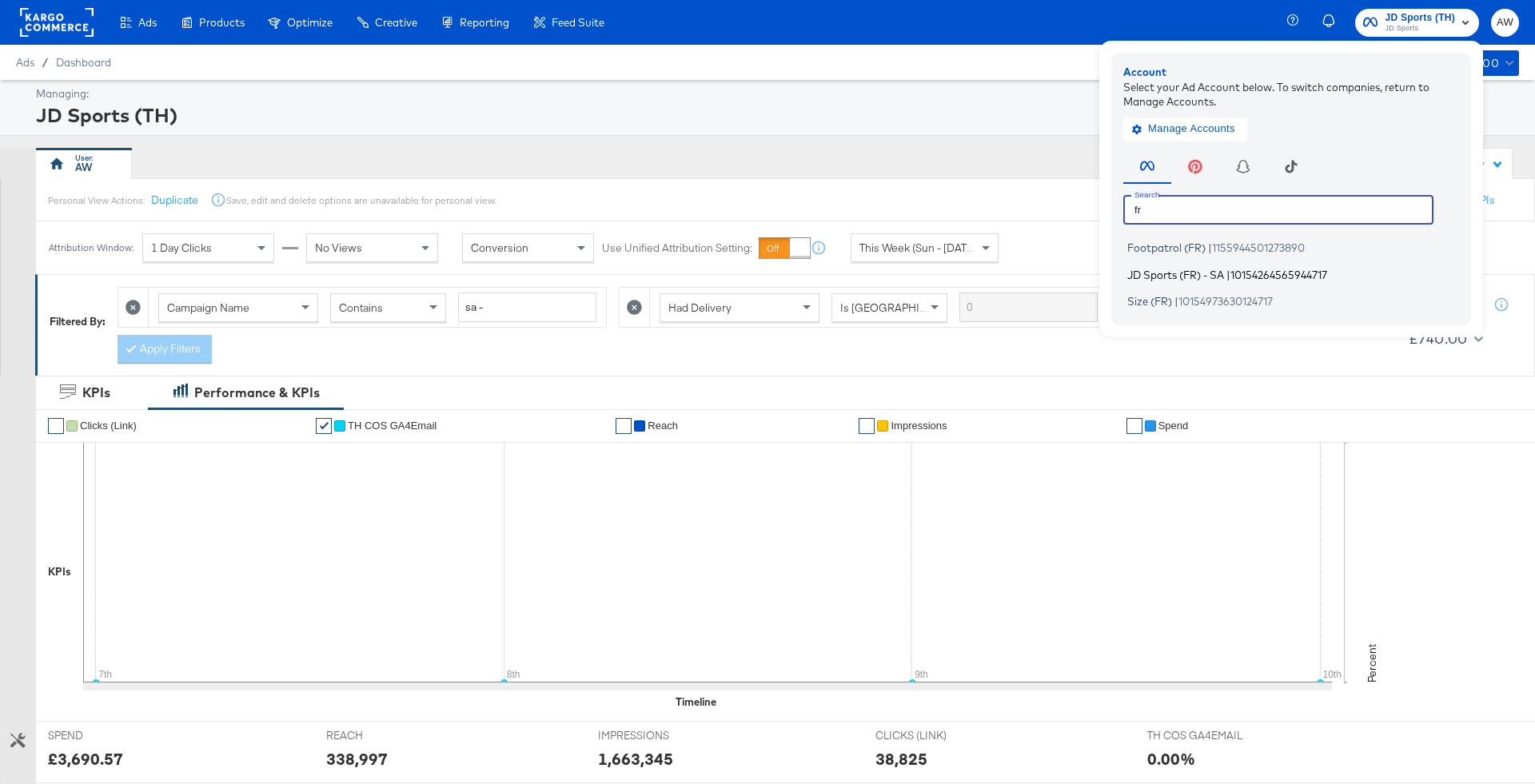
type input "fr"
click at [1196, 278] on span "JD Sports (FR) - SA" at bounding box center [1175, 274] width 96 height 13
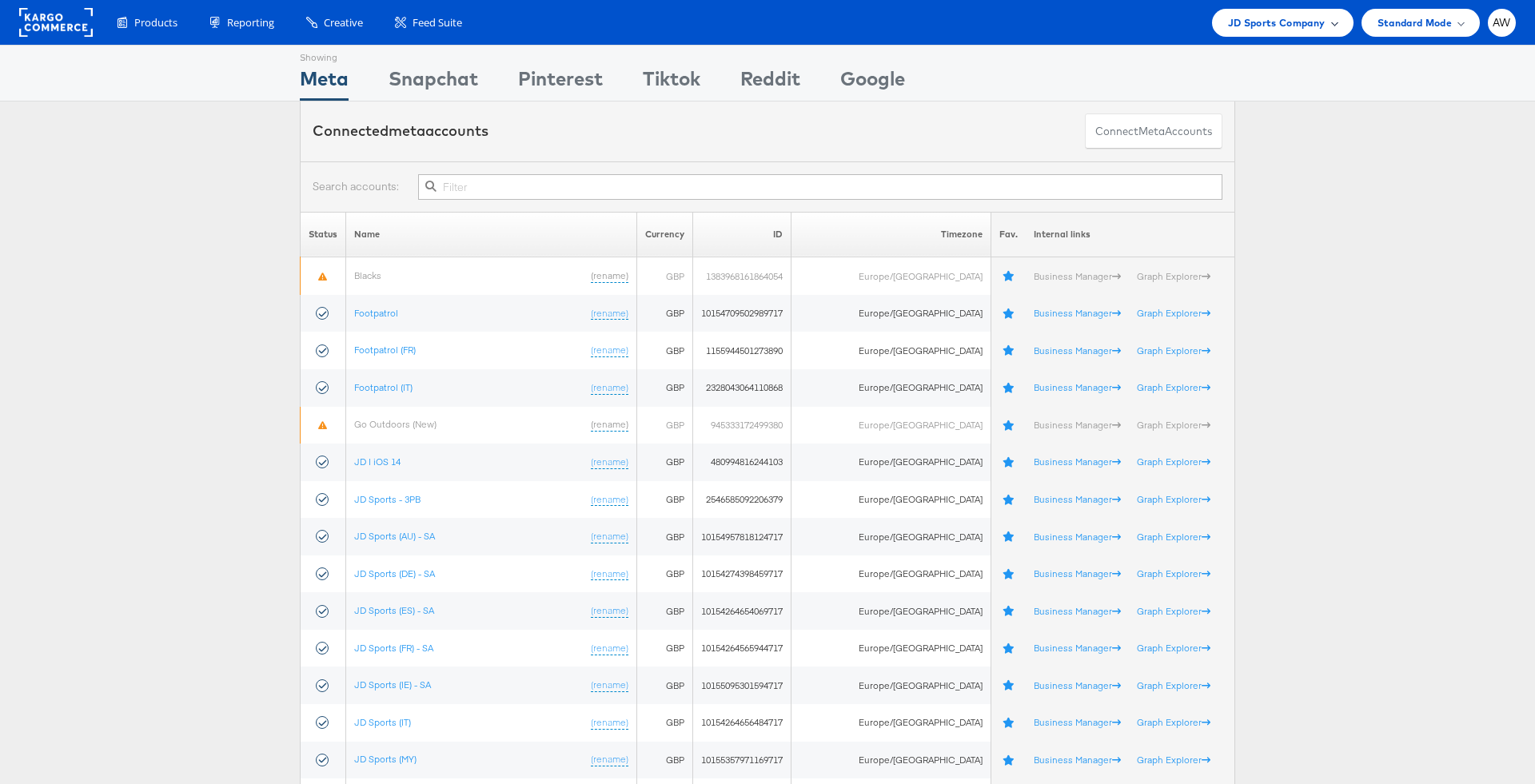
click at [1281, 28] on span "JD Sports Company" at bounding box center [1277, 23] width 97 height 17
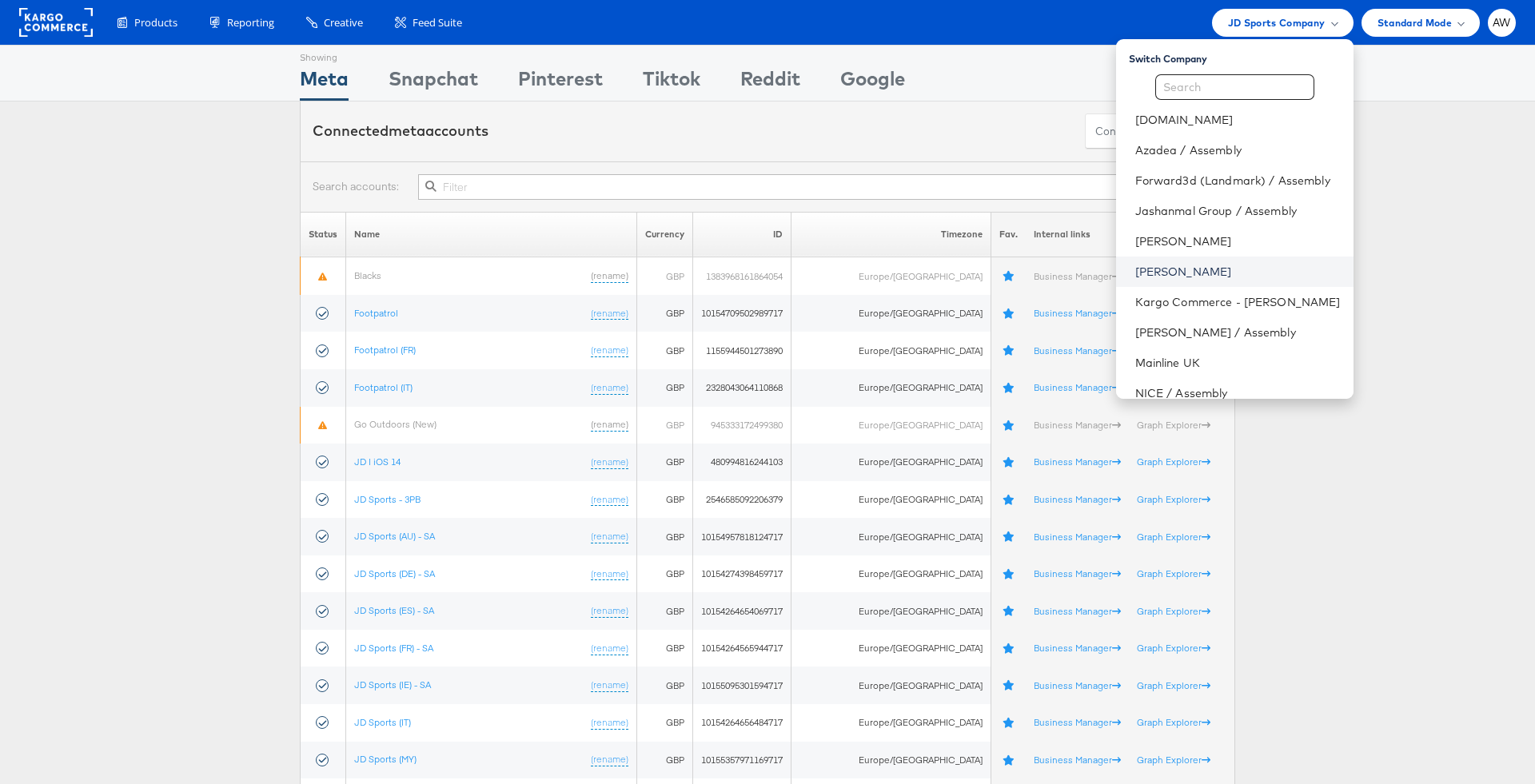
click at [1171, 278] on link "[PERSON_NAME]" at bounding box center [1238, 271] width 206 height 16
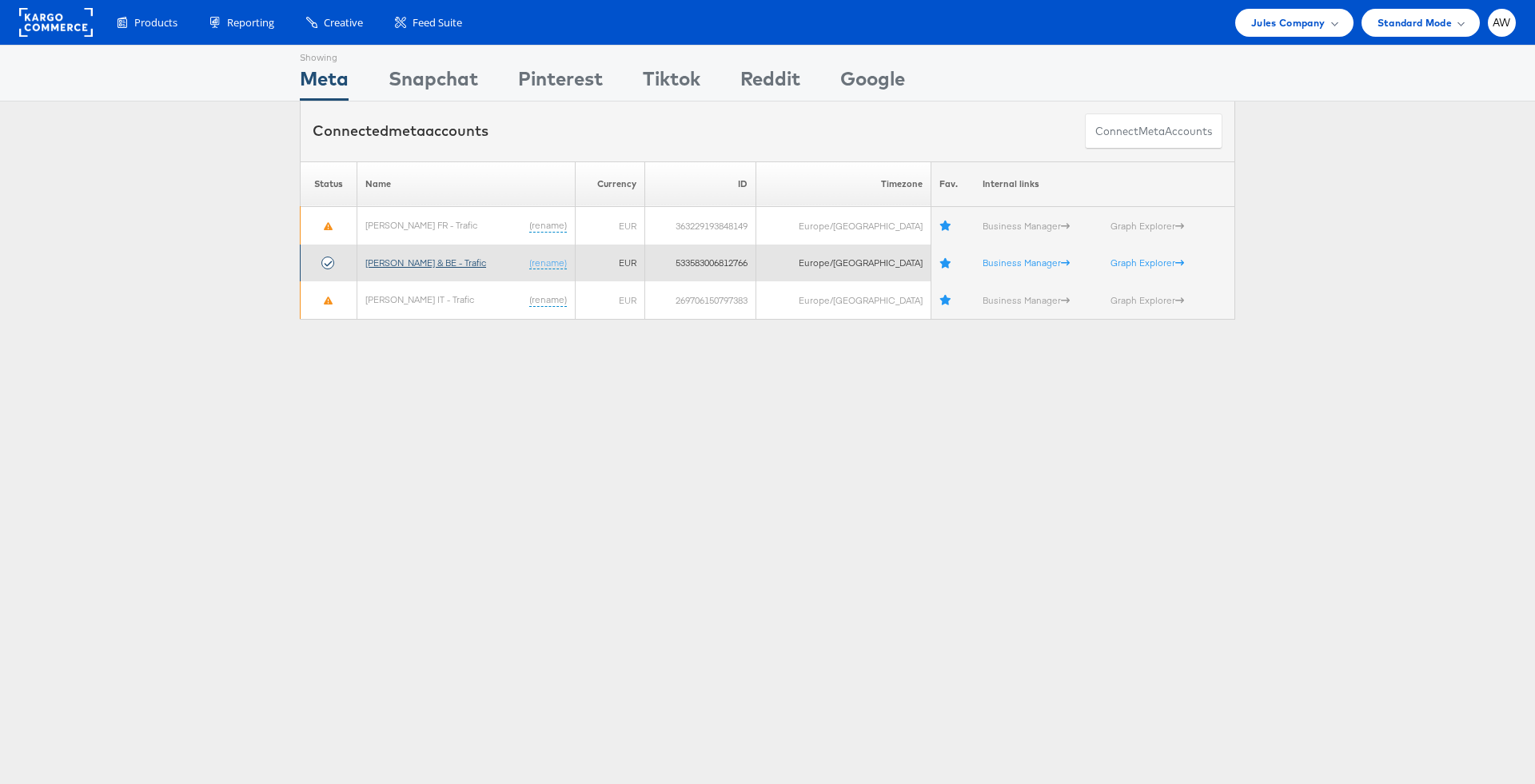
click at [441, 258] on link "[PERSON_NAME] & BE - Trafic" at bounding box center [425, 263] width 120 height 12
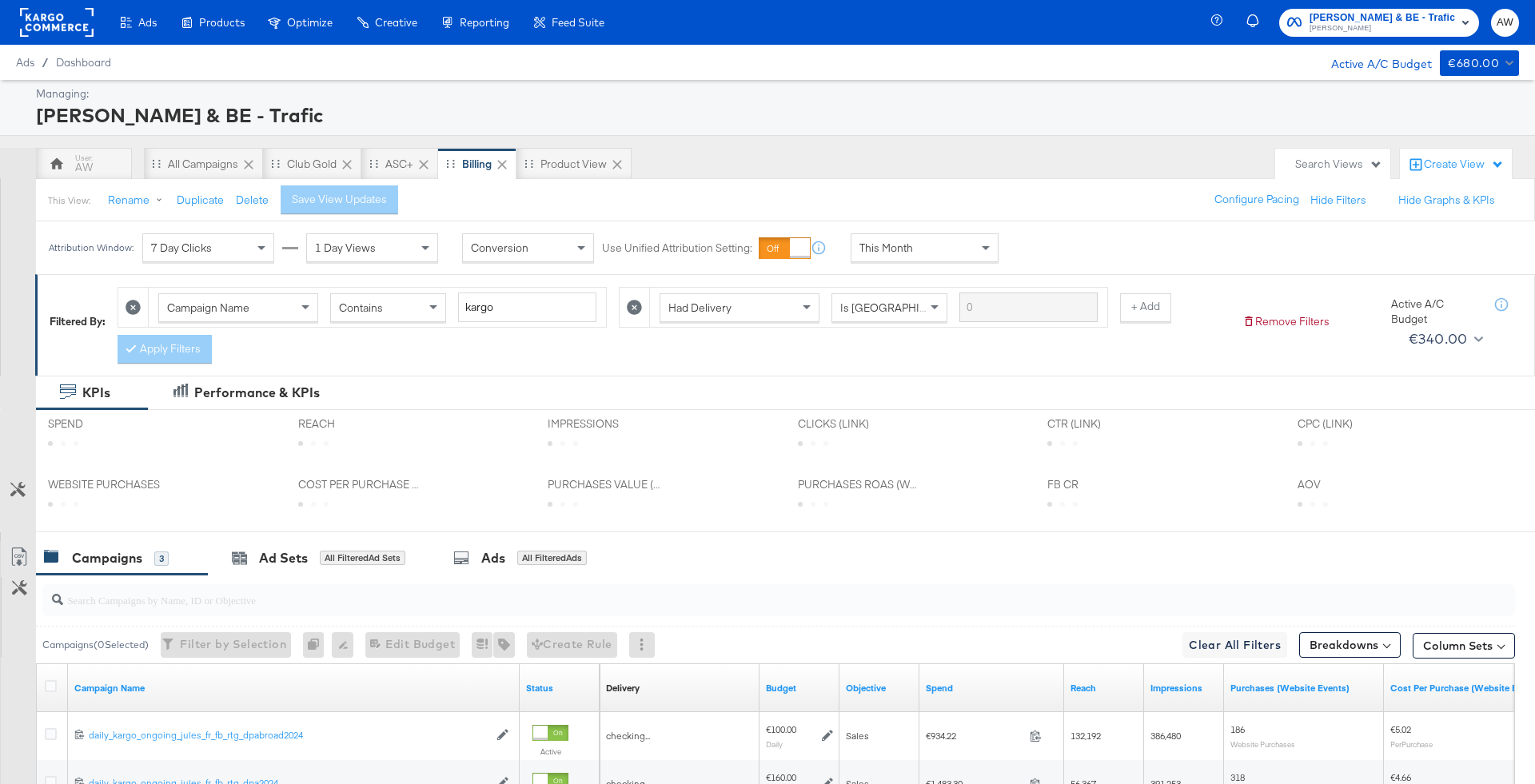
scroll to position [234, 0]
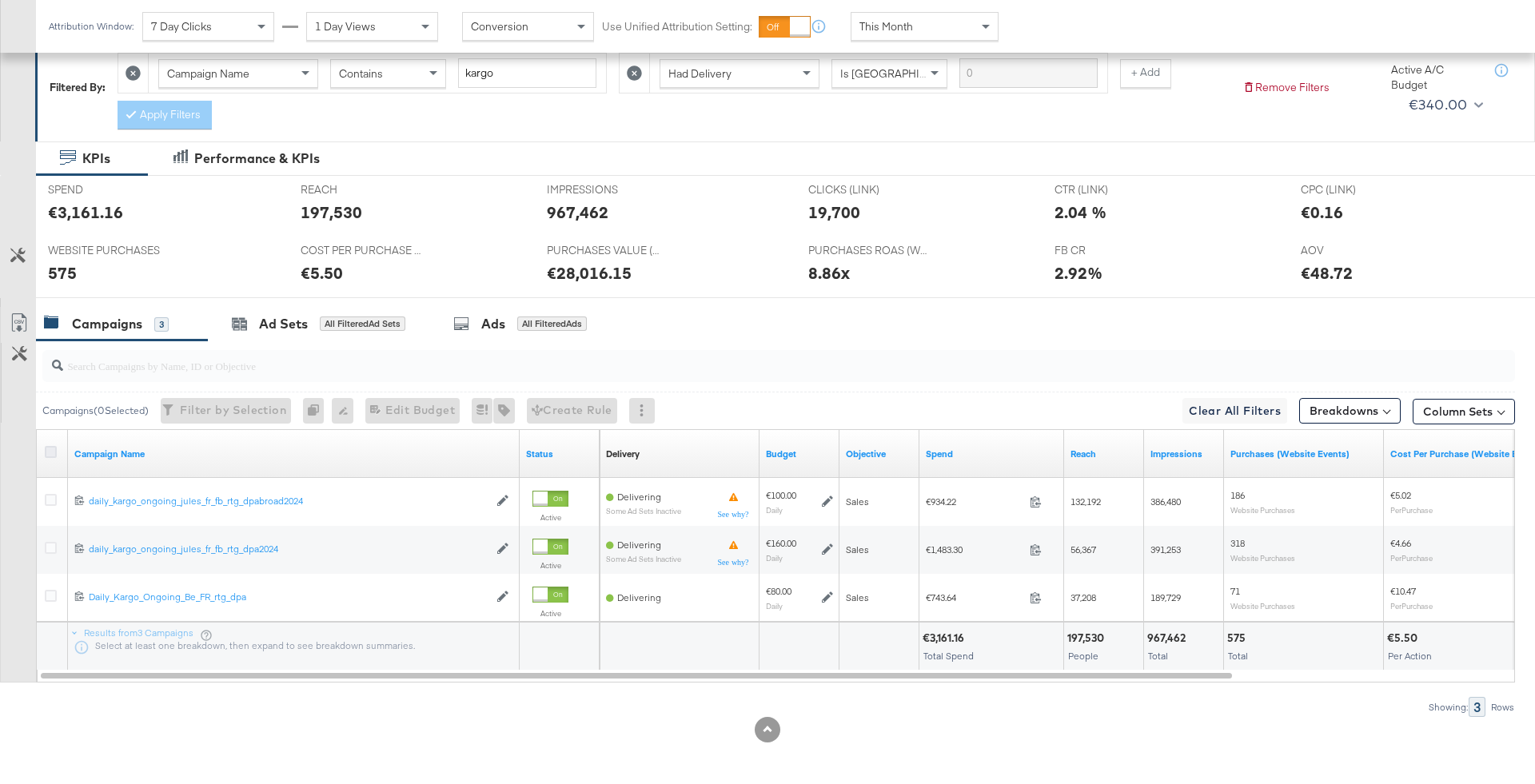
click at [50, 449] on icon at bounding box center [50, 452] width 12 height 12
click at [0, 0] on input "checkbox" at bounding box center [0, 0] width 0 height 0
click at [485, 331] on div "Ads for 3 Campaigns" at bounding box center [519, 323] width 191 height 34
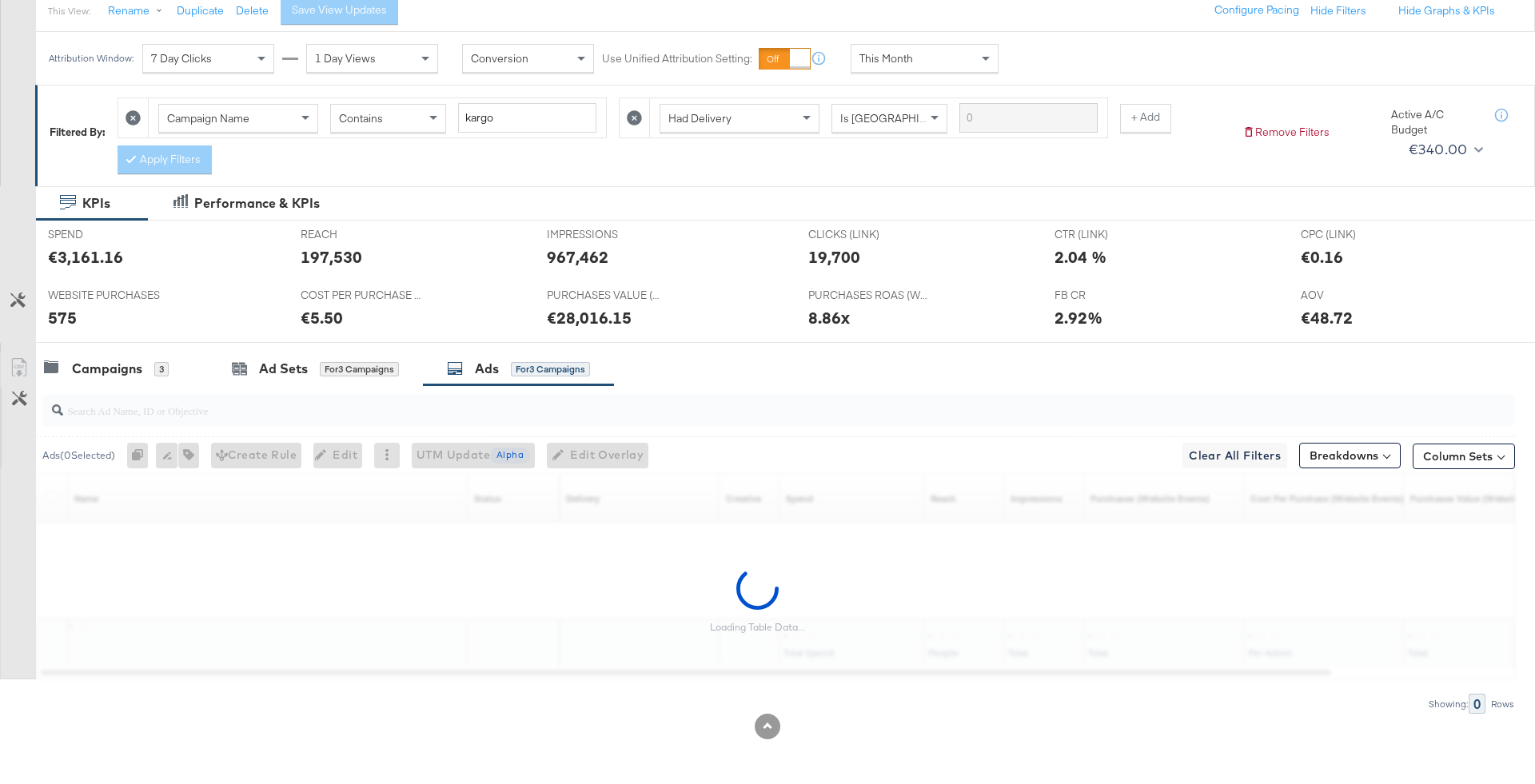
scroll to position [186, 0]
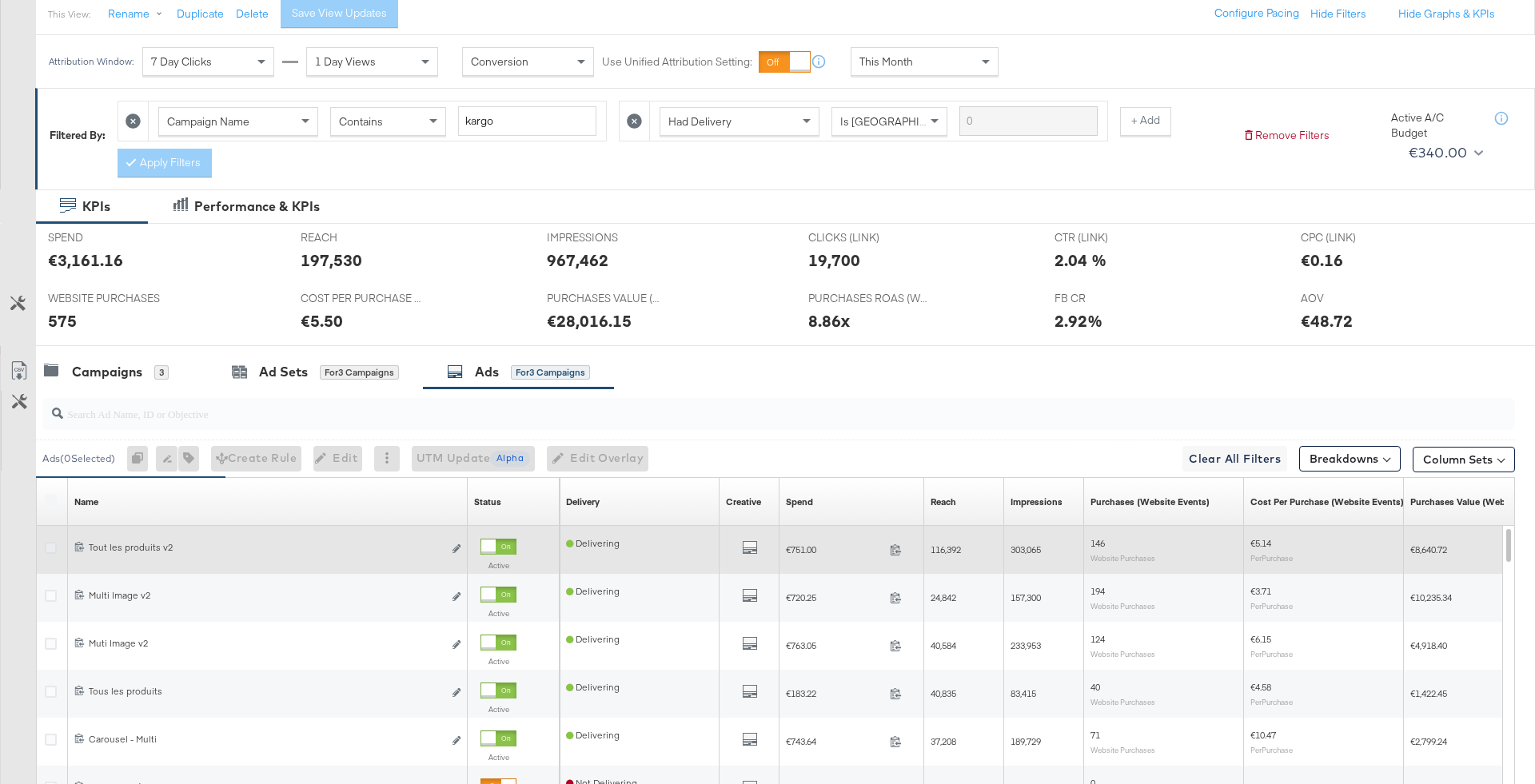
click at [47, 542] on icon at bounding box center [50, 547] width 12 height 12
click at [0, 0] on input "checkbox" at bounding box center [0, 0] width 0 height 0
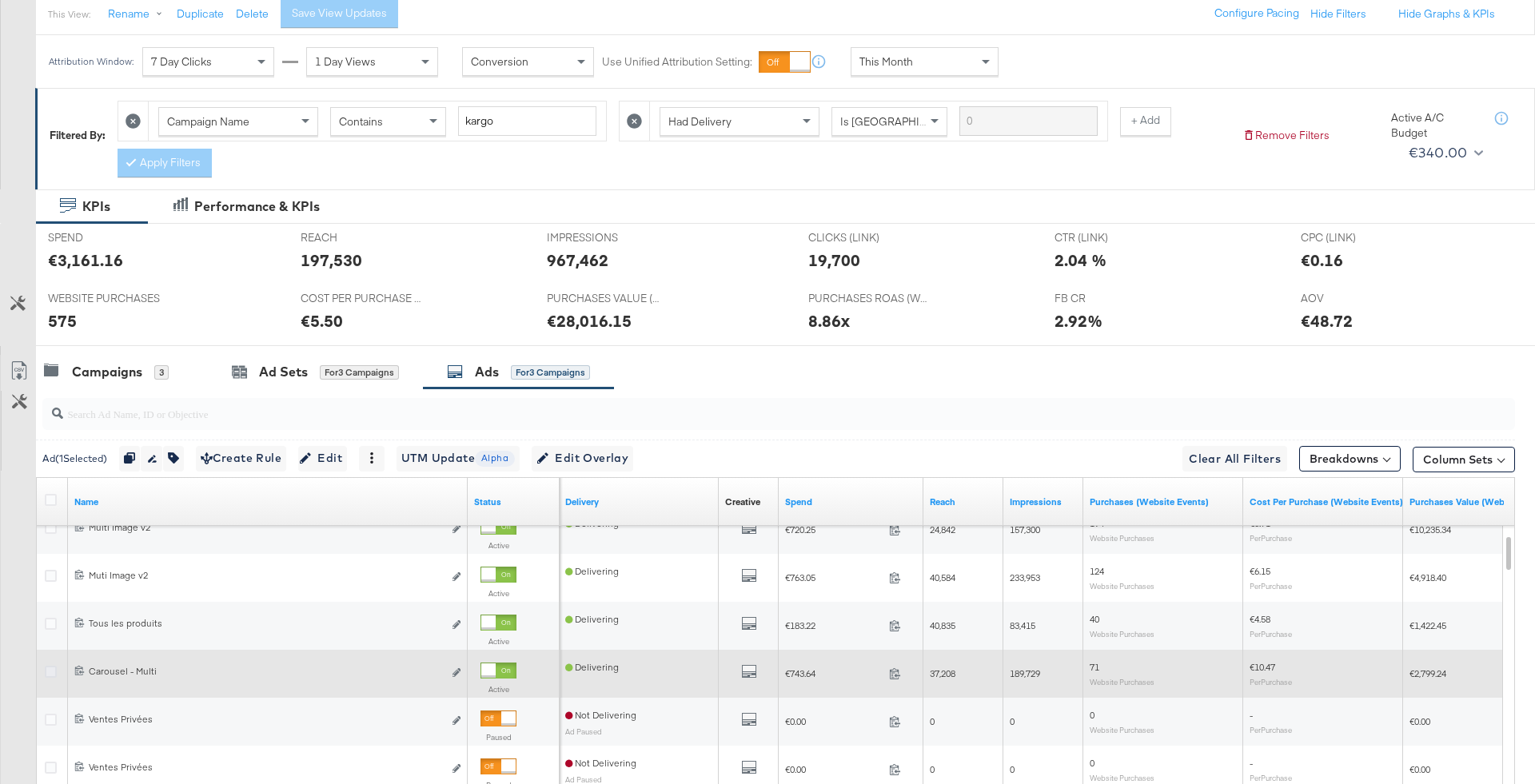
click at [55, 666] on icon at bounding box center [50, 671] width 12 height 12
click at [0, 0] on input "checkbox" at bounding box center [0, 0] width 0 height 0
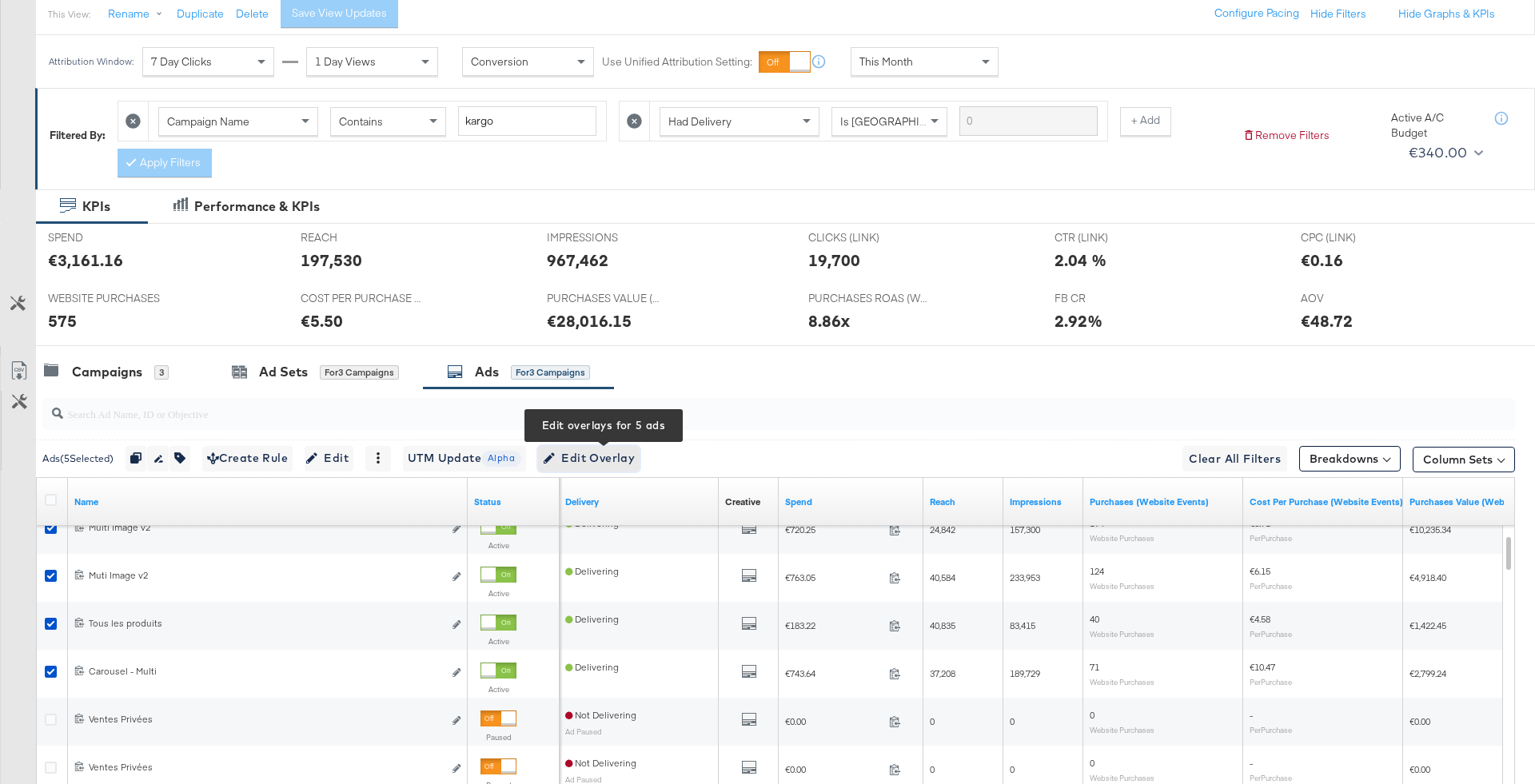
click at [602, 457] on span "Edit Overlay Edit overlays for 5 ads" at bounding box center [588, 459] width 92 height 20
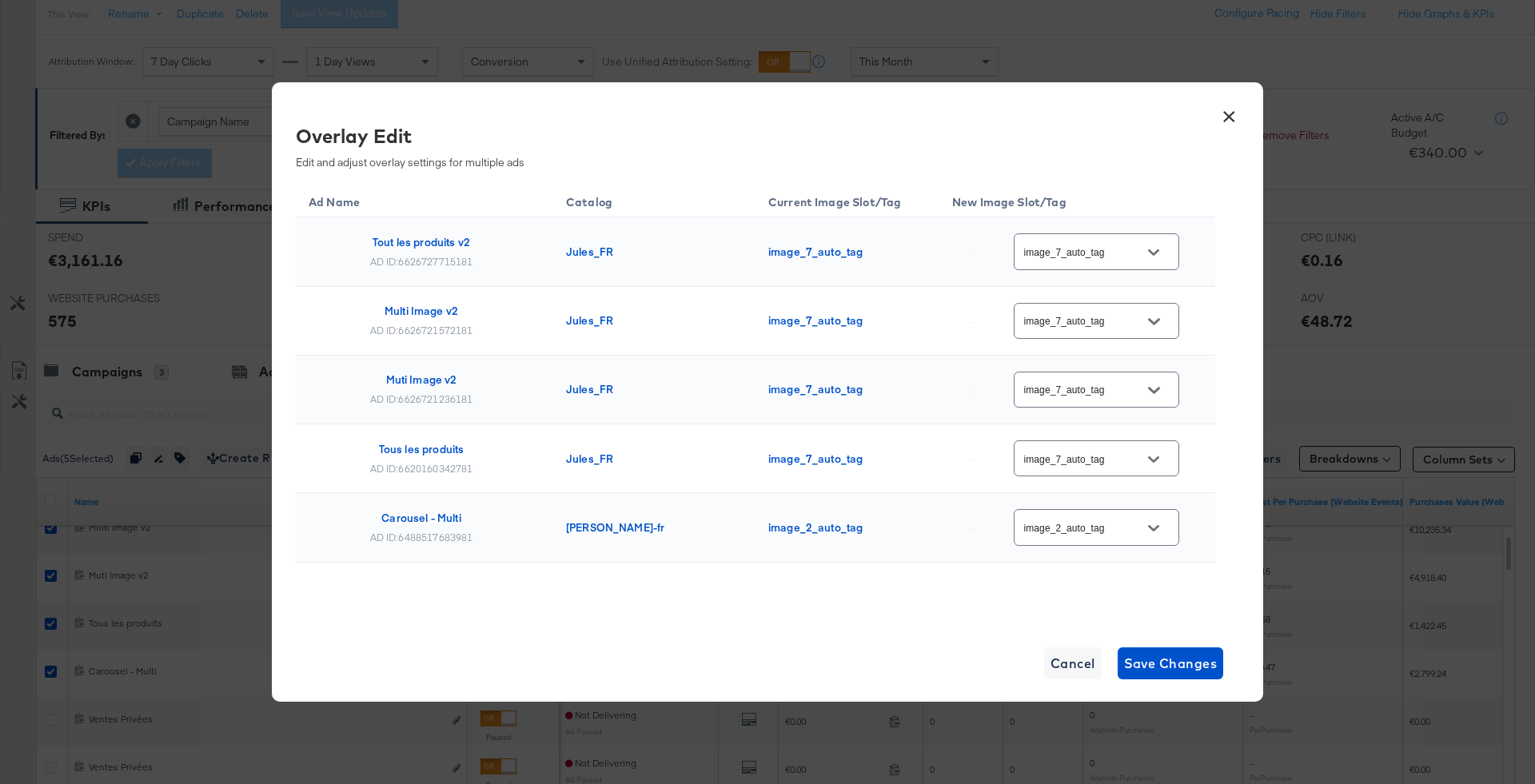
scroll to position [17, 0]
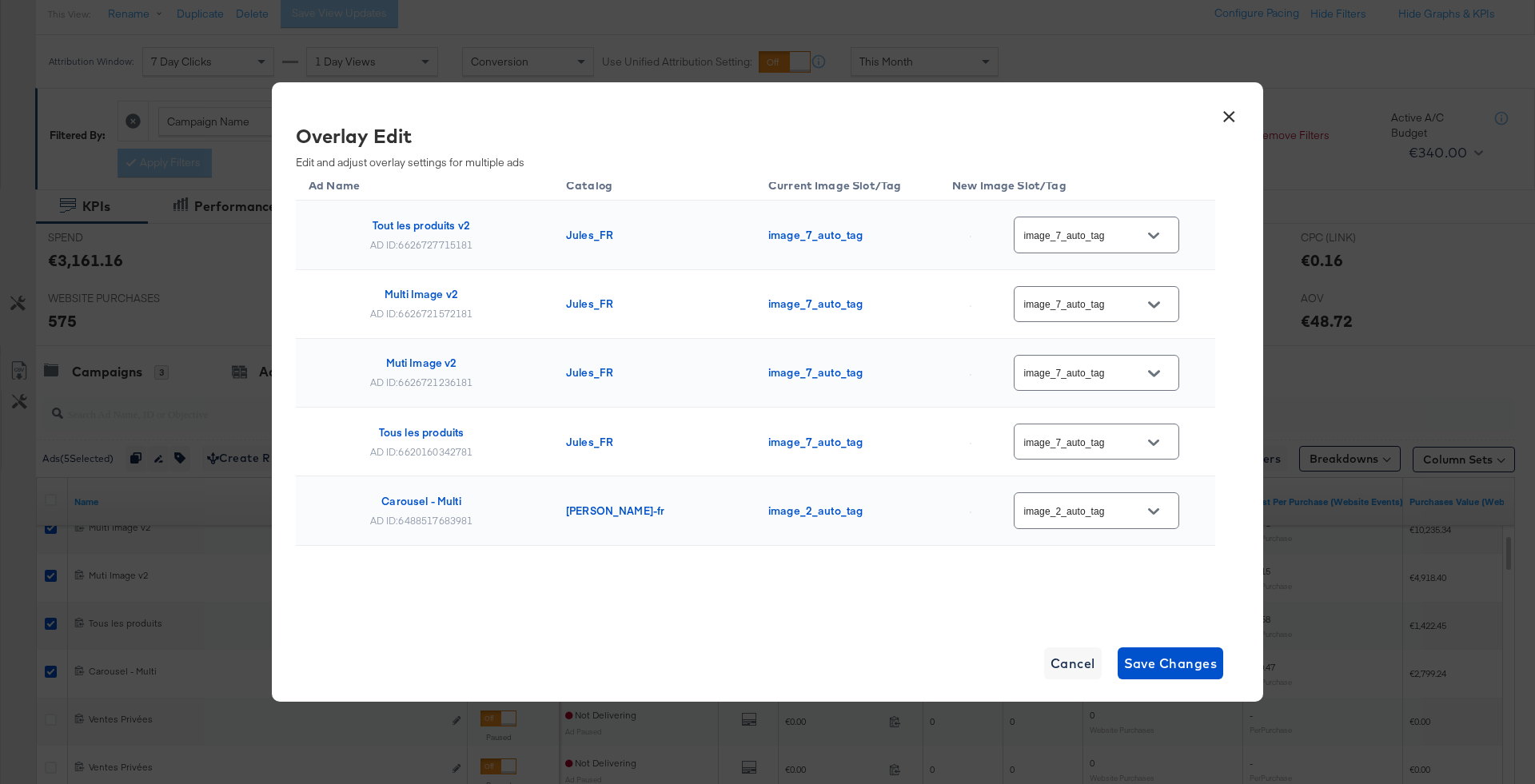
click at [1227, 109] on button "×" at bounding box center [1228, 112] width 28 height 28
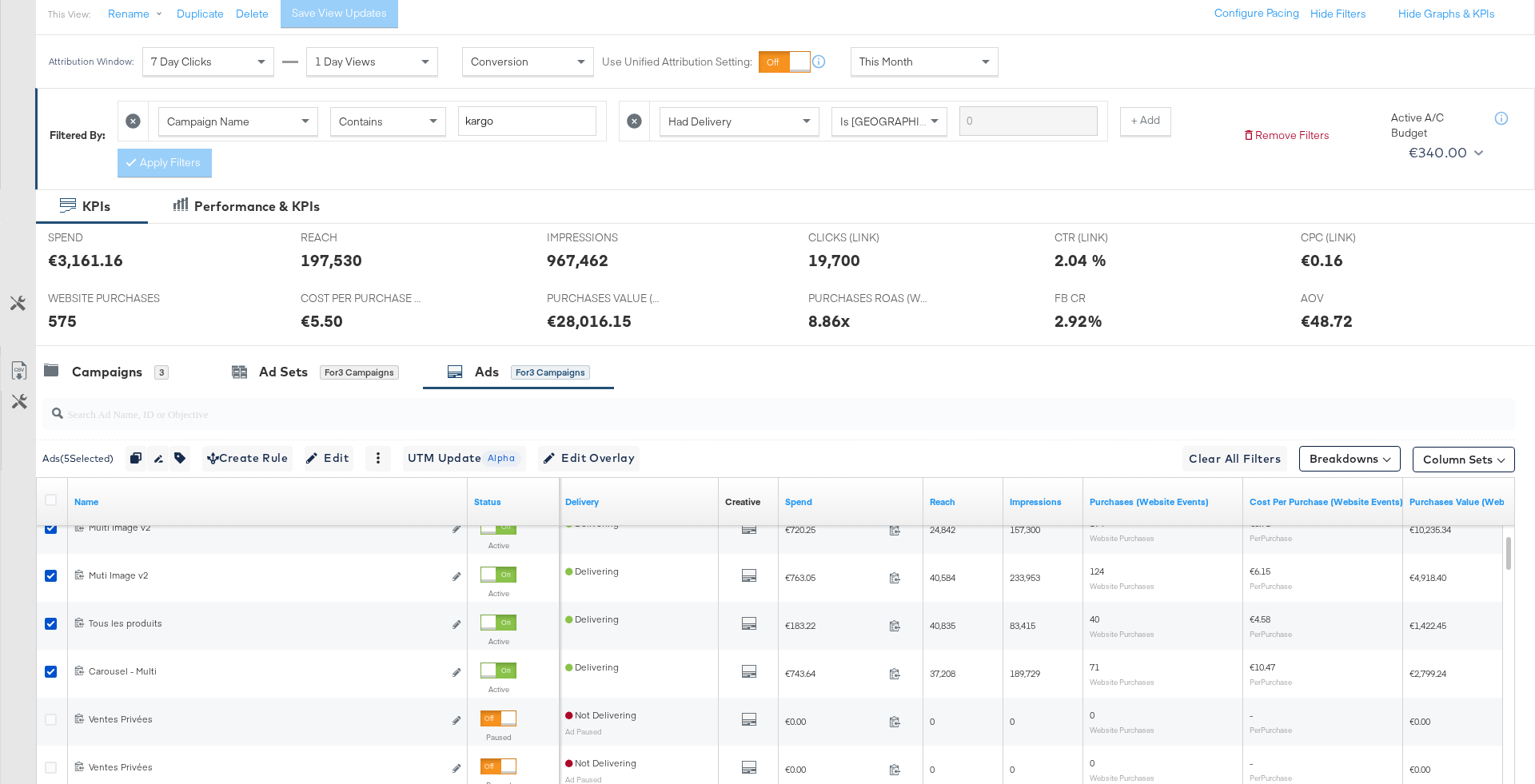
scroll to position [0, 0]
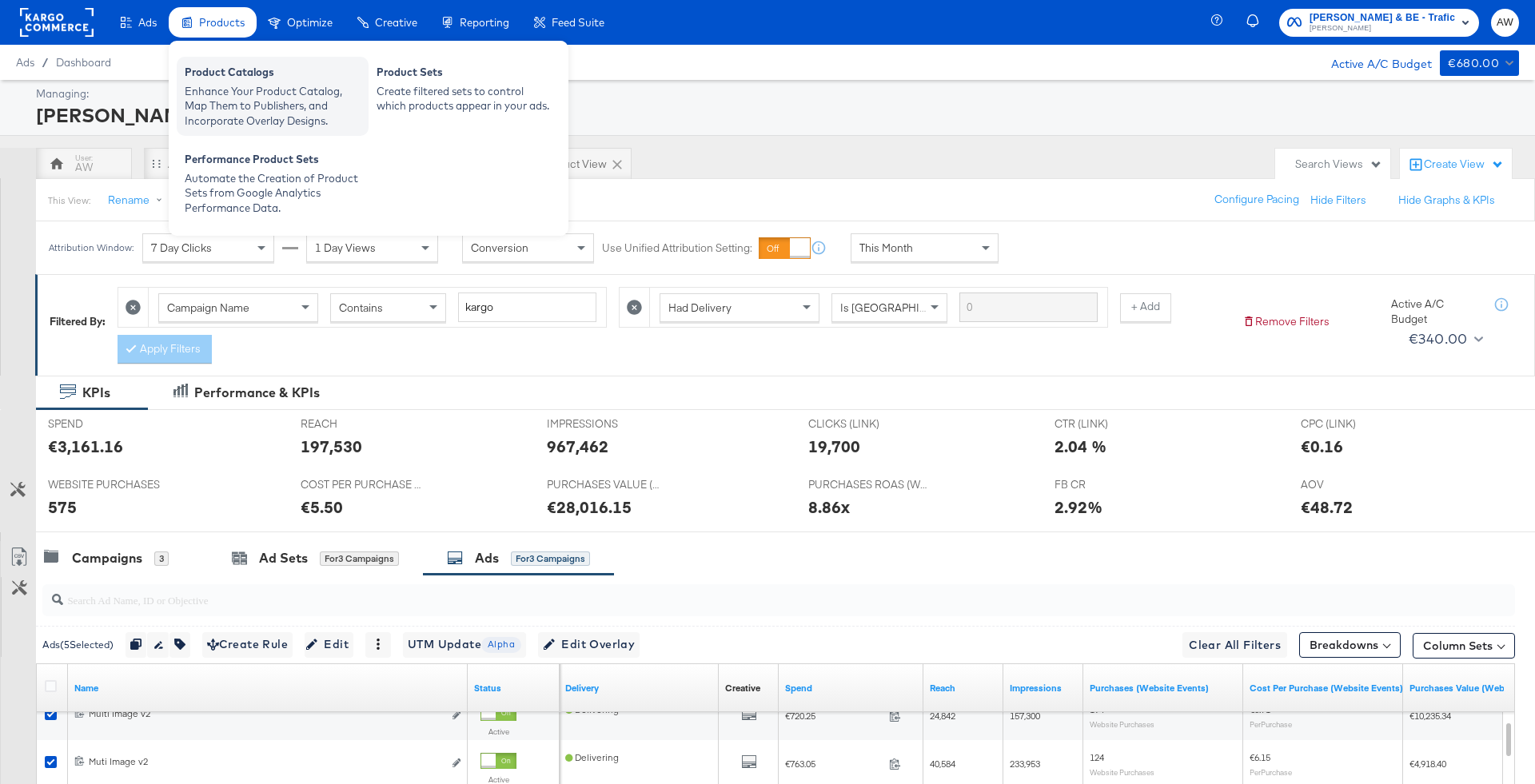
click at [218, 67] on div "Product Catalogs" at bounding box center [273, 74] width 176 height 19
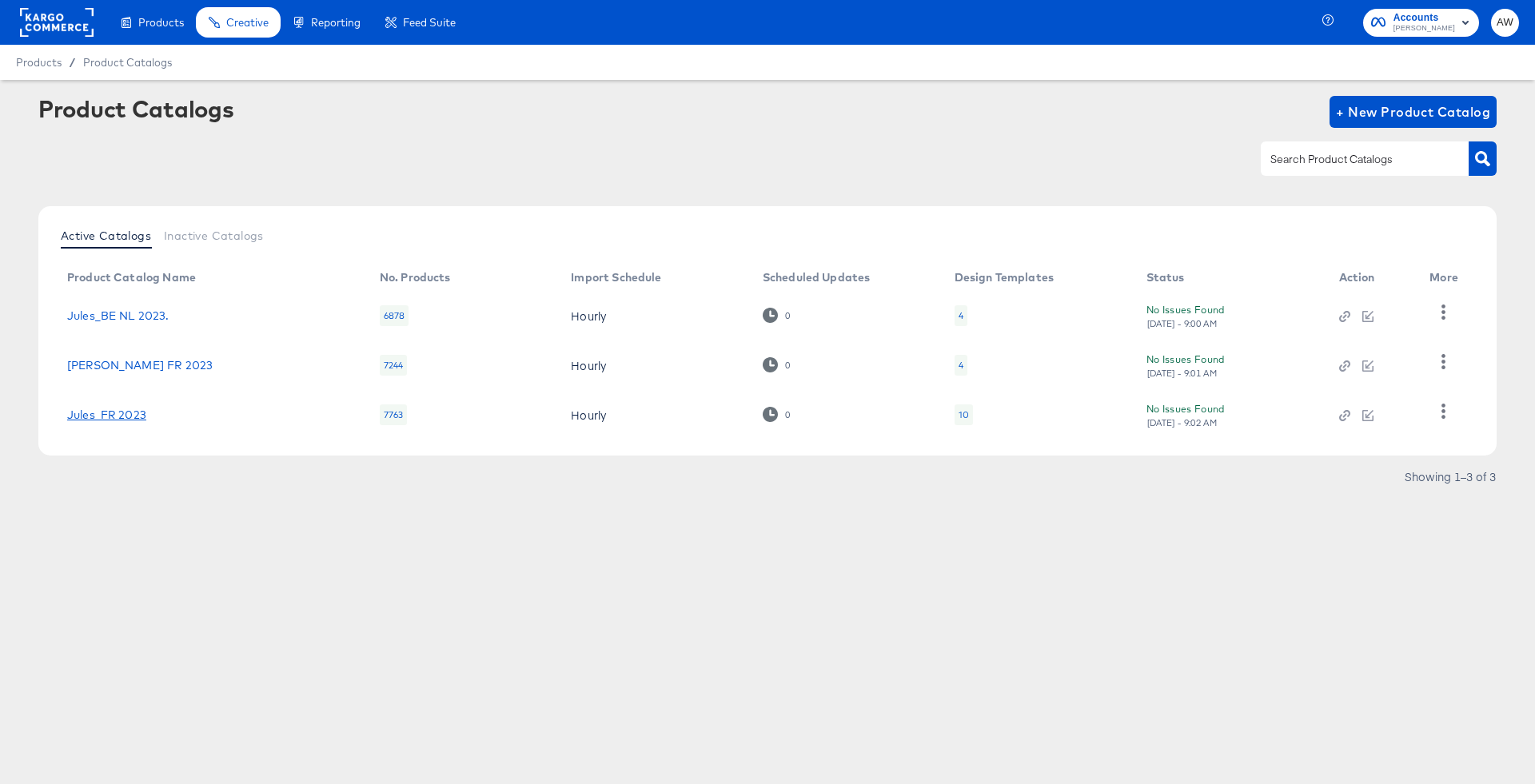
click at [128, 415] on link "Jules_FR 2023" at bounding box center [106, 415] width 79 height 13
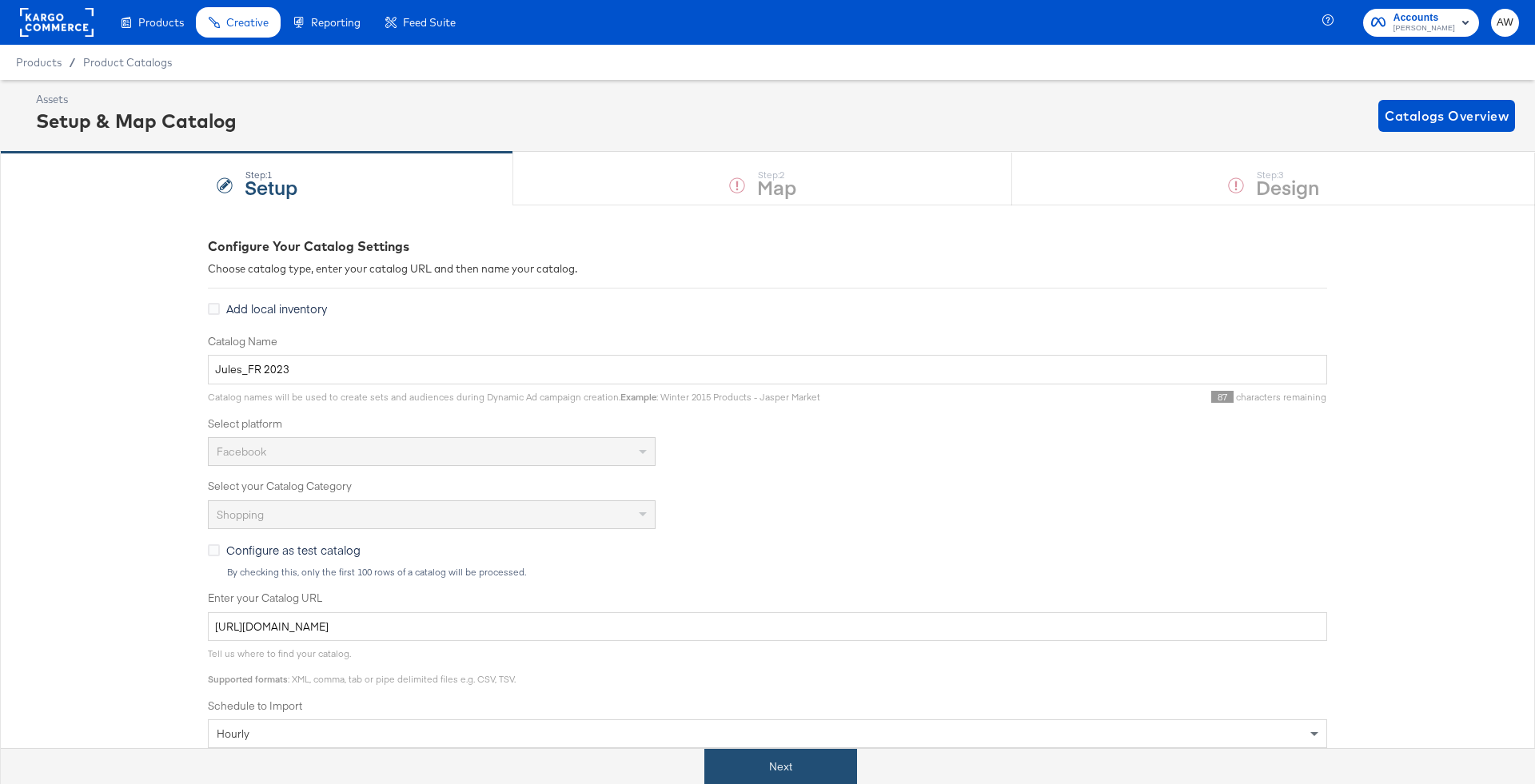
click at [808, 750] on button "Next" at bounding box center [780, 767] width 152 height 36
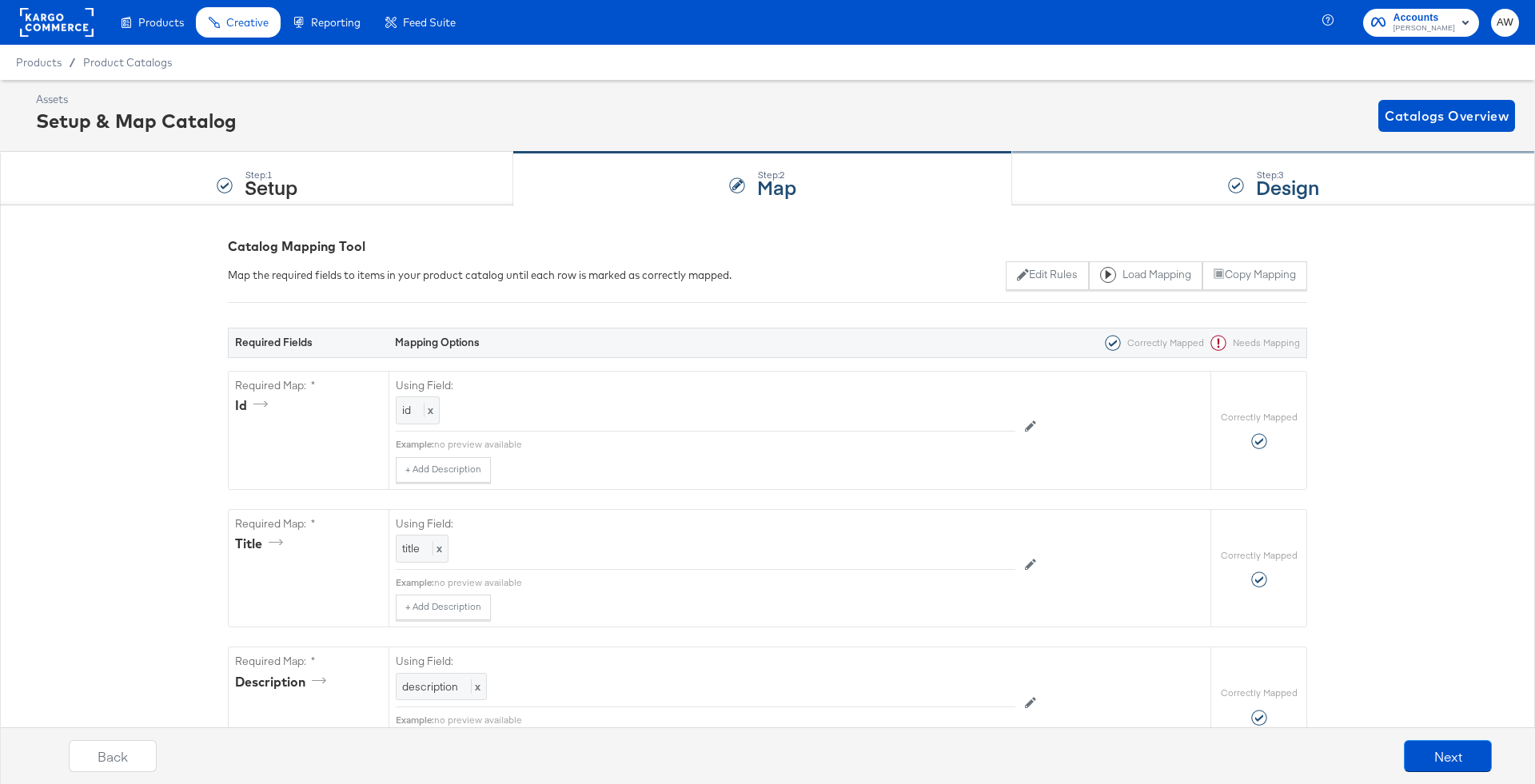
click at [1163, 176] on div "Step: 3 Design" at bounding box center [1273, 178] width 523 height 52
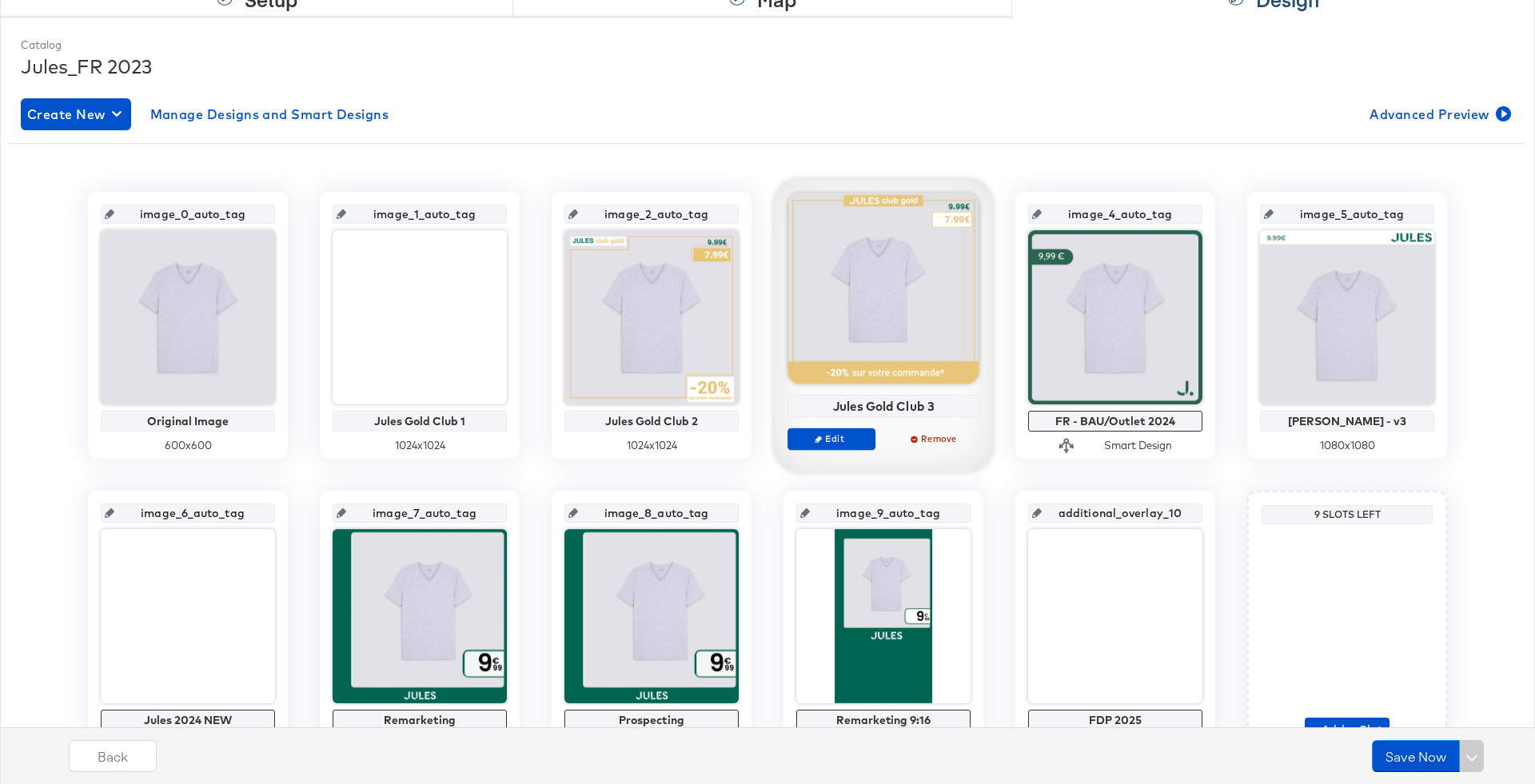
scroll to position [275, 0]
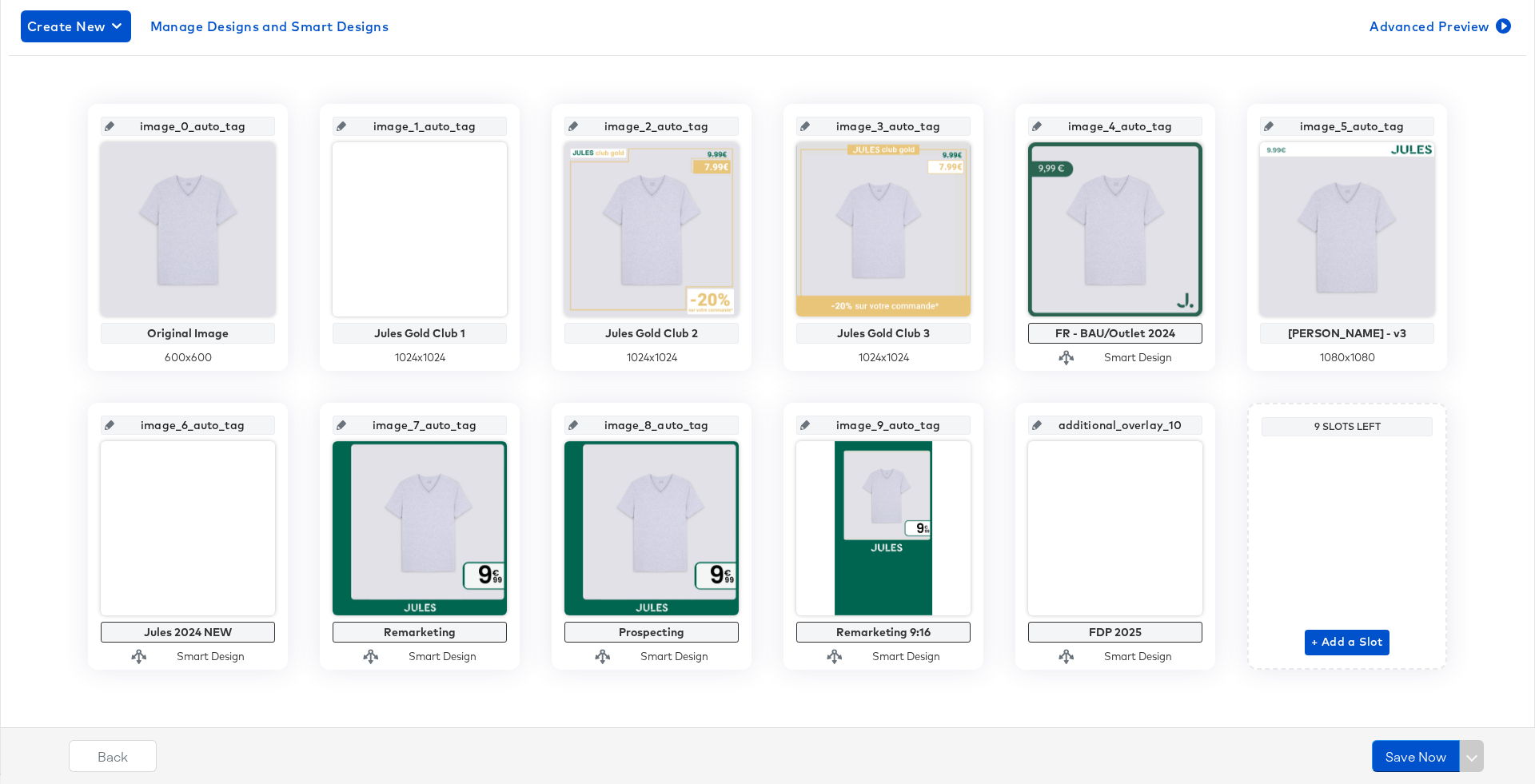
click at [463, 421] on input "image_7_auto_tag" at bounding box center [424, 419] width 157 height 43
click at [472, 426] on input "image_7_auto_tag" at bounding box center [424, 419] width 157 height 43
click at [346, 426] on icon at bounding box center [342, 425] width 9 height 9
click at [346, 424] on icon at bounding box center [342, 425] width 9 height 9
click at [346, 420] on icon at bounding box center [342, 425] width 9 height 9
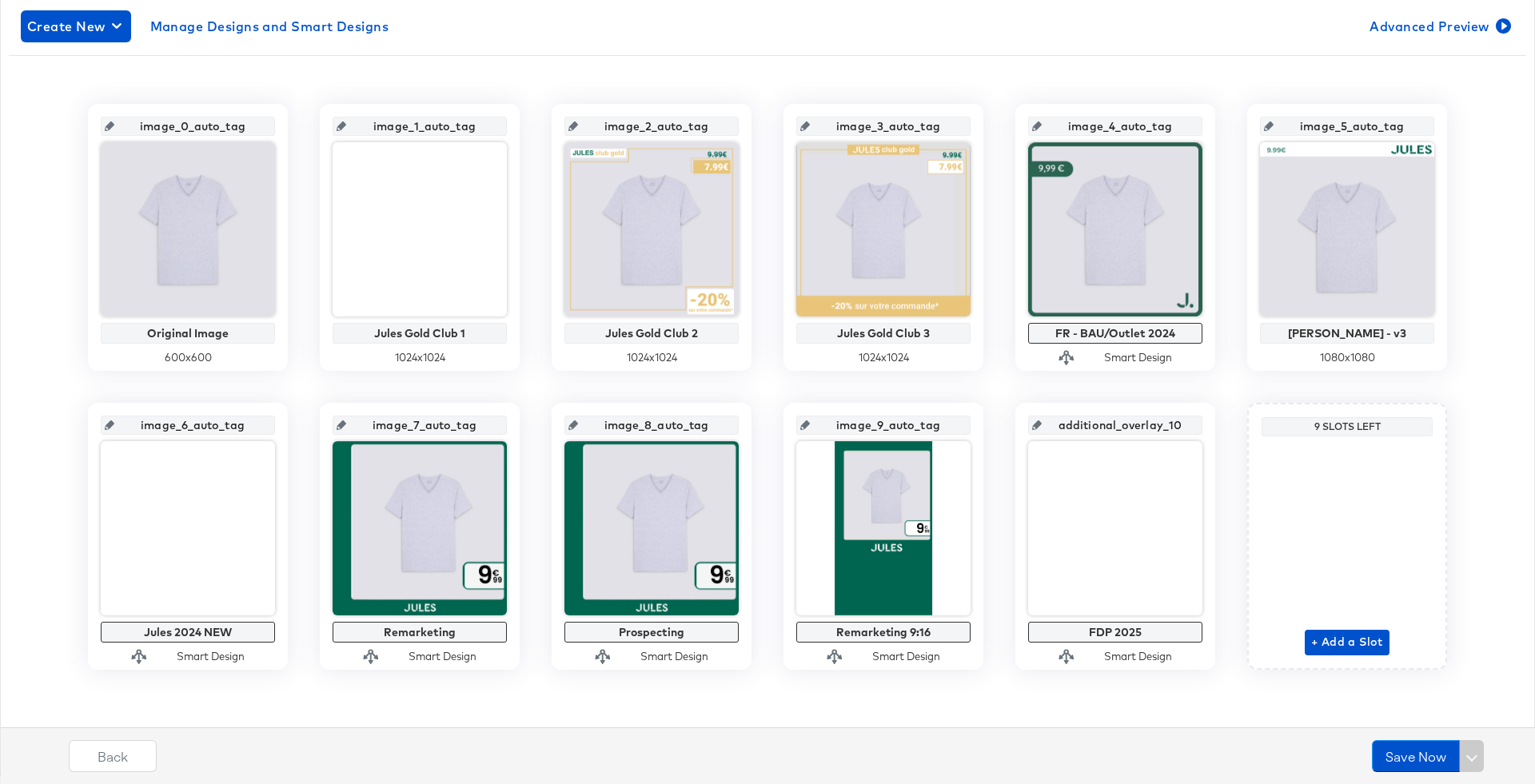
click at [431, 425] on input "image_7_auto_tag" at bounding box center [424, 419] width 157 height 43
click at [491, 408] on input "image_7_auto_tag" at bounding box center [424, 419] width 157 height 43
click at [464, 424] on input "image_7_auto_tag" at bounding box center [424, 419] width 157 height 43
drag, startPoint x: 489, startPoint y: 424, endPoint x: 351, endPoint y: 424, distance: 138.0
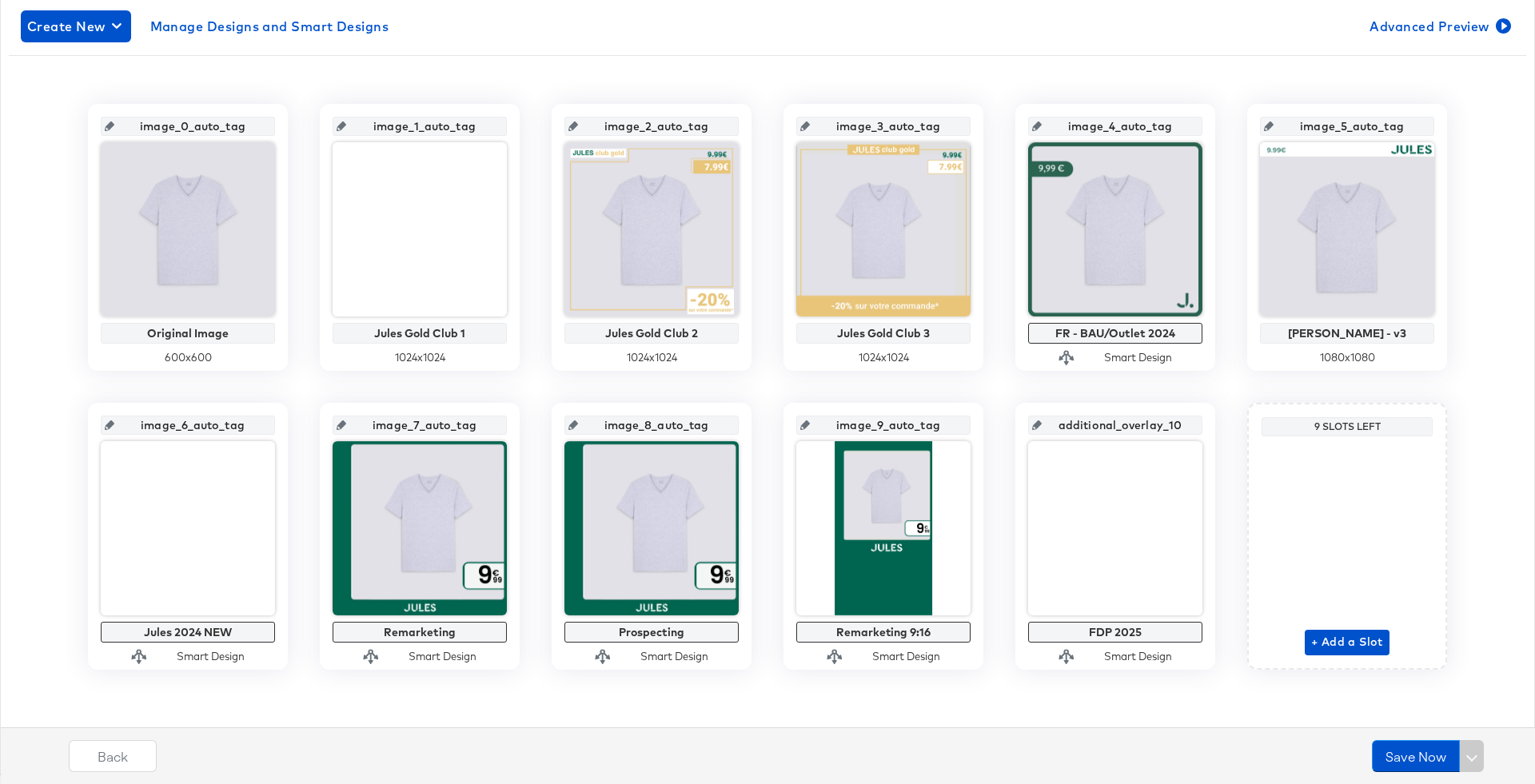
click at [351, 424] on div "image_7_auto_tag" at bounding box center [420, 425] width 174 height 19
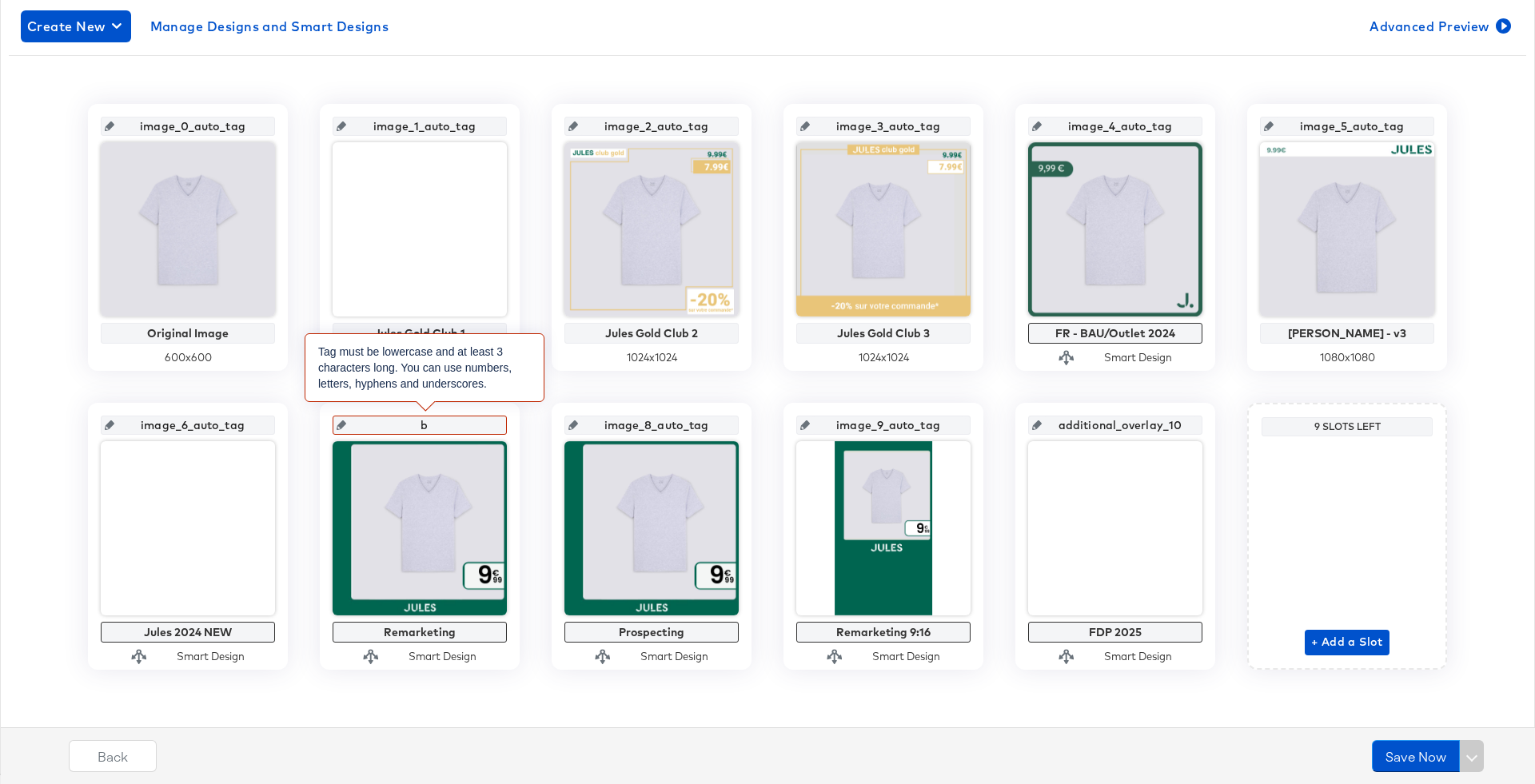
type input "ba"
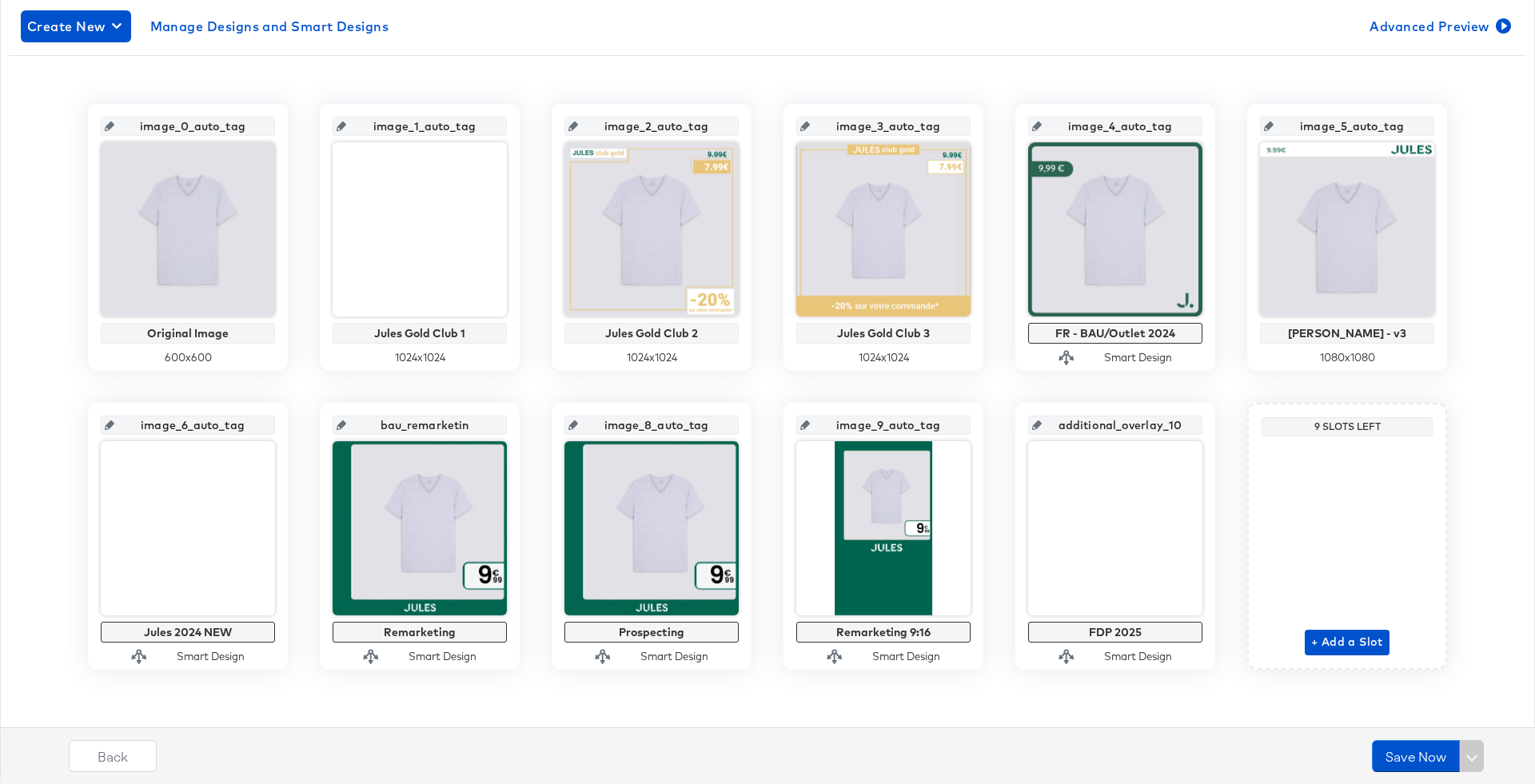
type input "bau_remarketing"
click at [600, 425] on input "image_8_auto_tag" at bounding box center [656, 419] width 157 height 43
click at [625, 427] on input "image_8_auto_tag" at bounding box center [656, 419] width 157 height 43
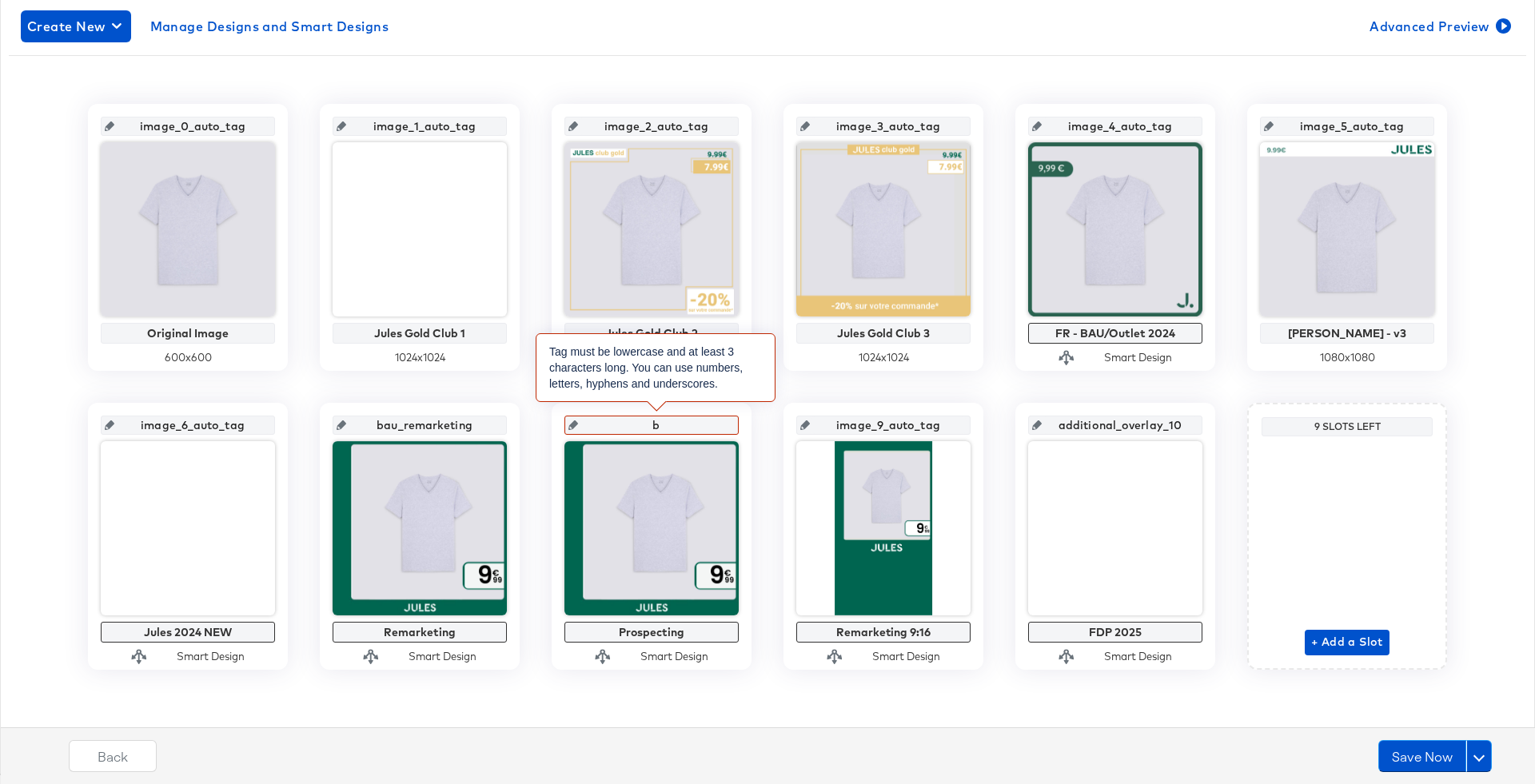
type input "ba"
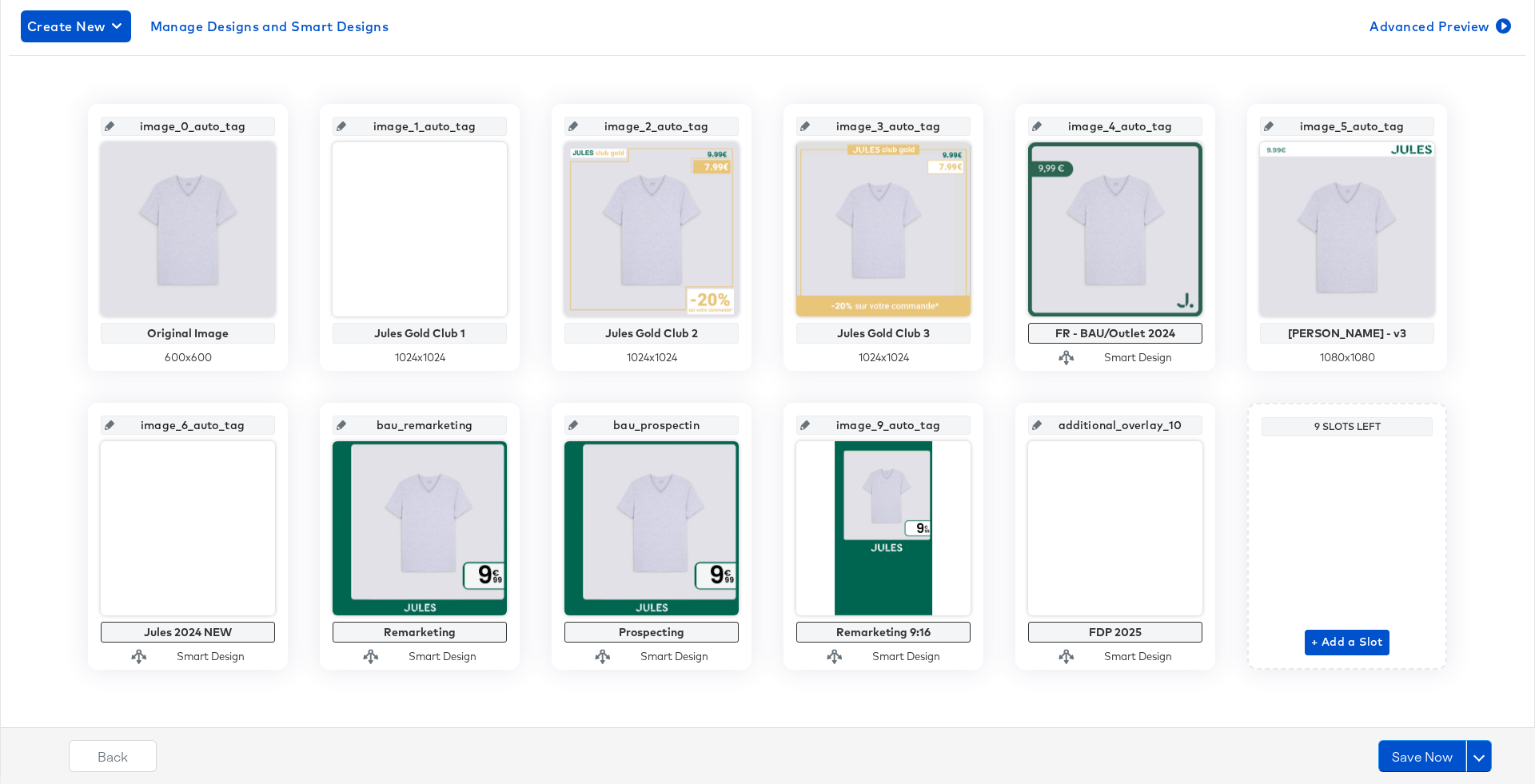
type input "bau_prospecting"
click at [884, 420] on input "image_9_auto_tag" at bounding box center [888, 419] width 157 height 43
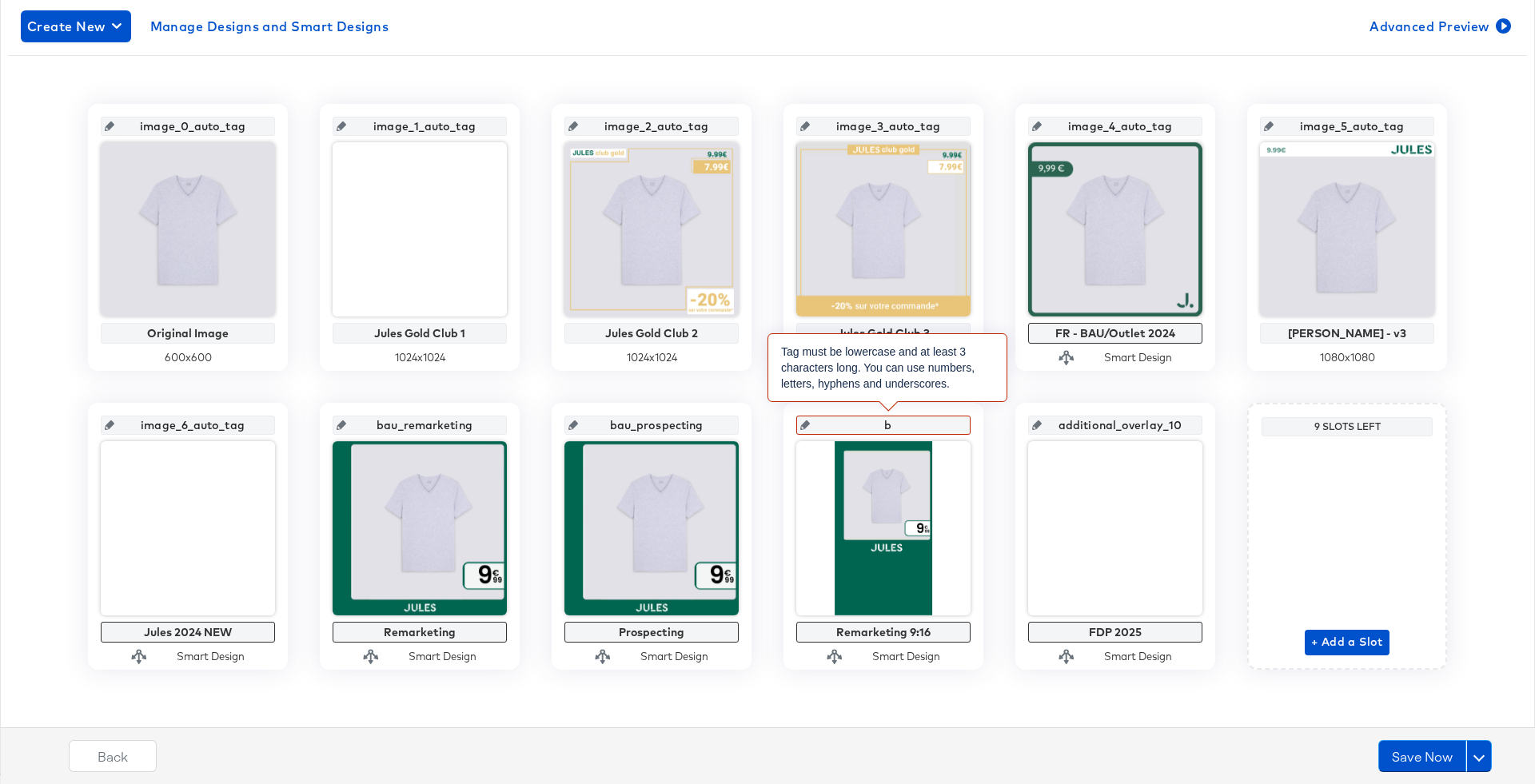
type input "ba"
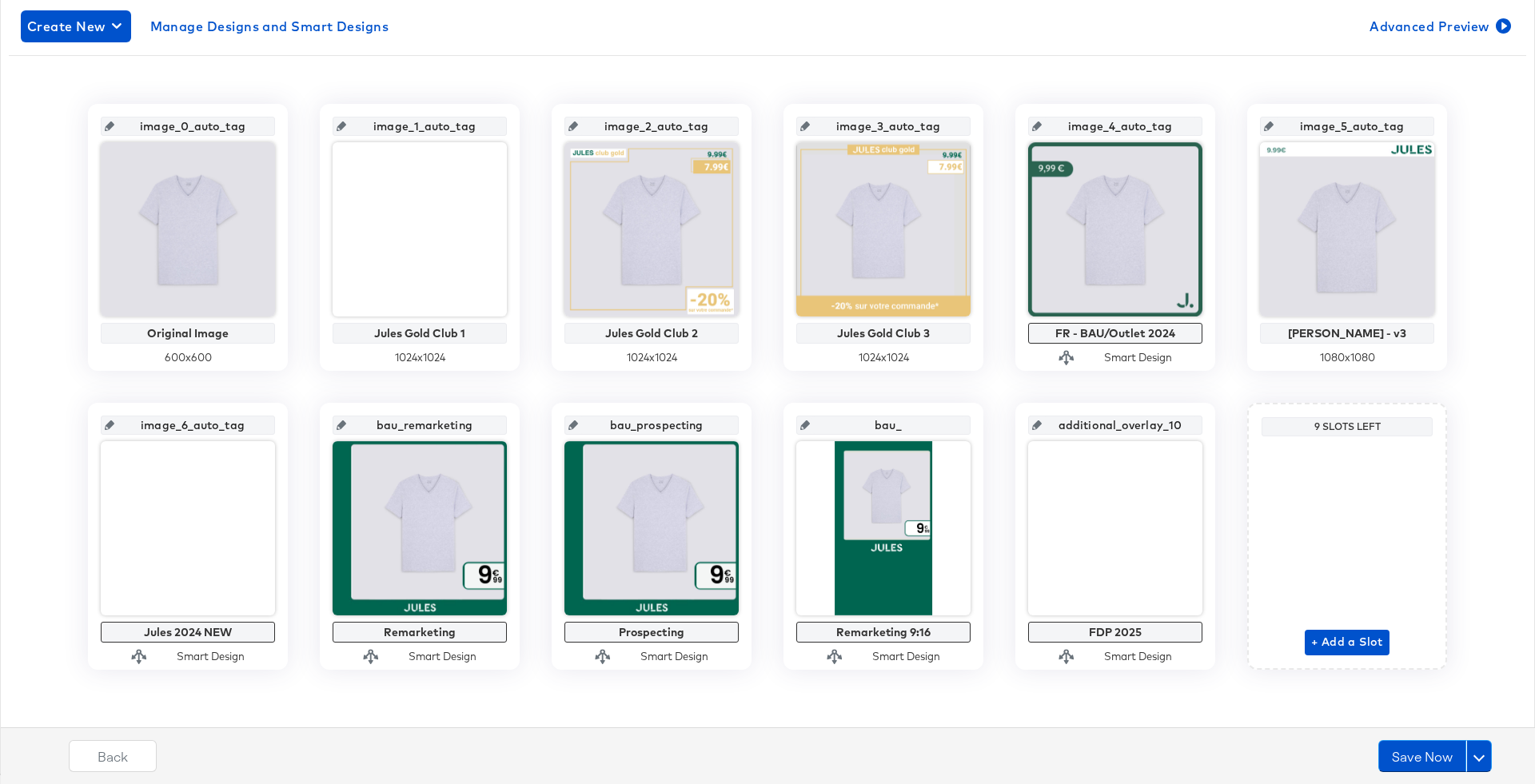
type input "bau_9"
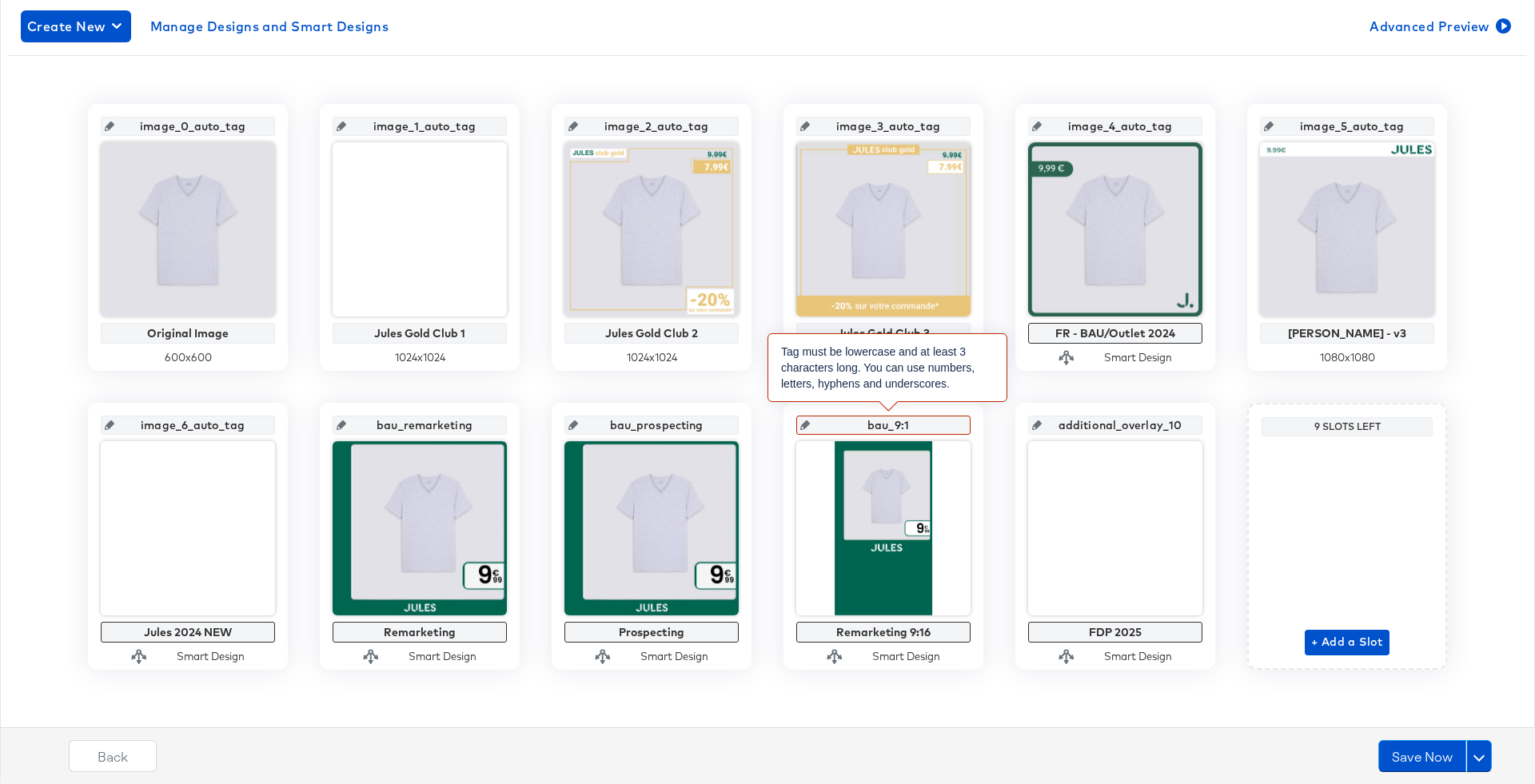
type input "bau_9:16"
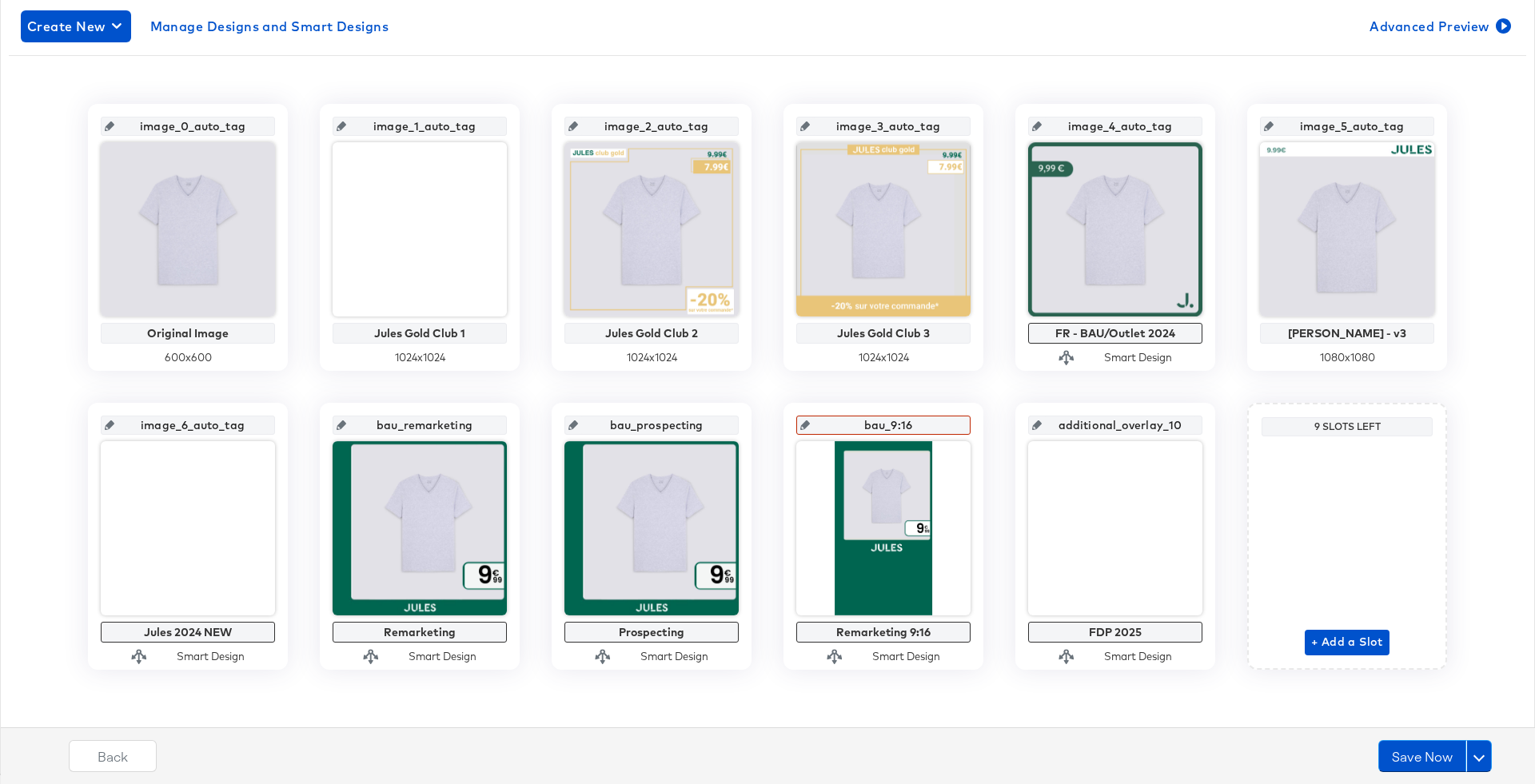
click at [1001, 405] on div "image_0_auto_tag Original Image 600 x 600 image_1_auto_tag Jules Gold Club 1 10…" at bounding box center [768, 386] width 1518 height 566
click at [920, 436] on input "image_9_auto_tag" at bounding box center [888, 419] width 157 height 43
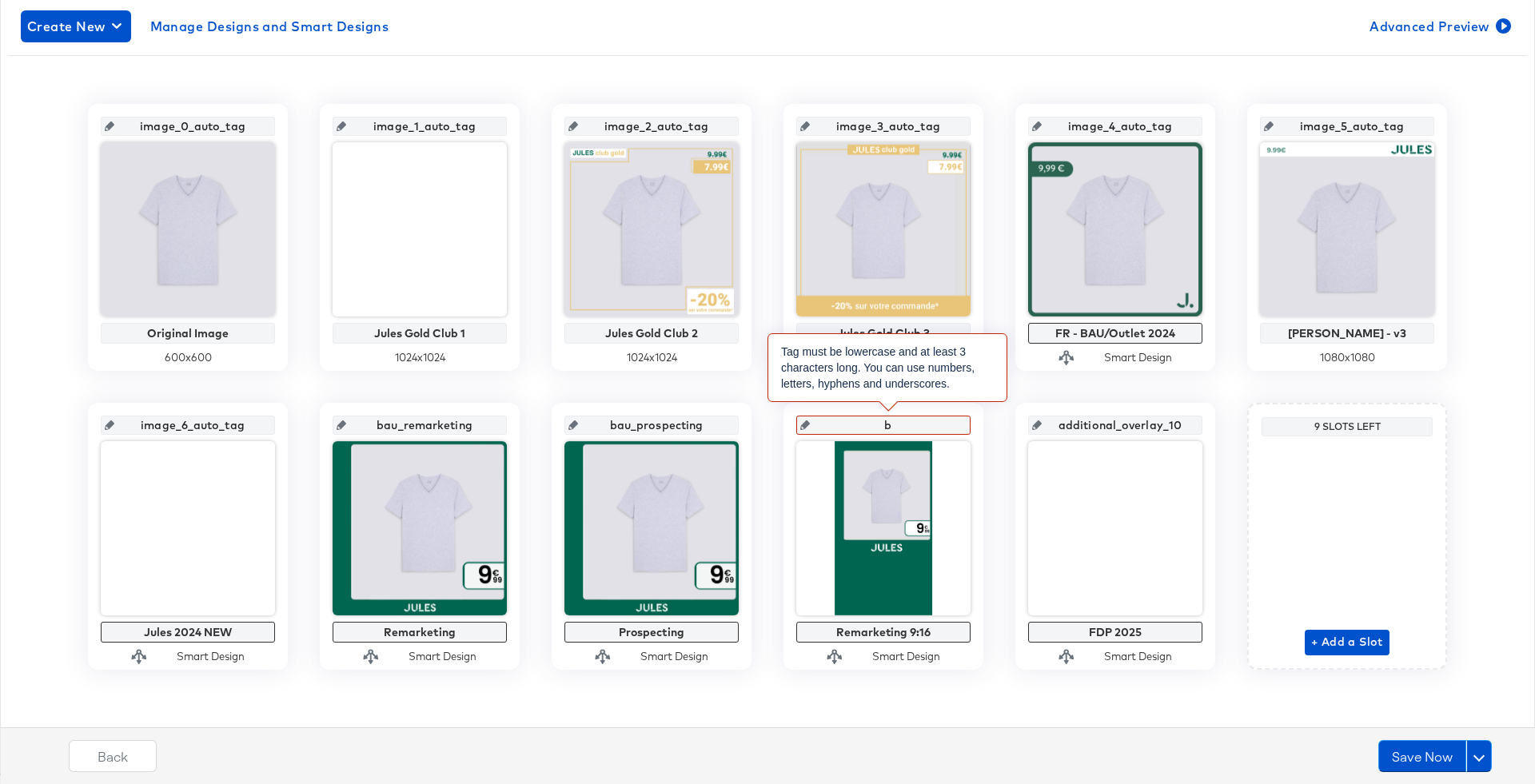
type input "ba"
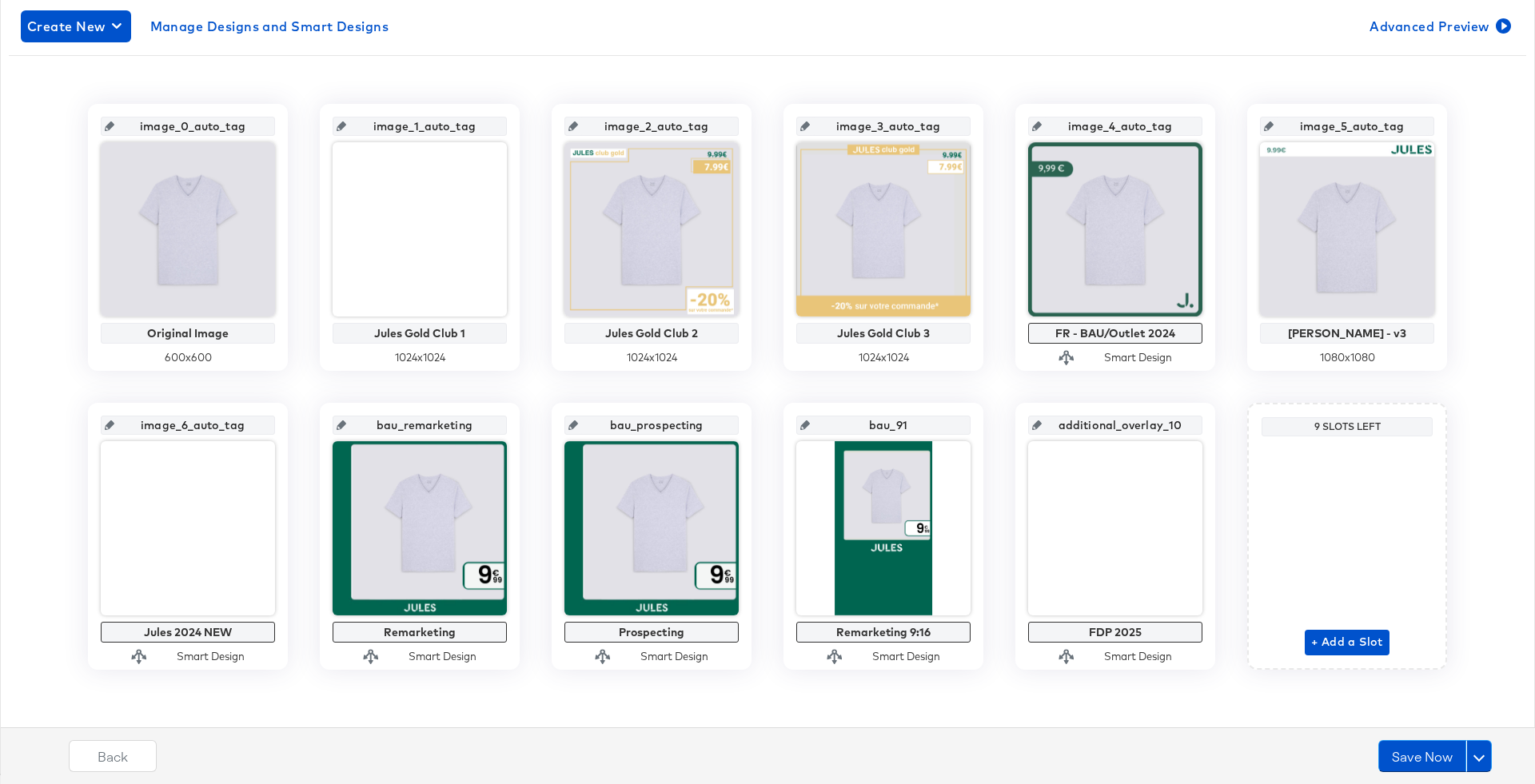
type input "bau_916"
click at [971, 408] on div "bau_916 Remarketing 9:16 Smart Design" at bounding box center [883, 536] width 200 height 267
click at [1007, 388] on div "image_0_auto_tag Original Image 600 x 600 image_1_auto_tag Jules Gold Club 1 10…" at bounding box center [768, 386] width 1518 height 566
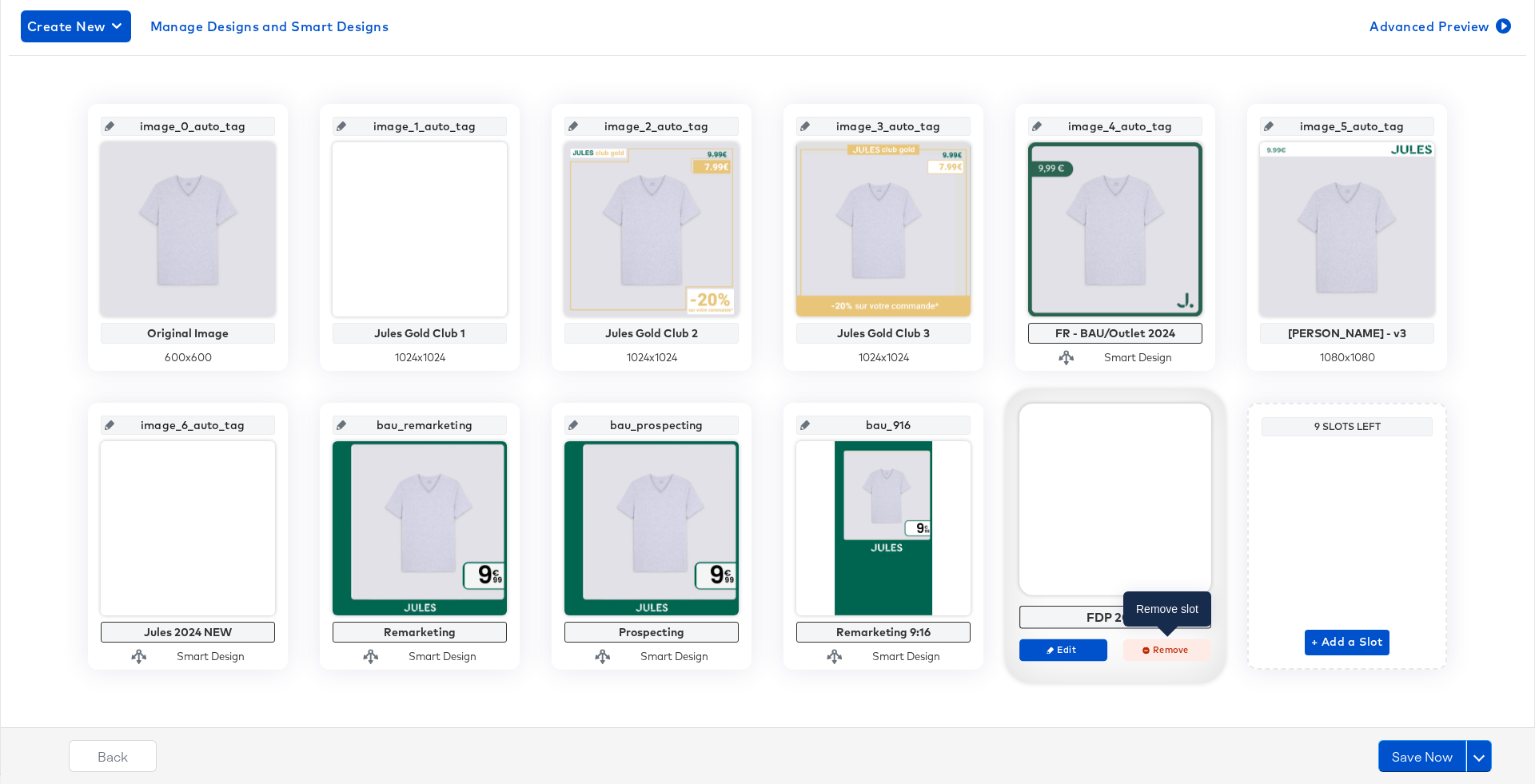
click at [1148, 656] on button "Remove" at bounding box center [1168, 650] width 88 height 22
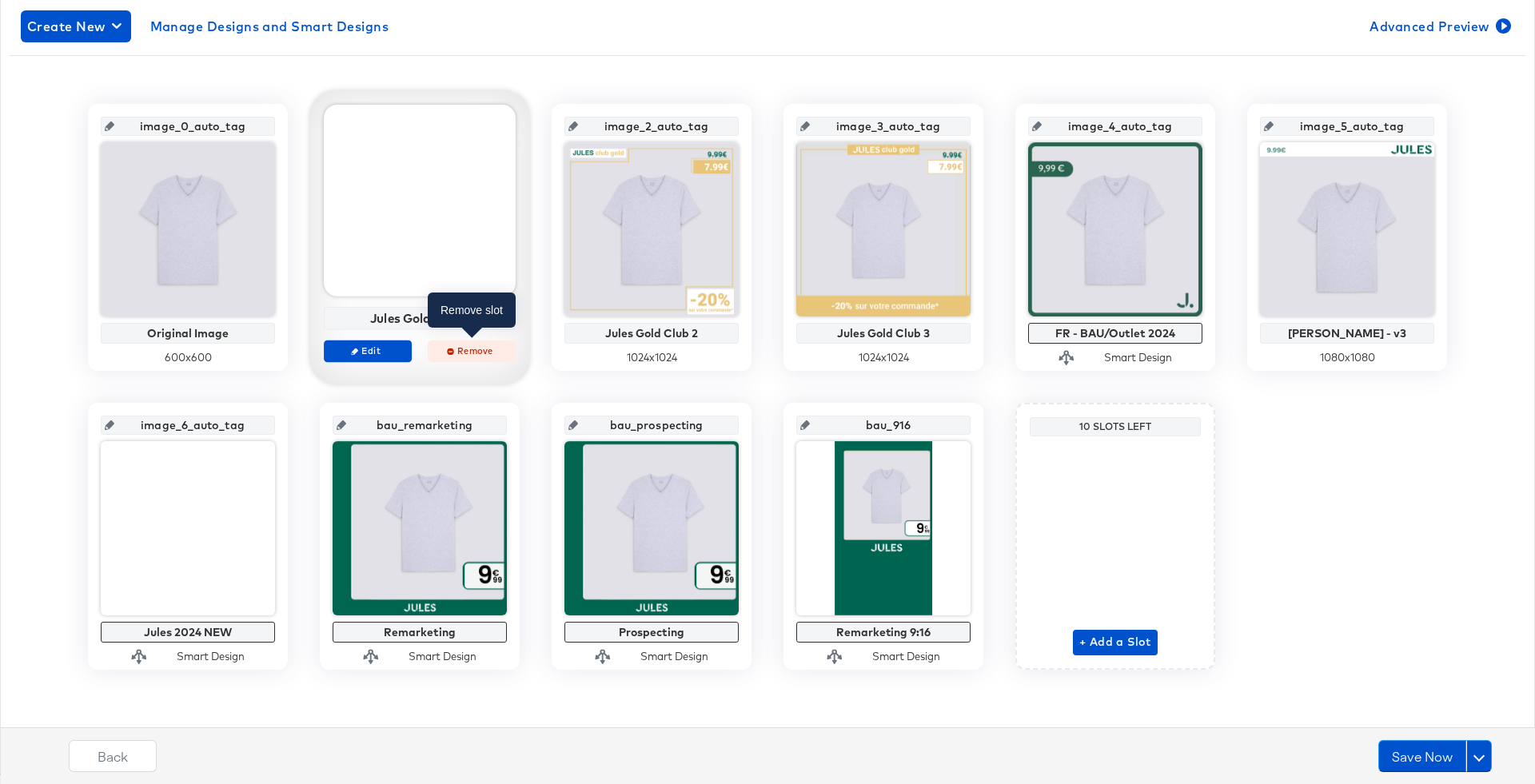
click at [472, 355] on button "Remove" at bounding box center [472, 351] width 88 height 22
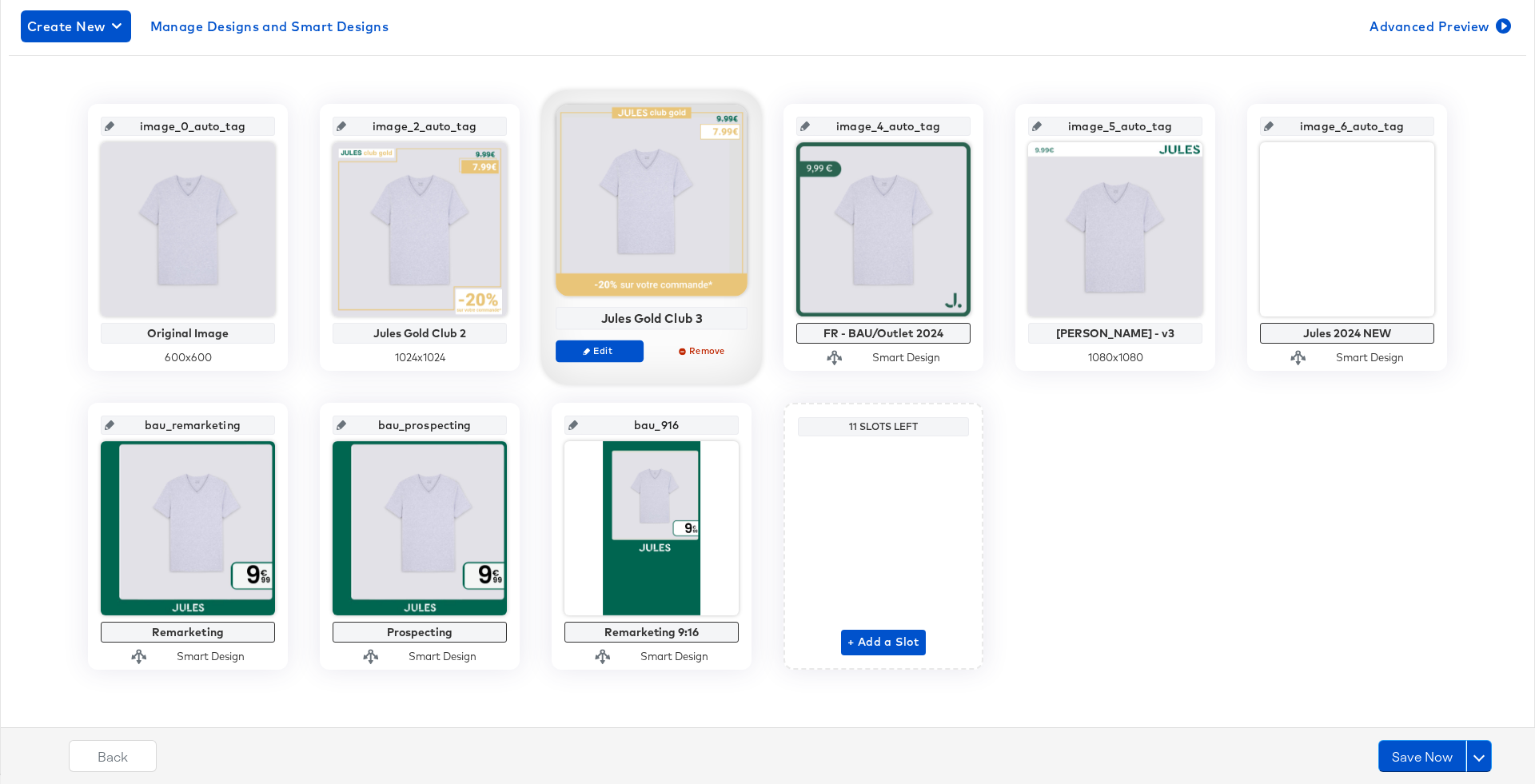
click at [1177, 543] on div "image_0_auto_tag Original Image 600 x 600 image_2_auto_tag Jules Gold Club 2 10…" at bounding box center [768, 386] width 1518 height 566
click at [1403, 754] on button "Save Now" at bounding box center [1422, 756] width 88 height 32
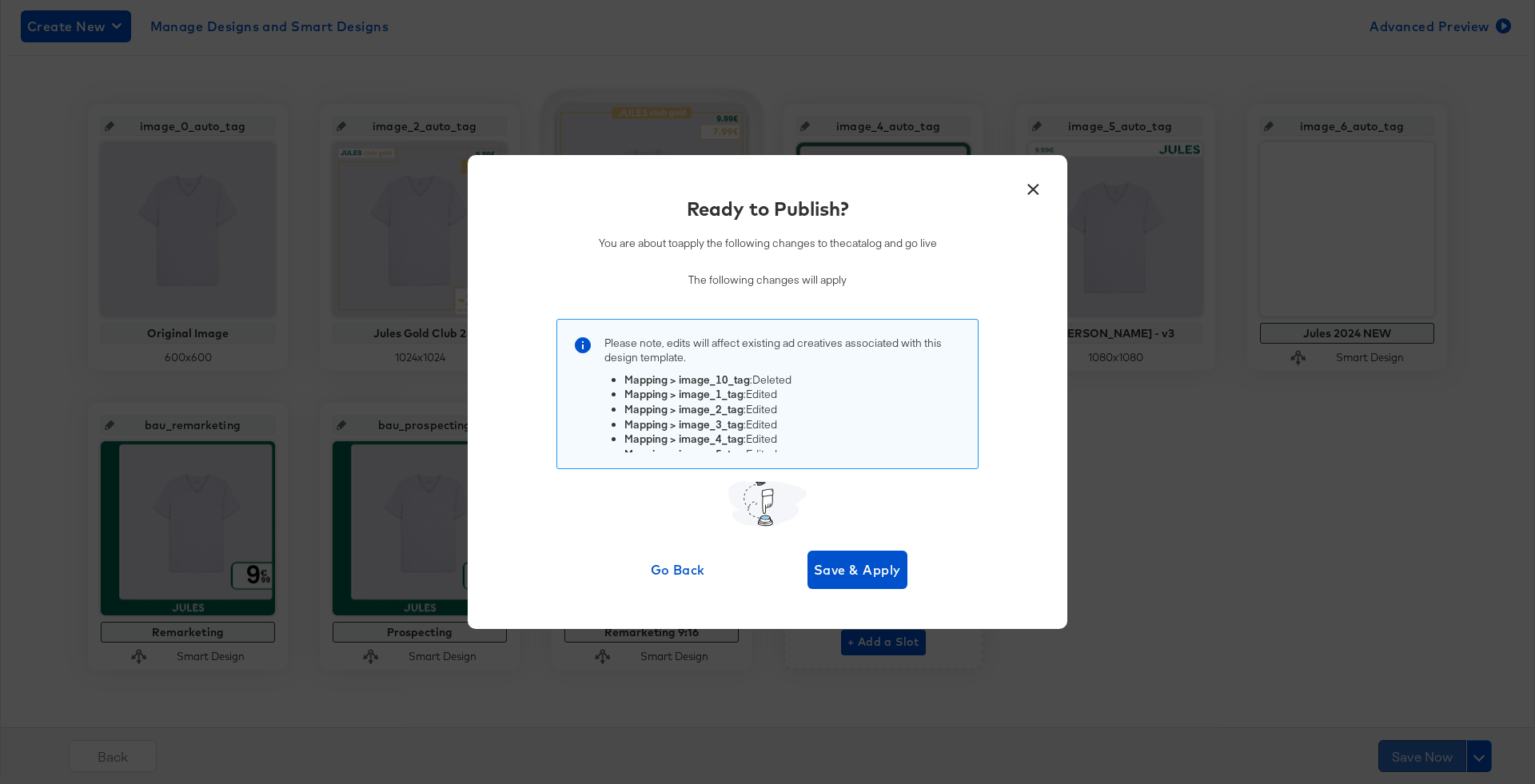
scroll to position [0, 0]
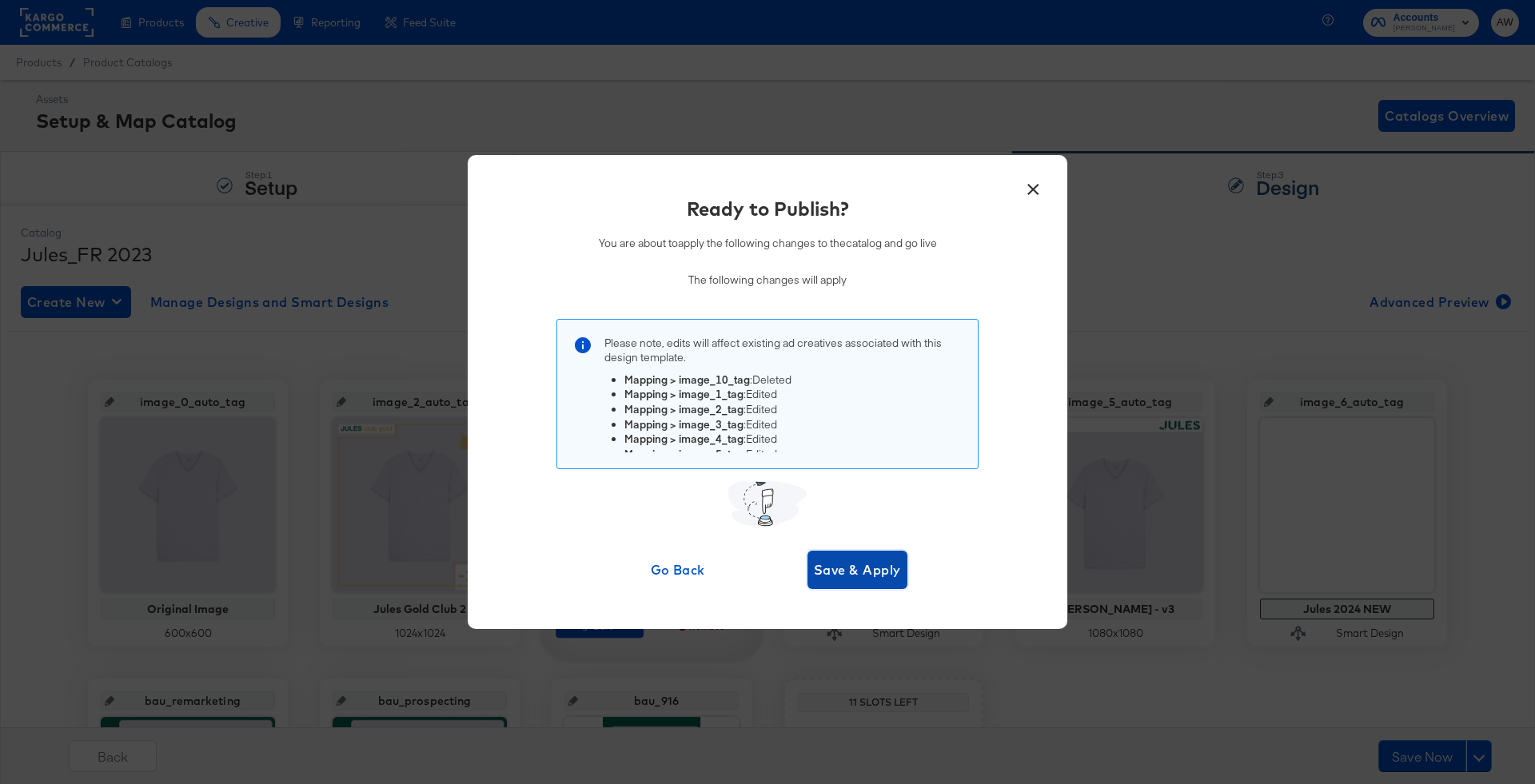
click at [848, 566] on span "Save & Apply" at bounding box center [857, 570] width 87 height 22
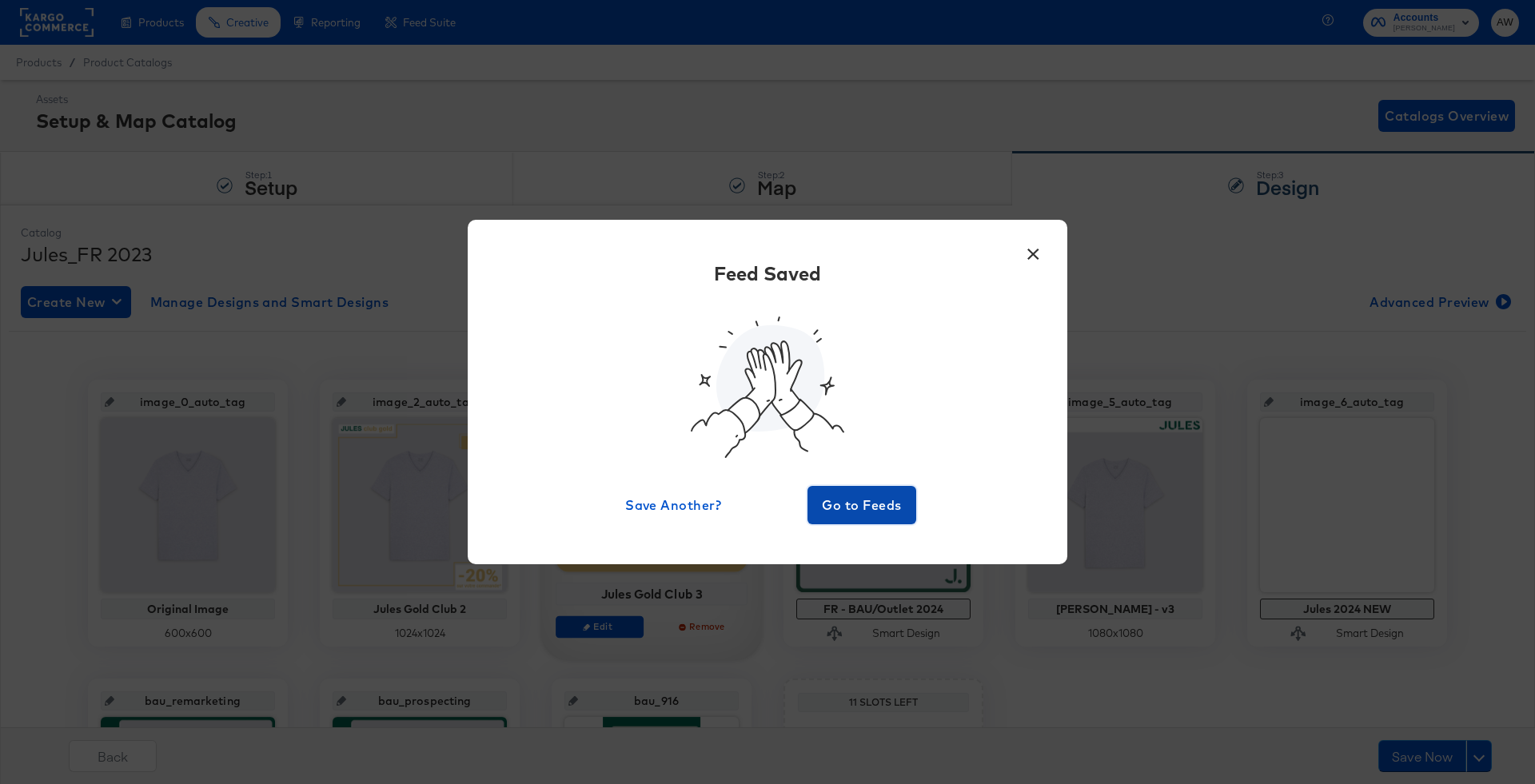
click at [844, 495] on span "Go to Feeds" at bounding box center [862, 505] width 95 height 22
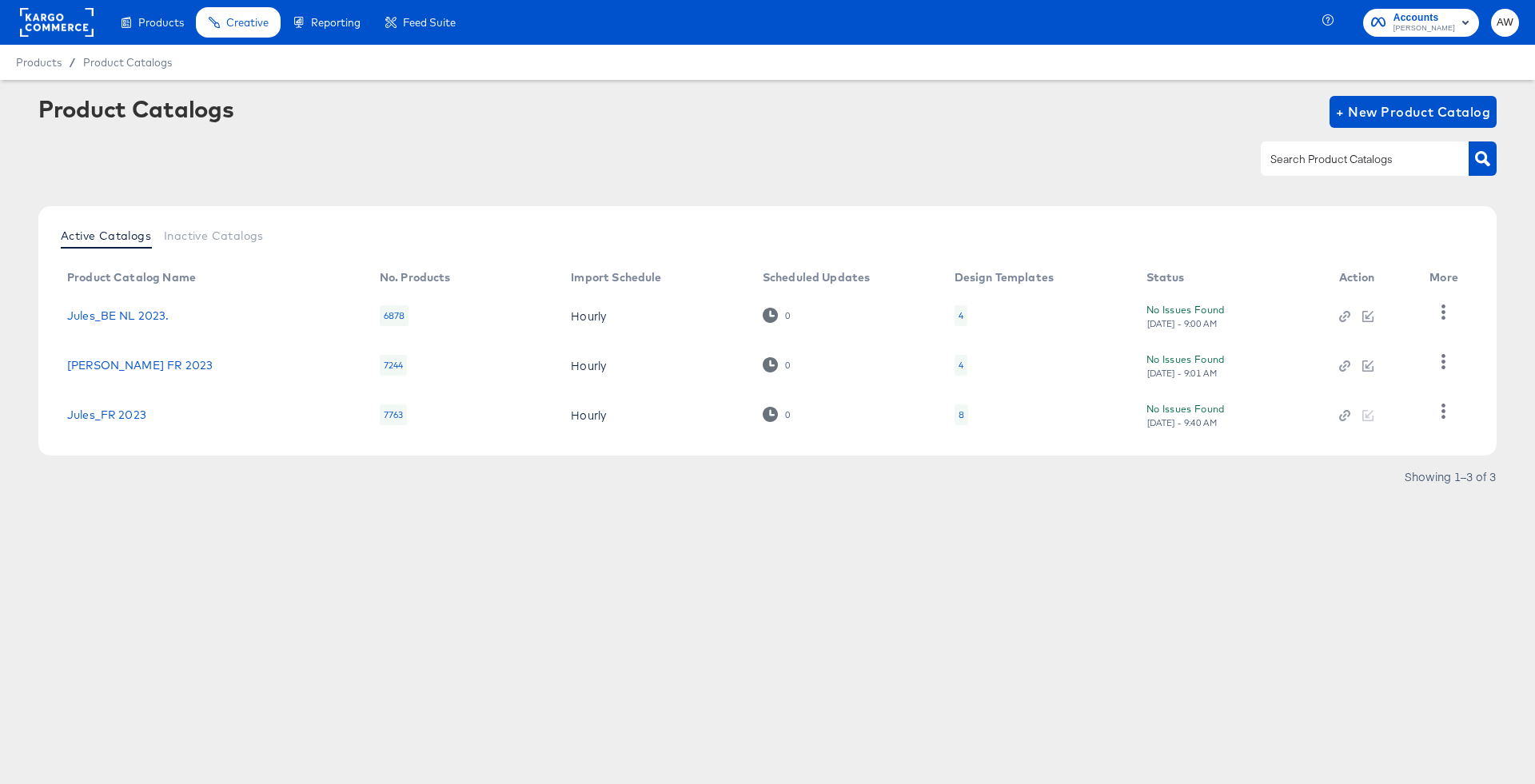
click at [104, 158] on div at bounding box center [768, 158] width 1458 height 36
click at [1451, 398] on button "button" at bounding box center [1443, 411] width 28 height 32
click at [1373, 325] on div "HUD Checks (Internal)" at bounding box center [1378, 331] width 160 height 26
click at [61, 8] on rect at bounding box center [57, 22] width 73 height 28
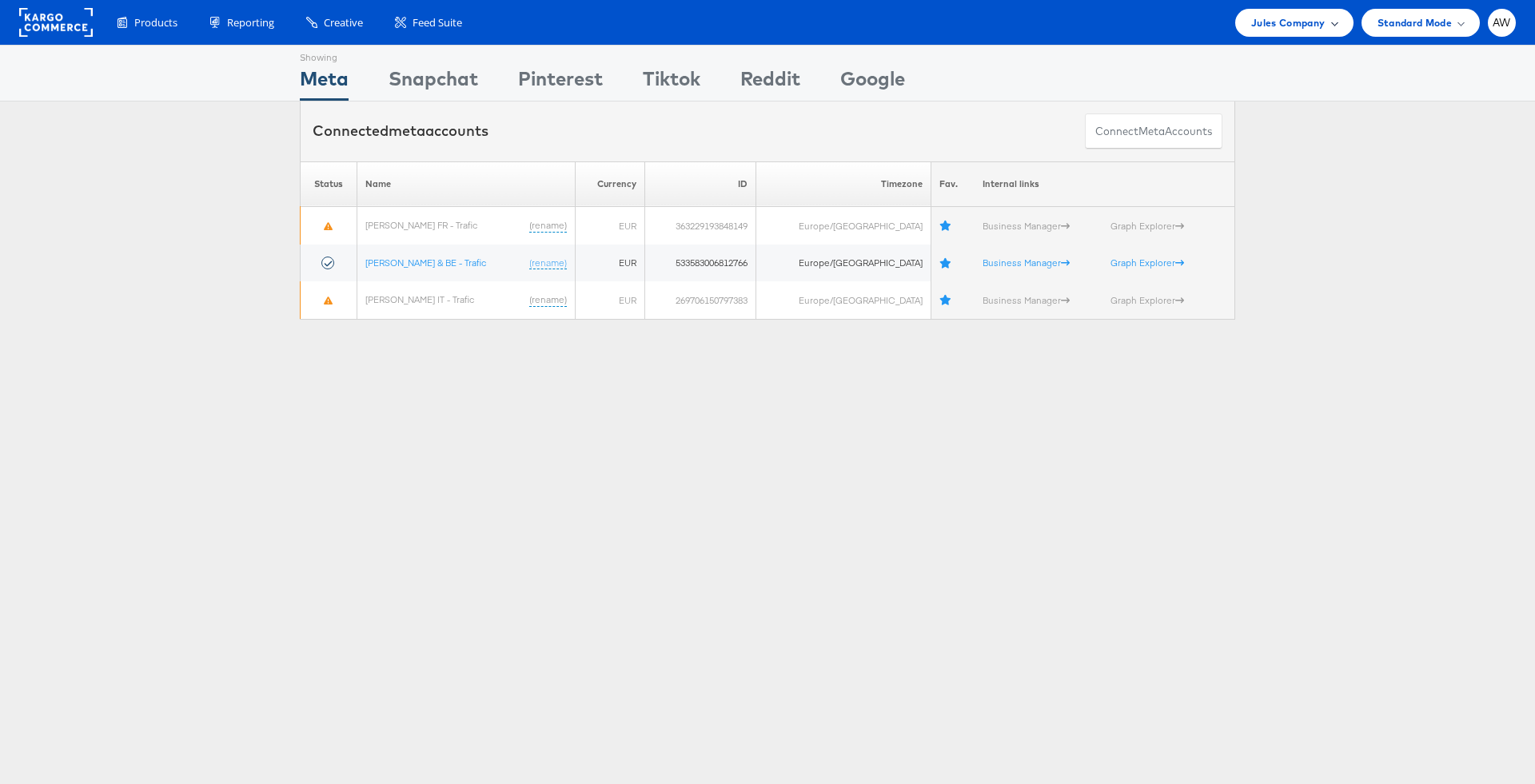
click at [1282, 35] on div "Jules Company" at bounding box center [1294, 23] width 118 height 28
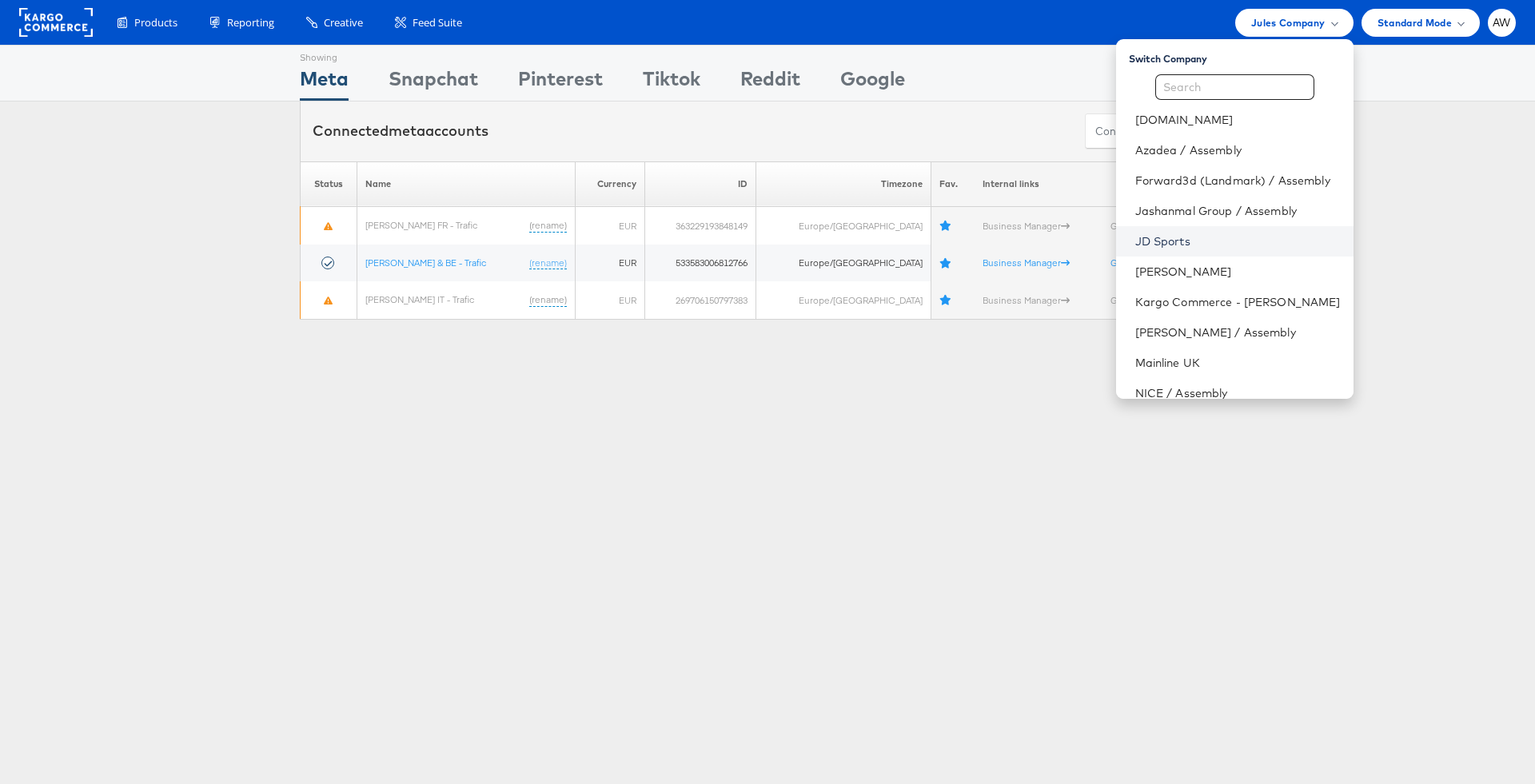
click at [1239, 237] on link "JD Sports" at bounding box center [1238, 241] width 206 height 16
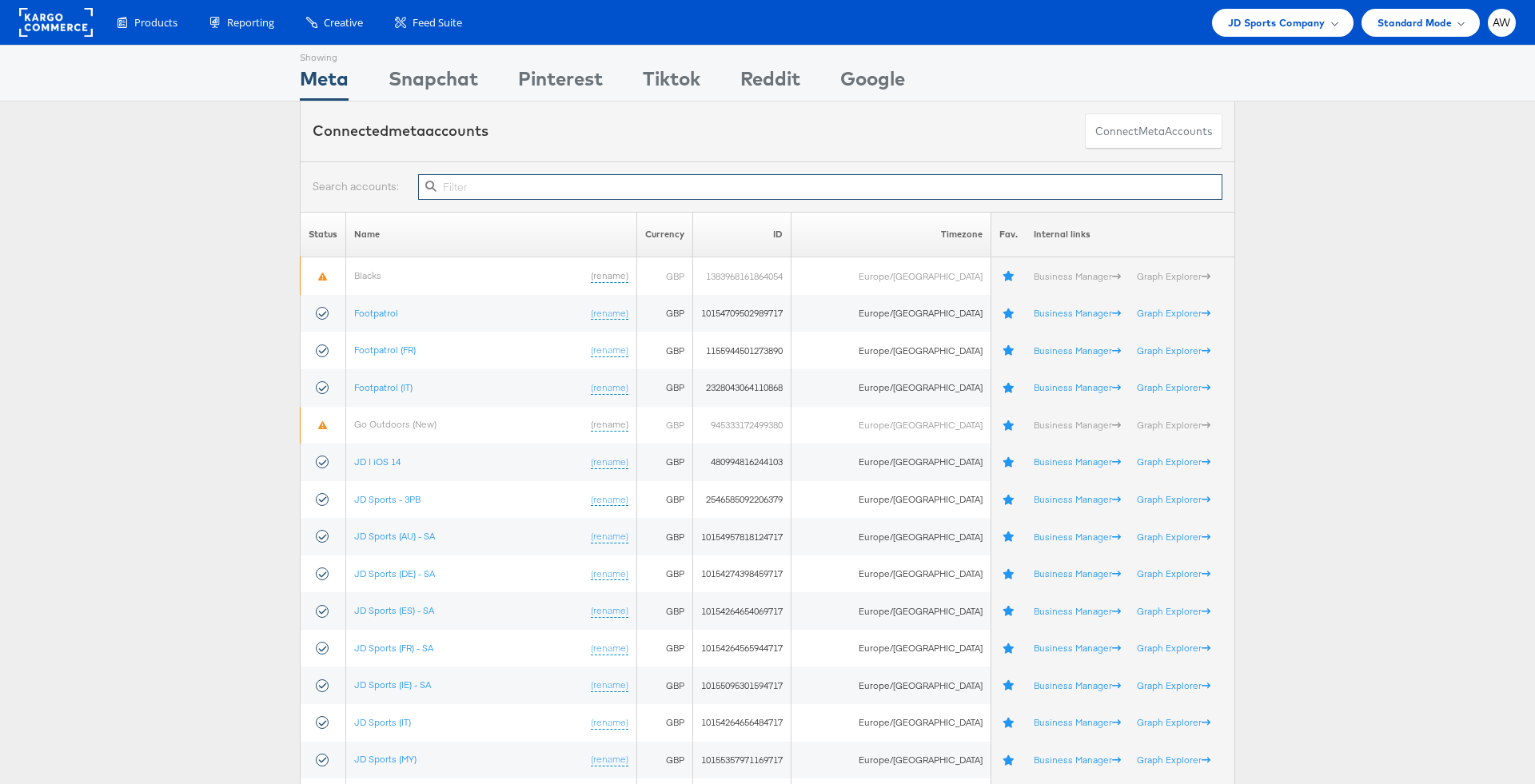
click at [602, 188] on input "text" at bounding box center [820, 187] width 804 height 26
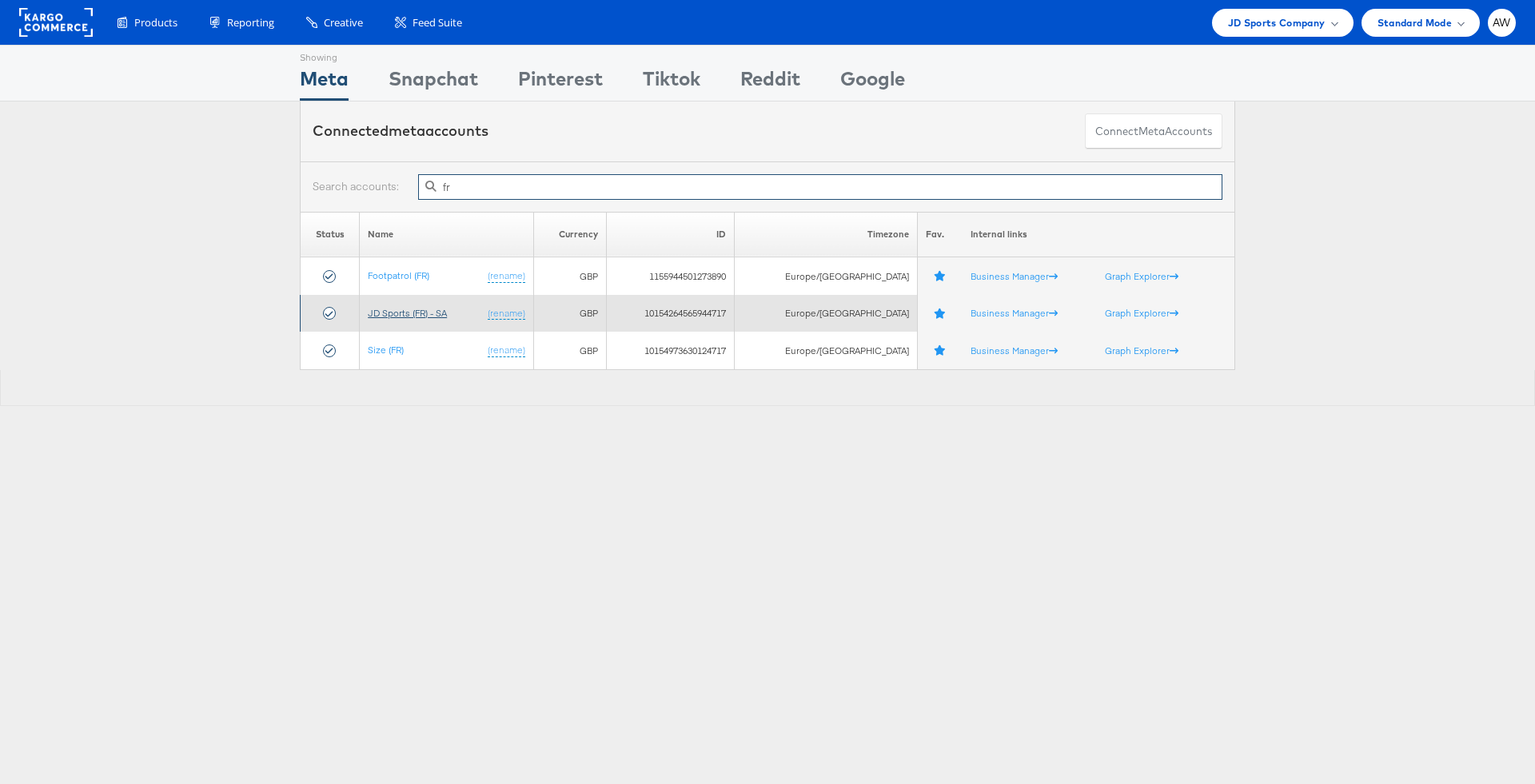
type input "fr"
click at [430, 307] on link "JD Sports (FR) - SA" at bounding box center [408, 312] width 79 height 12
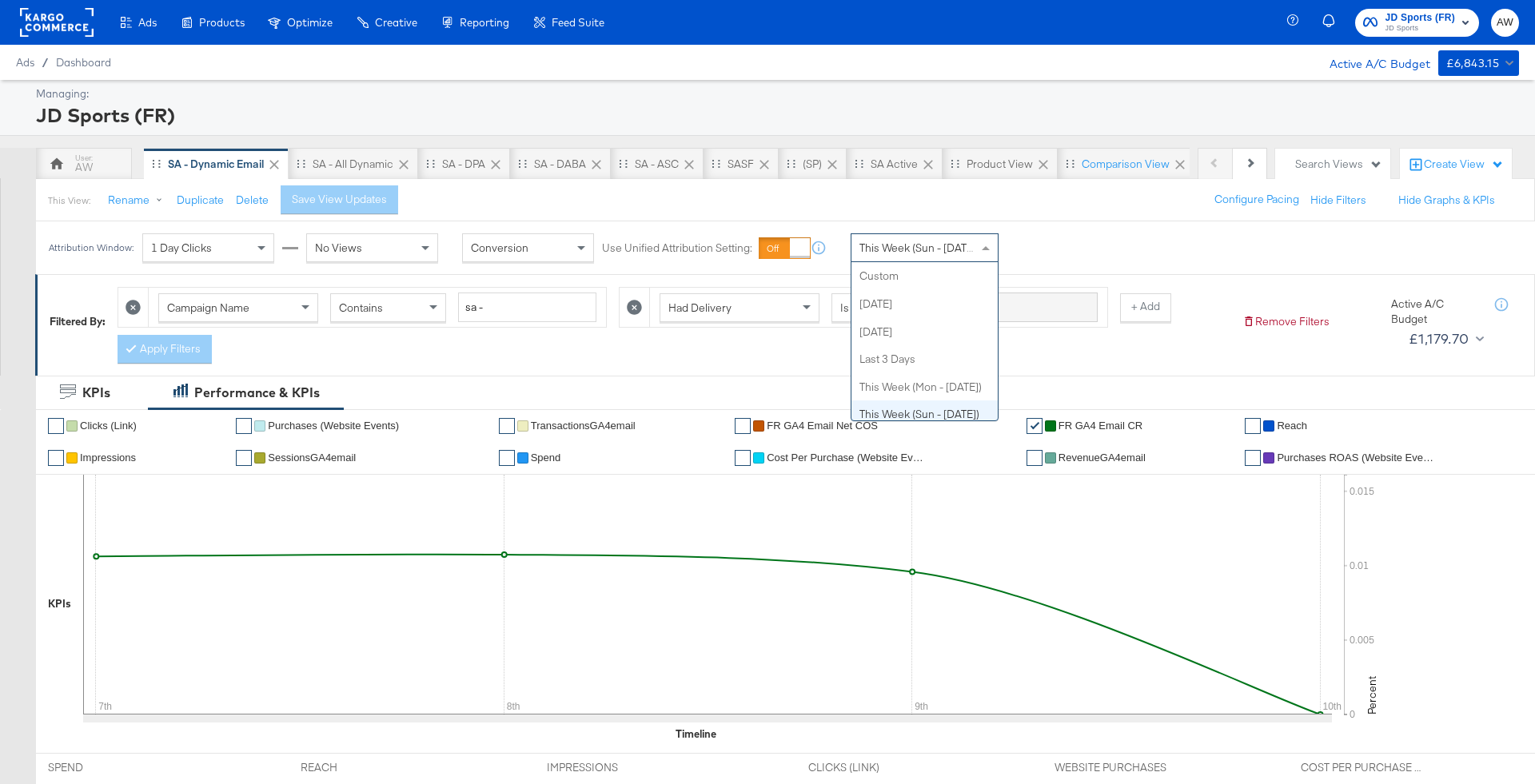
click at [959, 233] on div "This Week (Sun - [DATE])" at bounding box center [924, 247] width 148 height 28
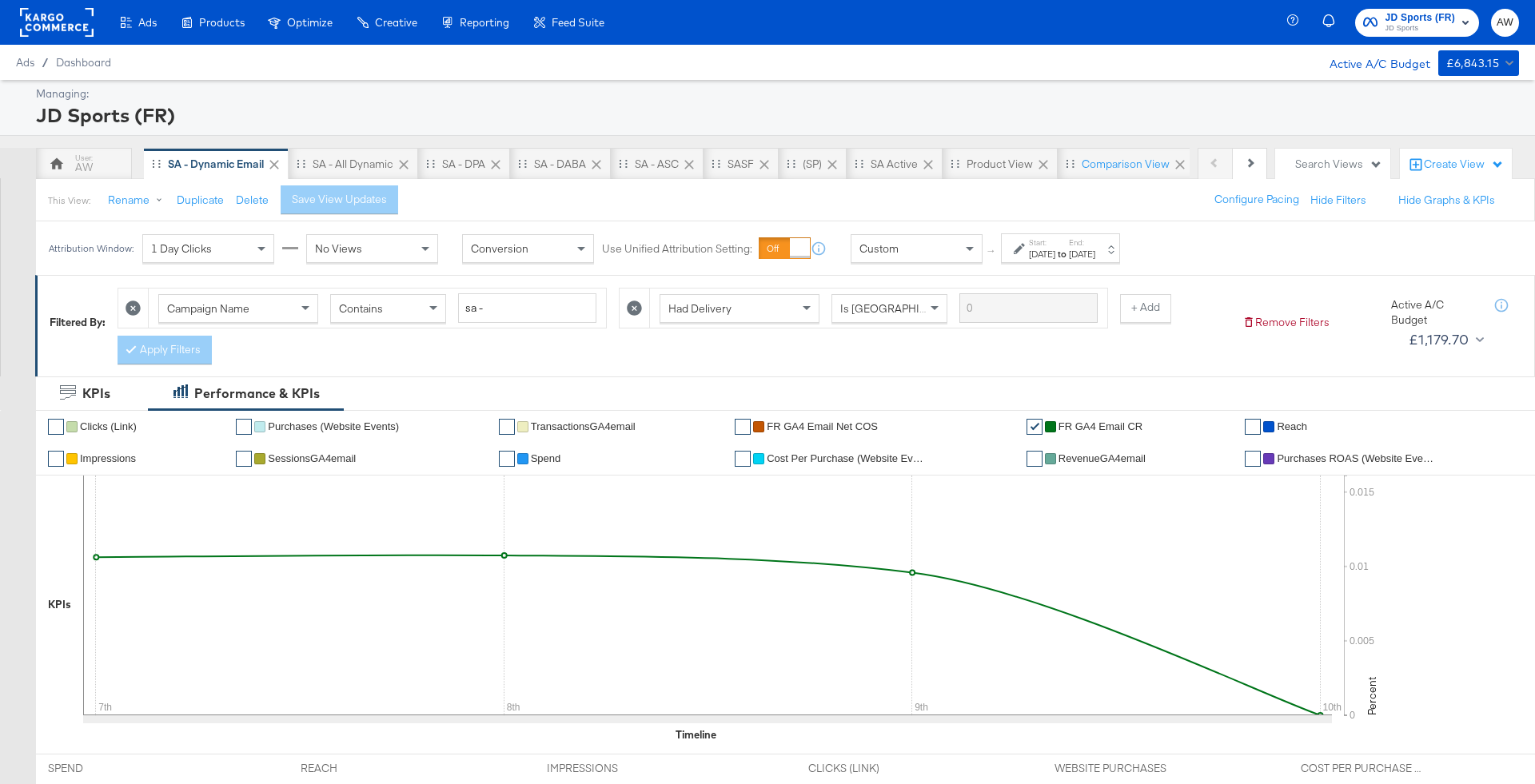
click at [1048, 254] on div "[DATE]" at bounding box center [1042, 254] width 27 height 13
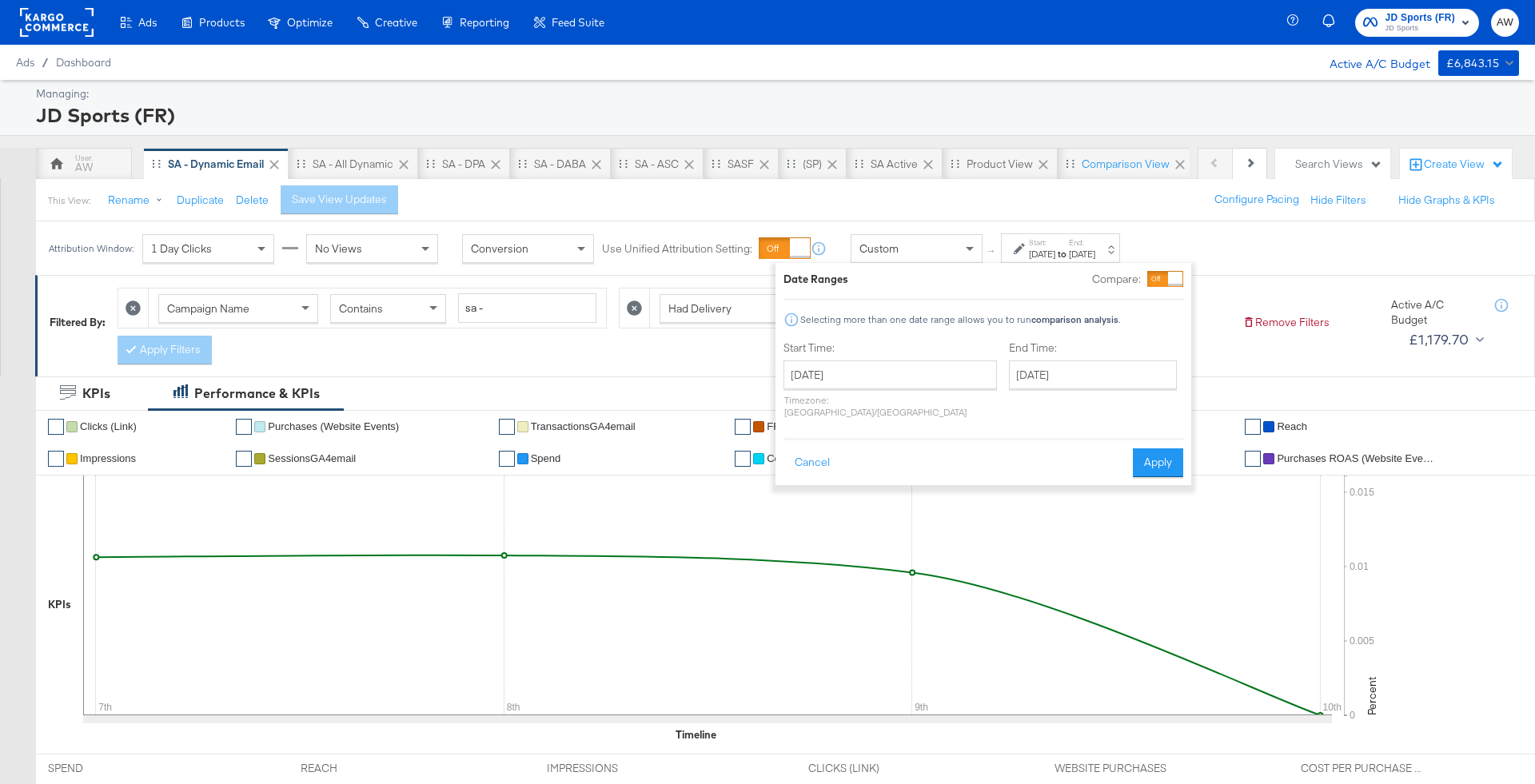
click at [831, 395] on p "Timezone: [GEOGRAPHIC_DATA]/[GEOGRAPHIC_DATA]" at bounding box center [890, 406] width 214 height 24
click at [827, 379] on input "[DATE]" at bounding box center [890, 375] width 214 height 28
click at [805, 469] on td "7" at bounding box center [802, 478] width 28 height 22
type input "[DATE]"
click at [1029, 373] on input "[DATE]" at bounding box center [1088, 375] width 168 height 28
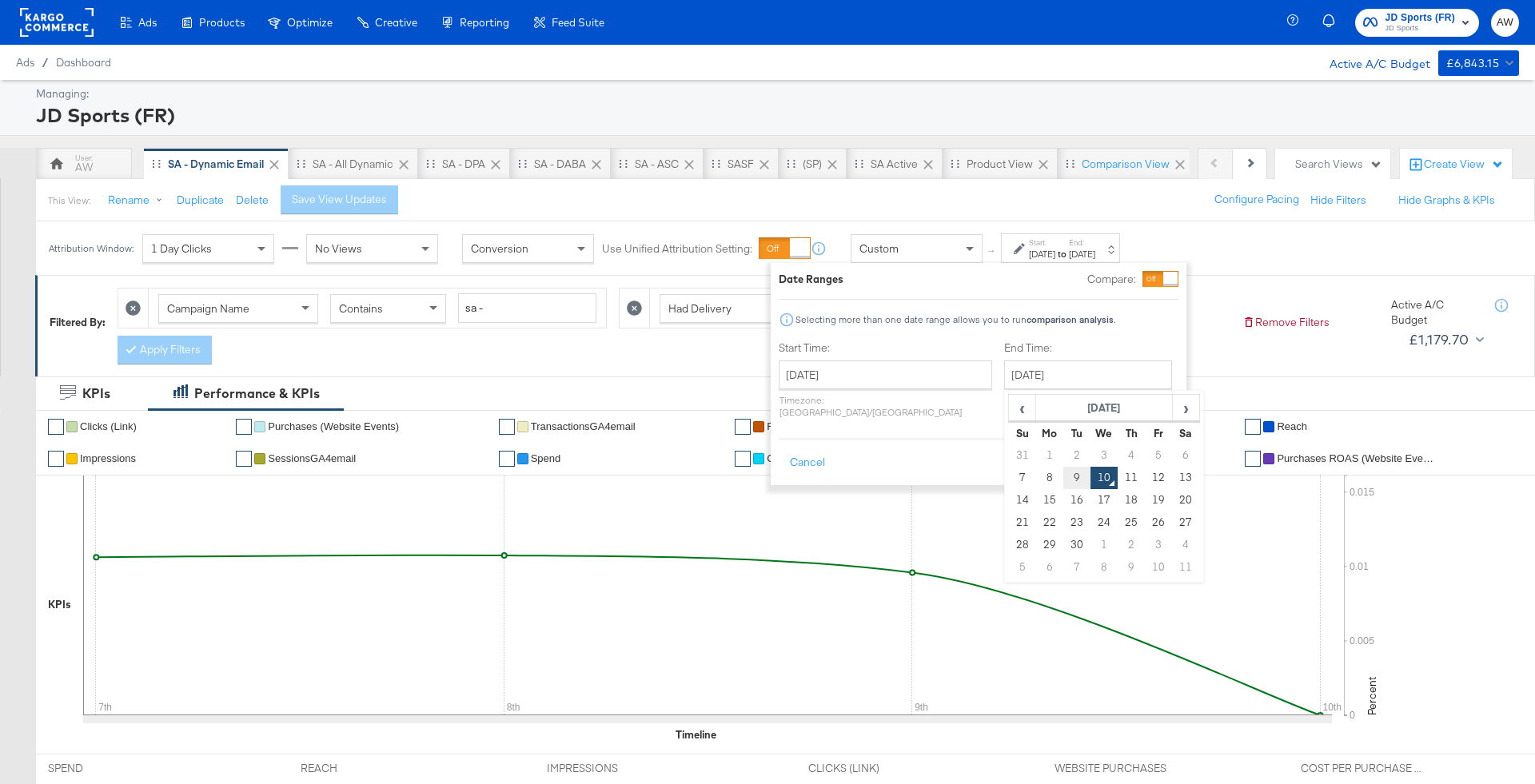
click at [1063, 474] on td "9" at bounding box center [1077, 478] width 28 height 22
type input "[DATE]"
click at [1127, 450] on button "Apply" at bounding box center [1148, 463] width 50 height 28
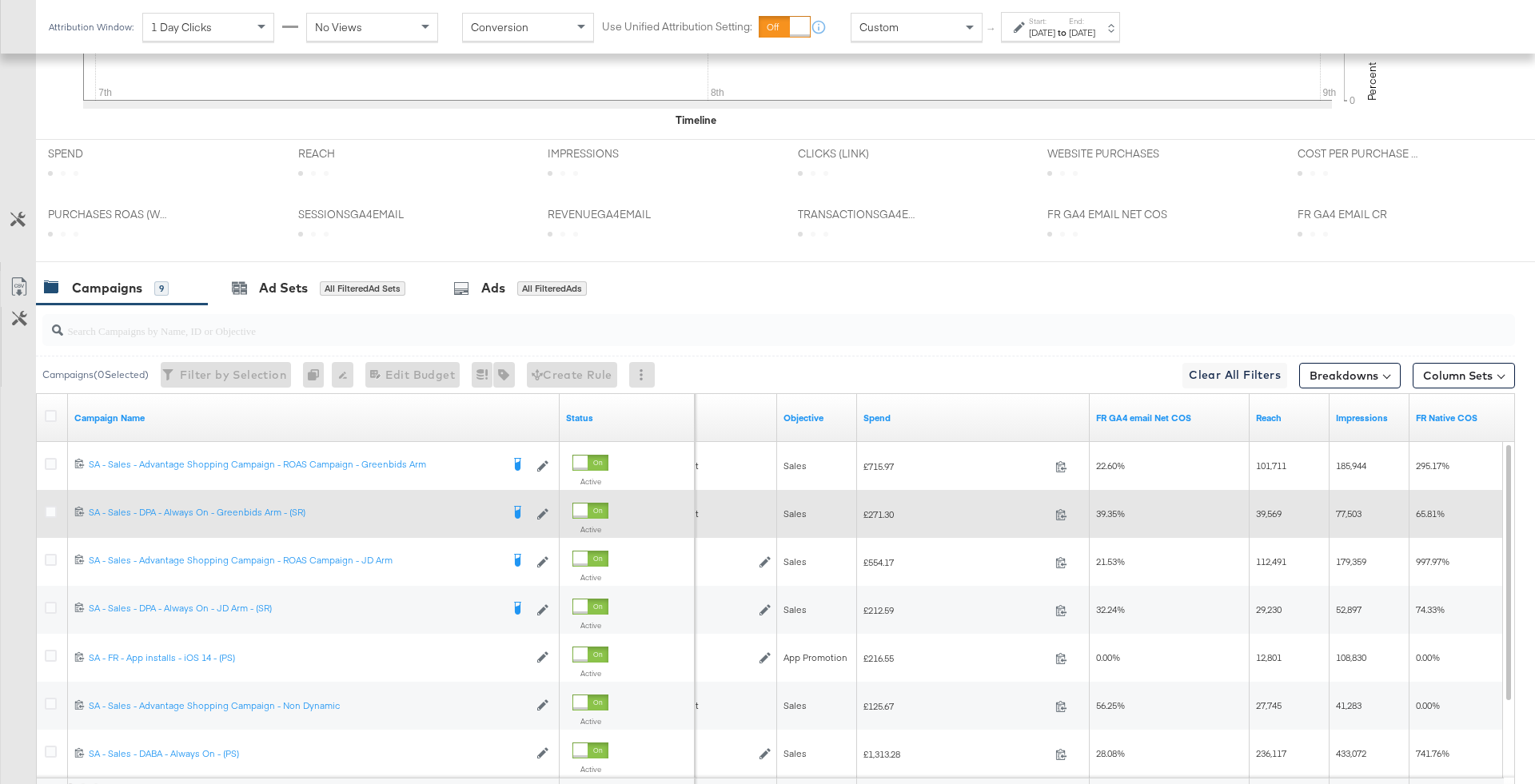
scroll to position [770, 0]
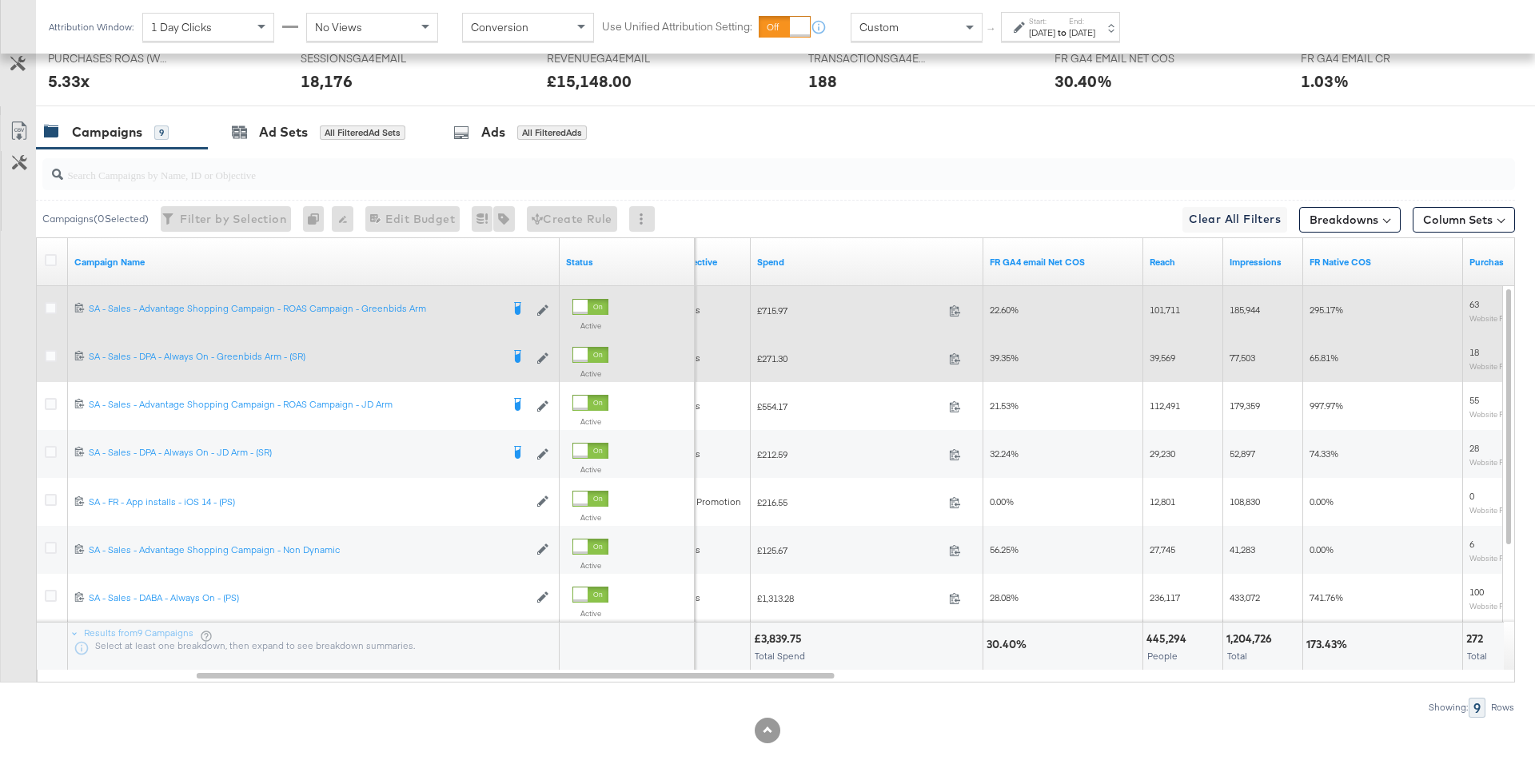
click at [783, 305] on span "£715.97" at bounding box center [850, 310] width 185 height 12
copy span "715.97"
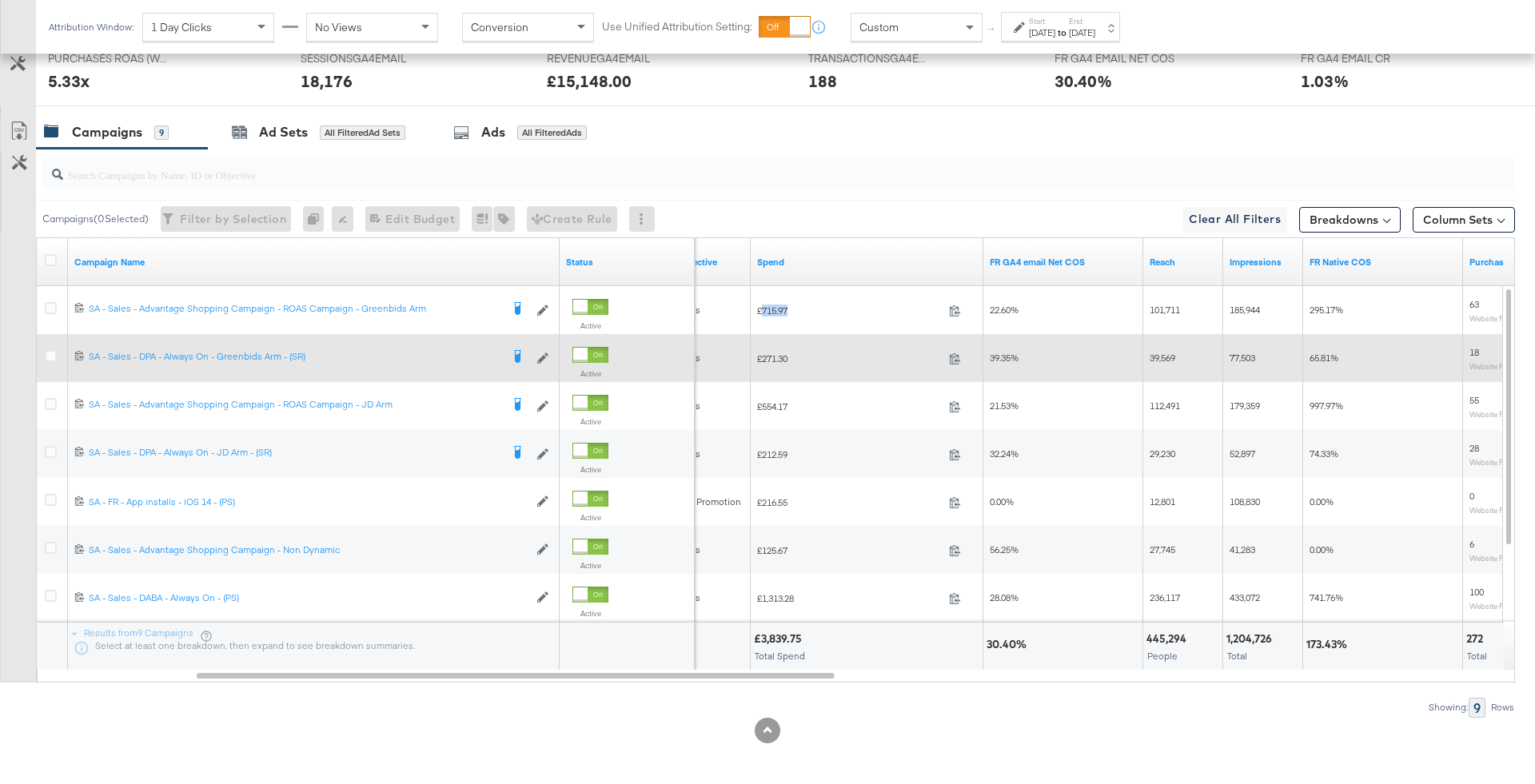
click at [779, 353] on span "£271.30" at bounding box center [850, 358] width 185 height 12
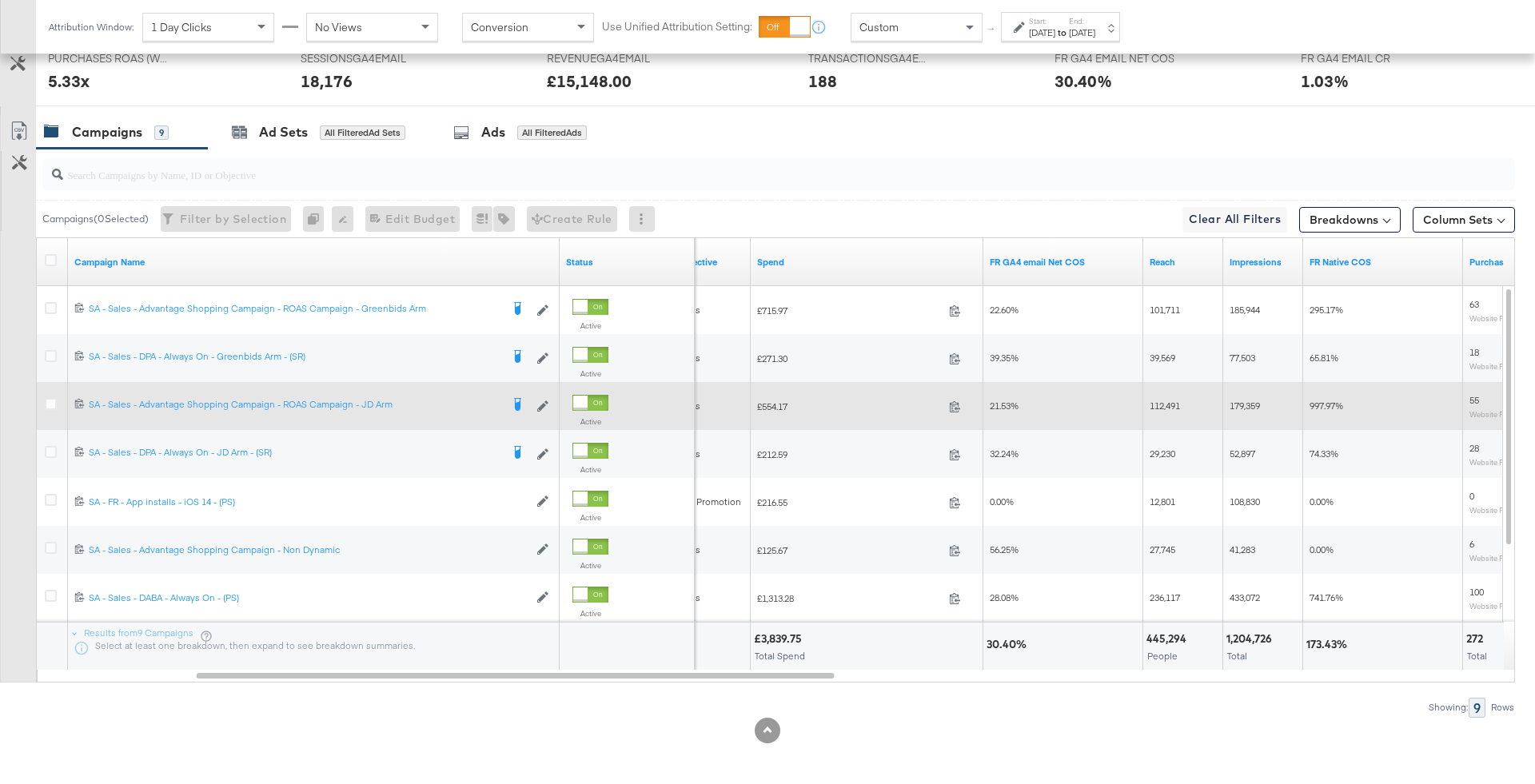
click at [780, 405] on span "£554.17" at bounding box center [850, 406] width 185 height 12
copy span "554.17"
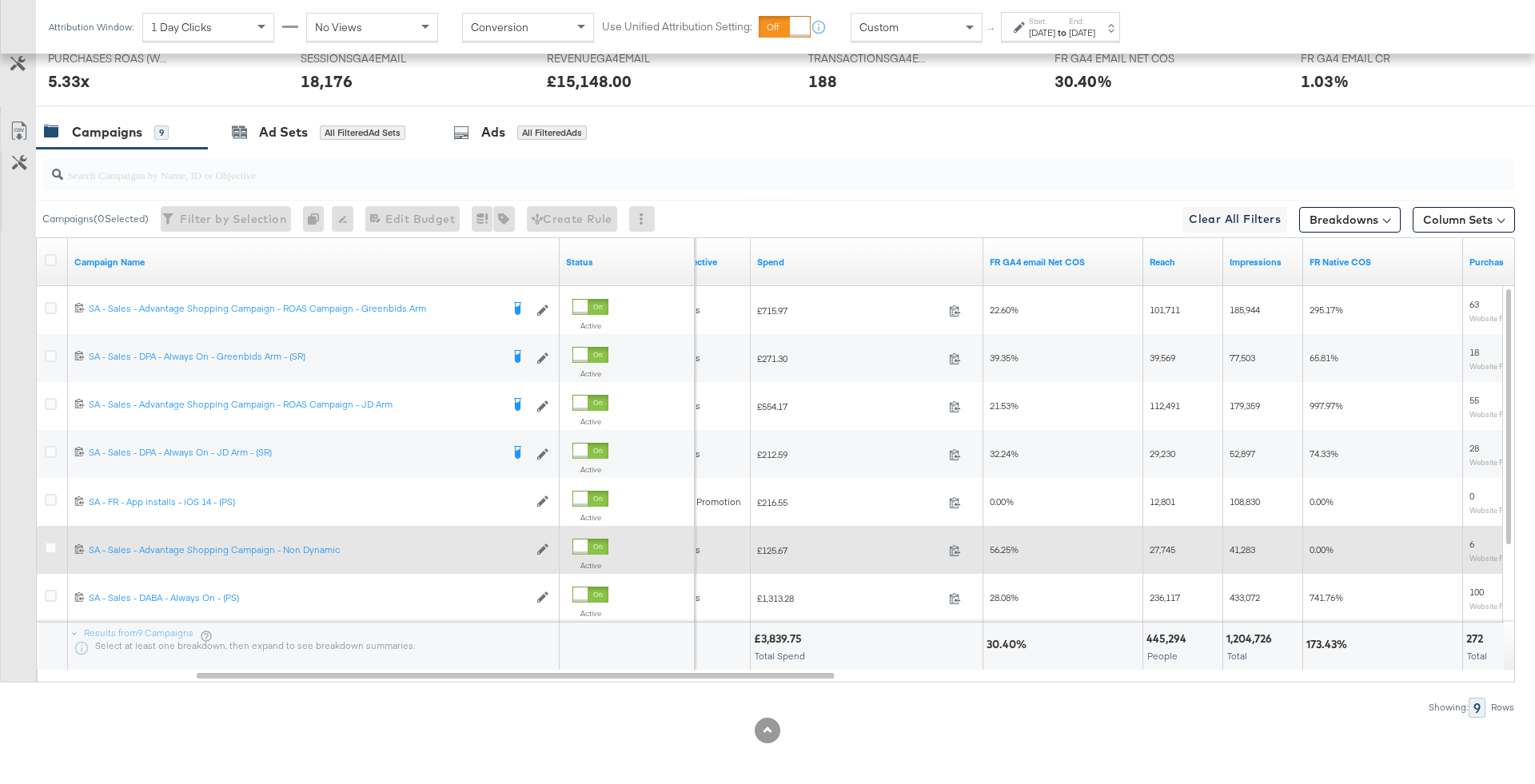
click at [783, 544] on span "£125.67" at bounding box center [850, 550] width 185 height 12
copy span "125.67"
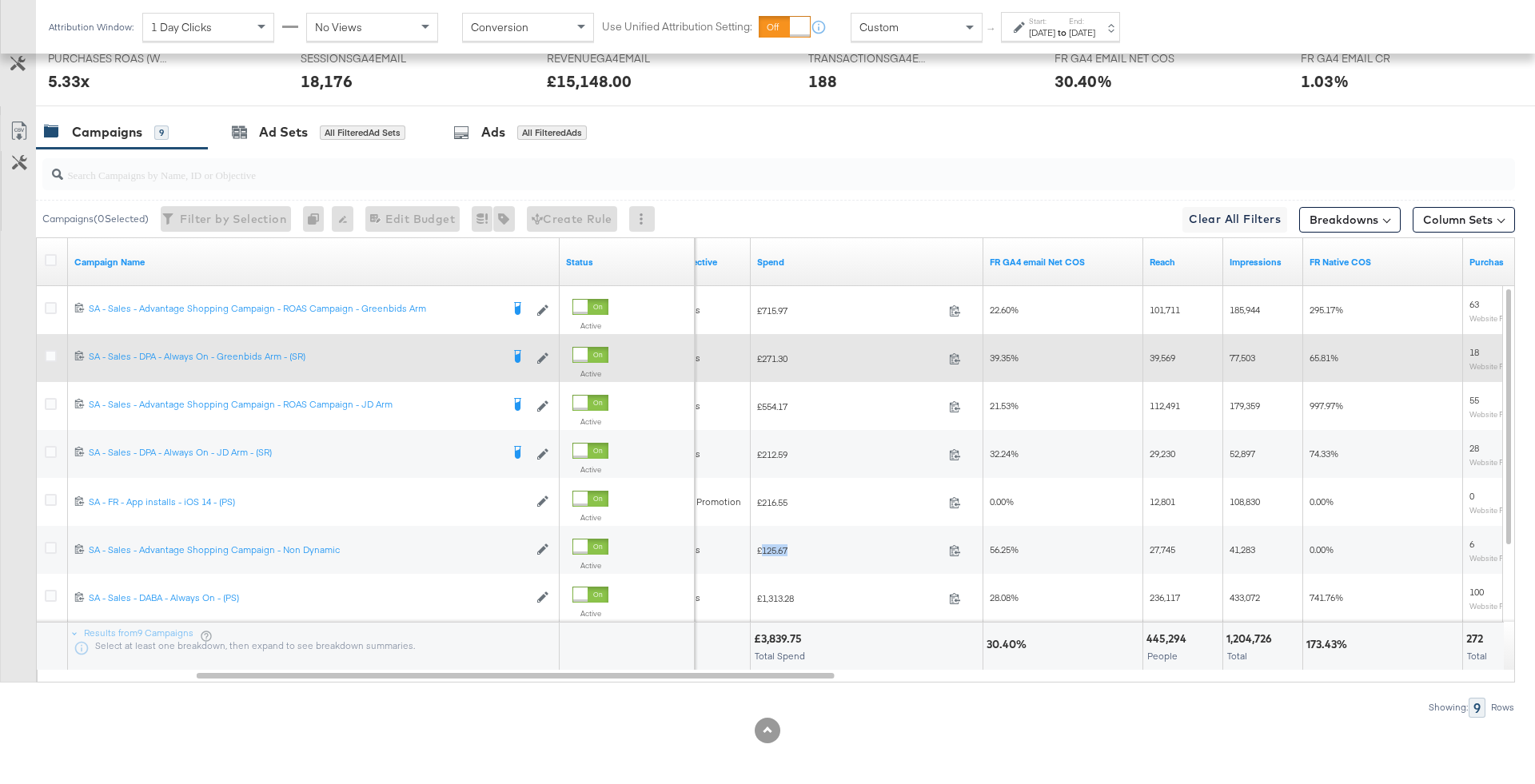
click at [783, 353] on span "£271.30" at bounding box center [850, 358] width 185 height 12
copy span "271.30"
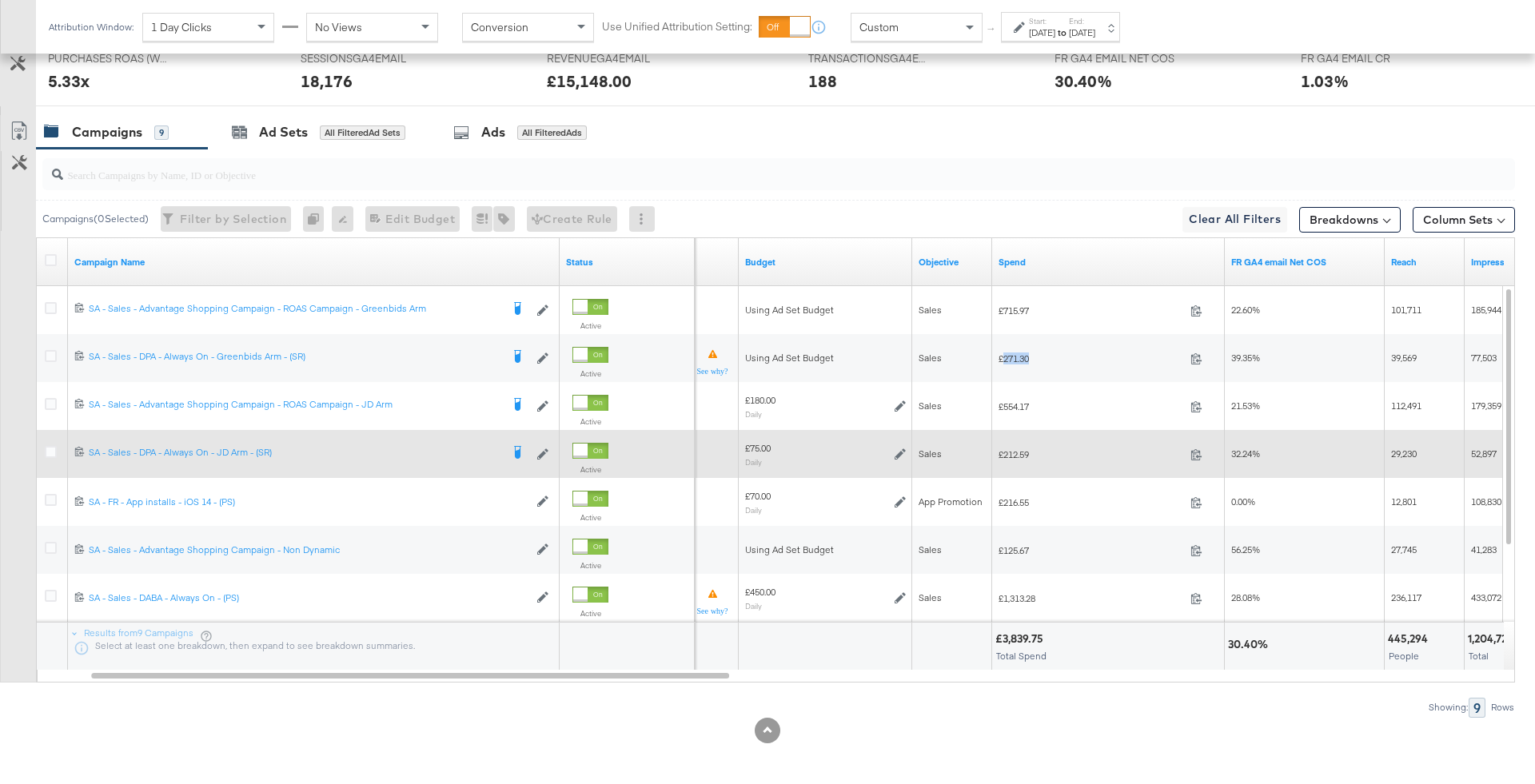
click at [1028, 453] on span "£212.59" at bounding box center [1092, 454] width 185 height 12
copy span "212.59"
click at [895, 450] on icon at bounding box center [900, 454] width 11 height 11
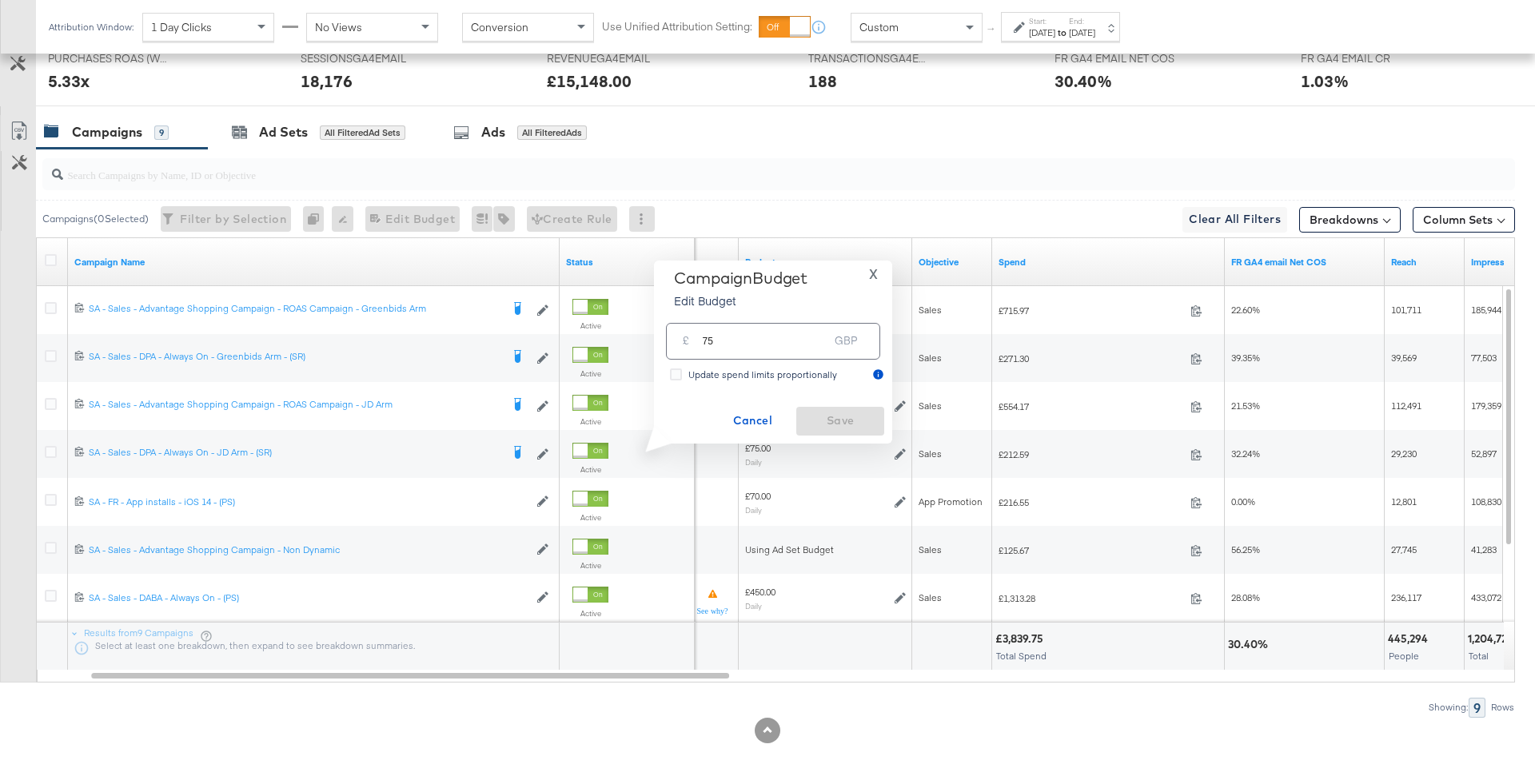
click at [778, 350] on input "75" at bounding box center [766, 334] width 127 height 34
type input "80"
click at [838, 410] on button "Save" at bounding box center [840, 420] width 88 height 28
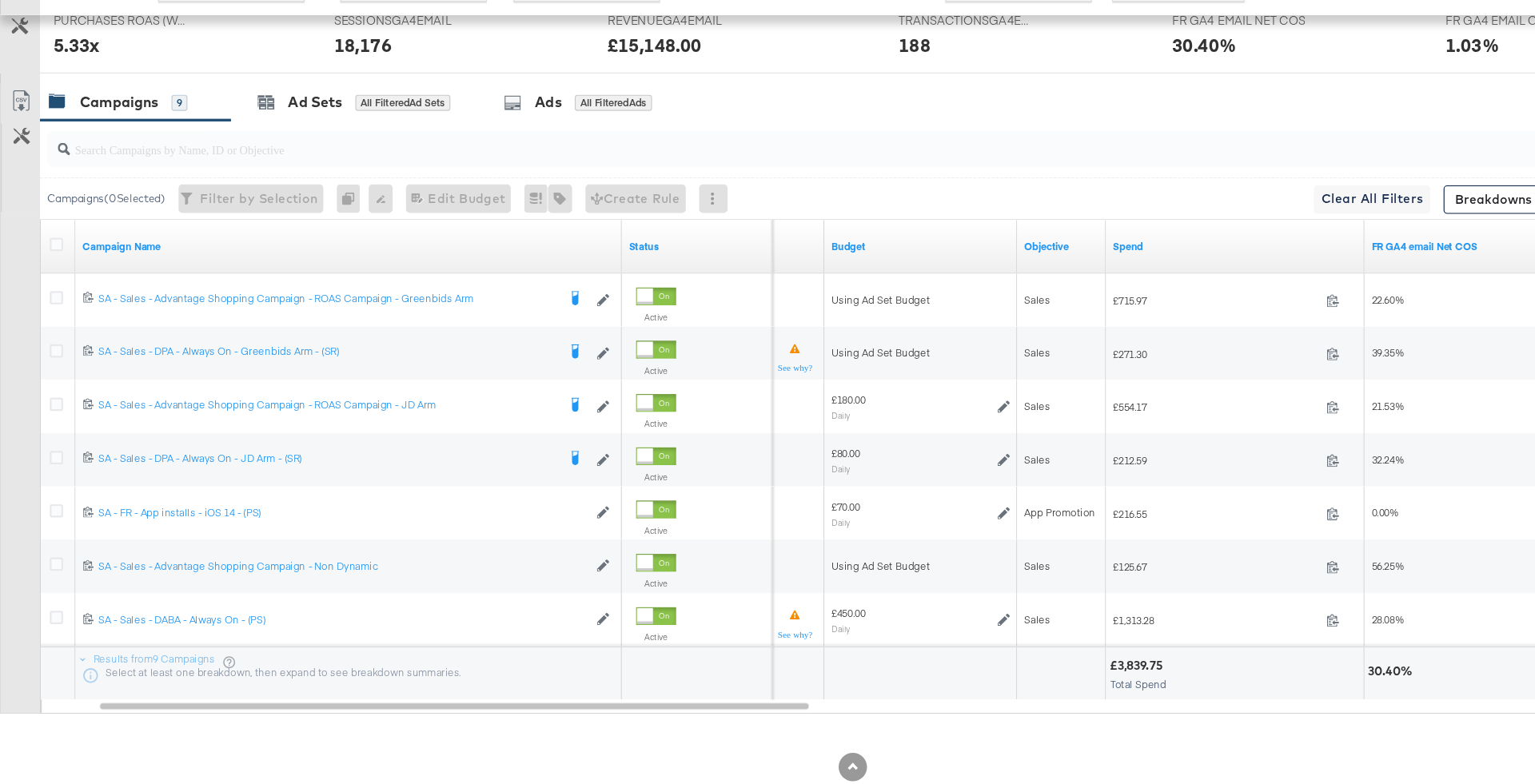
click at [711, 166] on input "search" at bounding box center [722, 168] width 1317 height 31
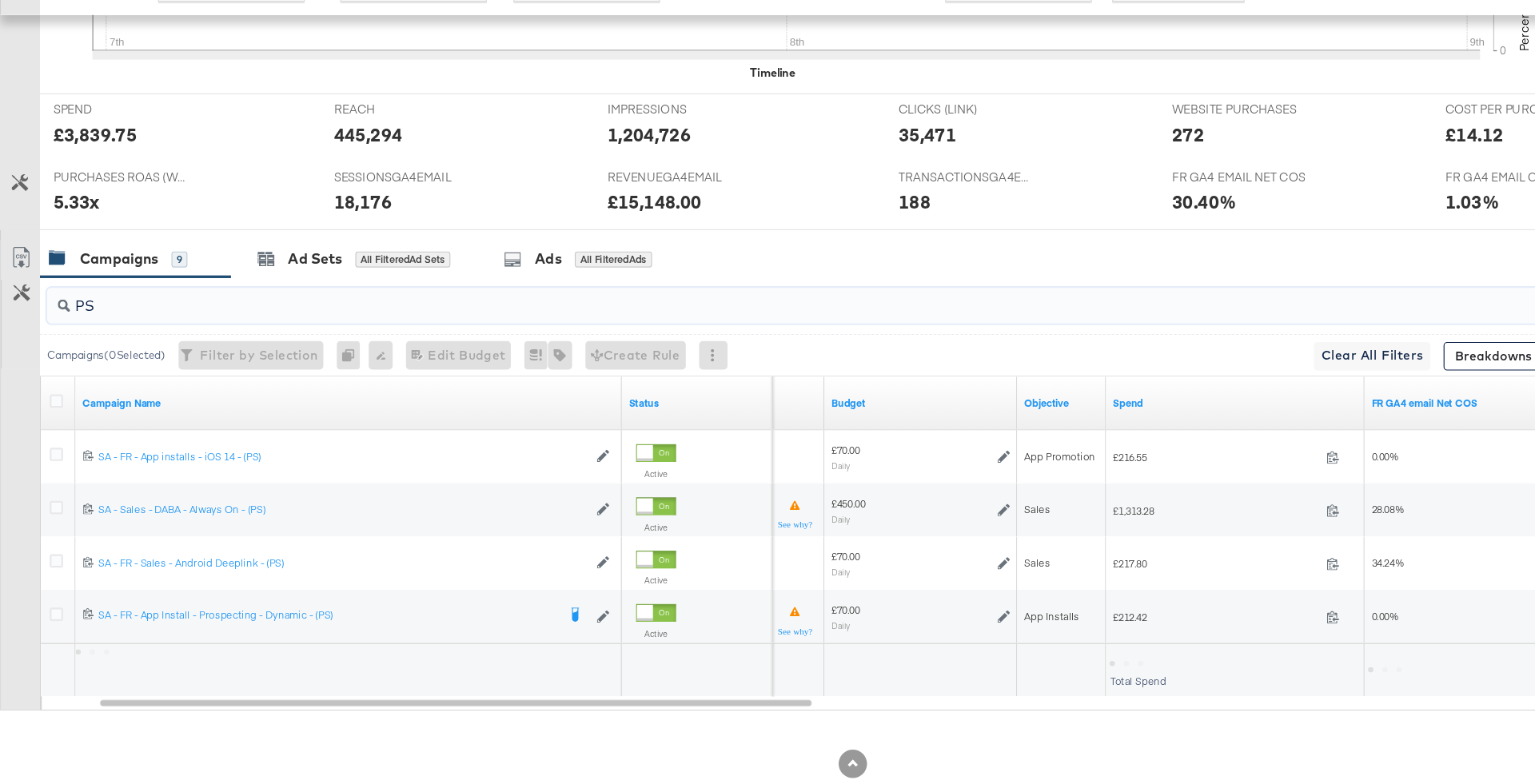
scroll to position [627, 0]
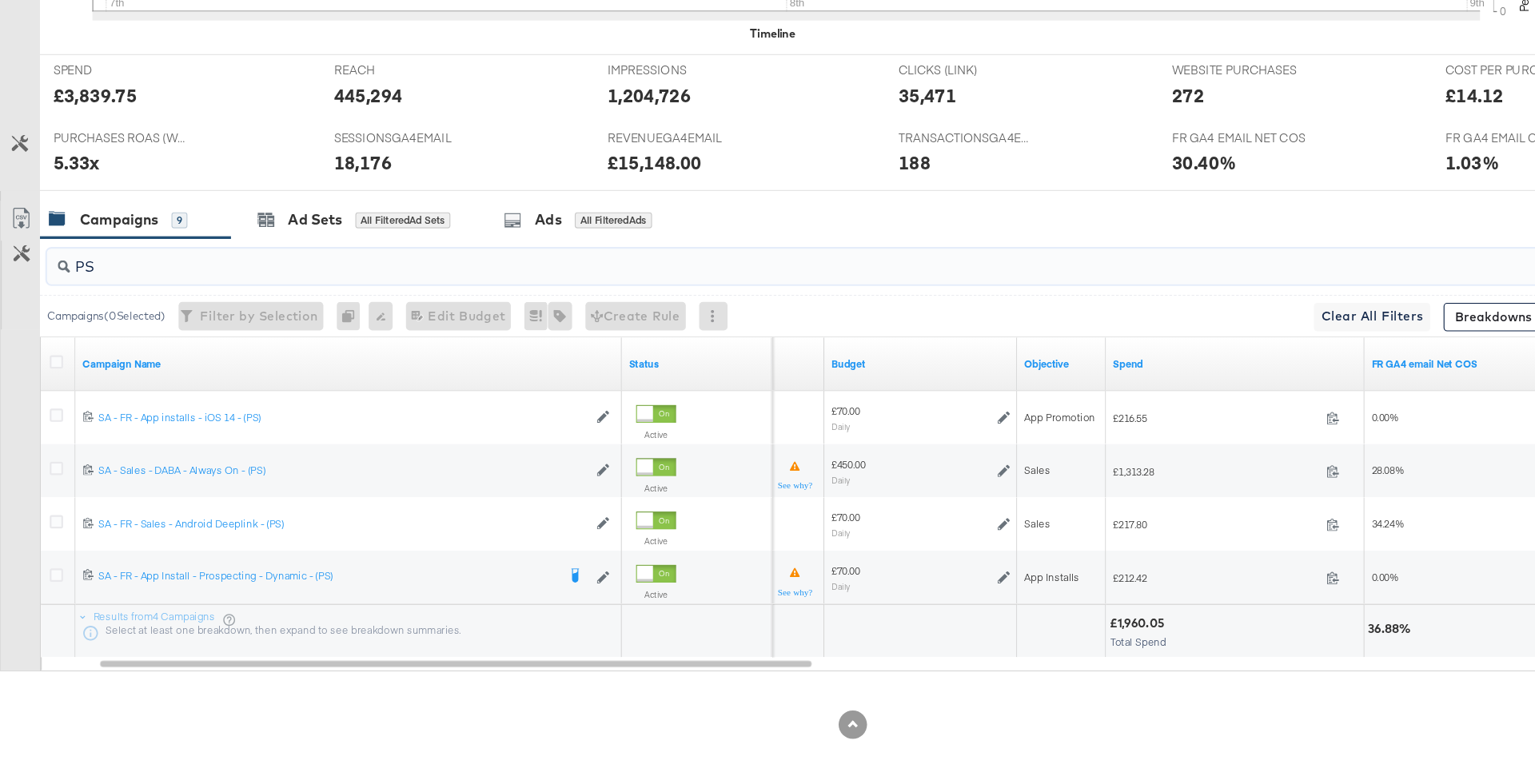
type input "PS"
click at [1014, 633] on div "£1,960.05" at bounding box center [1025, 639] width 54 height 16
copy div "1,960.05"
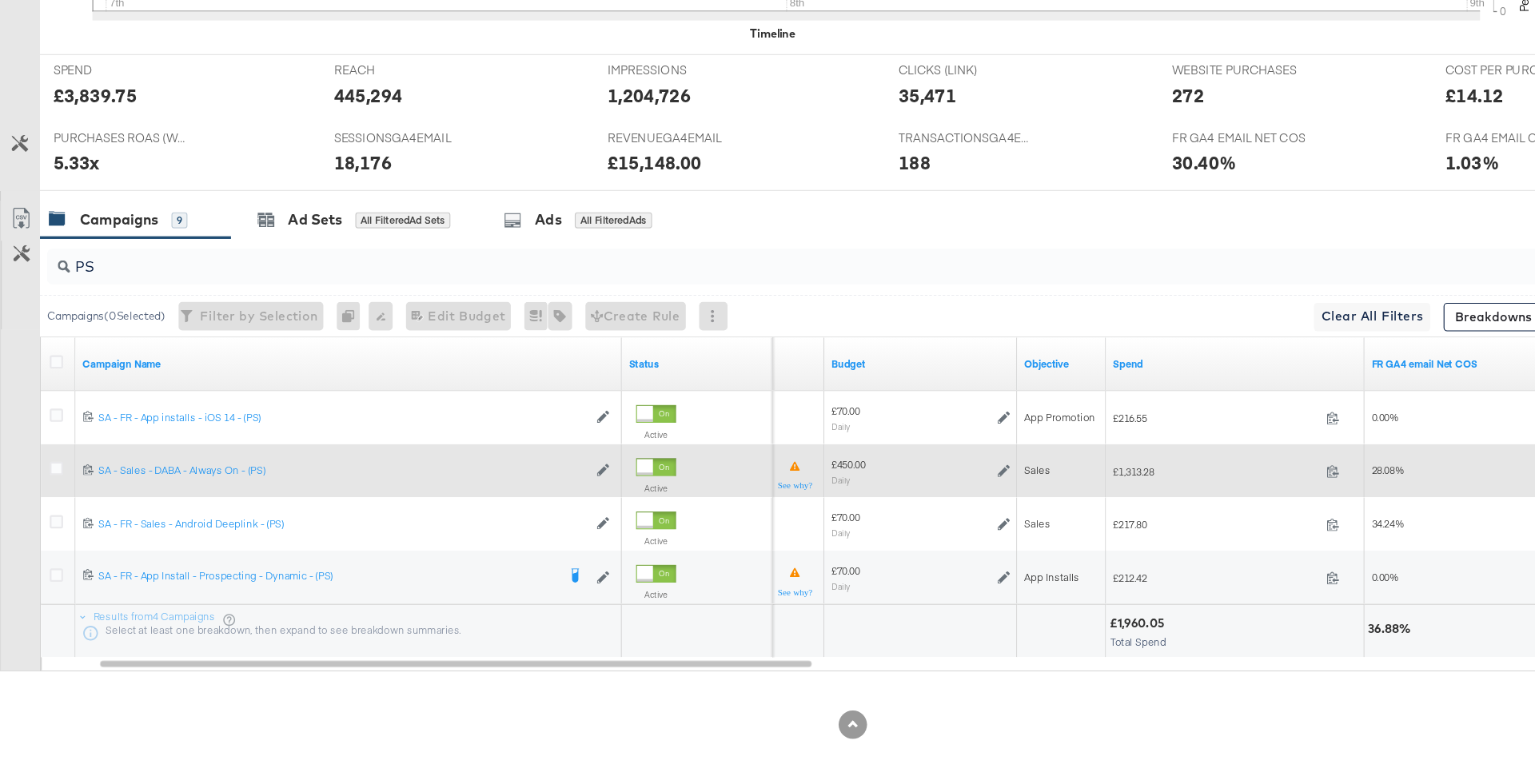
click at [910, 496] on div "£450.00 Daily" at bounding box center [828, 502] width 174 height 38
click at [907, 497] on icon at bounding box center [903, 502] width 11 height 11
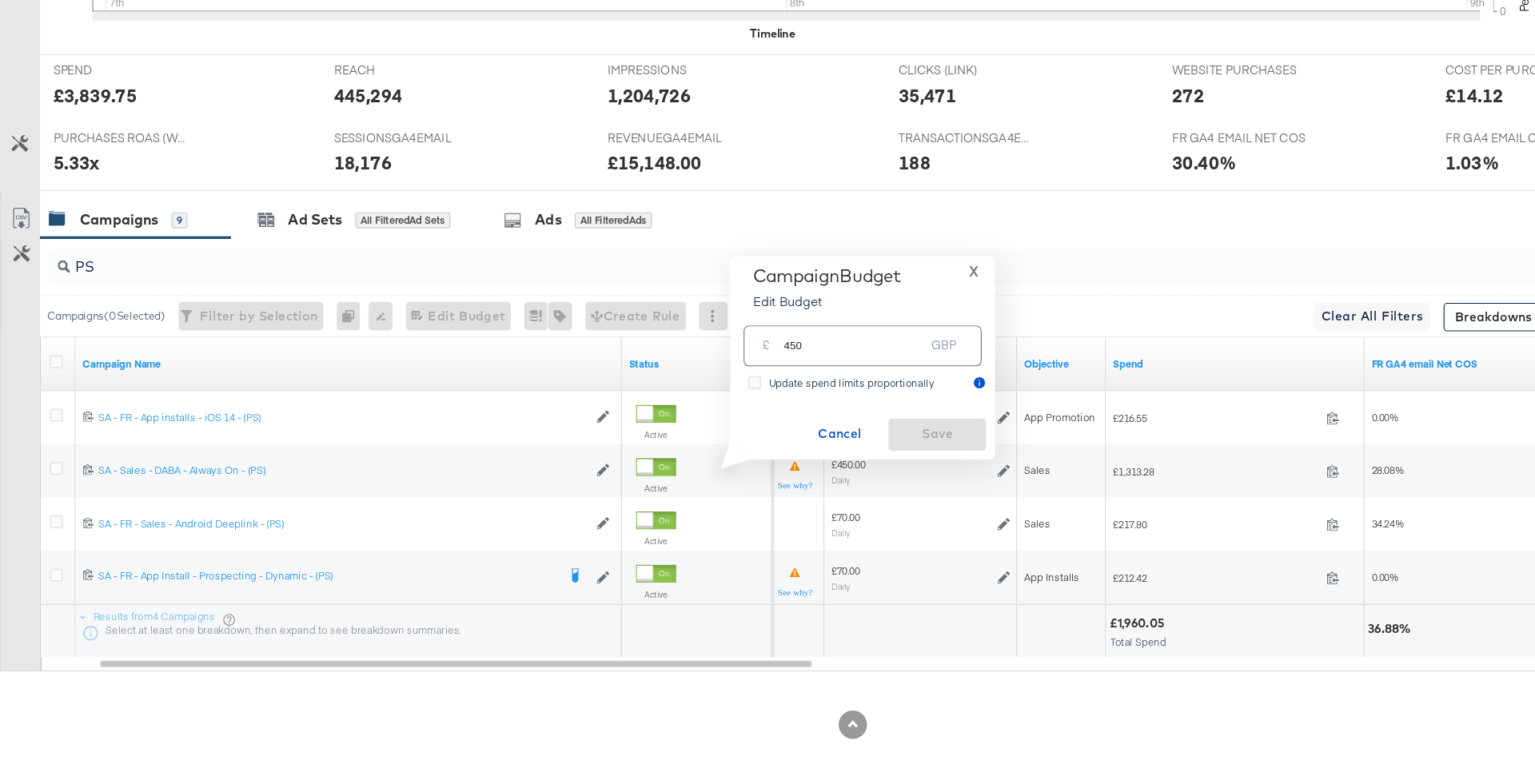
click at [715, 389] on input "450" at bounding box center [768, 382] width 127 height 34
type input "470"
click at [831, 476] on span "Save" at bounding box center [844, 469] width 75 height 20
